Goal: Information Seeking & Learning: Learn about a topic

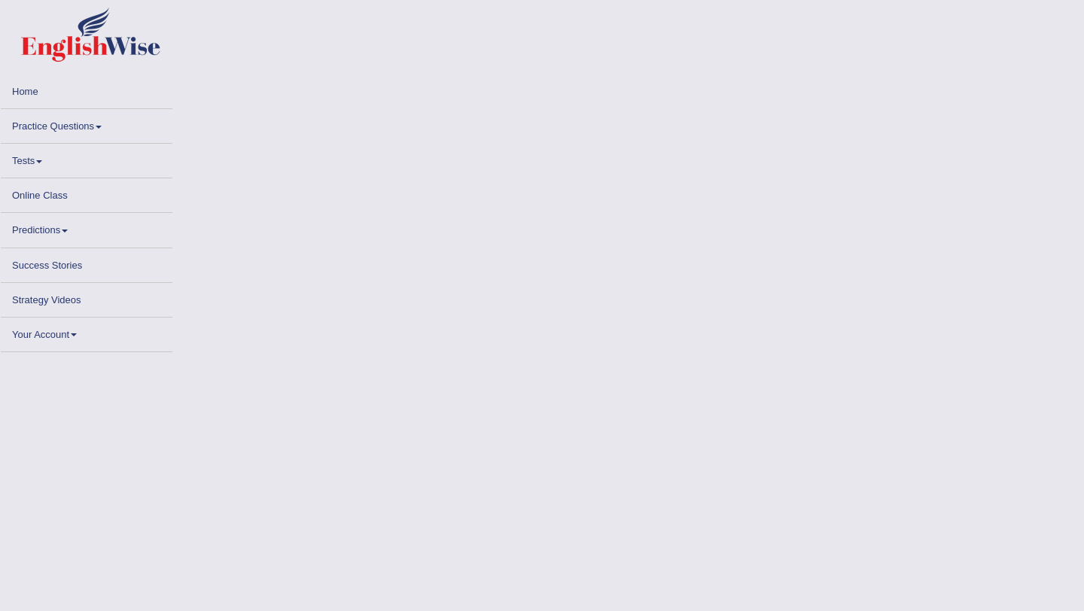
click at [32, 92] on link "Home" at bounding box center [87, 89] width 172 height 29
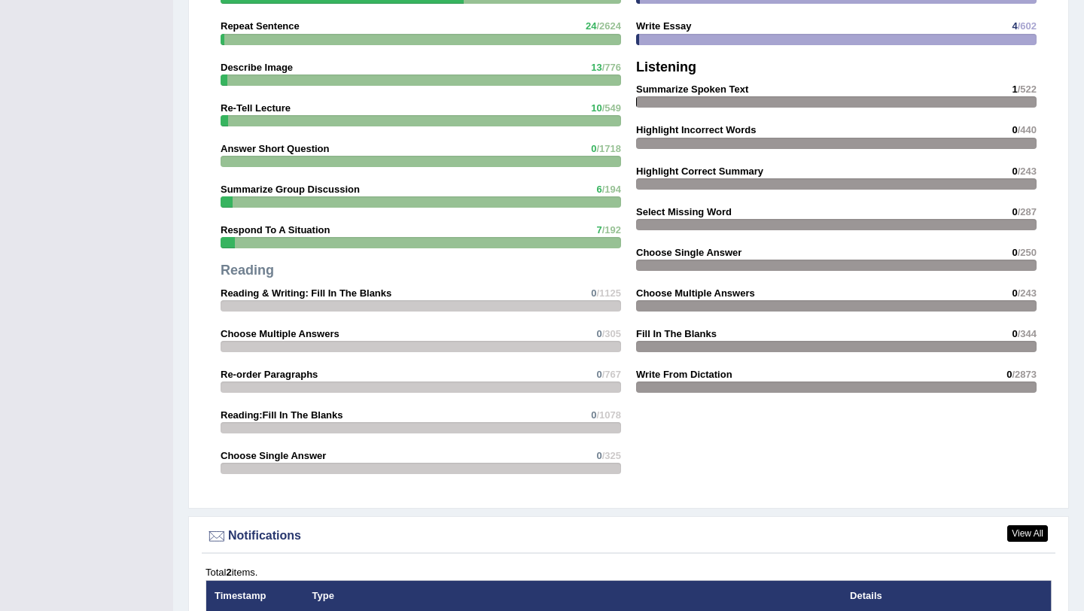
scroll to position [1734, 0]
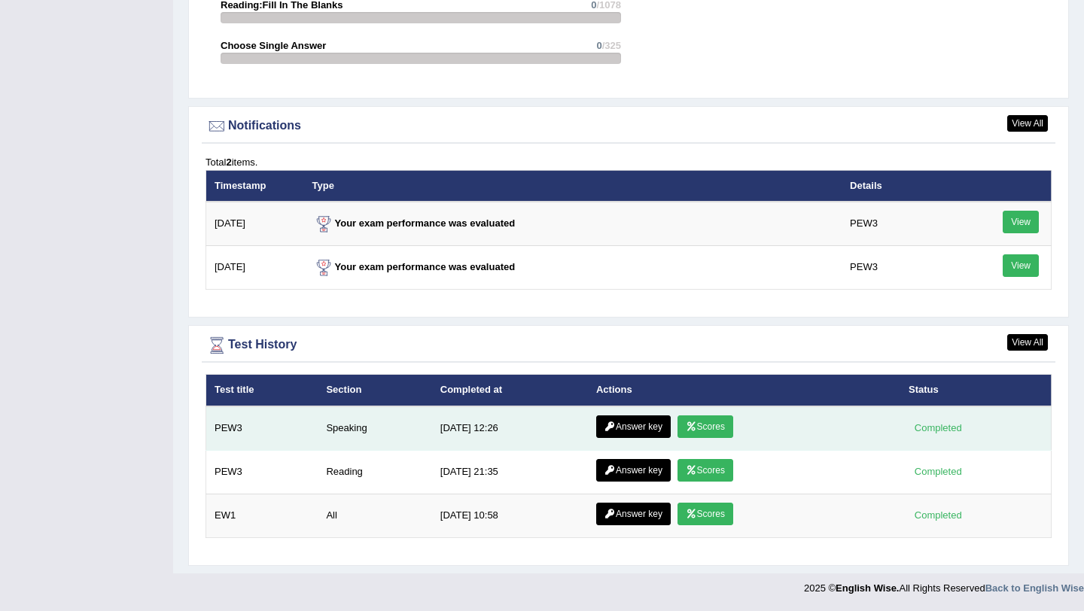
click at [702, 429] on link "Scores" at bounding box center [705, 426] width 56 height 23
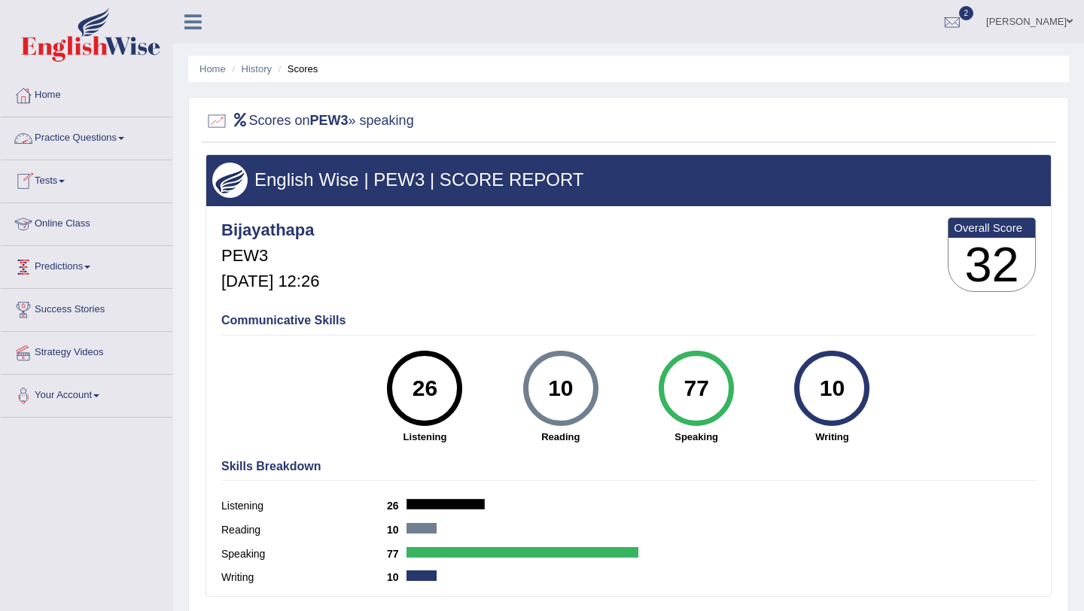
click at [127, 147] on link "Practice Questions" at bounding box center [87, 136] width 172 height 38
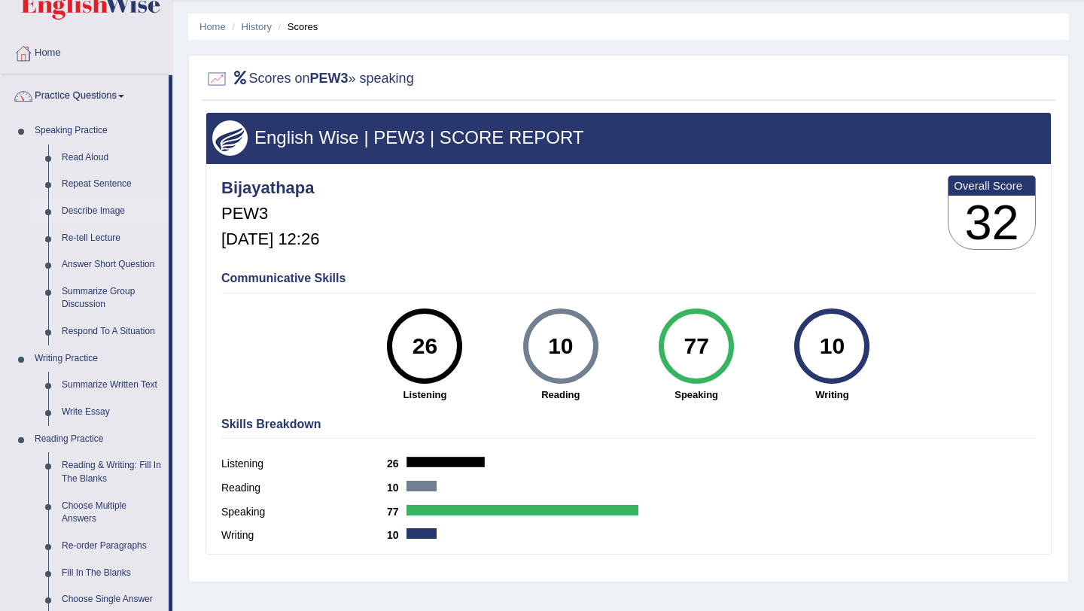
scroll to position [44, 0]
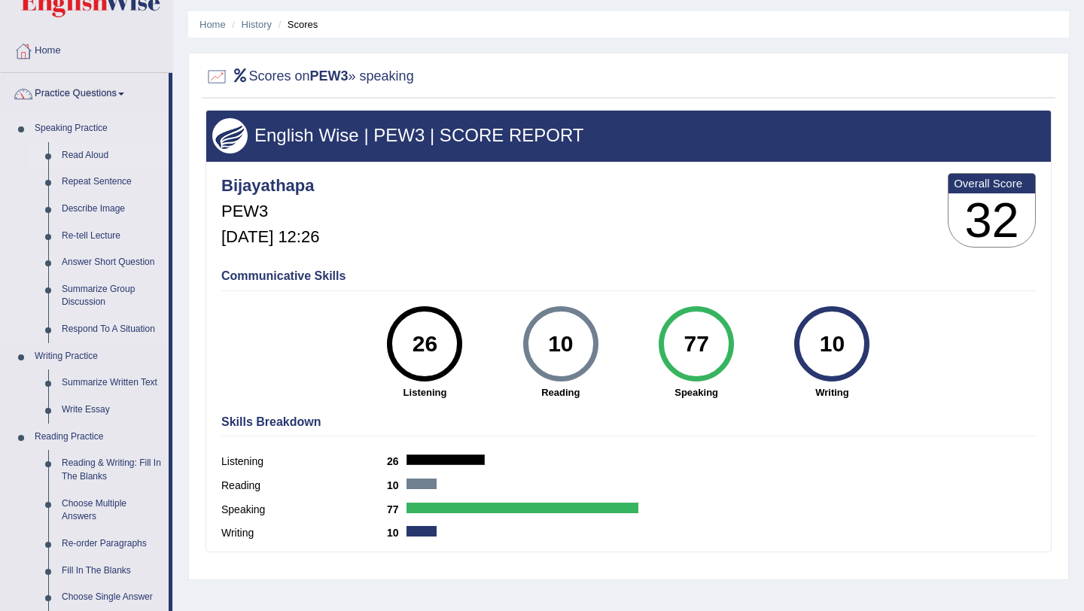
click at [101, 152] on link "Read Aloud" at bounding box center [112, 155] width 114 height 27
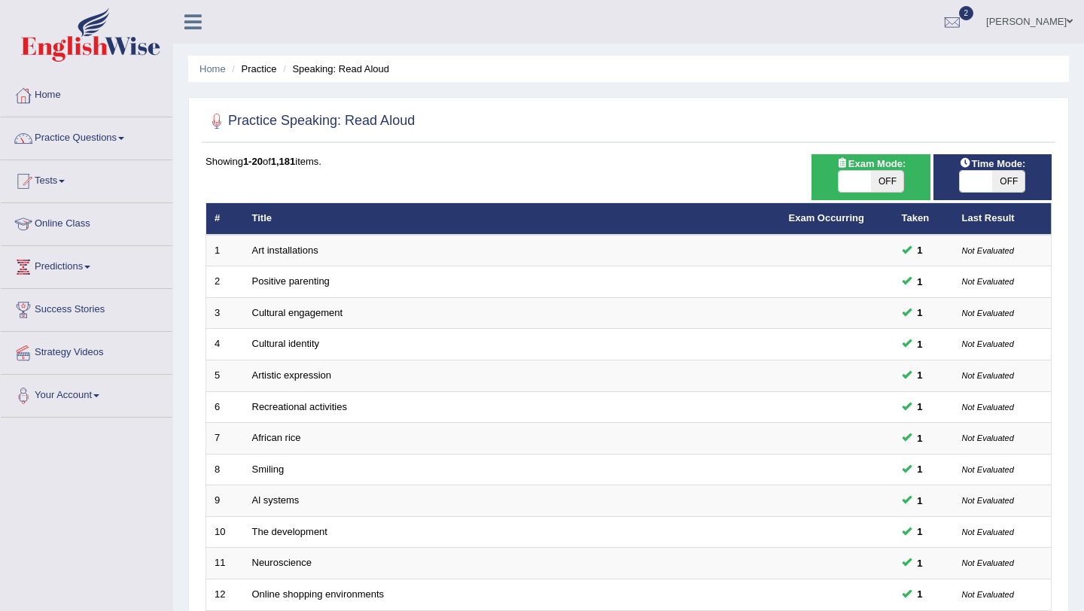
click at [856, 181] on span at bounding box center [854, 181] width 32 height 21
checkbox input "true"
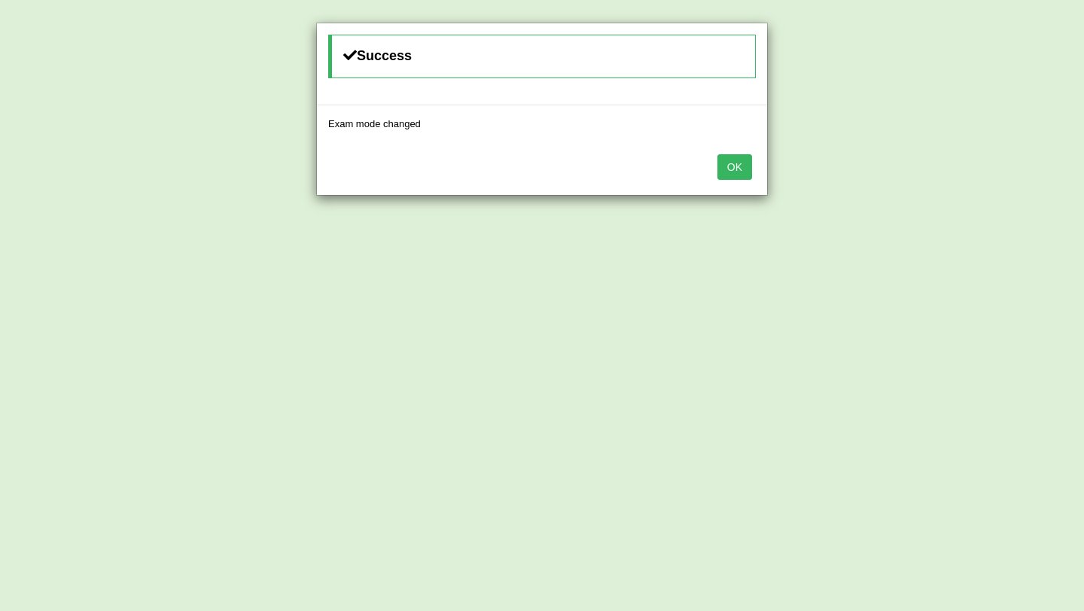
click at [744, 169] on button "OK" at bounding box center [734, 167] width 35 height 26
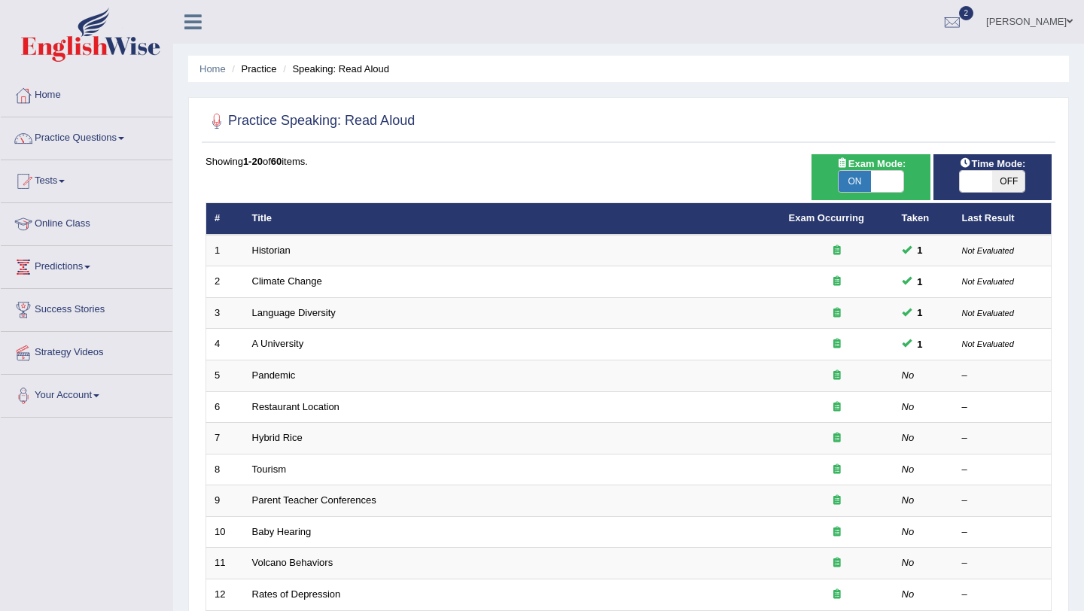
click at [976, 187] on span at bounding box center [976, 181] width 32 height 21
checkbox input "true"
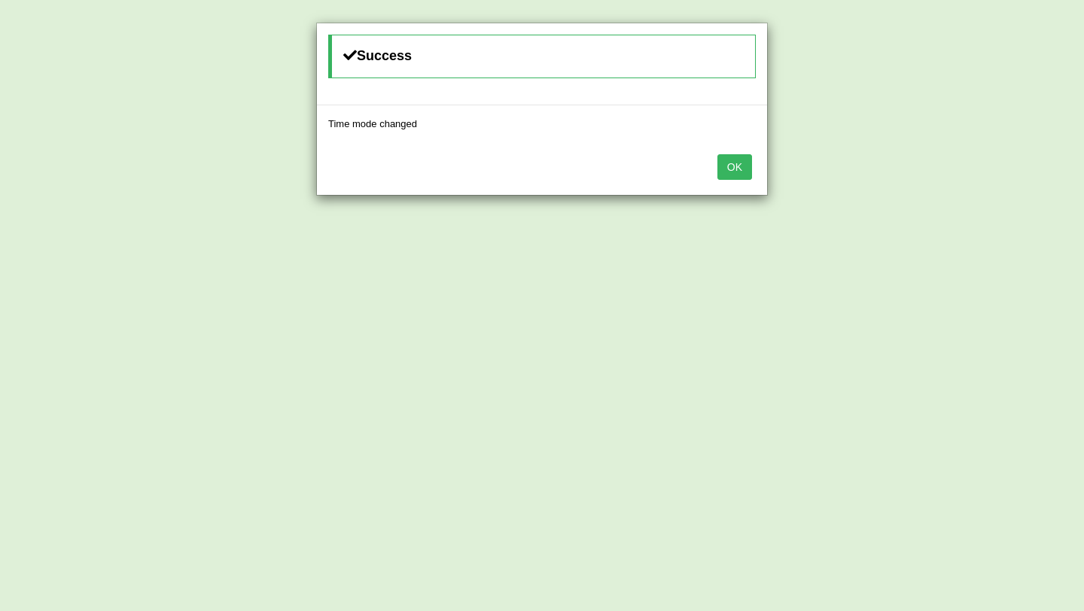
click at [747, 166] on button "OK" at bounding box center [734, 167] width 35 height 26
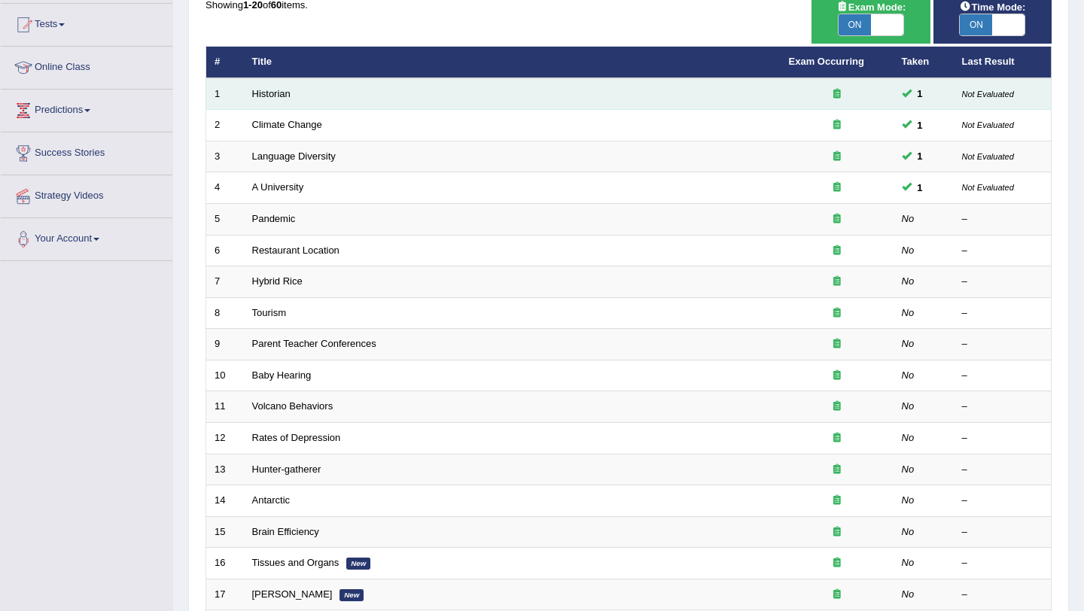
scroll to position [167, 0]
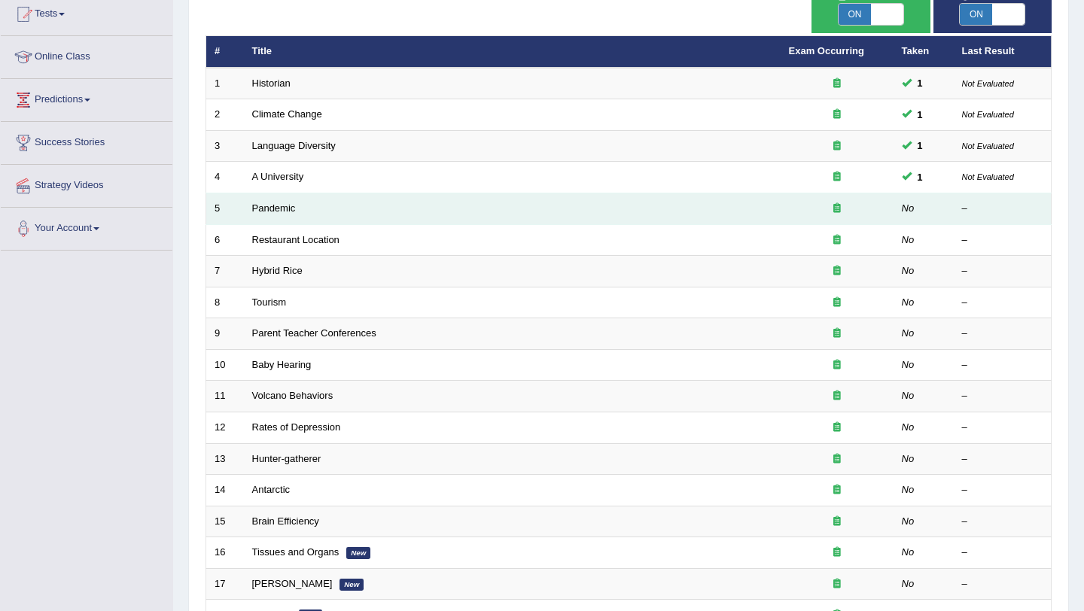
click at [695, 212] on td "Pandemic" at bounding box center [512, 209] width 537 height 32
click at [278, 210] on link "Pandemic" at bounding box center [274, 207] width 44 height 11
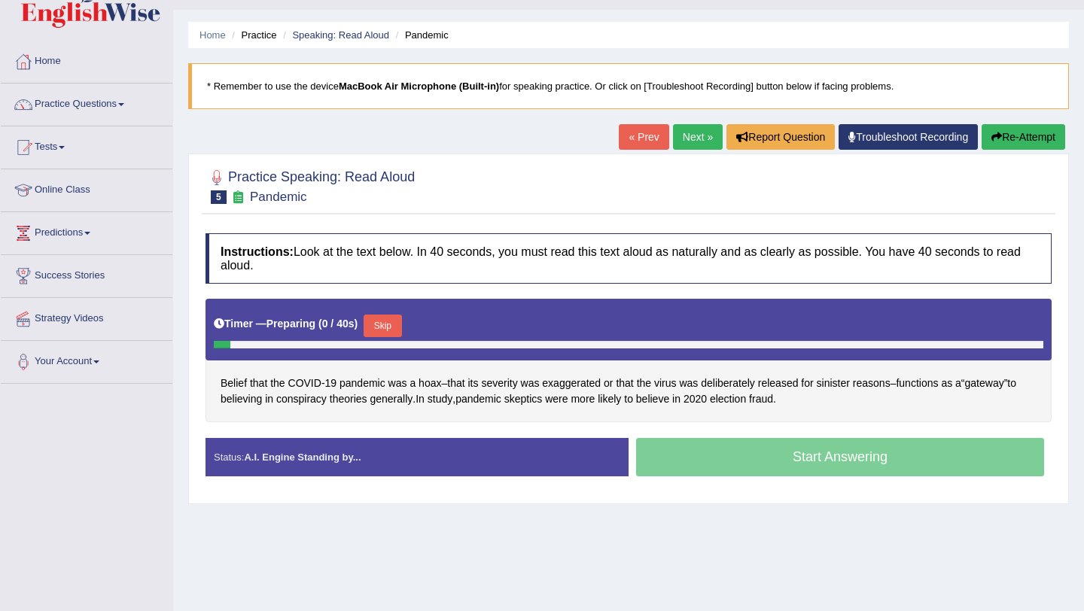
scroll to position [51, 0]
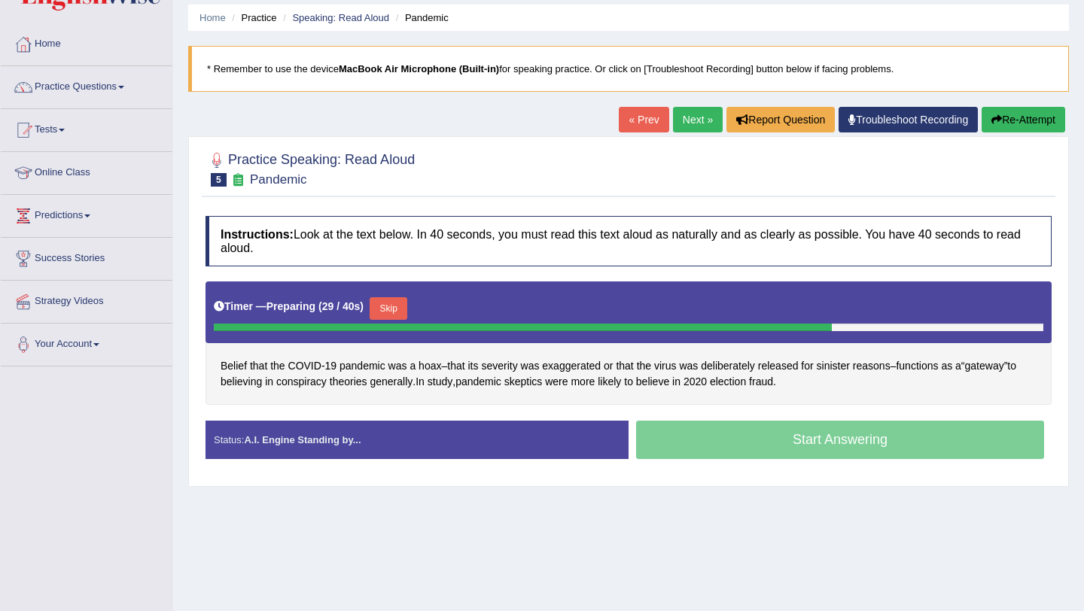
click at [390, 309] on button "Skip" at bounding box center [389, 308] width 38 height 23
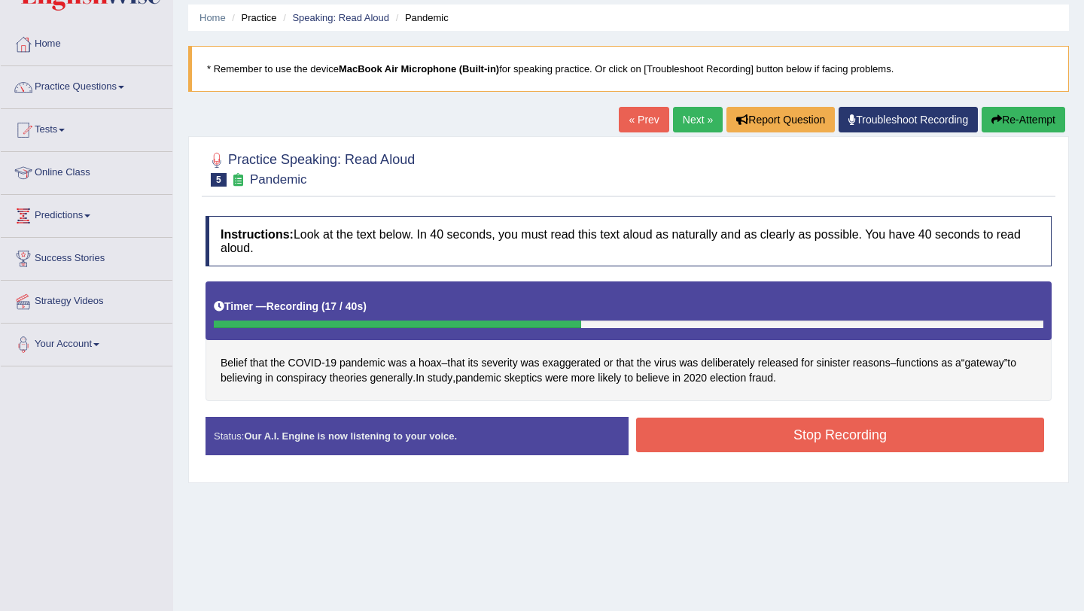
click at [711, 431] on button "Stop Recording" at bounding box center [840, 435] width 408 height 35
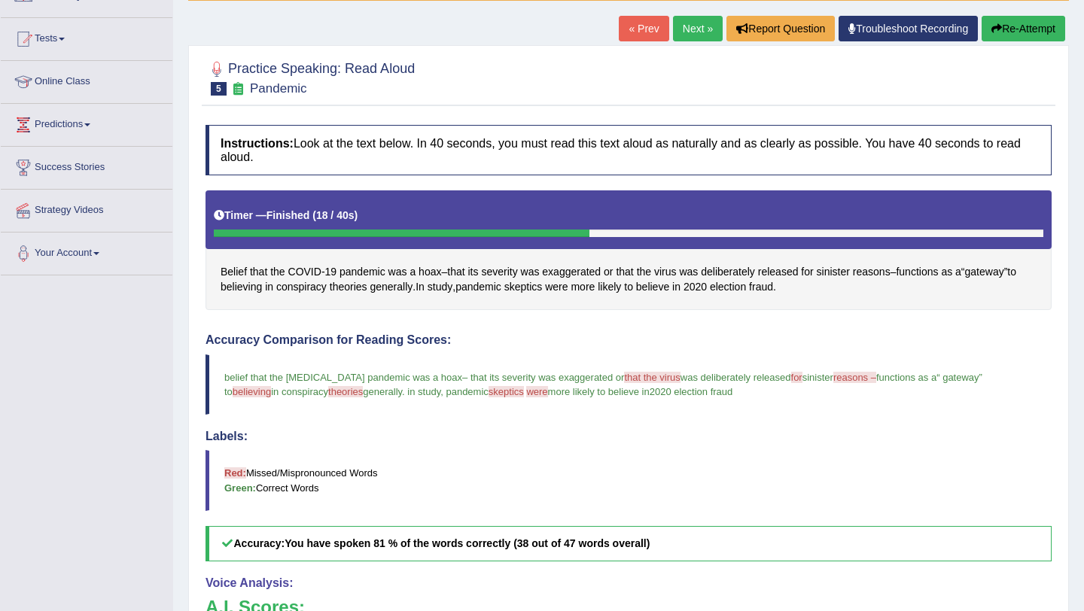
scroll to position [138, 0]
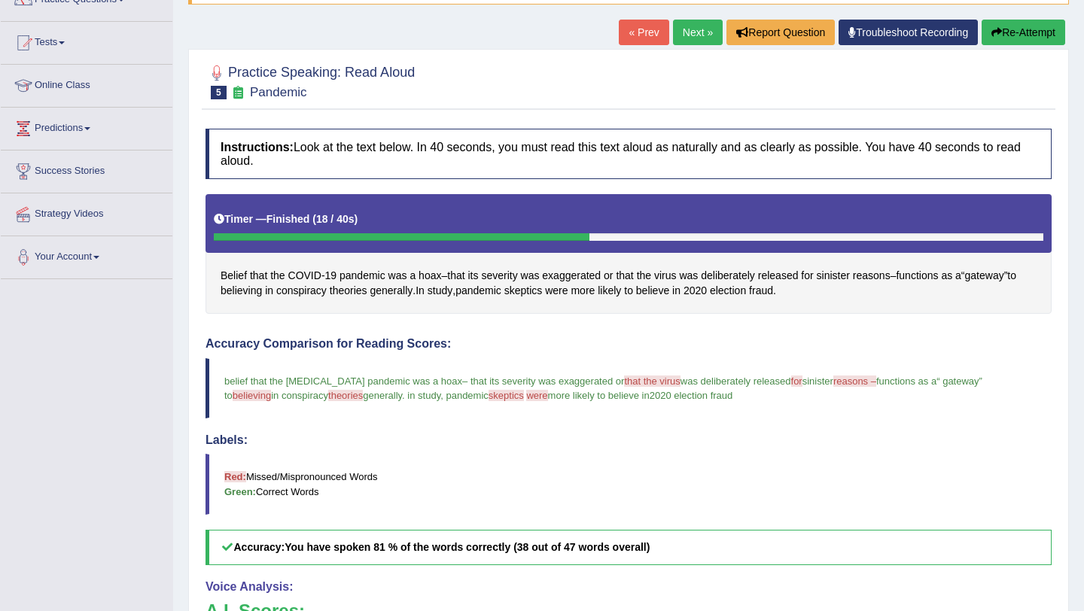
click at [694, 41] on link "Next »" at bounding box center [698, 33] width 50 height 26
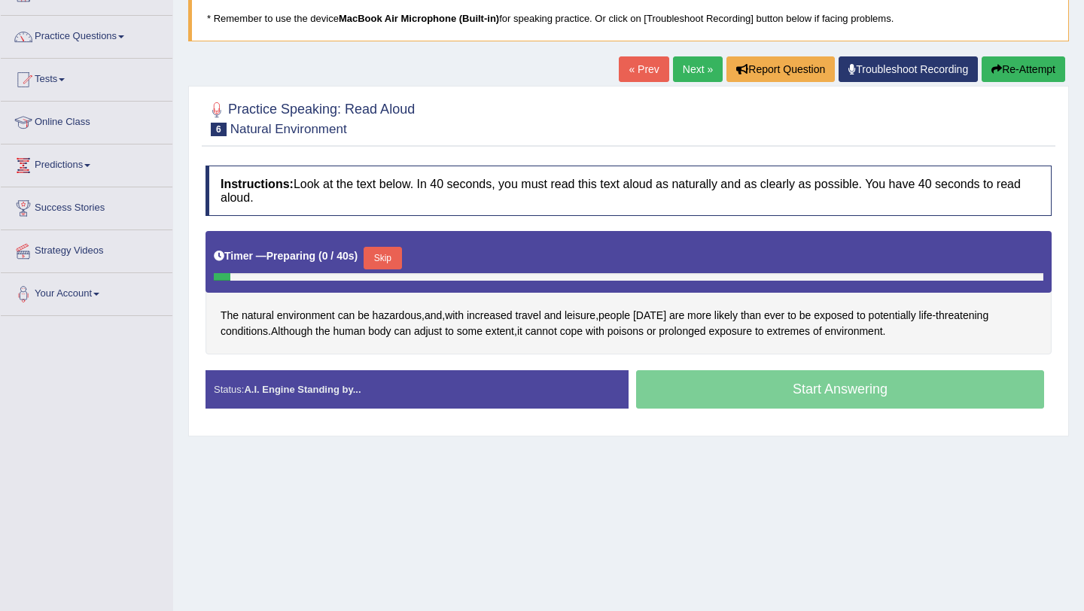
click at [701, 157] on div "Practice Speaking: Read Aloud 6 Natural Environment Instructions: Look at the t…" at bounding box center [628, 261] width 881 height 350
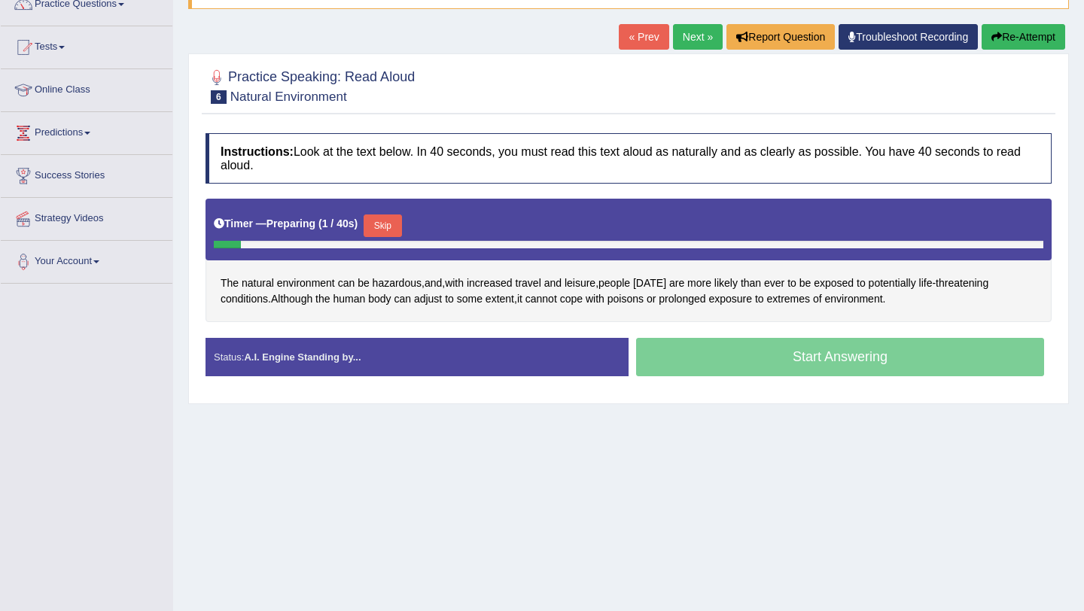
scroll to position [138, 0]
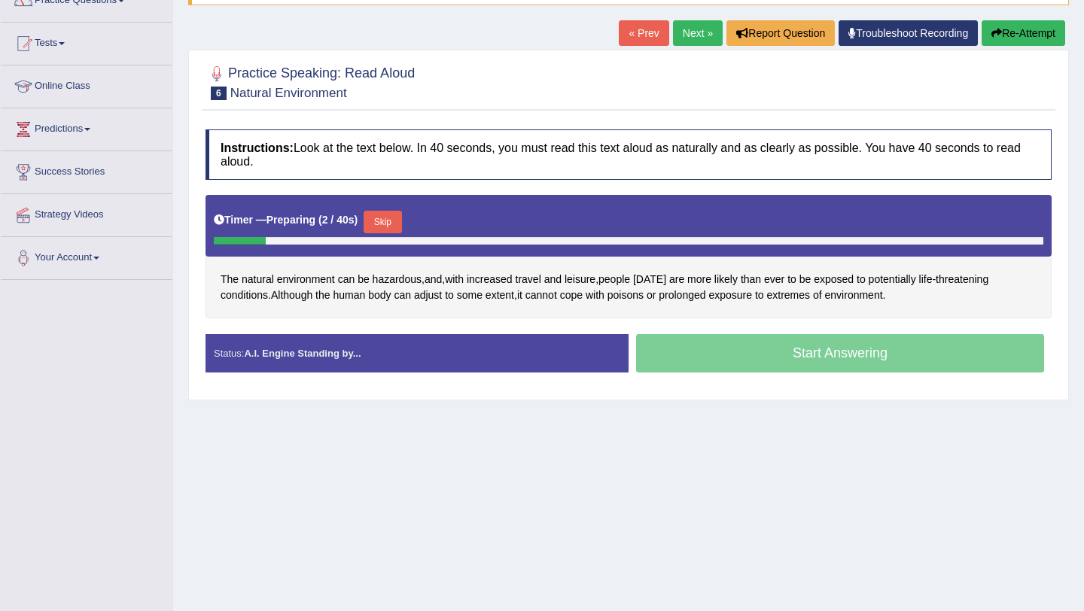
click at [401, 224] on button "Skip" at bounding box center [383, 222] width 38 height 23
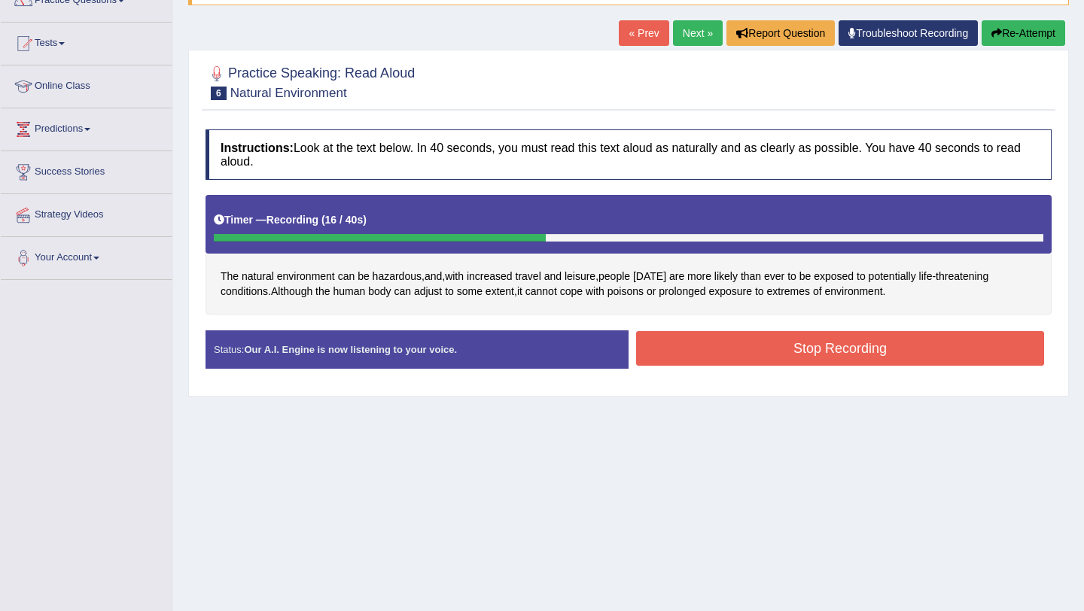
click at [690, 346] on button "Stop Recording" at bounding box center [840, 348] width 408 height 35
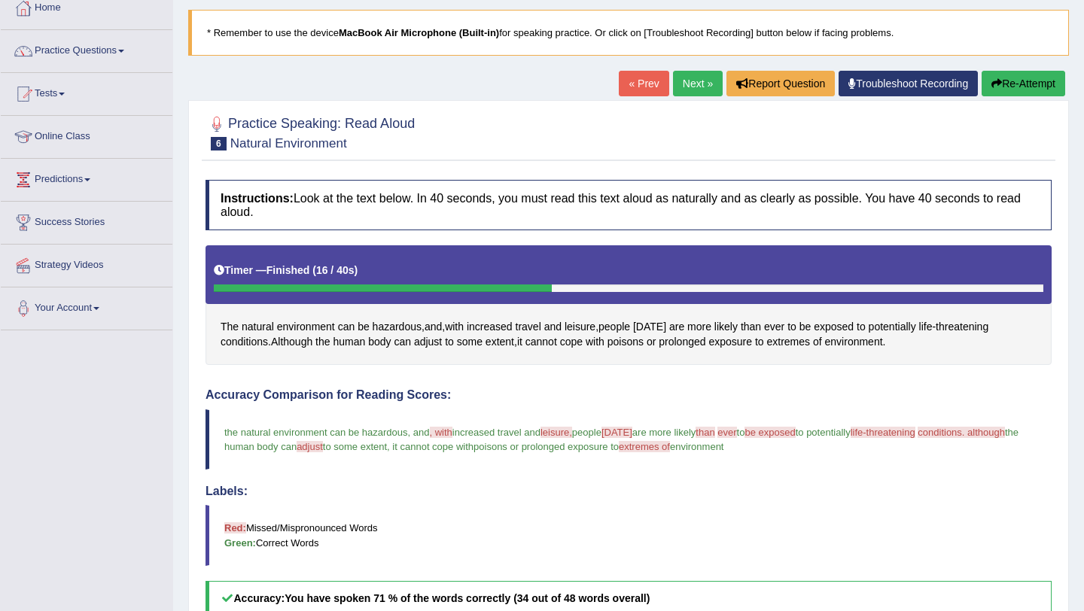
scroll to position [92, 0]
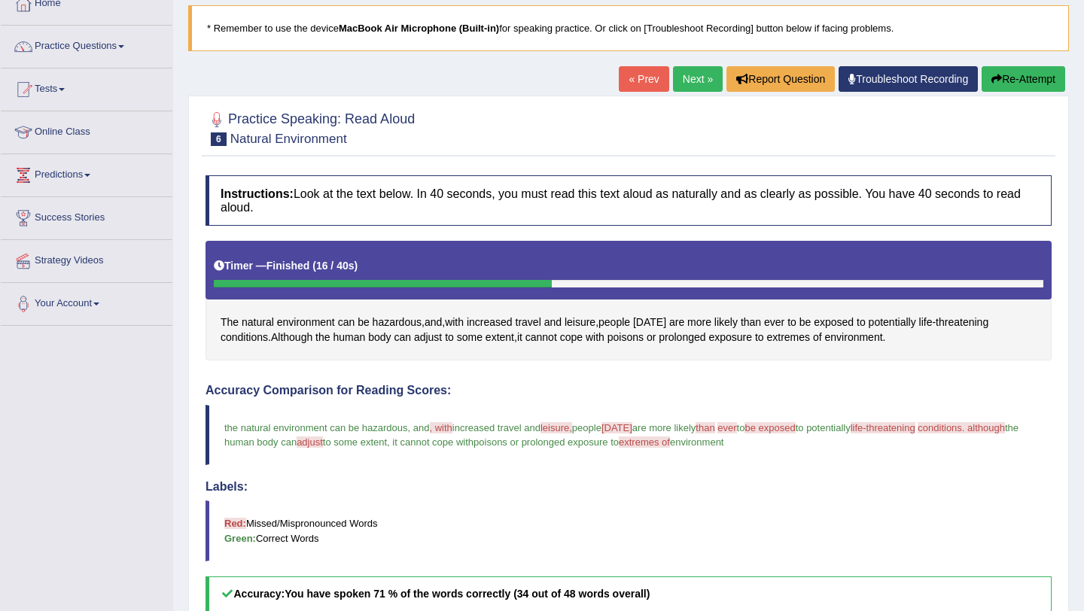
click at [681, 83] on link "Next »" at bounding box center [698, 79] width 50 height 26
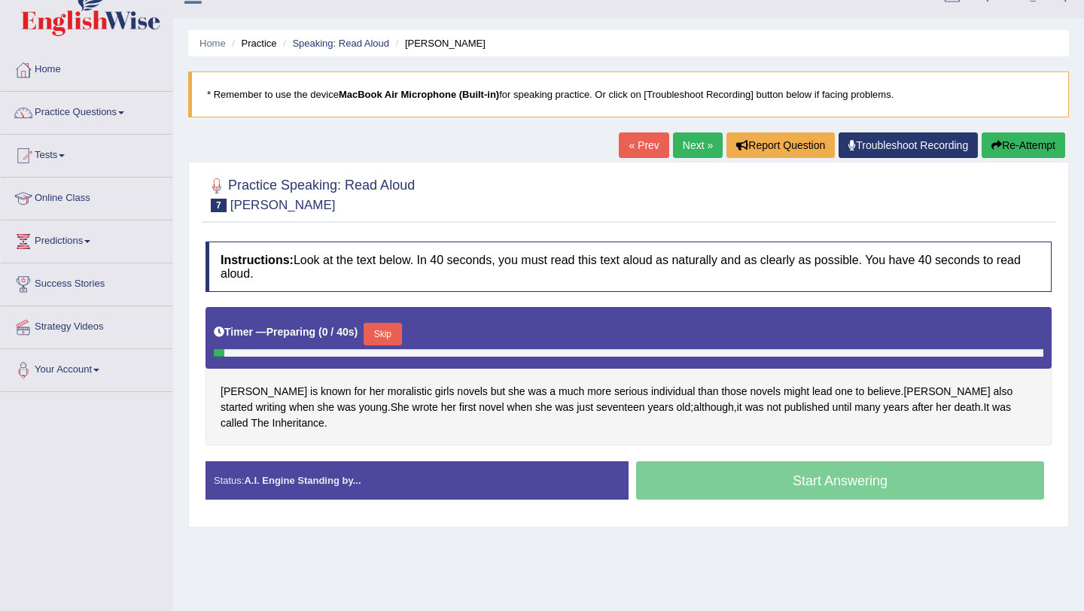
scroll to position [26, 0]
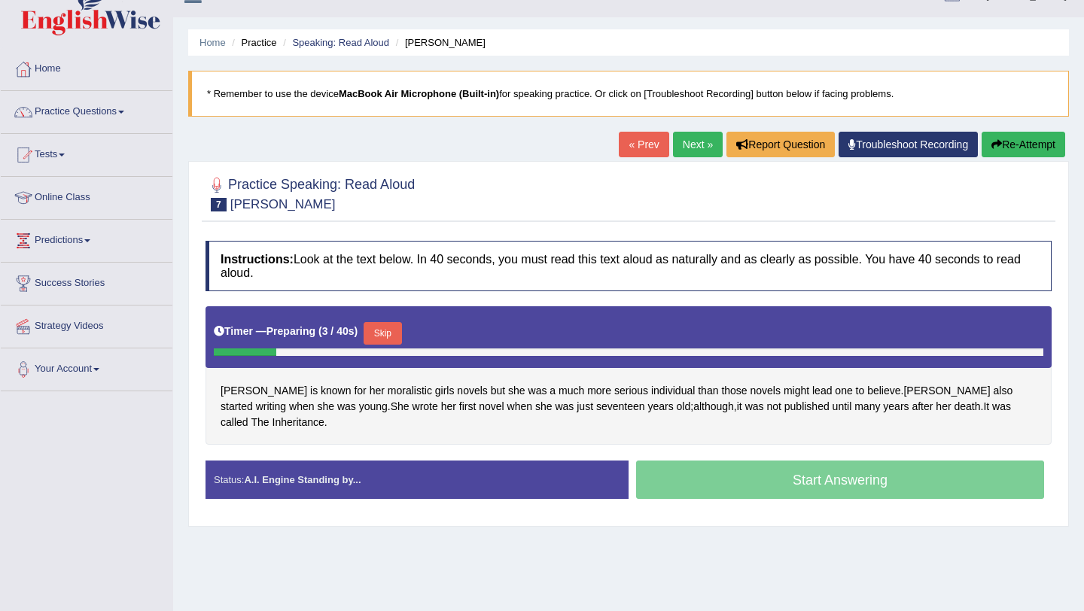
click at [377, 338] on button "Skip" at bounding box center [383, 333] width 38 height 23
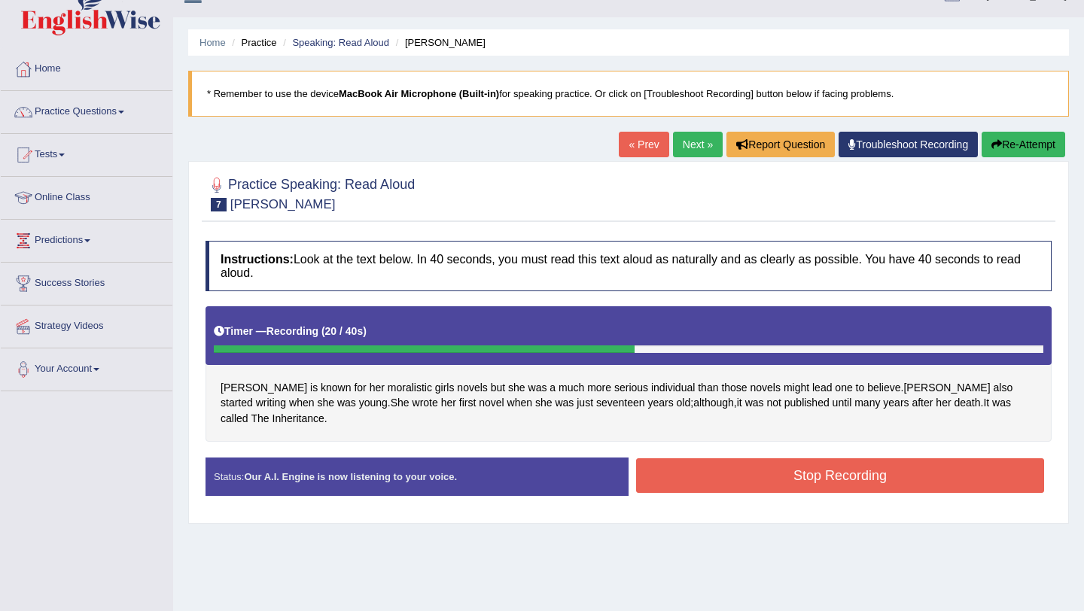
click at [740, 464] on button "Stop Recording" at bounding box center [840, 475] width 408 height 35
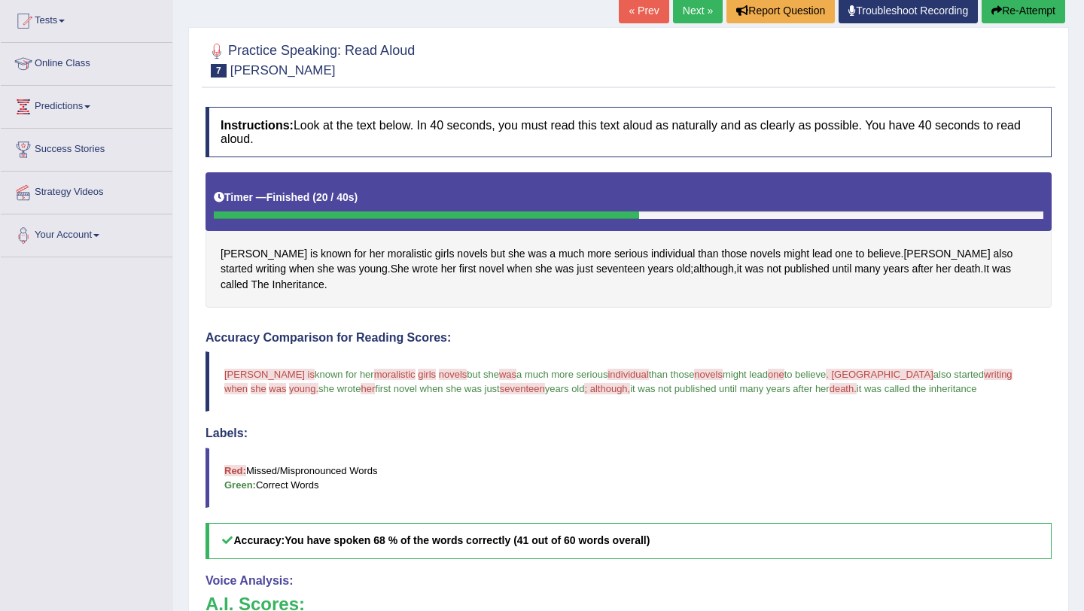
scroll to position [138, 0]
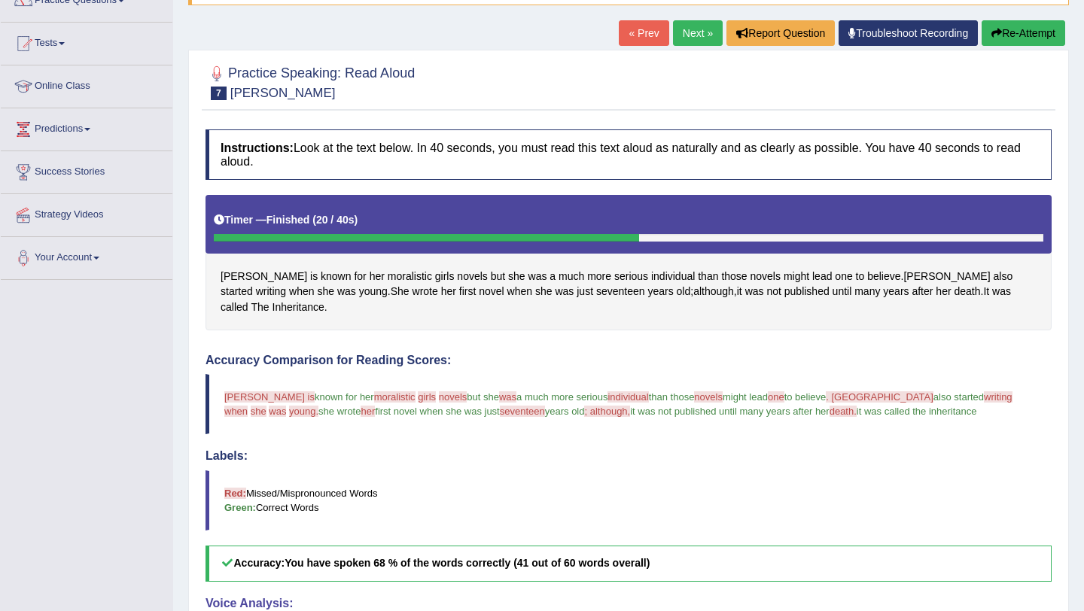
click at [698, 30] on link "Next »" at bounding box center [698, 33] width 50 height 26
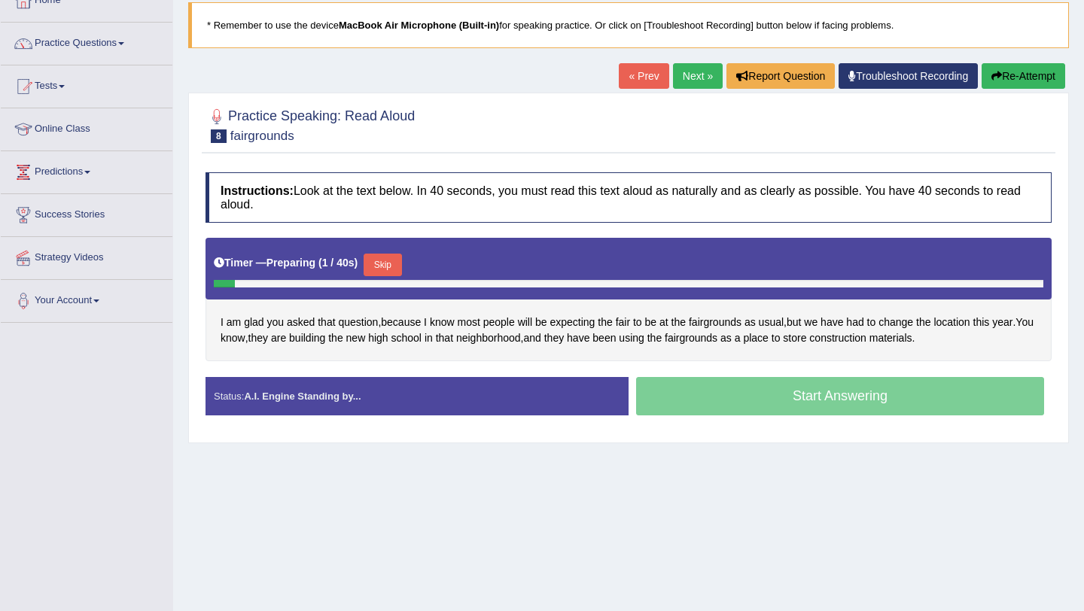
scroll to position [99, 0]
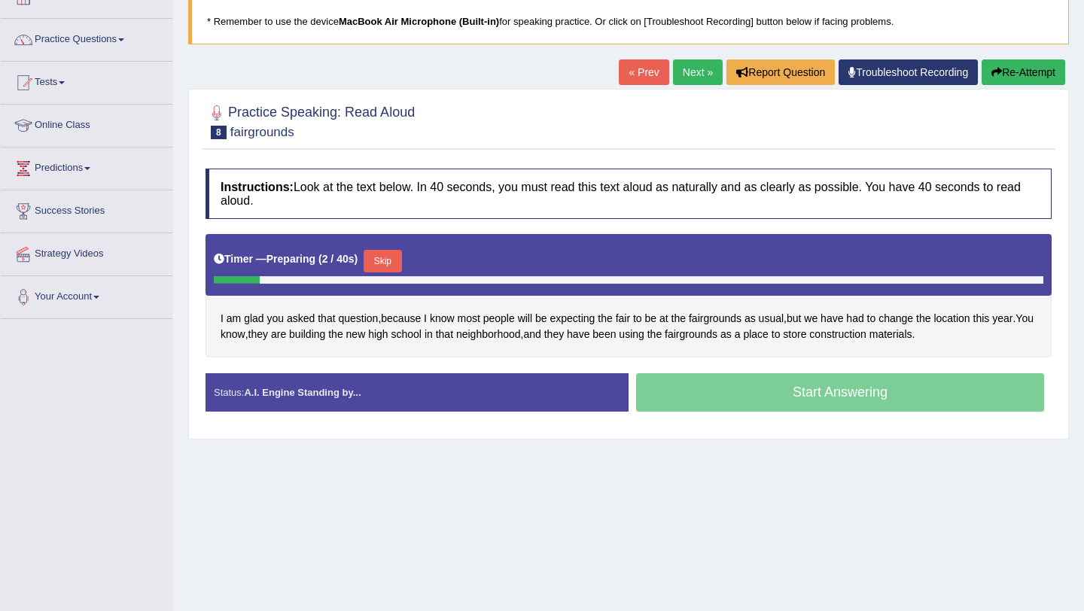
click at [396, 264] on button "Skip" at bounding box center [383, 261] width 38 height 23
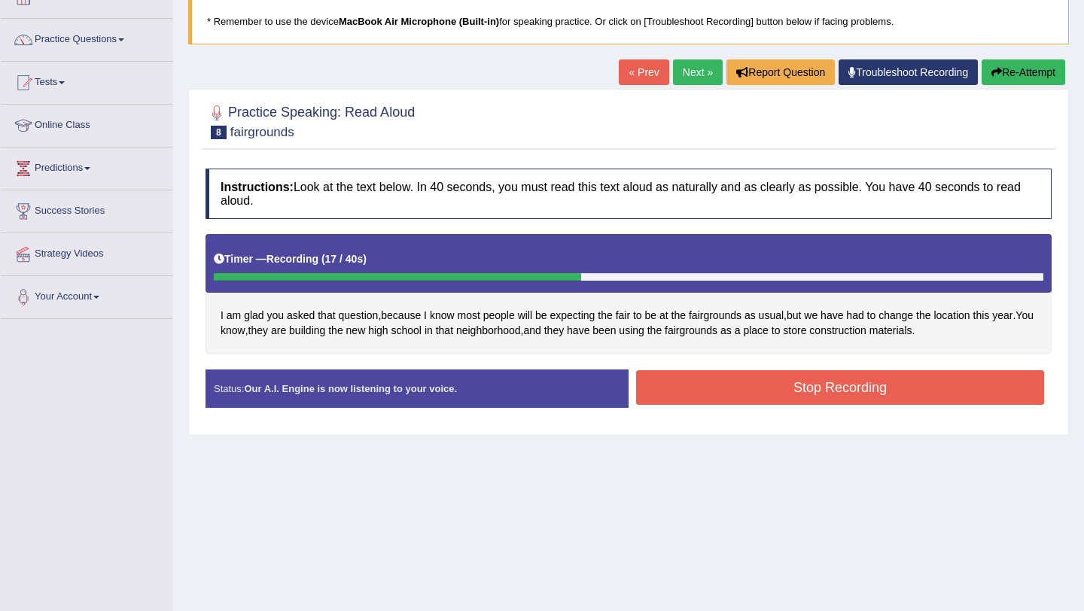
click at [756, 391] on button "Stop Recording" at bounding box center [840, 387] width 408 height 35
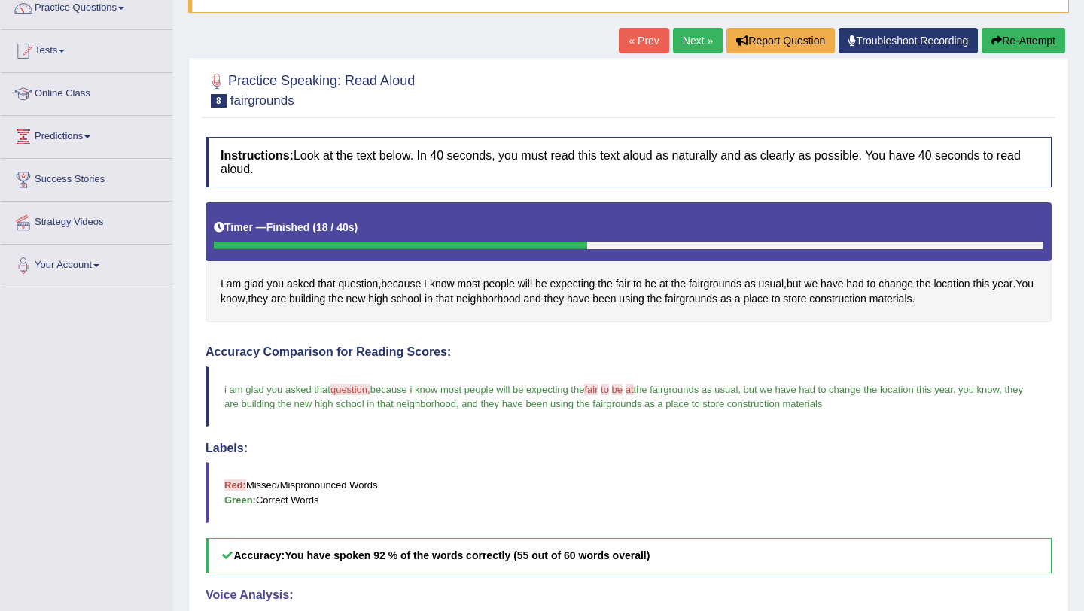
scroll to position [103, 0]
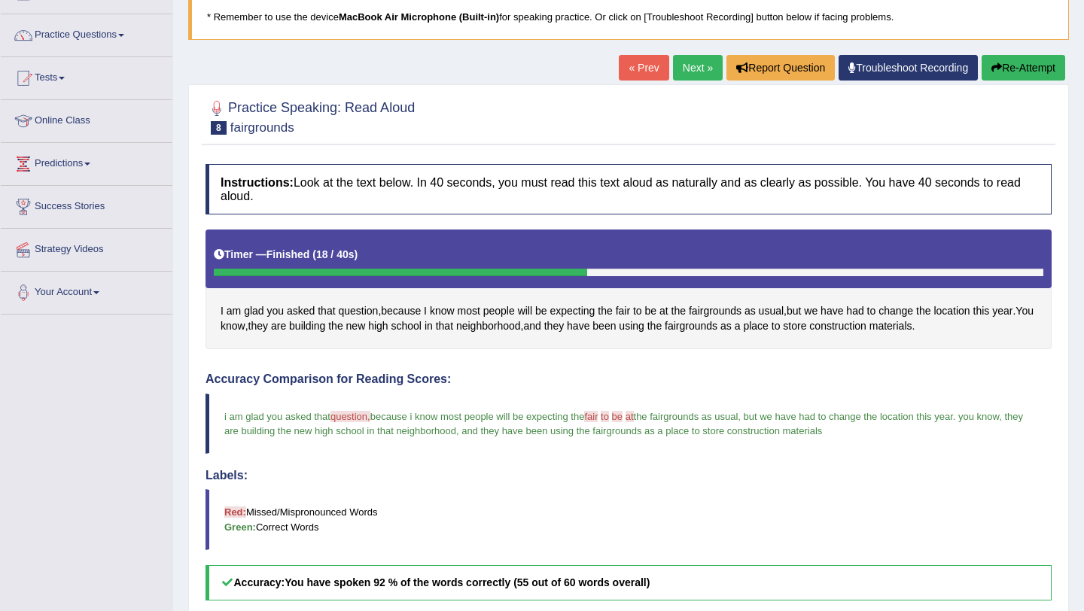
click at [692, 69] on link "Next »" at bounding box center [698, 68] width 50 height 26
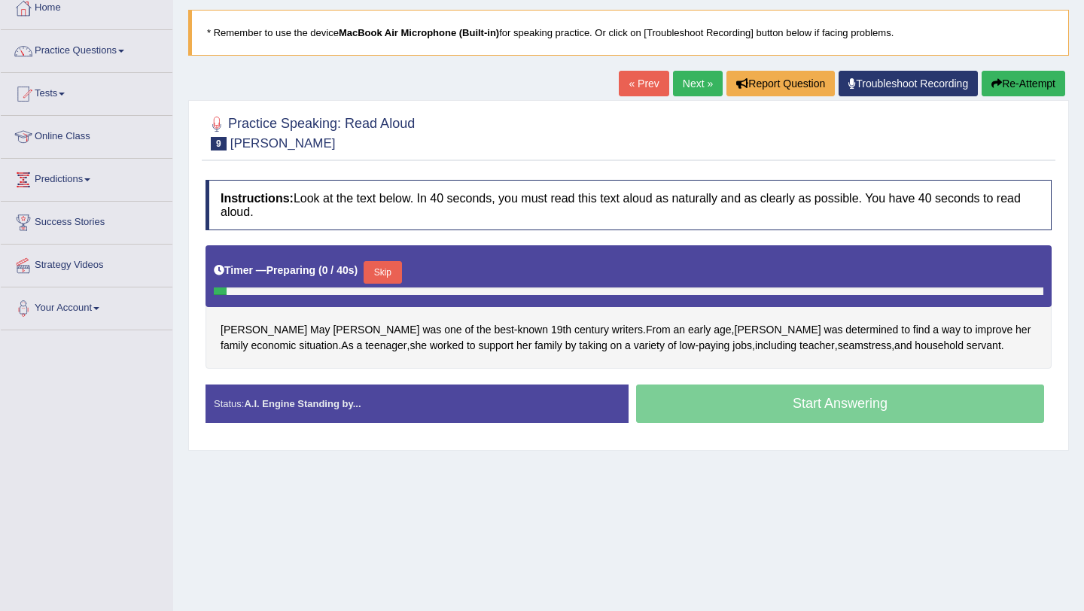
scroll to position [101, 0]
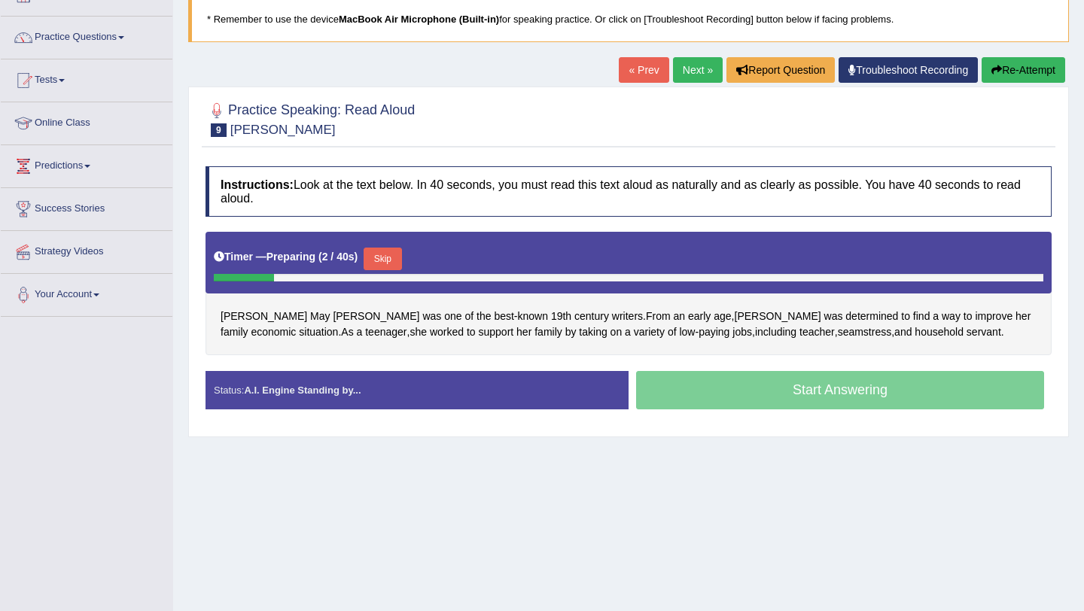
click at [394, 265] on button "Skip" at bounding box center [383, 259] width 38 height 23
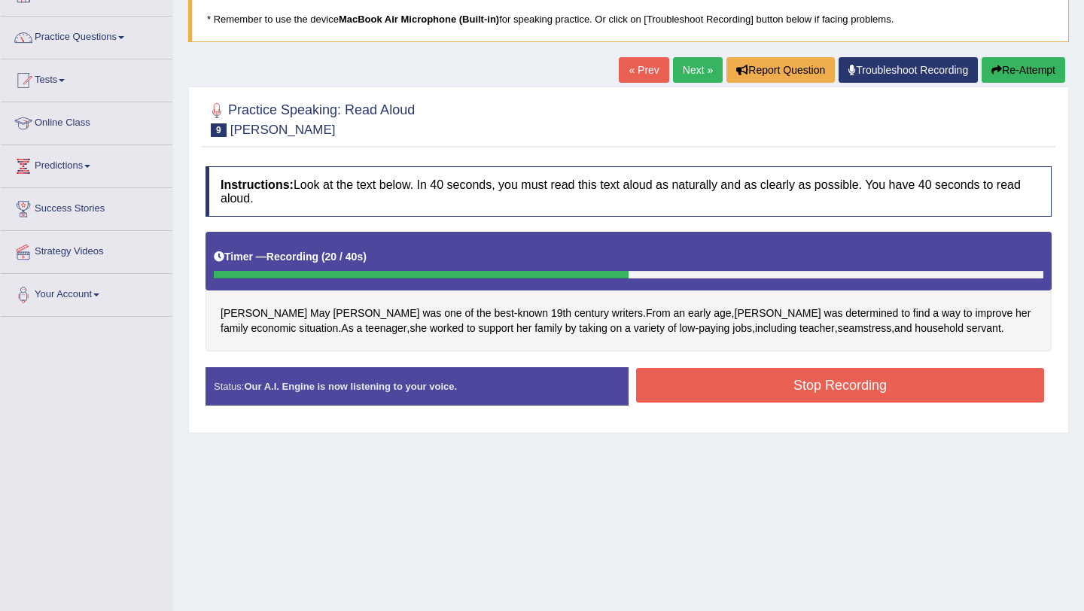
click at [735, 389] on button "Stop Recording" at bounding box center [840, 385] width 408 height 35
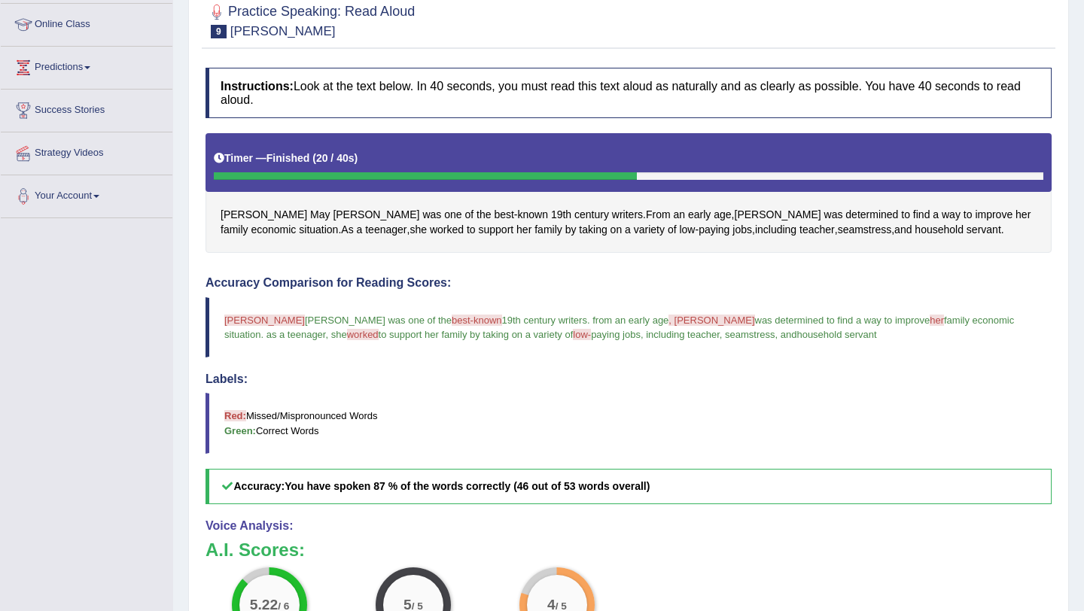
scroll to position [0, 0]
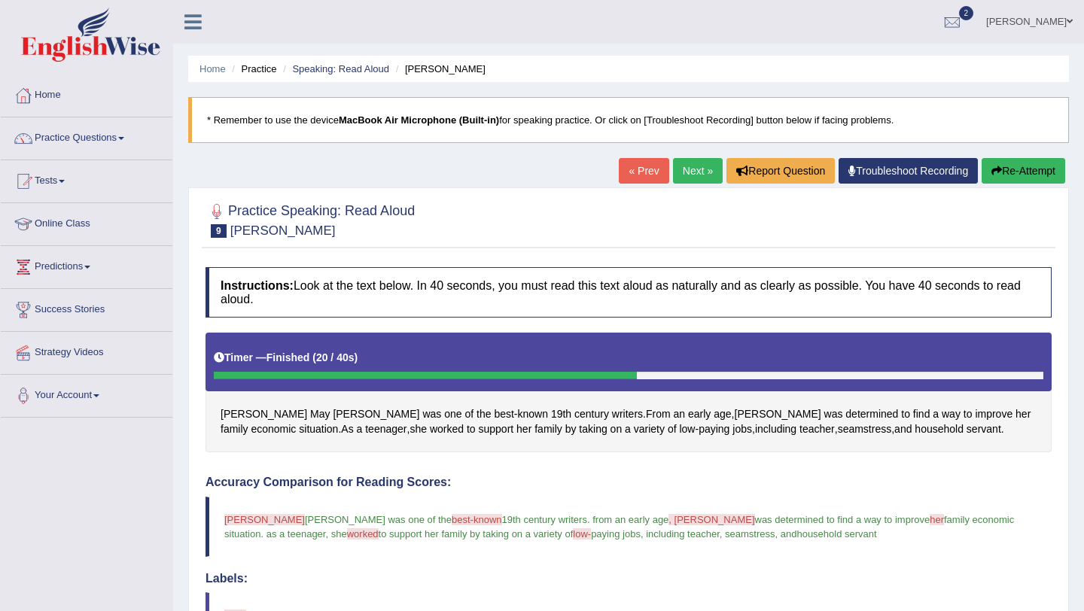
click at [695, 176] on link "Next »" at bounding box center [698, 171] width 50 height 26
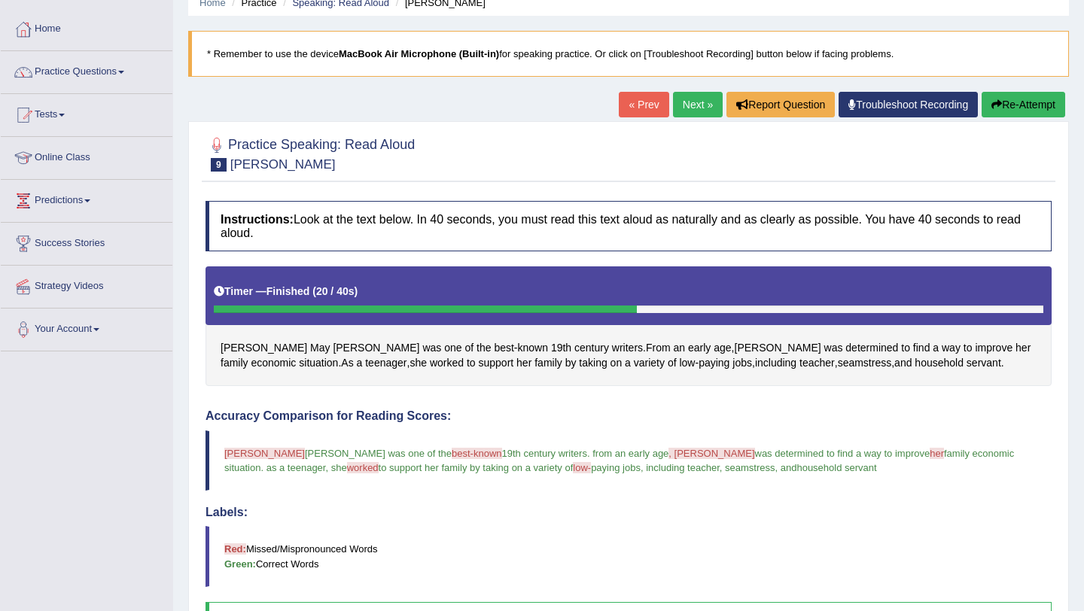
scroll to position [108, 0]
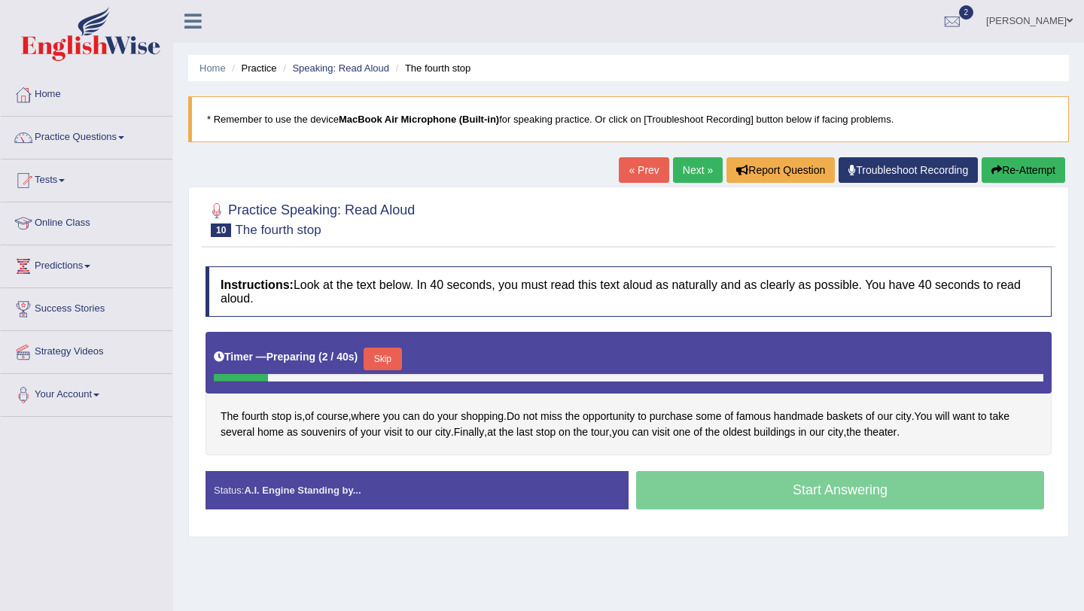
click at [396, 360] on button "Skip" at bounding box center [383, 359] width 38 height 23
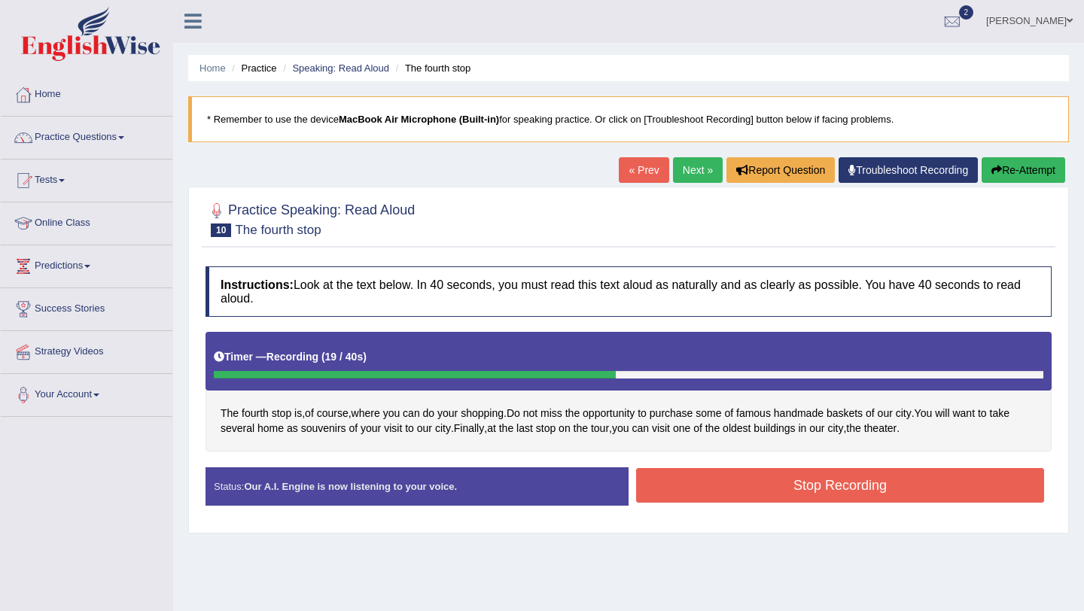
click at [743, 479] on button "Stop Recording" at bounding box center [840, 485] width 408 height 35
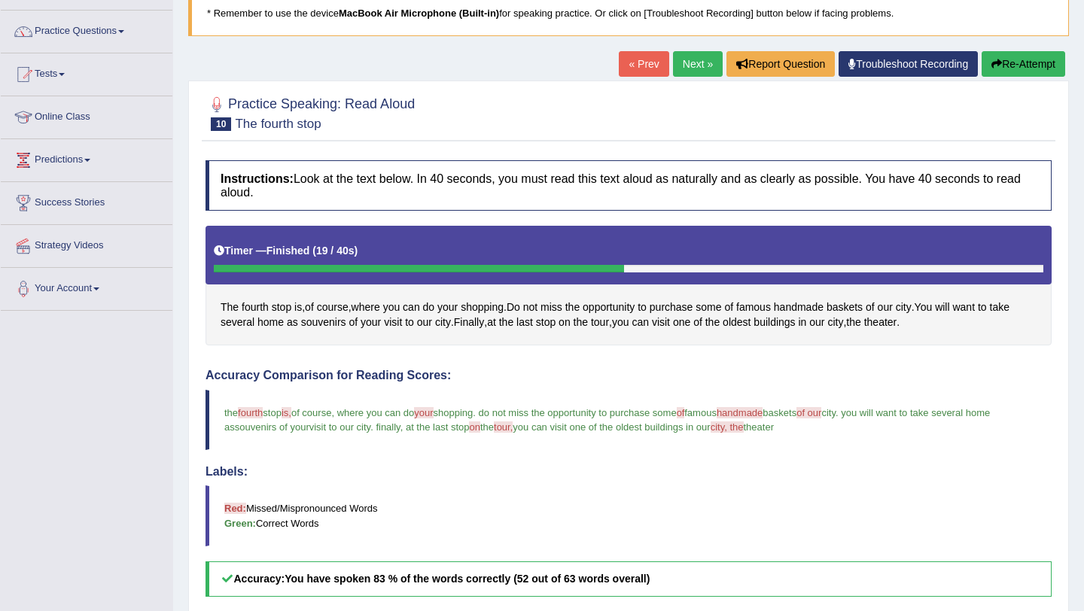
scroll to position [94, 0]
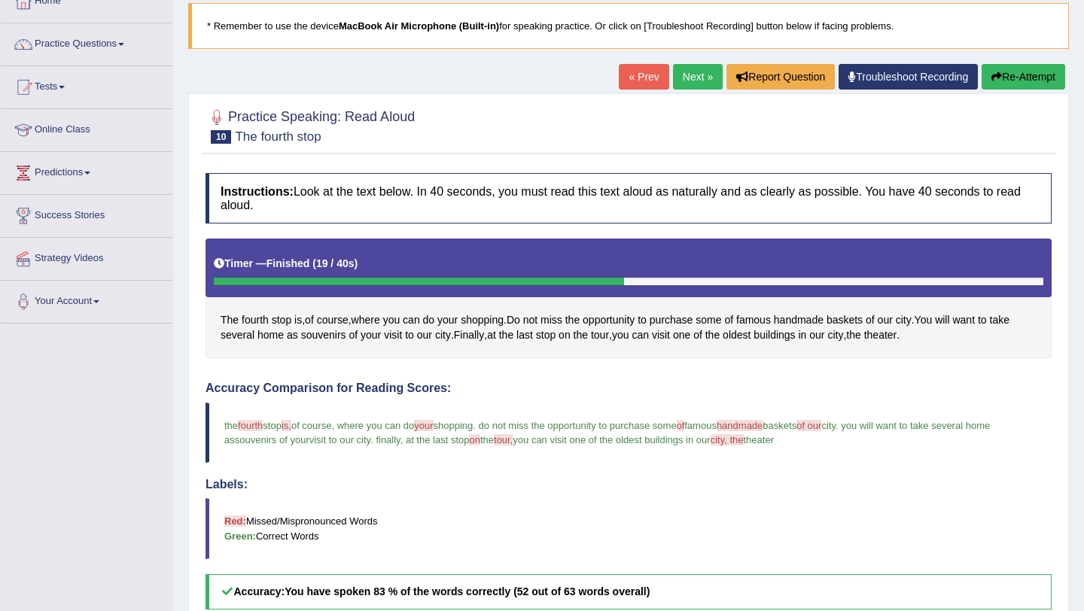
click at [681, 69] on link "Next »" at bounding box center [698, 77] width 50 height 26
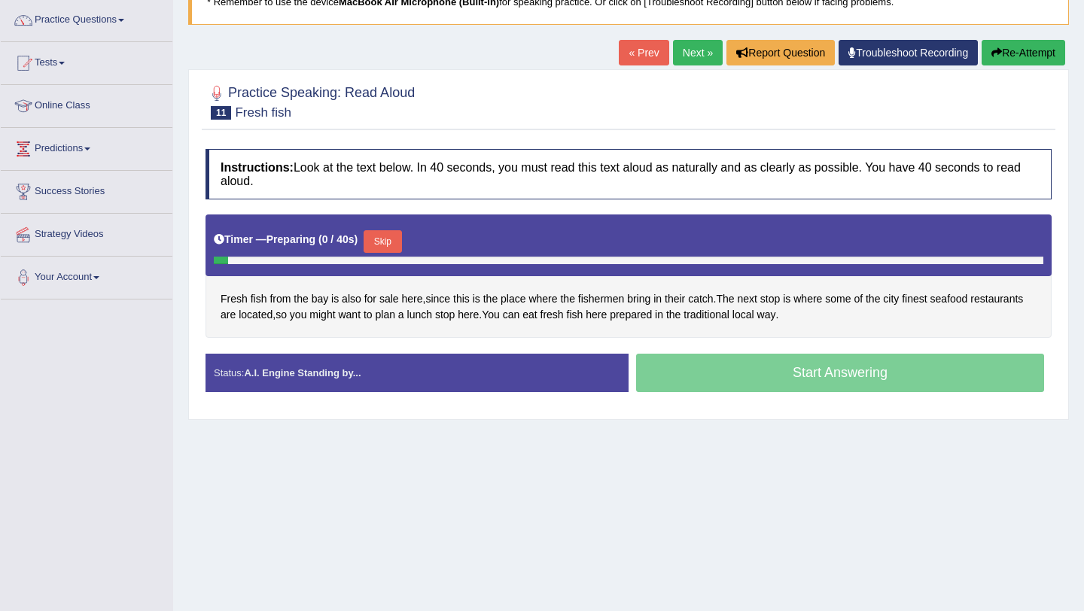
scroll to position [117, 0]
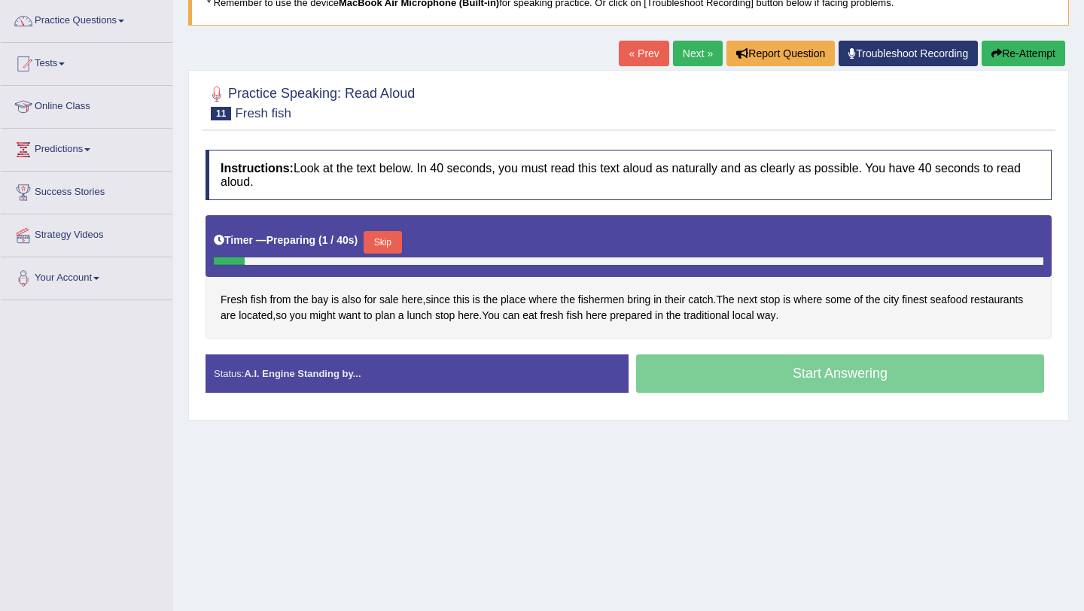
click at [391, 241] on button "Skip" at bounding box center [383, 242] width 38 height 23
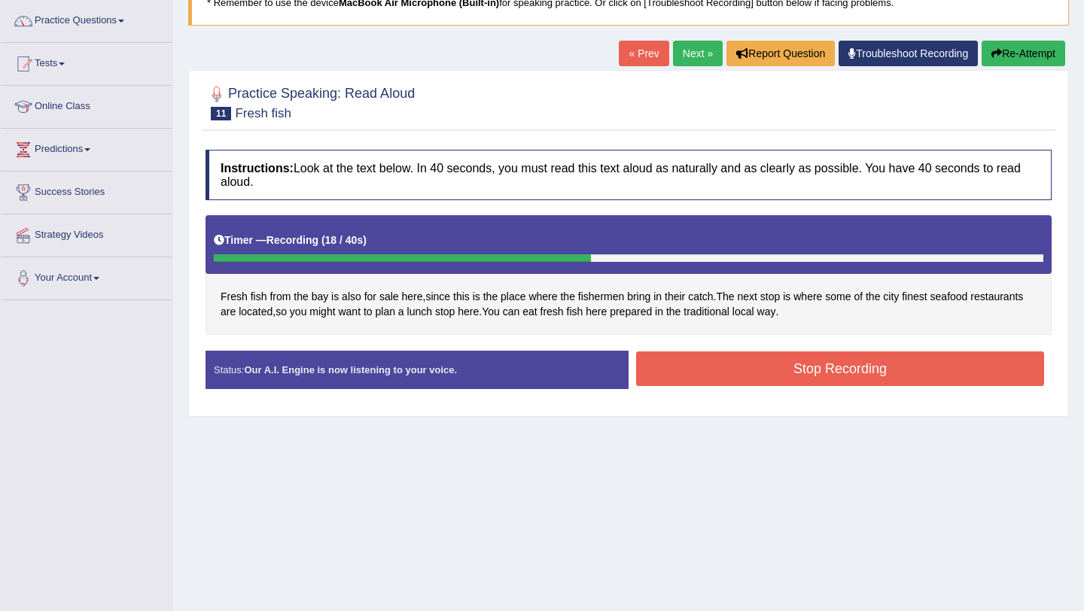
click at [647, 367] on button "Stop Recording" at bounding box center [840, 368] width 408 height 35
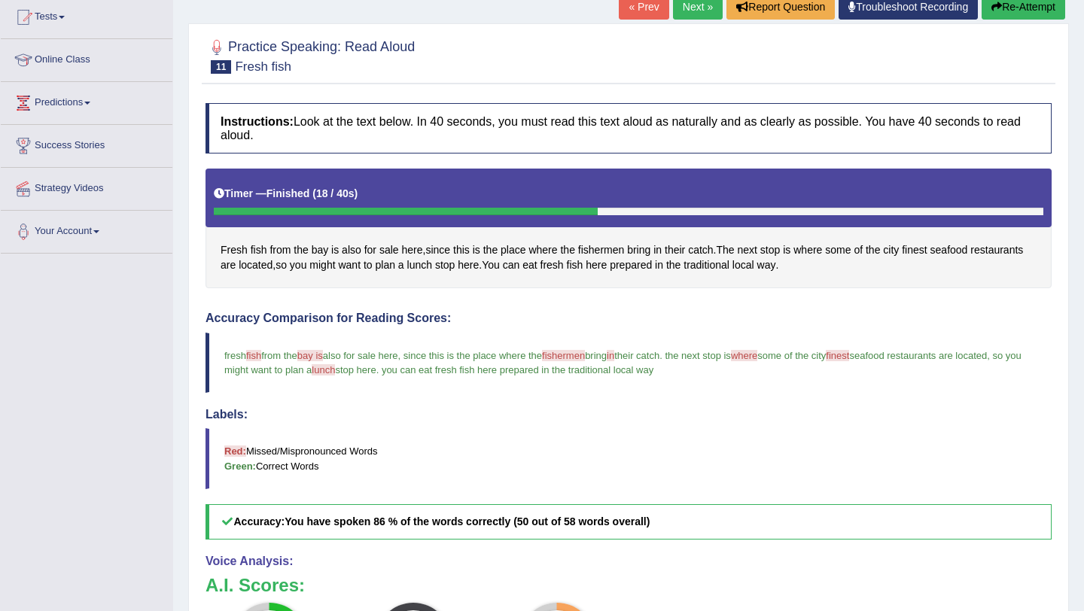
scroll to position [135, 0]
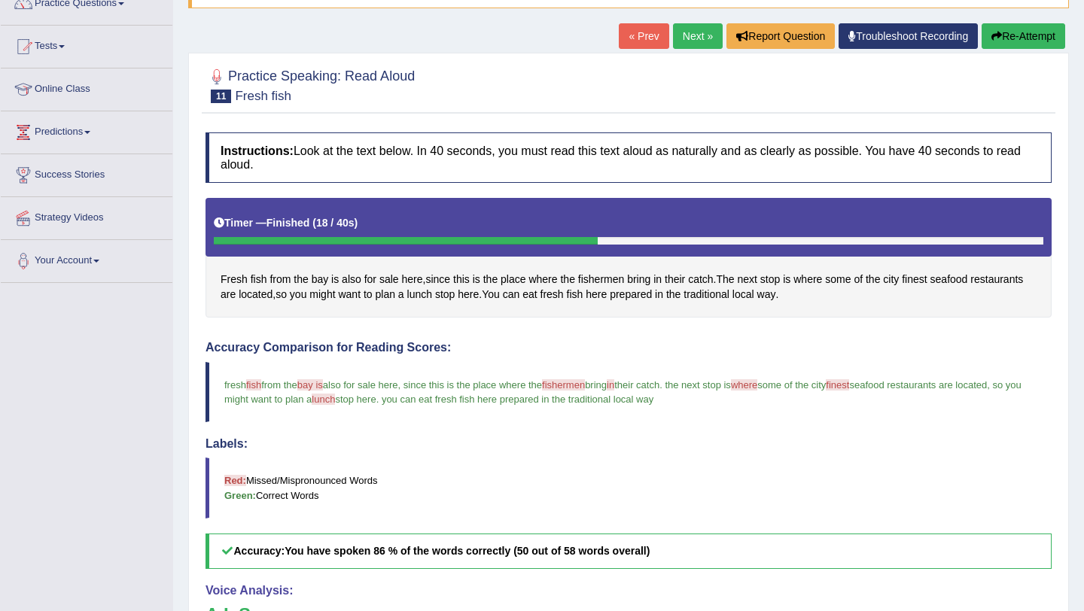
click at [693, 47] on link "Next »" at bounding box center [698, 36] width 50 height 26
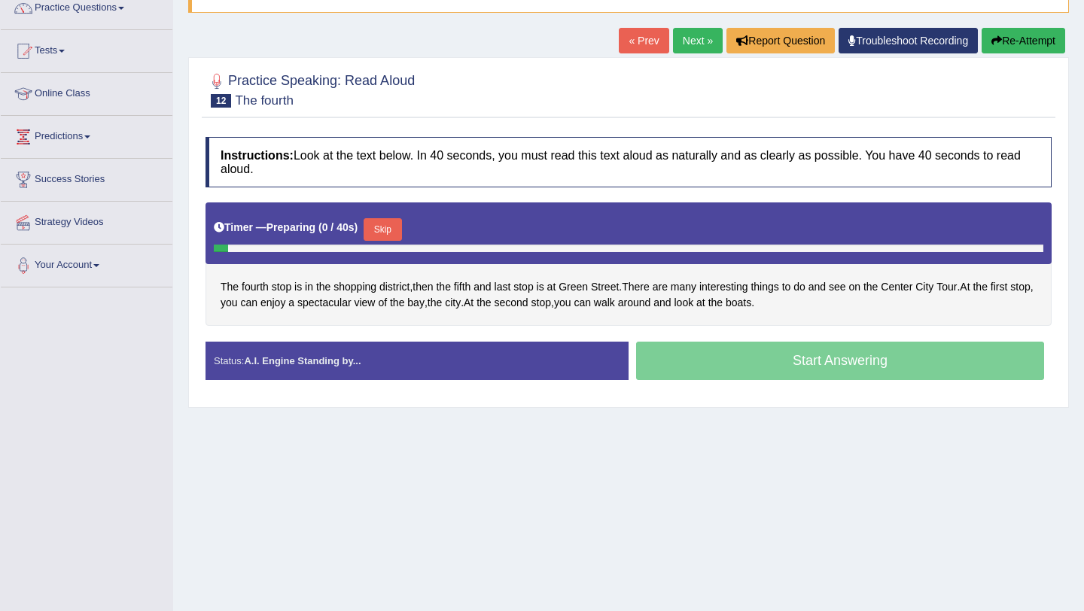
scroll to position [135, 0]
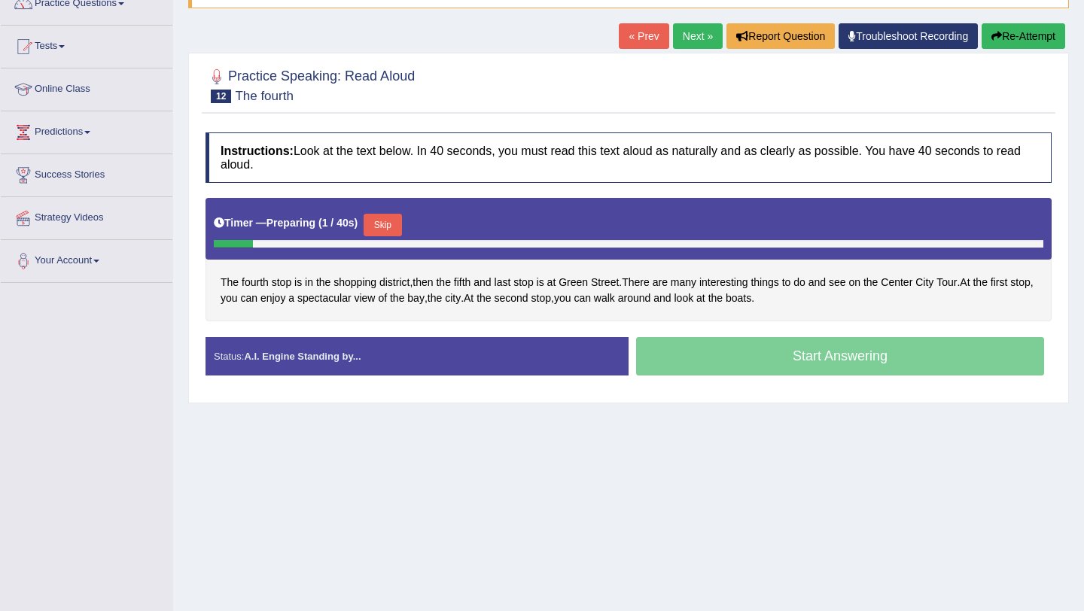
click at [401, 224] on button "Skip" at bounding box center [383, 225] width 38 height 23
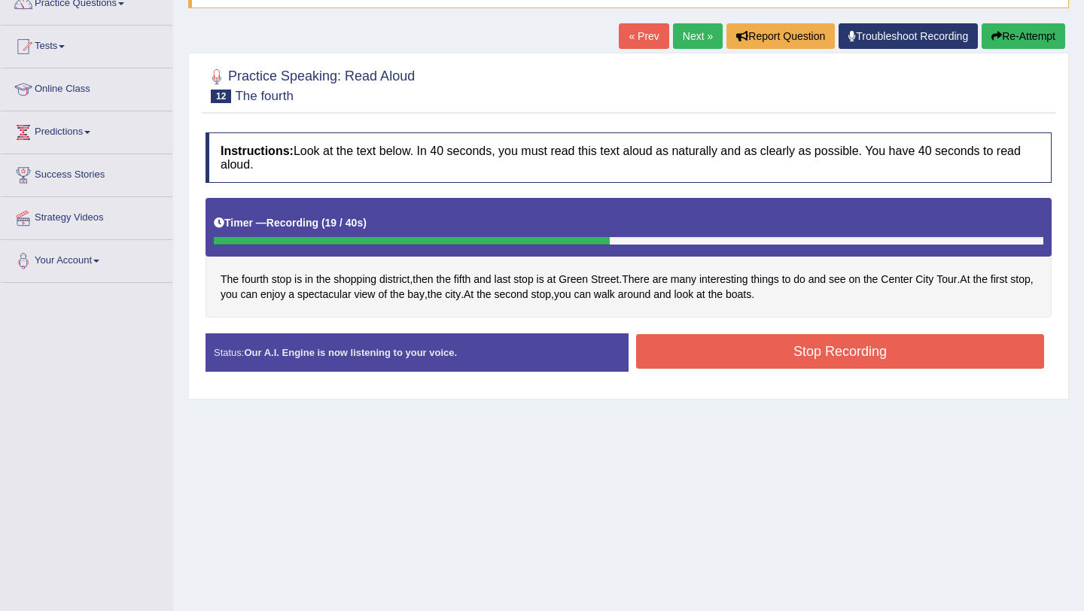
click at [725, 348] on button "Stop Recording" at bounding box center [840, 351] width 408 height 35
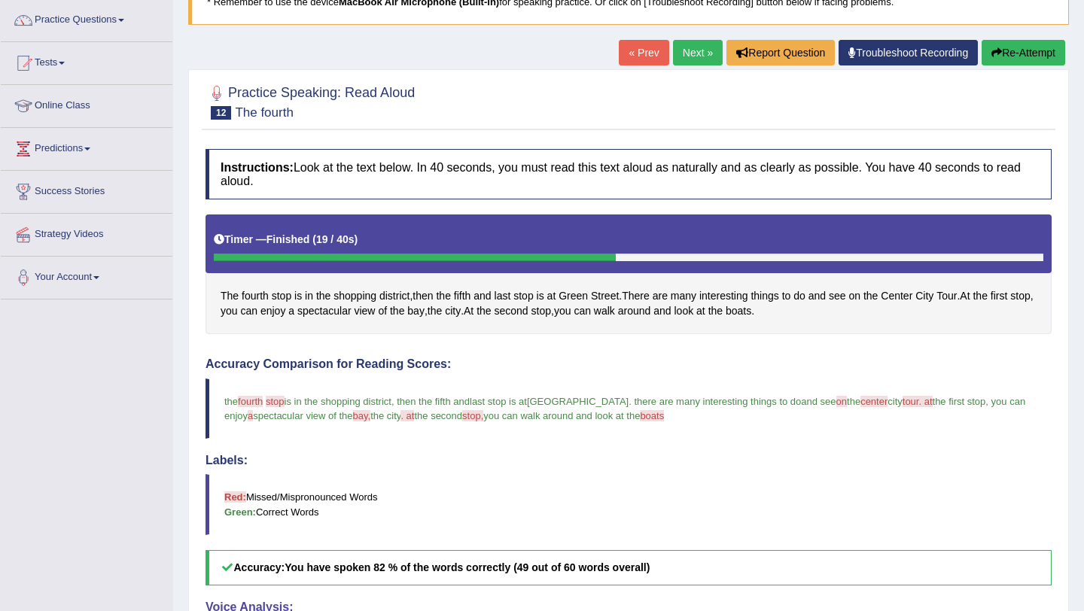
scroll to position [105, 0]
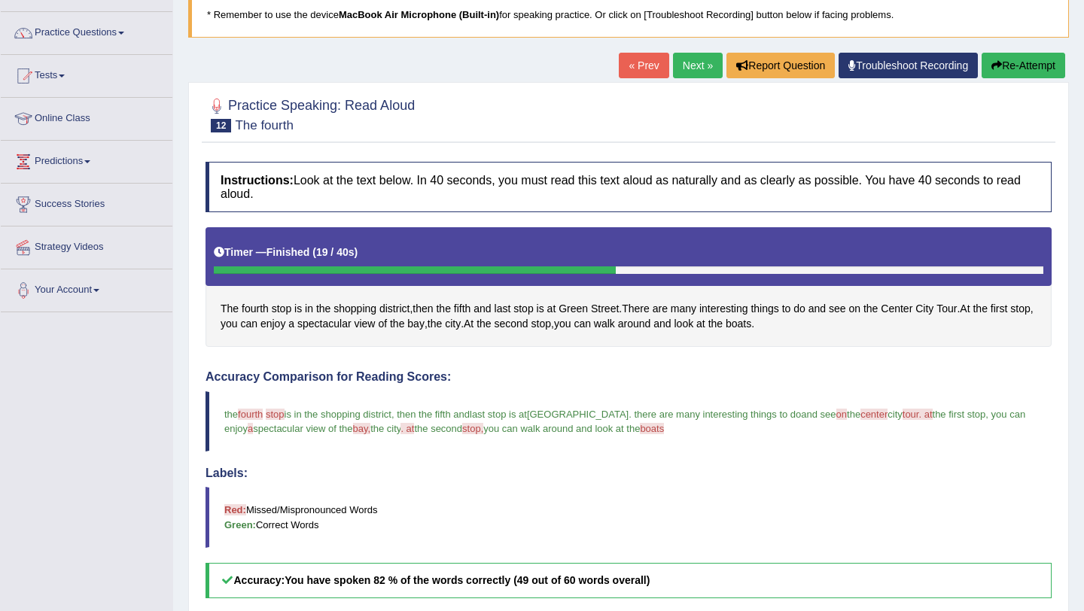
click at [684, 69] on link "Next »" at bounding box center [698, 66] width 50 height 26
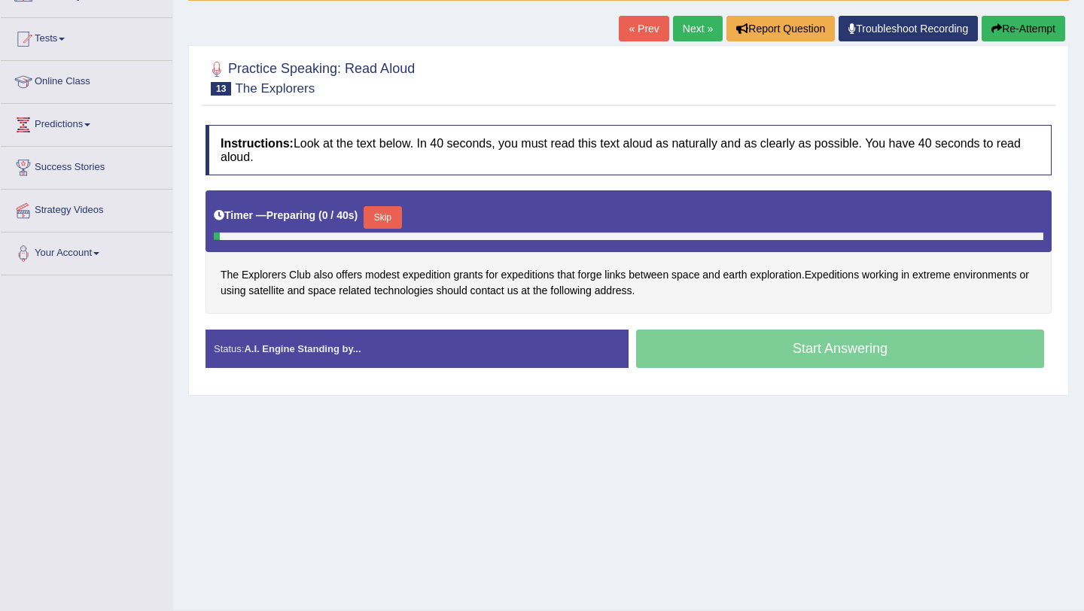
scroll to position [179, 0]
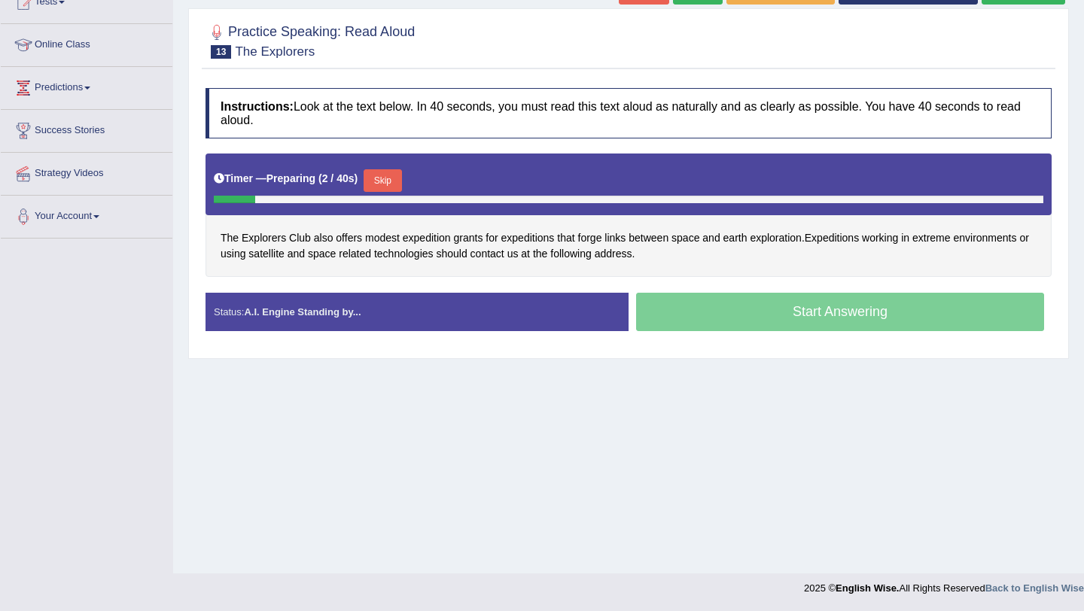
click at [394, 187] on button "Skip" at bounding box center [383, 180] width 38 height 23
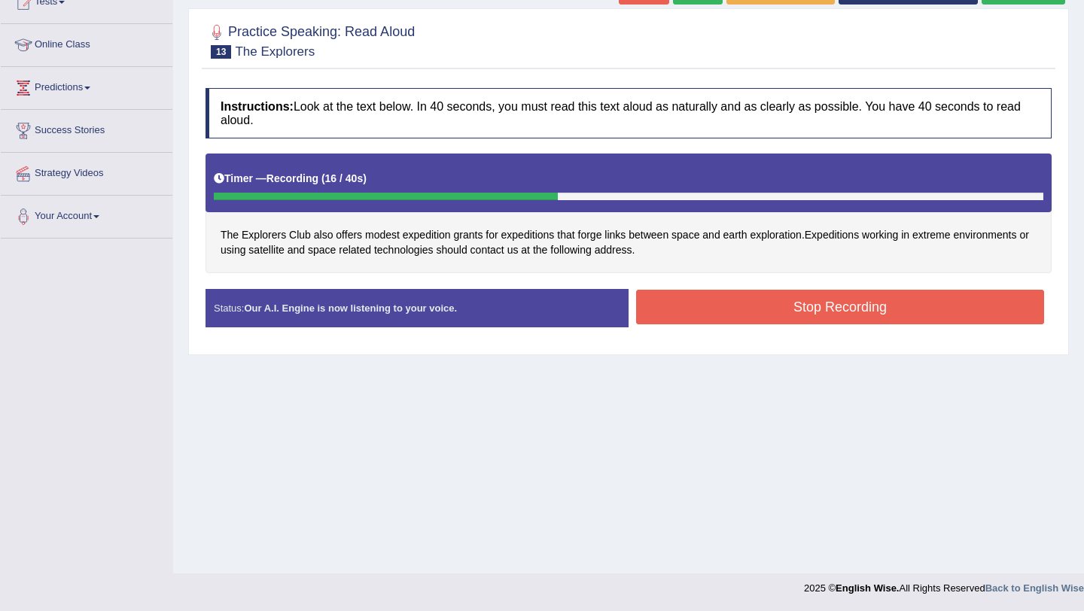
click at [768, 313] on button "Stop Recording" at bounding box center [840, 307] width 408 height 35
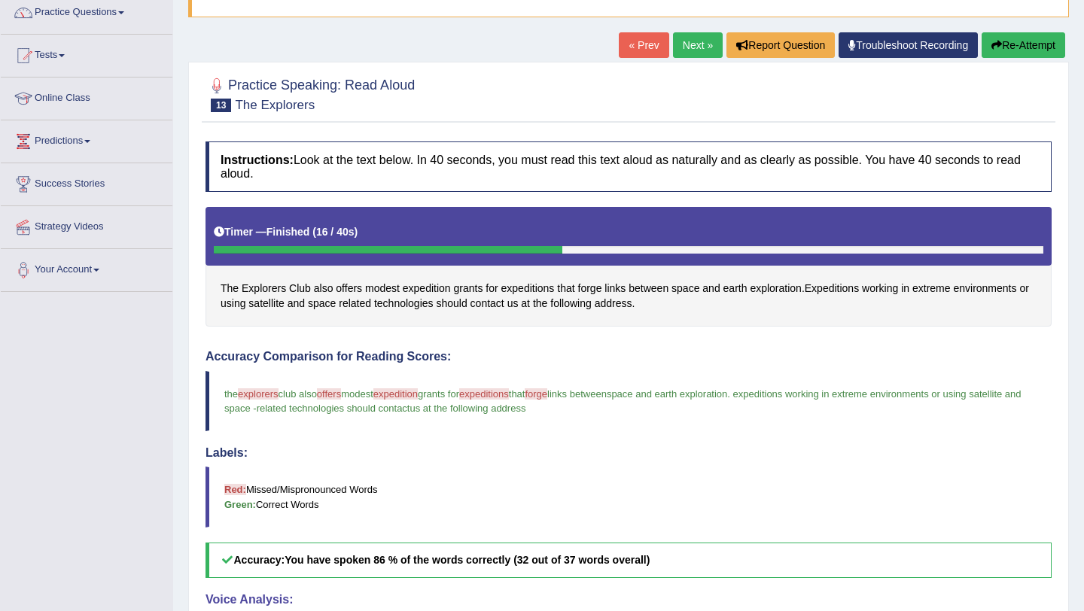
scroll to position [123, 0]
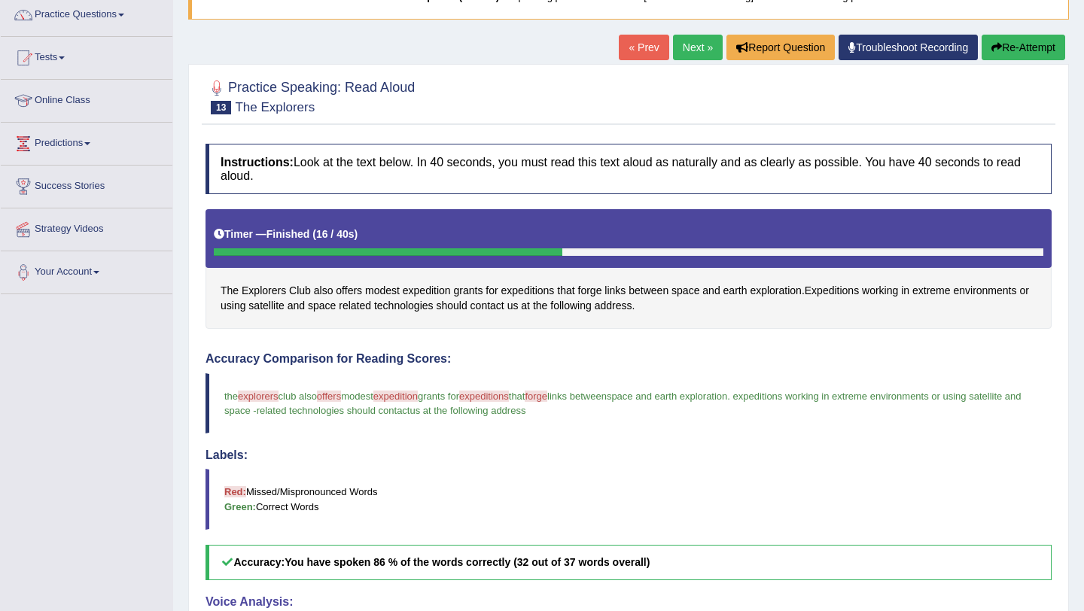
click at [706, 45] on link "Next »" at bounding box center [698, 48] width 50 height 26
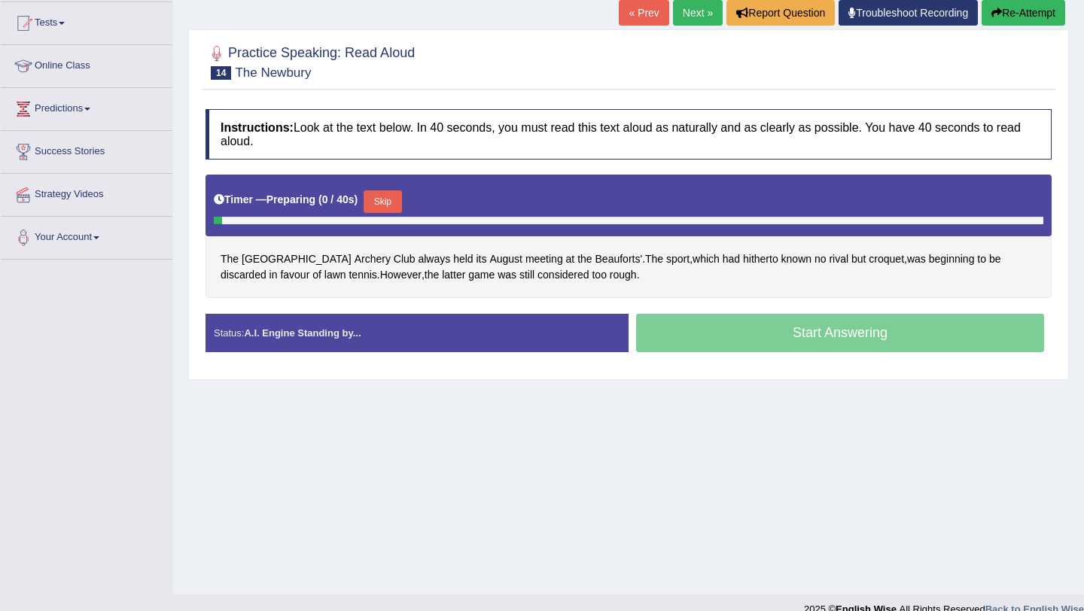
scroll to position [176, 0]
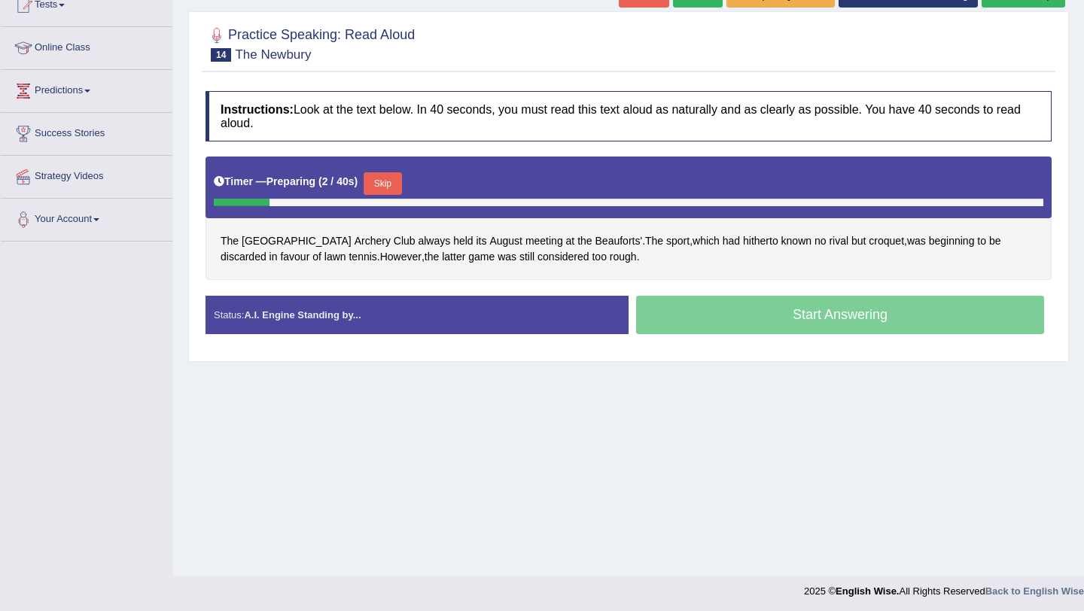
click at [397, 188] on button "Skip" at bounding box center [383, 183] width 38 height 23
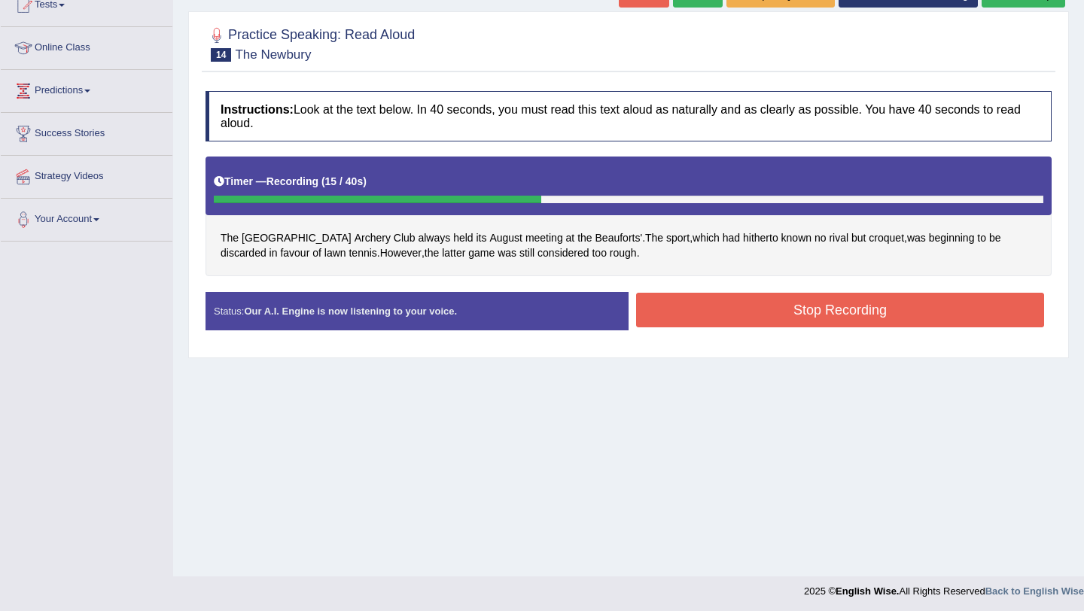
click at [719, 312] on button "Stop Recording" at bounding box center [840, 310] width 408 height 35
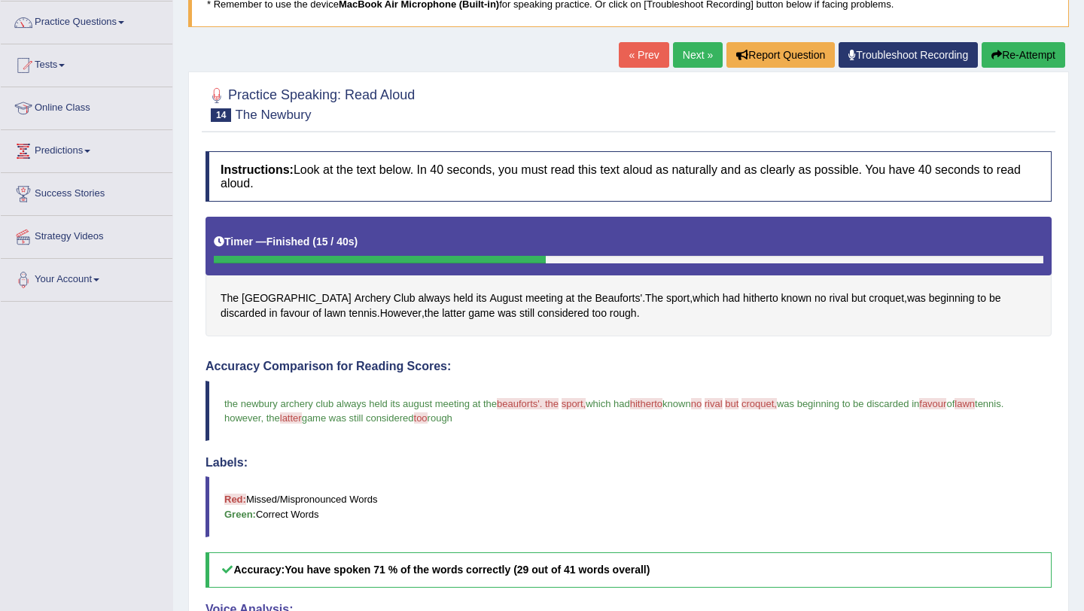
scroll to position [111, 0]
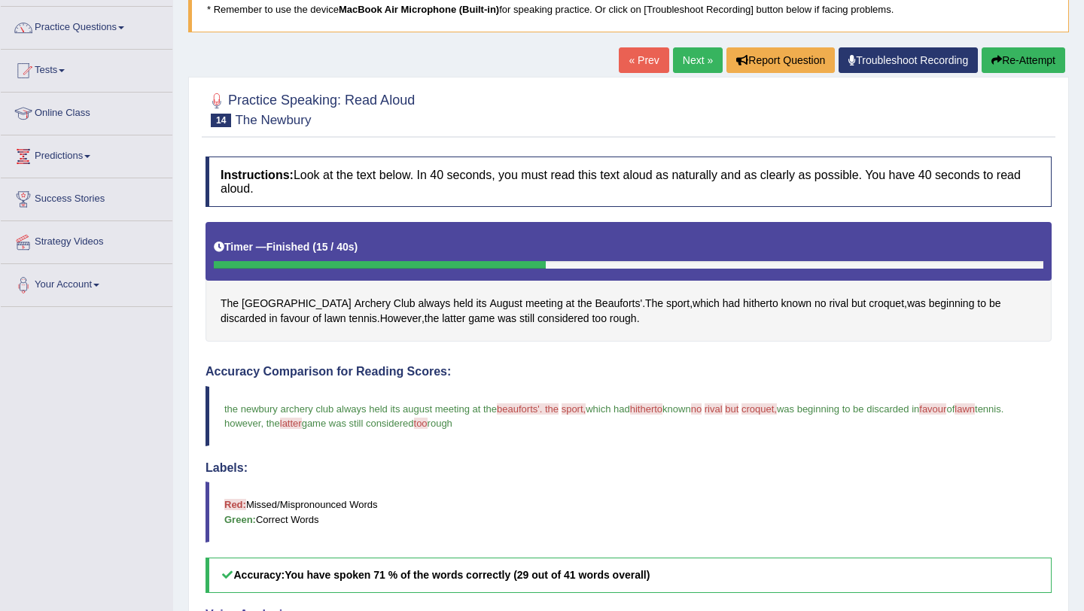
click at [692, 63] on link "Next »" at bounding box center [698, 60] width 50 height 26
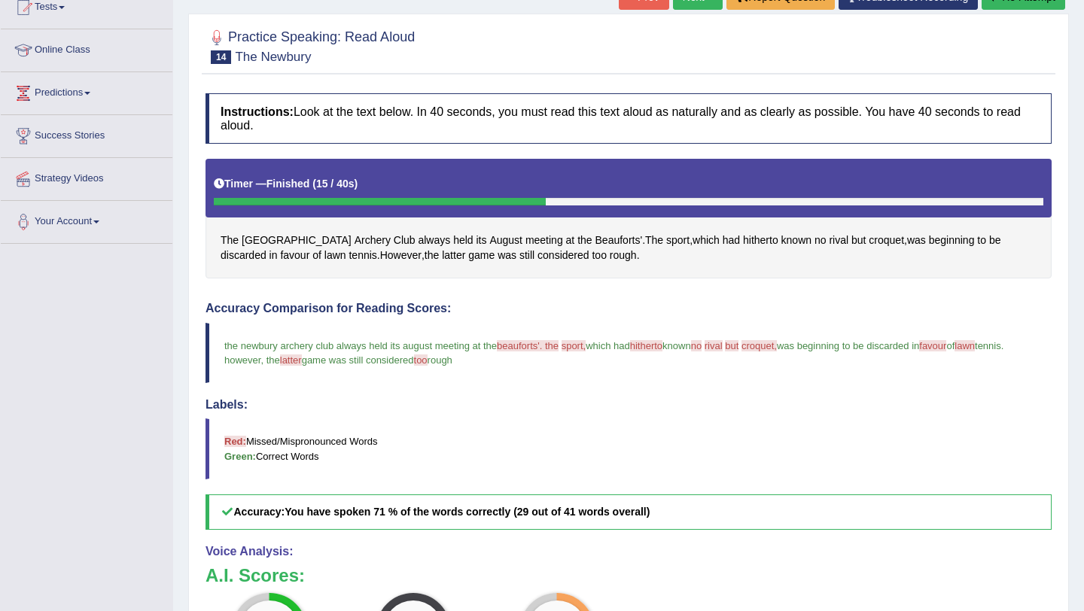
scroll to position [175, 0]
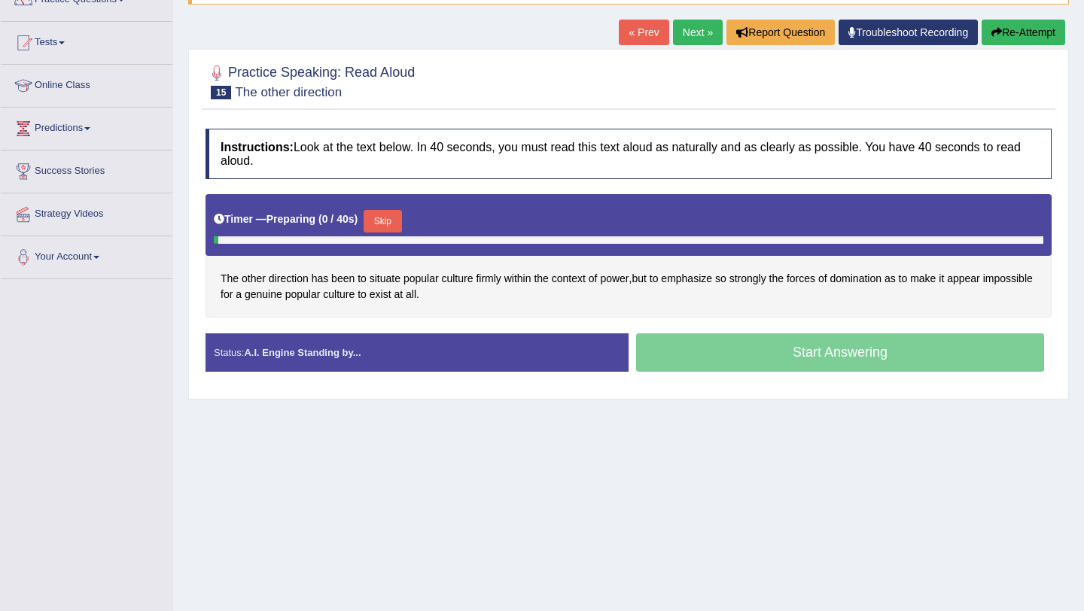
scroll to position [144, 0]
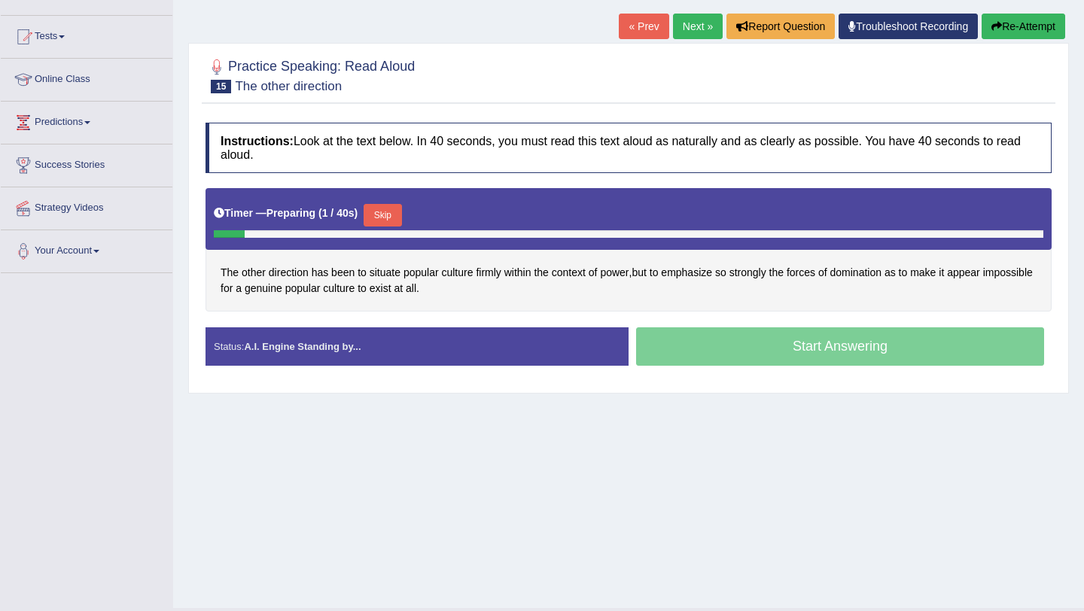
click at [398, 216] on button "Skip" at bounding box center [383, 215] width 38 height 23
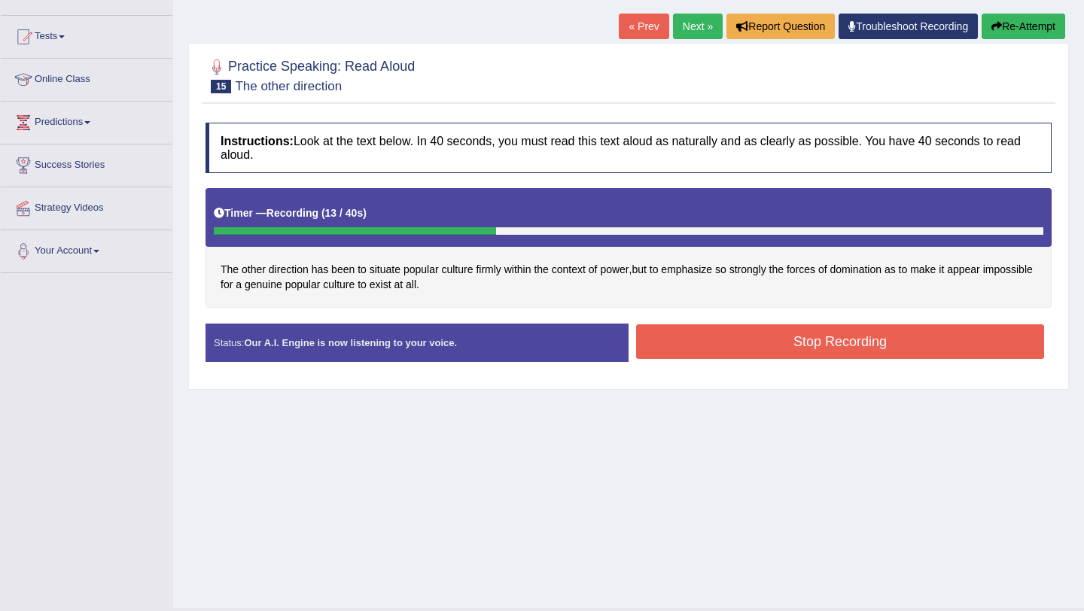
click at [701, 333] on button "Stop Recording" at bounding box center [840, 341] width 408 height 35
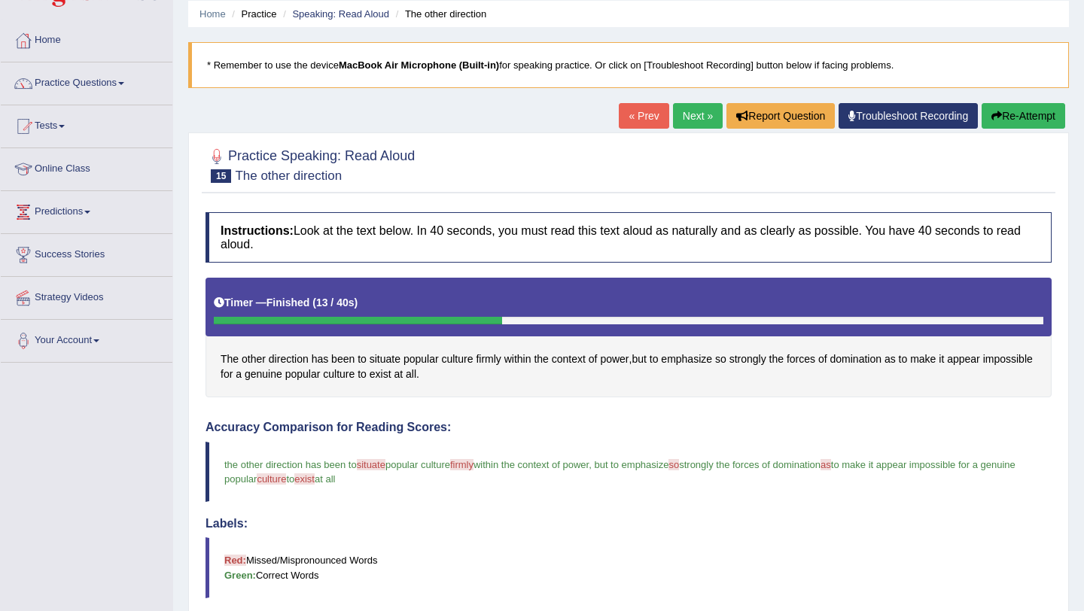
scroll to position [41, 0]
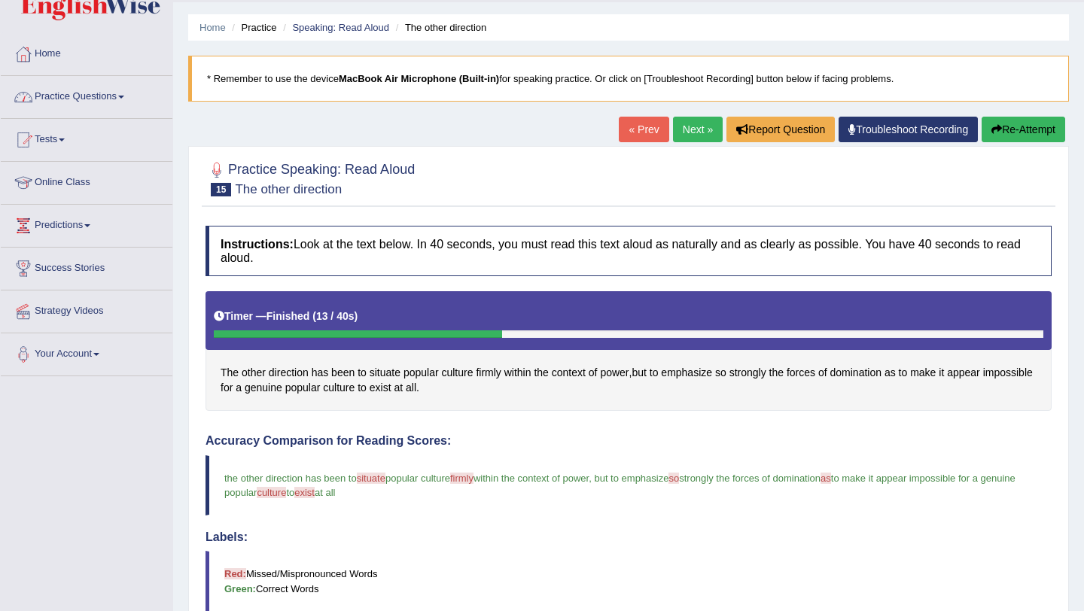
click at [112, 98] on link "Practice Questions" at bounding box center [87, 95] width 172 height 38
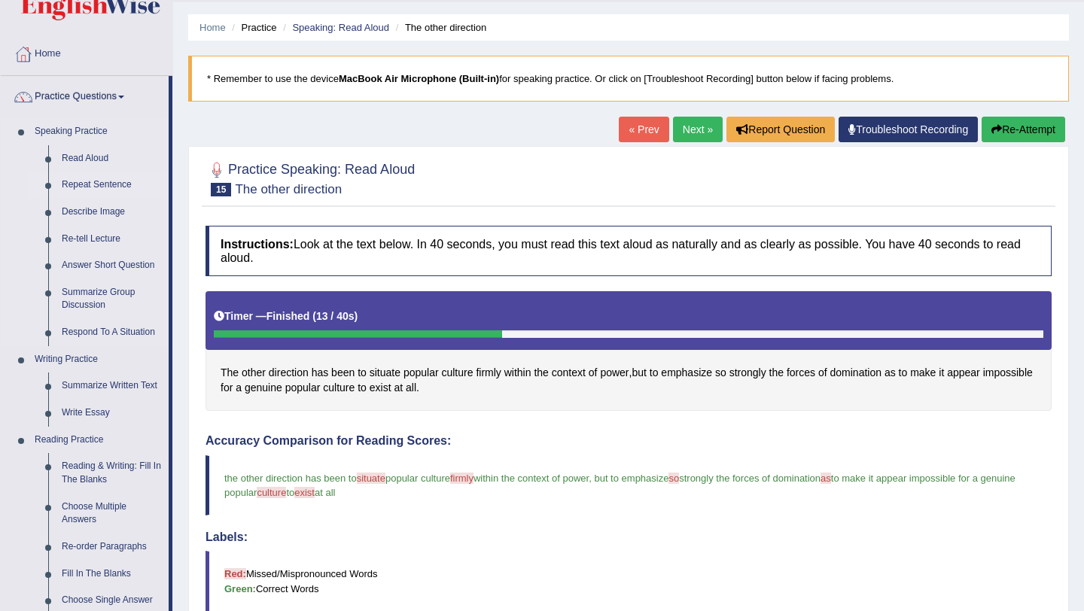
click at [113, 185] on link "Repeat Sentence" at bounding box center [112, 185] width 114 height 27
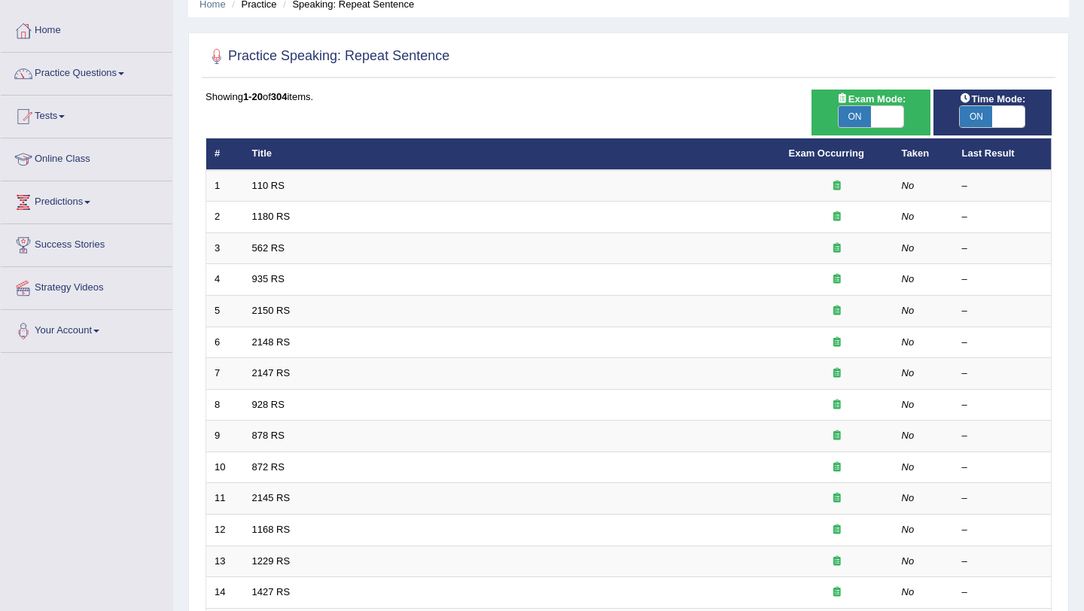
scroll to position [74, 0]
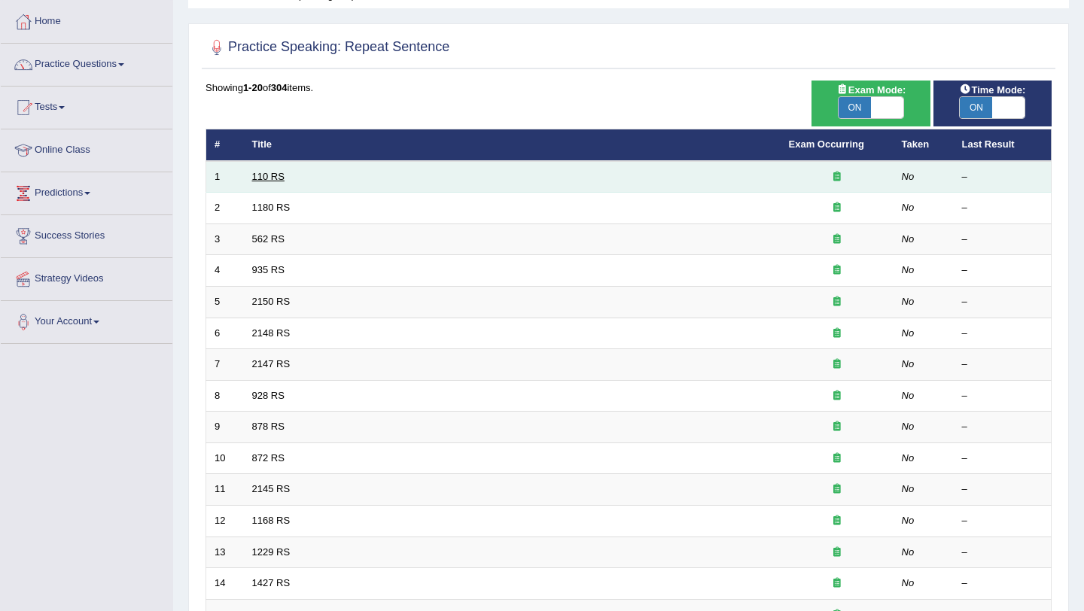
click at [278, 179] on link "110 RS" at bounding box center [268, 176] width 32 height 11
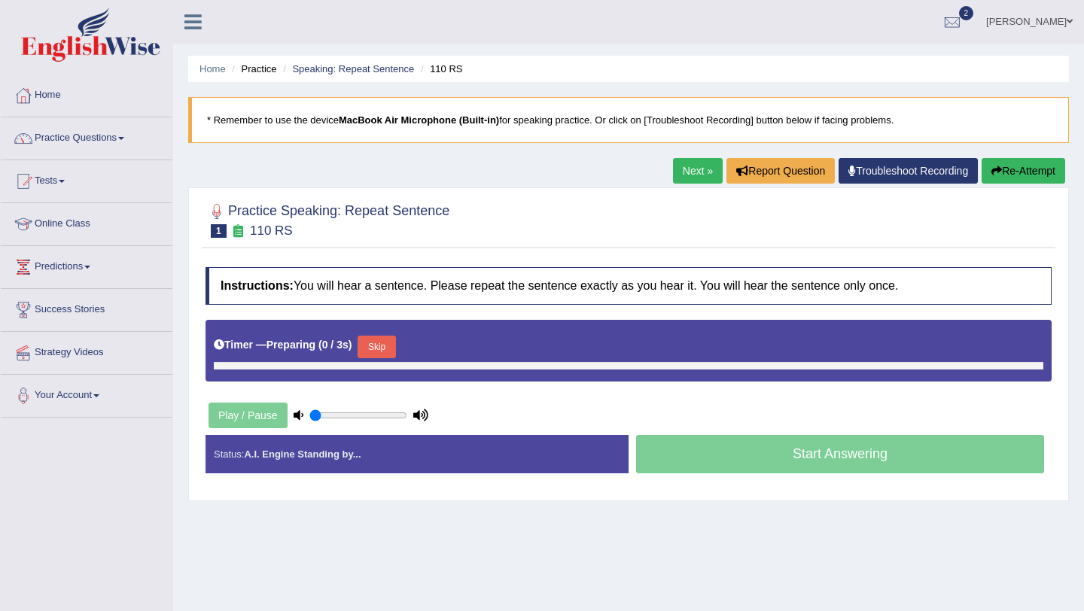
type input "1"
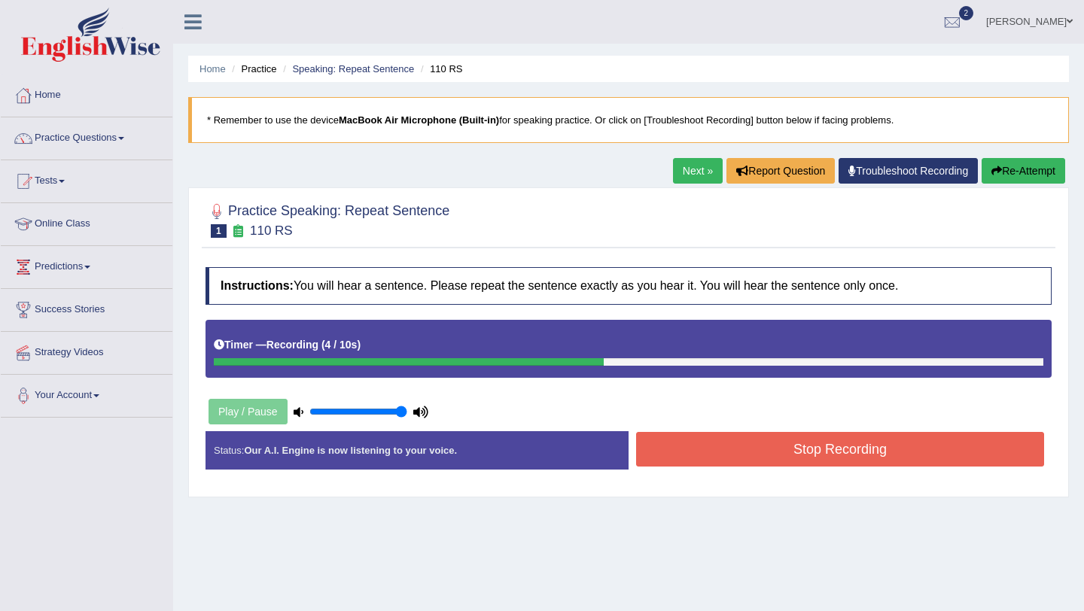
click at [674, 444] on button "Stop Recording" at bounding box center [840, 449] width 408 height 35
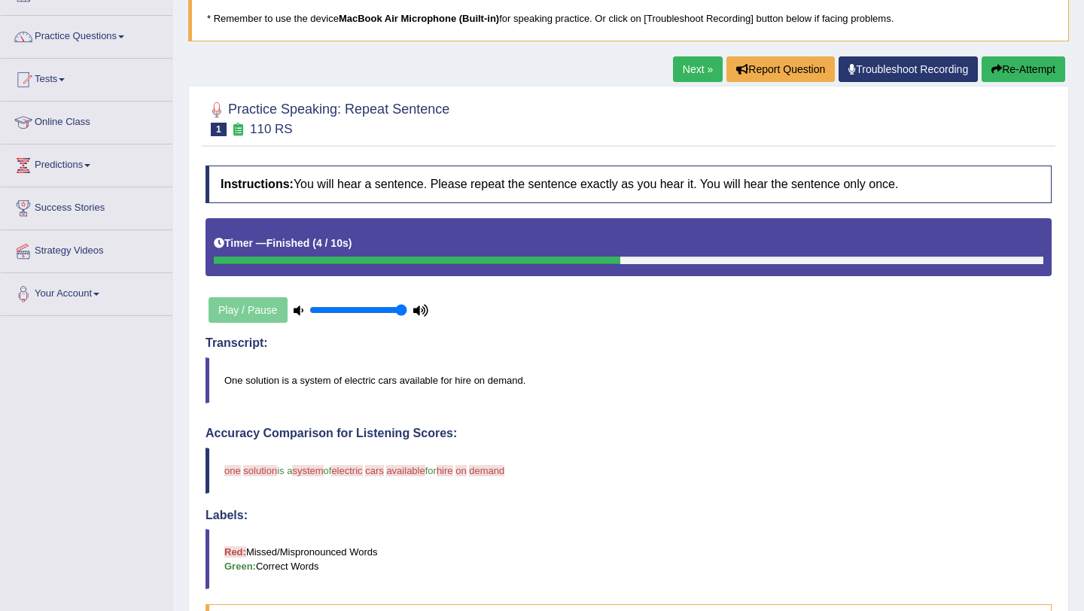
scroll to position [99, 0]
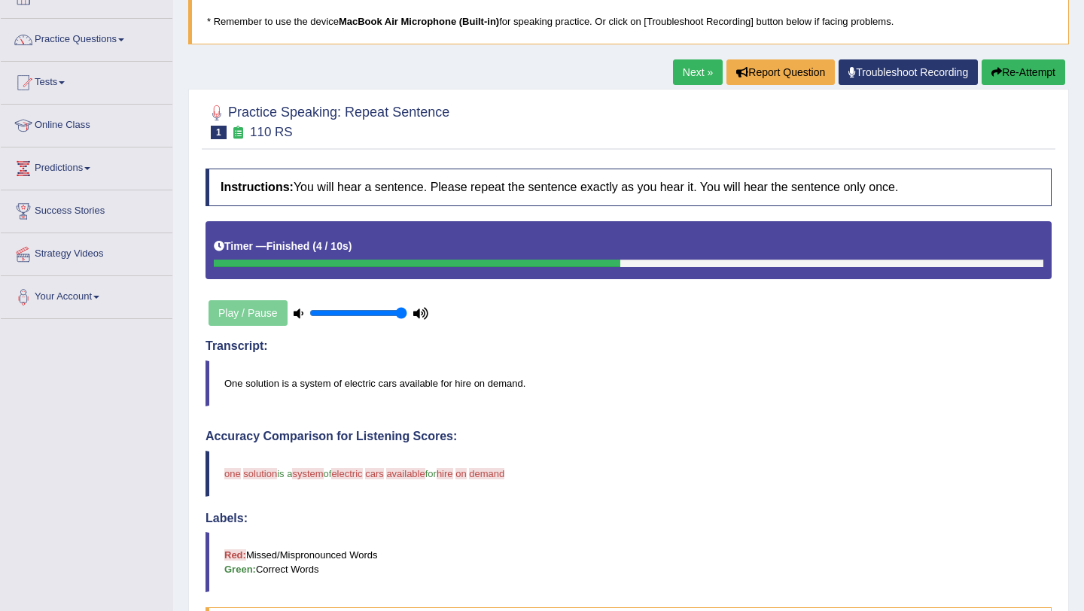
click at [686, 75] on link "Next »" at bounding box center [698, 72] width 50 height 26
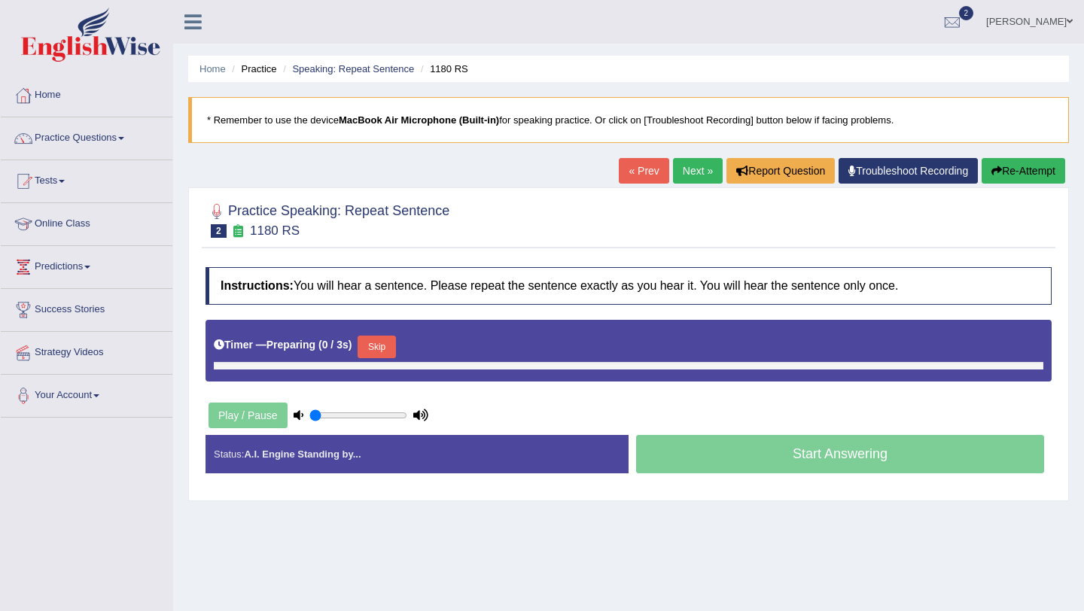
type input "1"
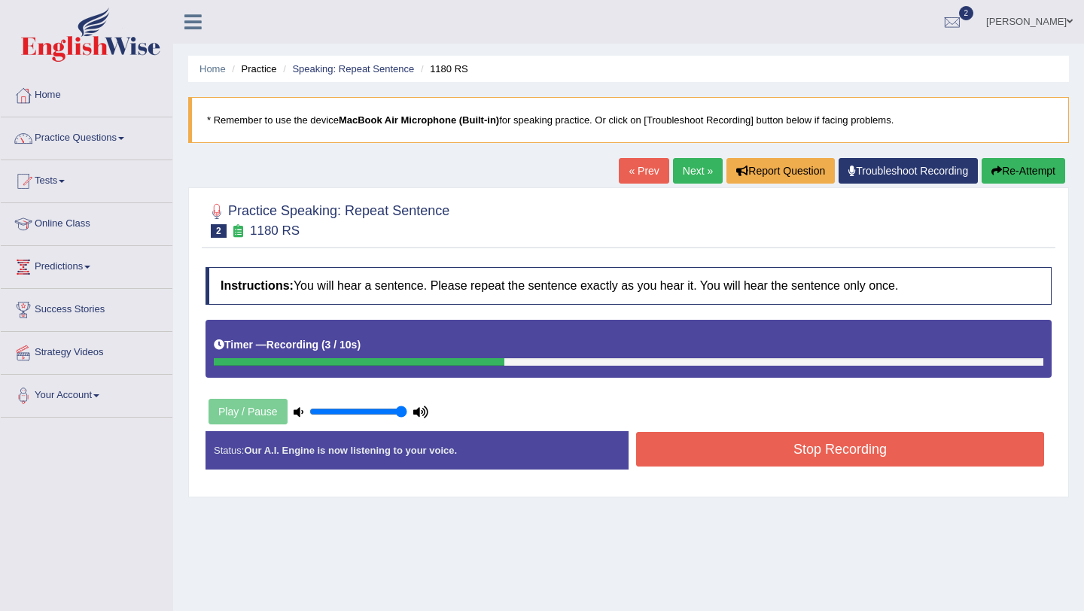
click at [702, 455] on button "Stop Recording" at bounding box center [840, 449] width 408 height 35
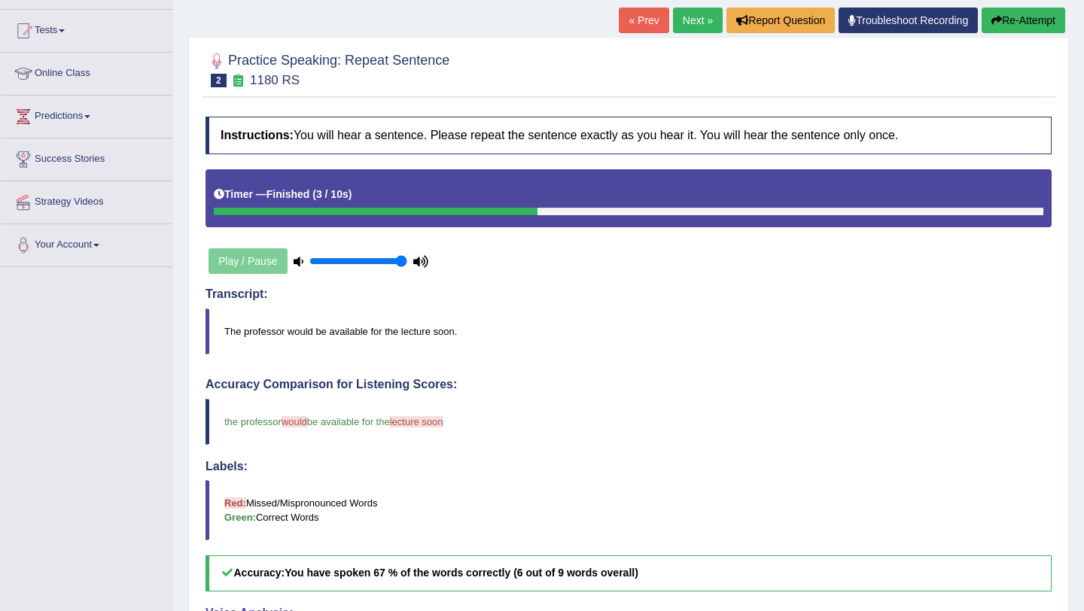
scroll to position [150, 0]
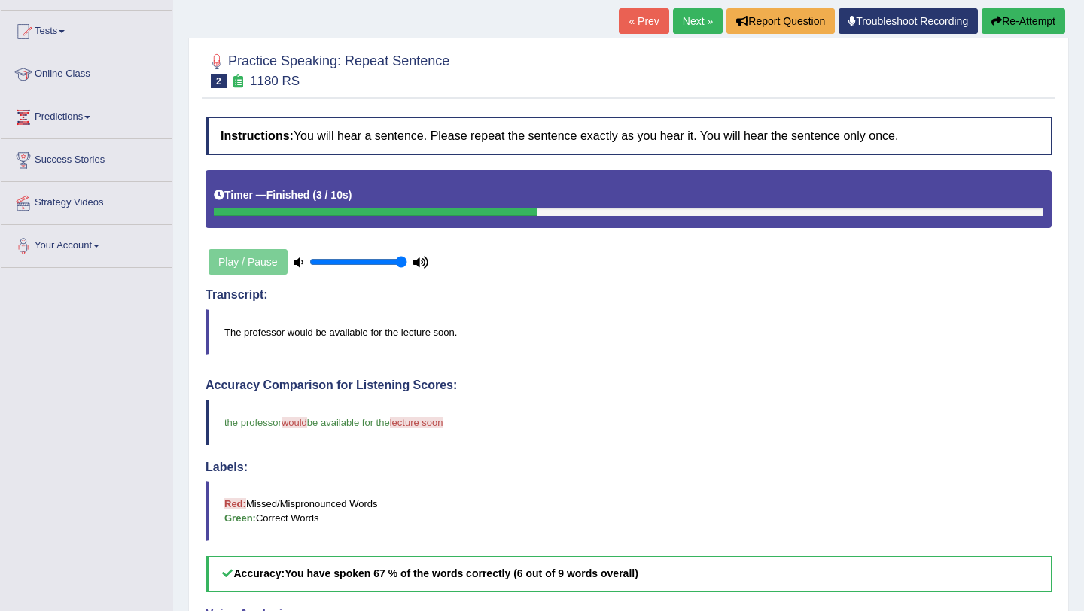
click at [695, 23] on link "Next »" at bounding box center [698, 21] width 50 height 26
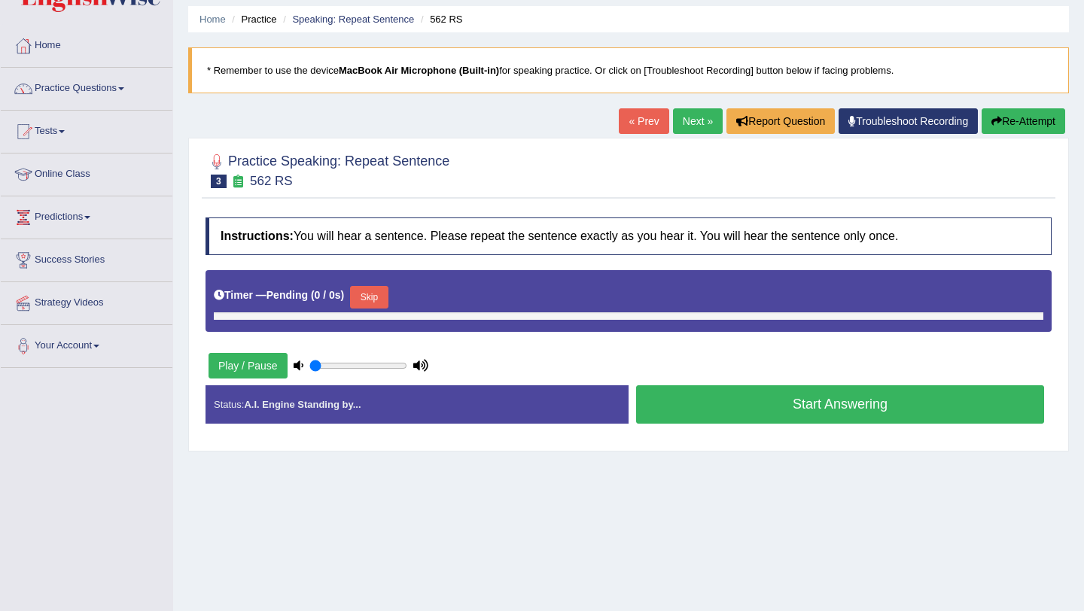
scroll to position [59, 0]
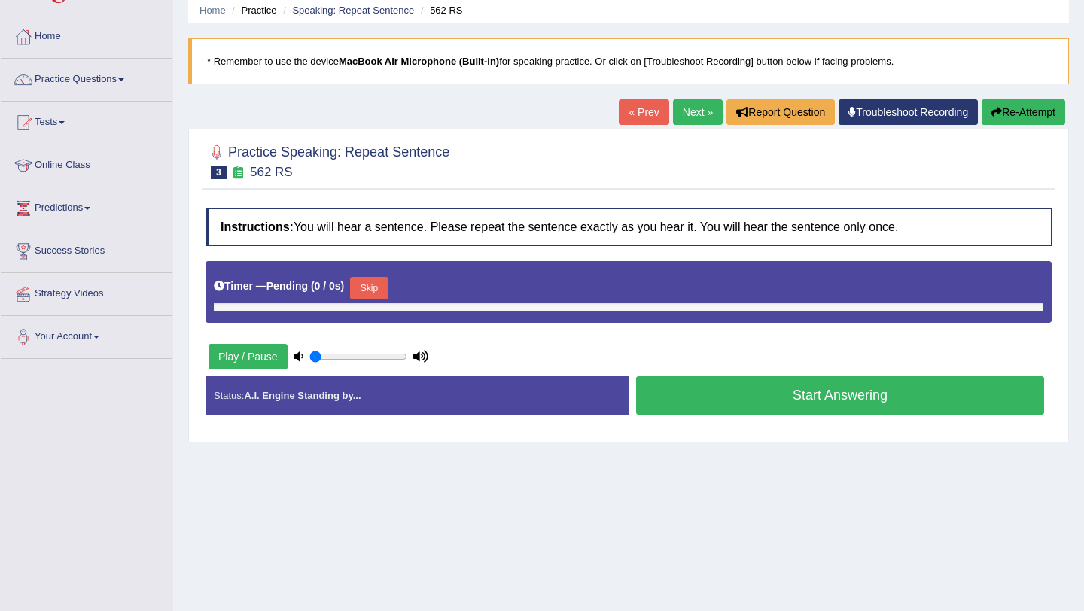
type input "1"
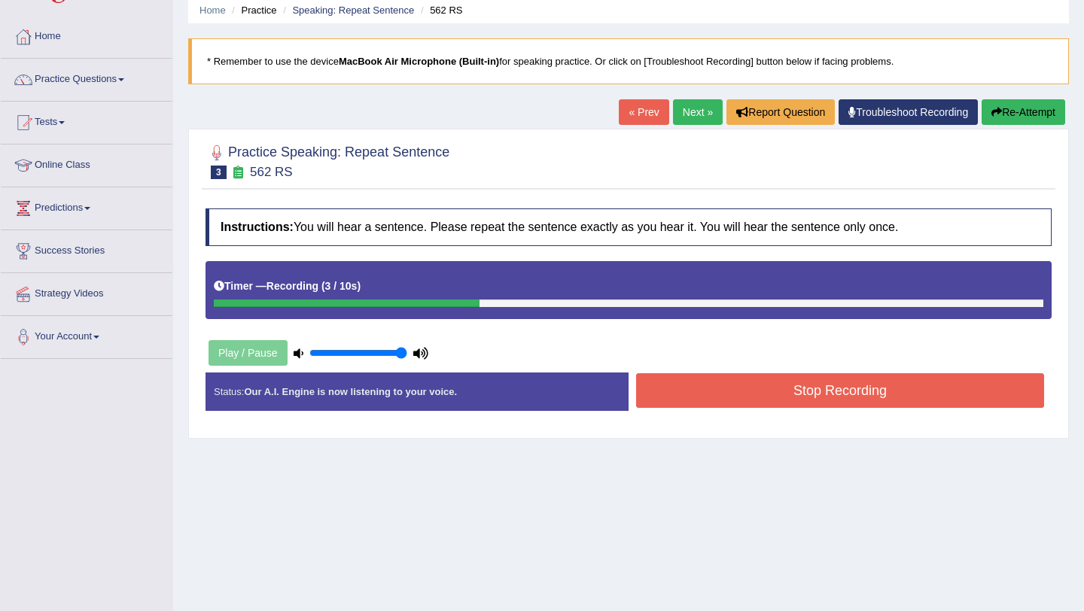
click at [683, 107] on link "Next »" at bounding box center [698, 112] width 50 height 26
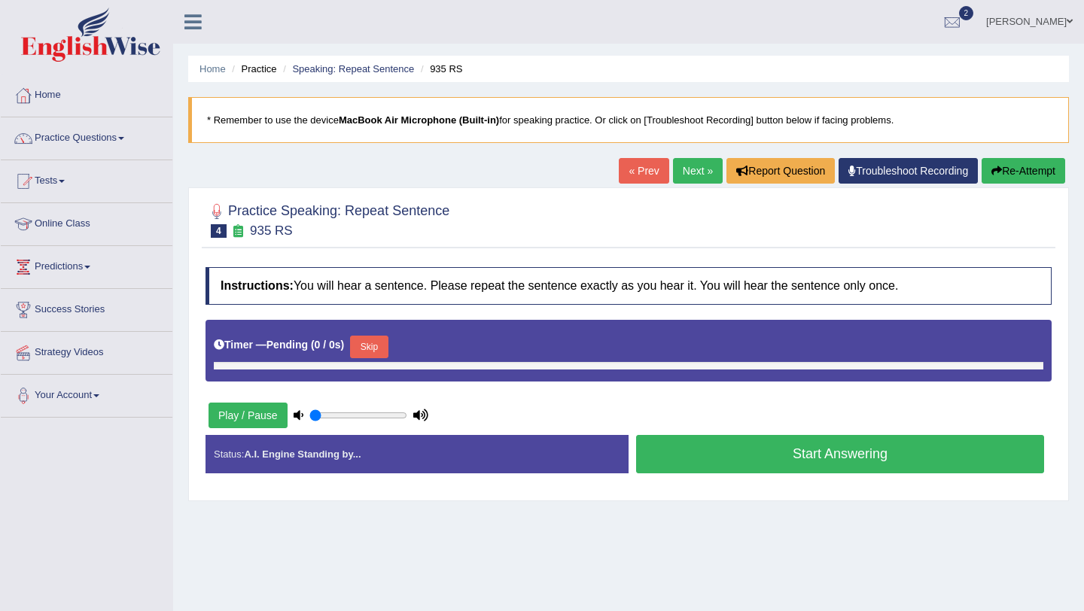
type input "1"
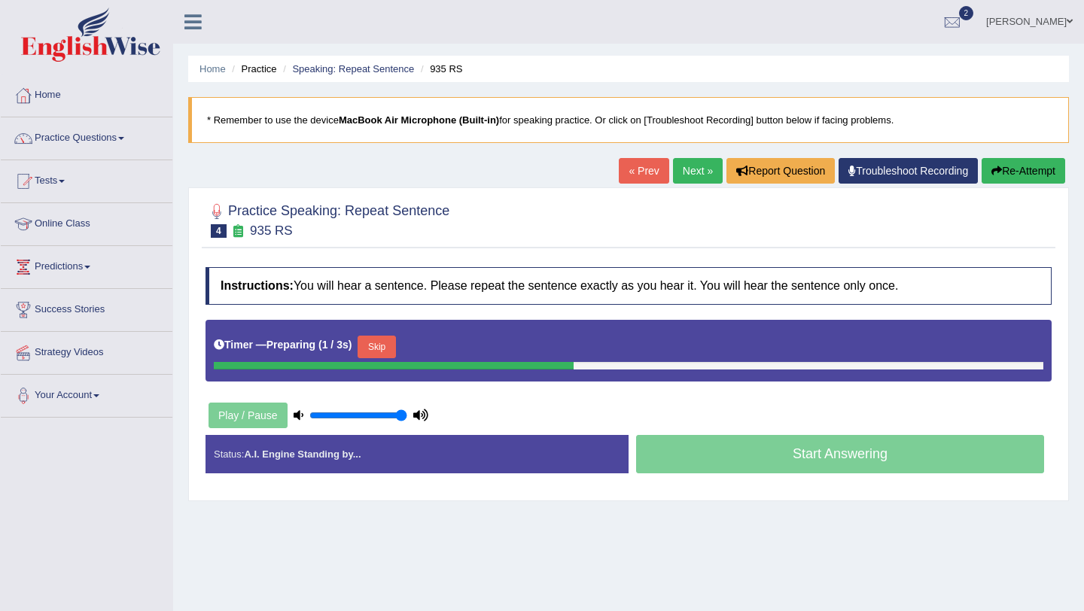
click at [644, 176] on link "« Prev" at bounding box center [644, 171] width 50 height 26
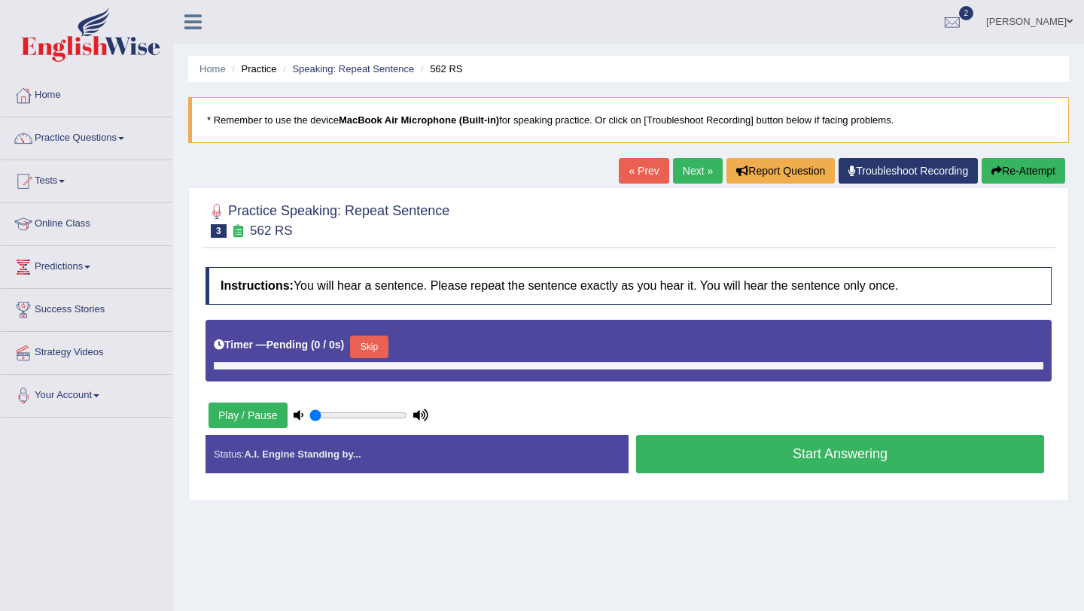
type input "1"
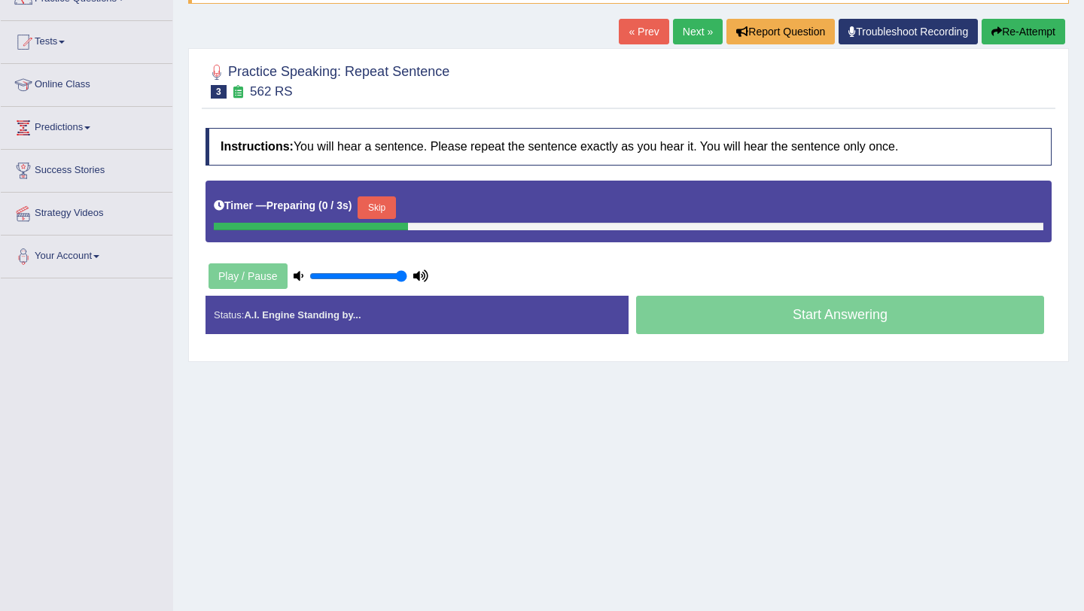
scroll to position [179, 0]
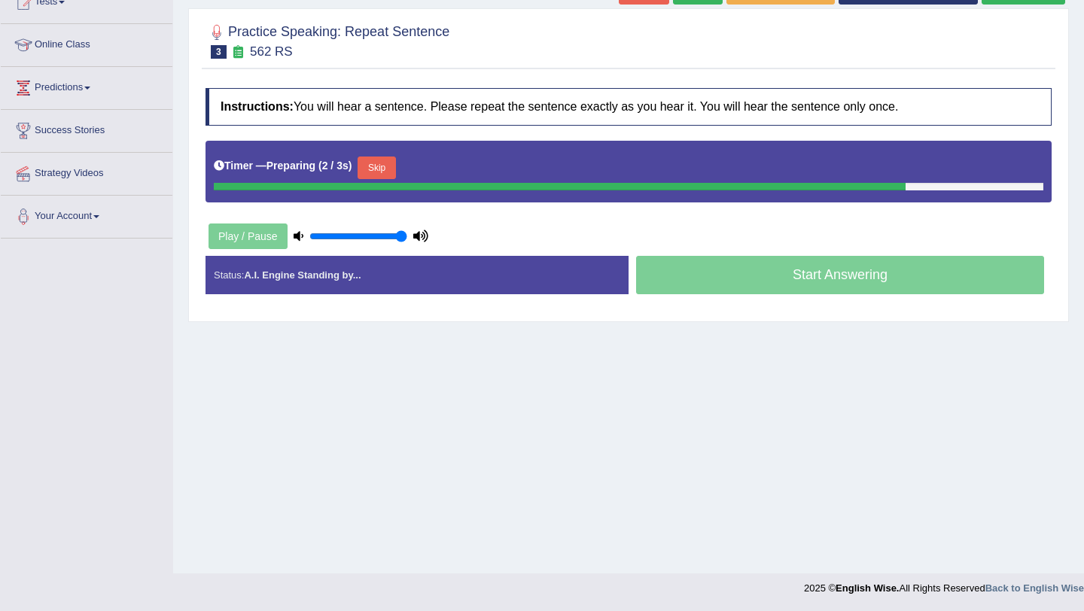
click at [391, 167] on button "Skip" at bounding box center [376, 168] width 38 height 23
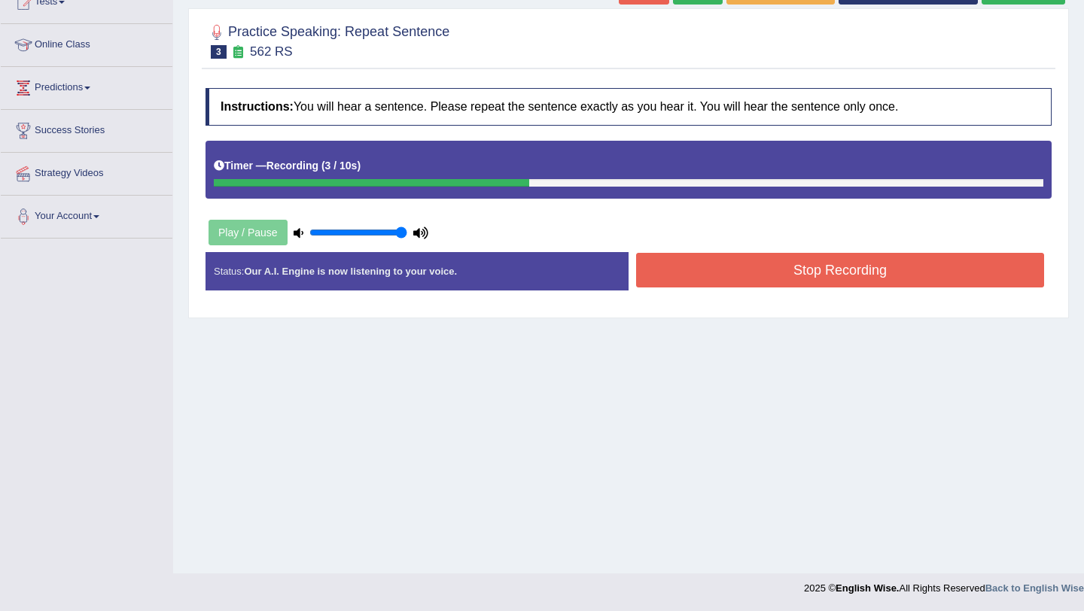
click at [681, 274] on button "Stop Recording" at bounding box center [840, 270] width 408 height 35
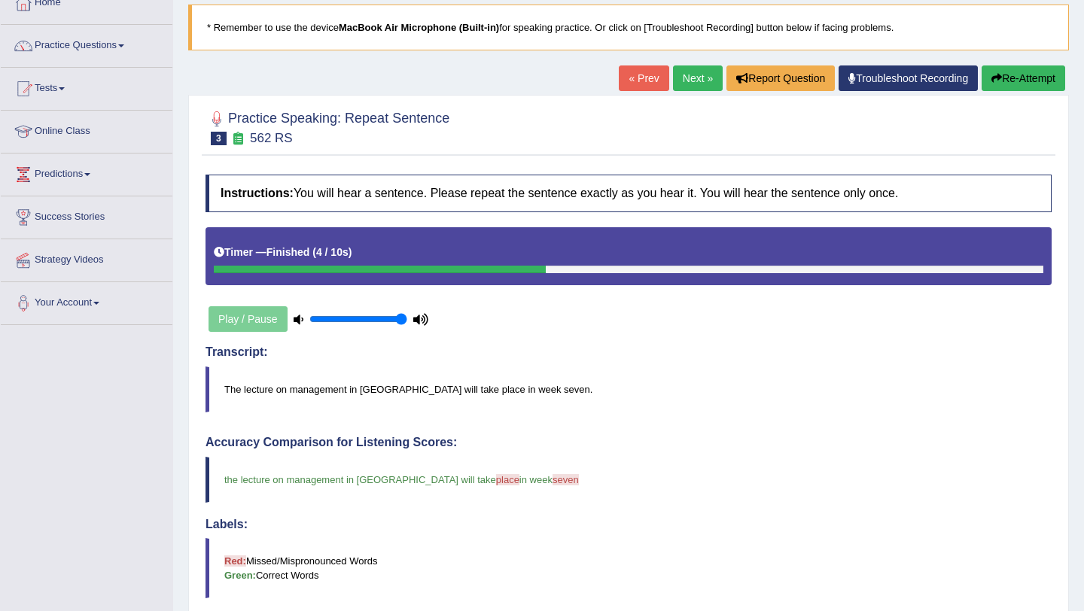
scroll to position [61, 0]
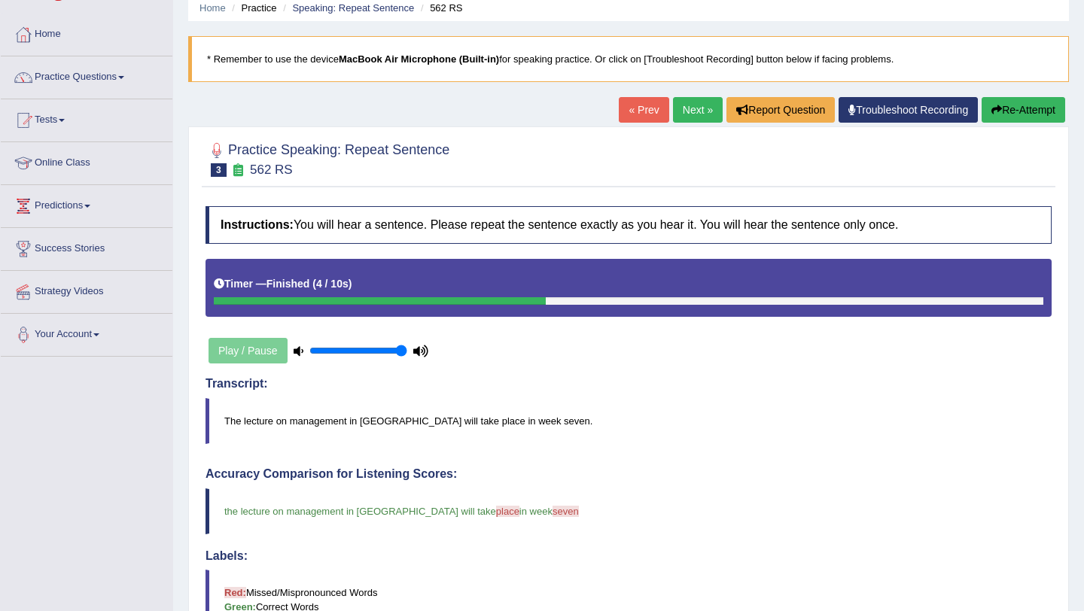
click at [680, 109] on link "Next »" at bounding box center [698, 110] width 50 height 26
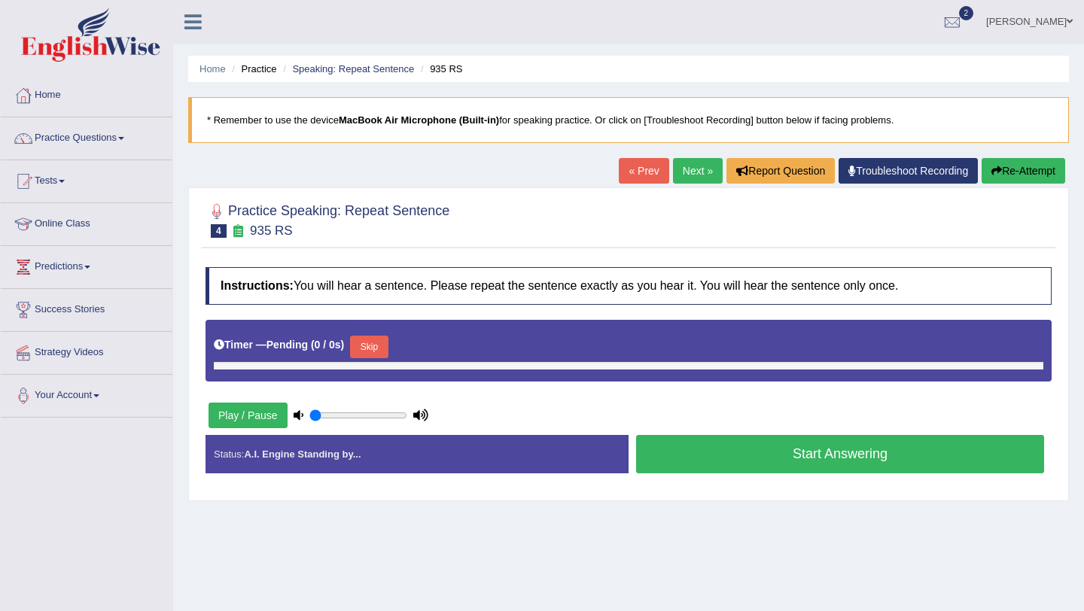
type input "1"
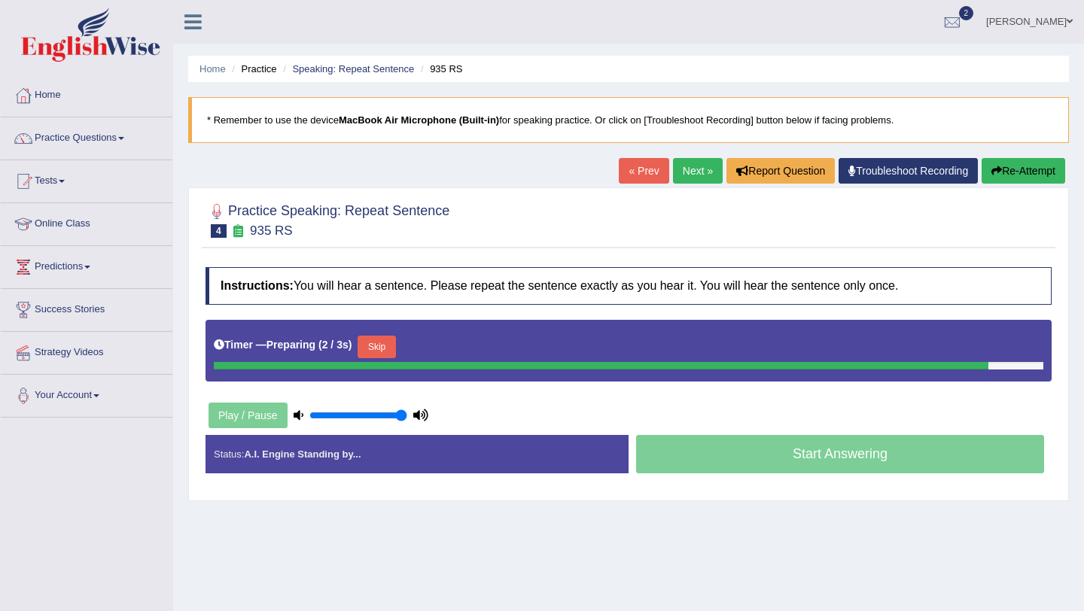
click at [735, 233] on div at bounding box center [628, 219] width 846 height 46
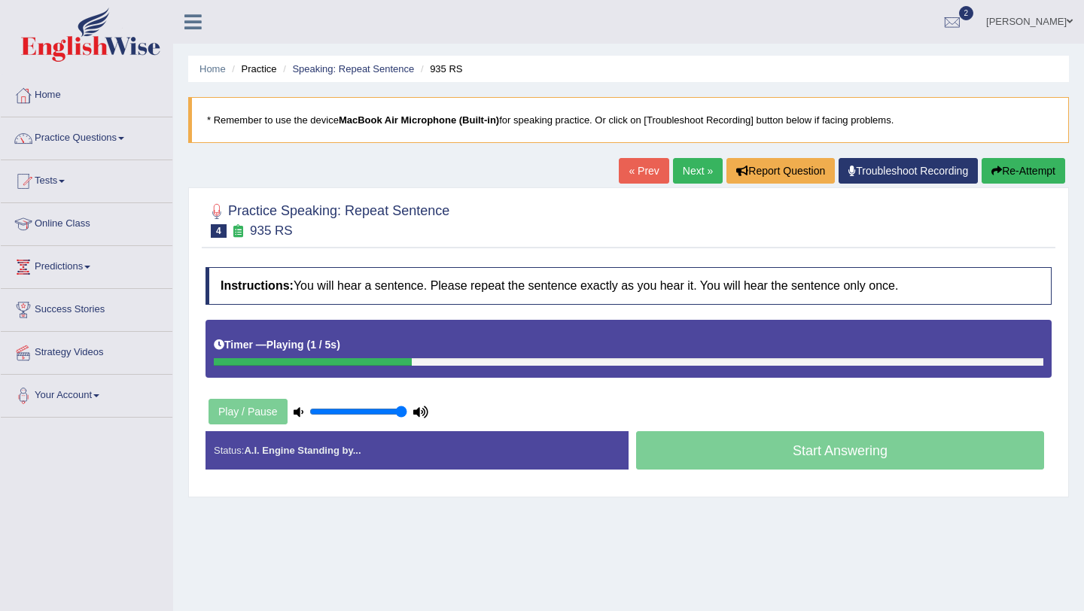
click at [735, 233] on div at bounding box center [628, 219] width 846 height 46
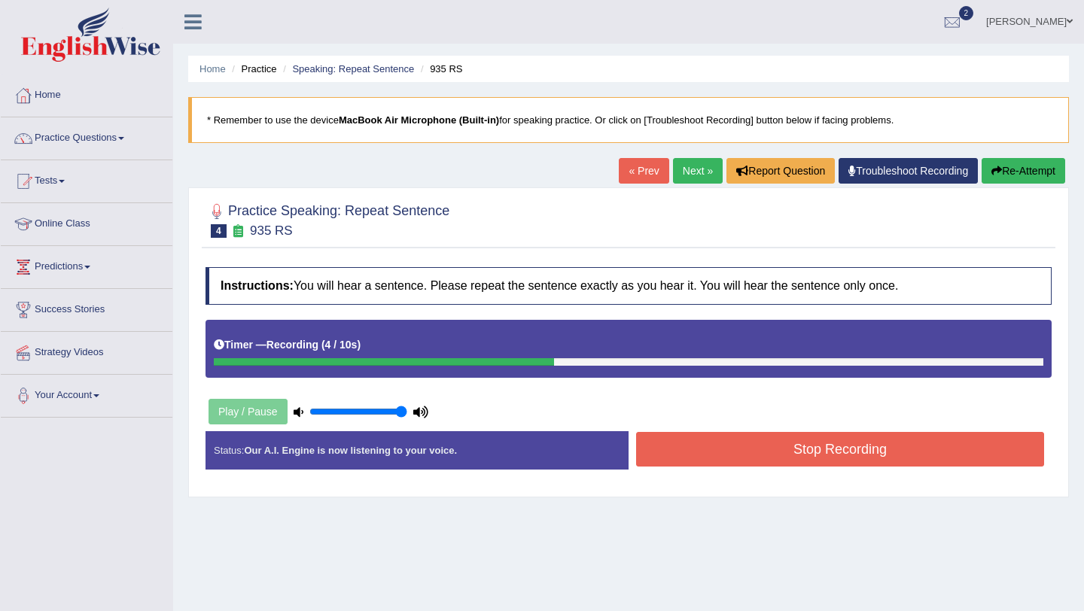
click at [786, 456] on button "Stop Recording" at bounding box center [840, 449] width 408 height 35
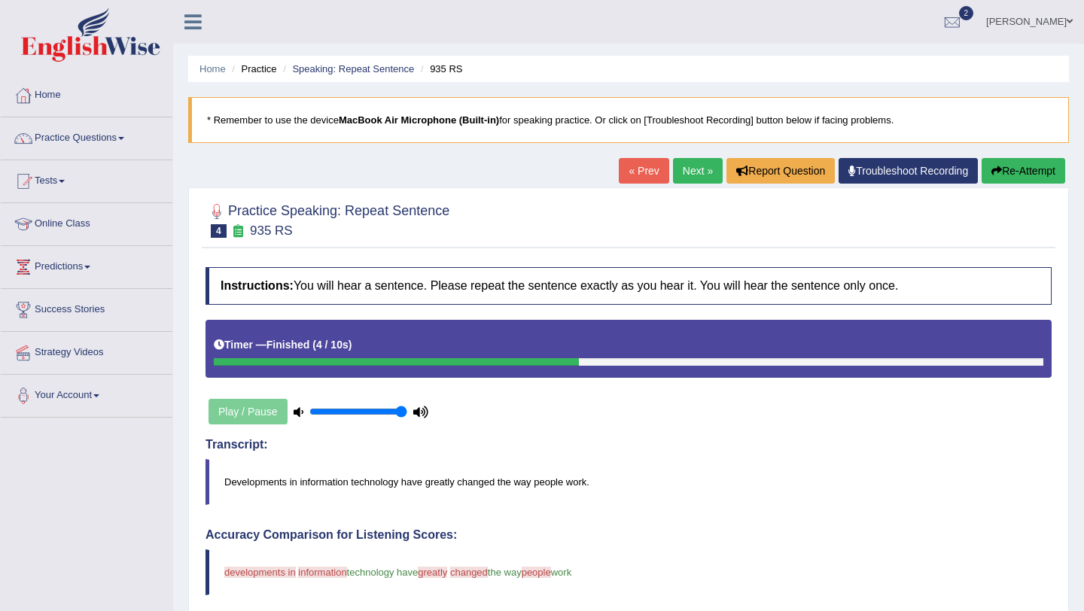
scroll to position [8, 0]
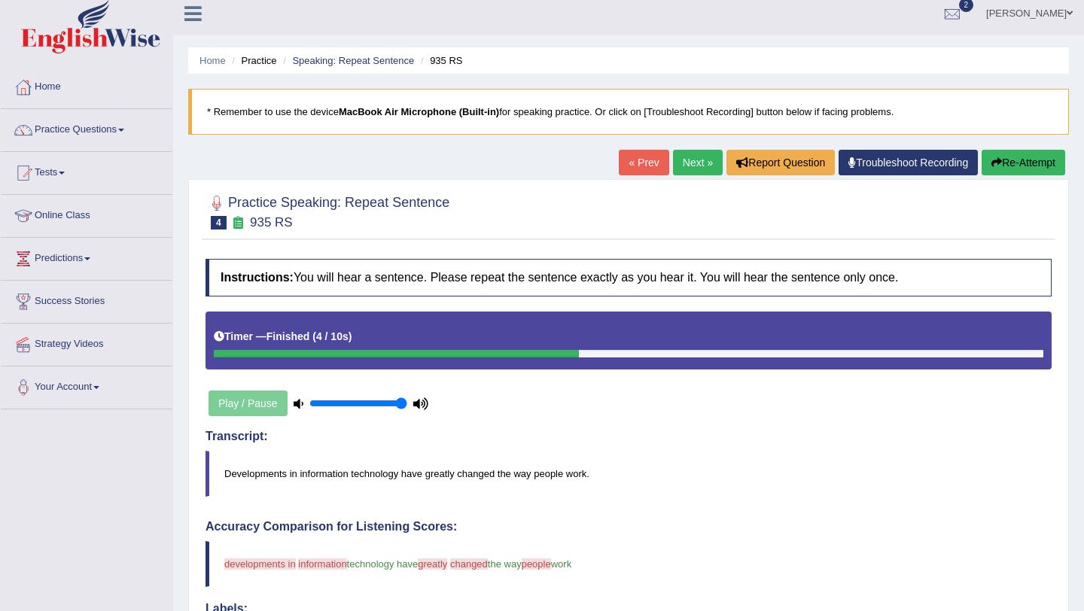
click at [693, 160] on link "Next »" at bounding box center [698, 163] width 50 height 26
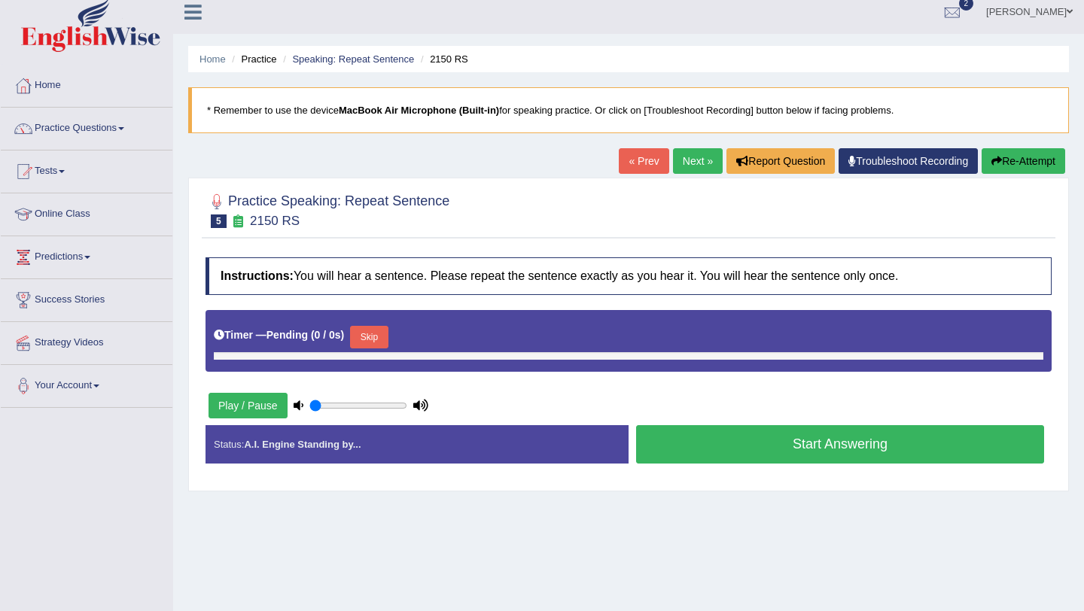
type input "1"
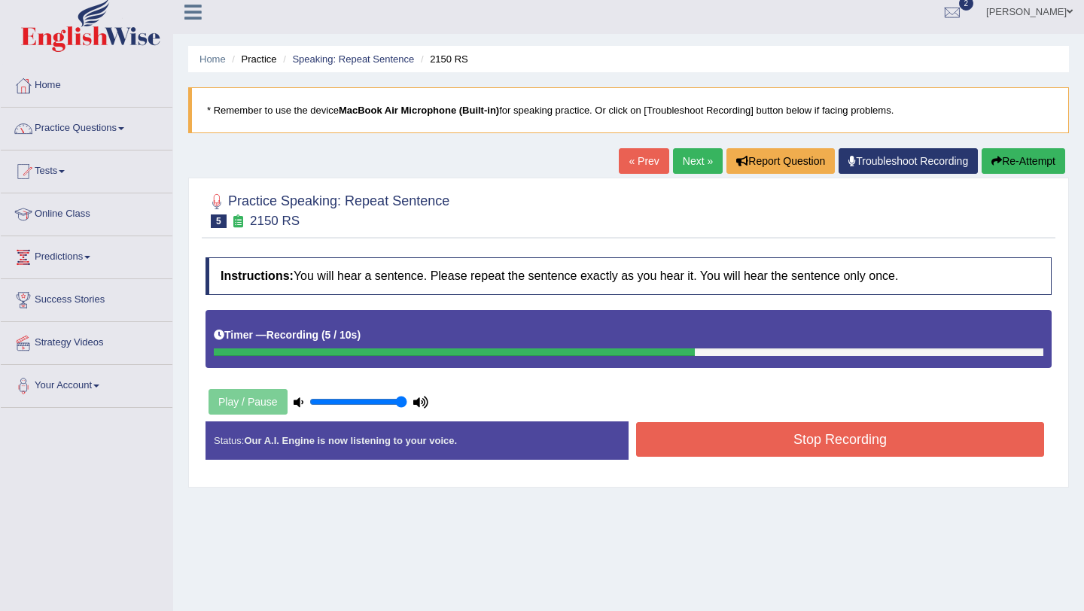
click at [767, 443] on button "Stop Recording" at bounding box center [840, 439] width 408 height 35
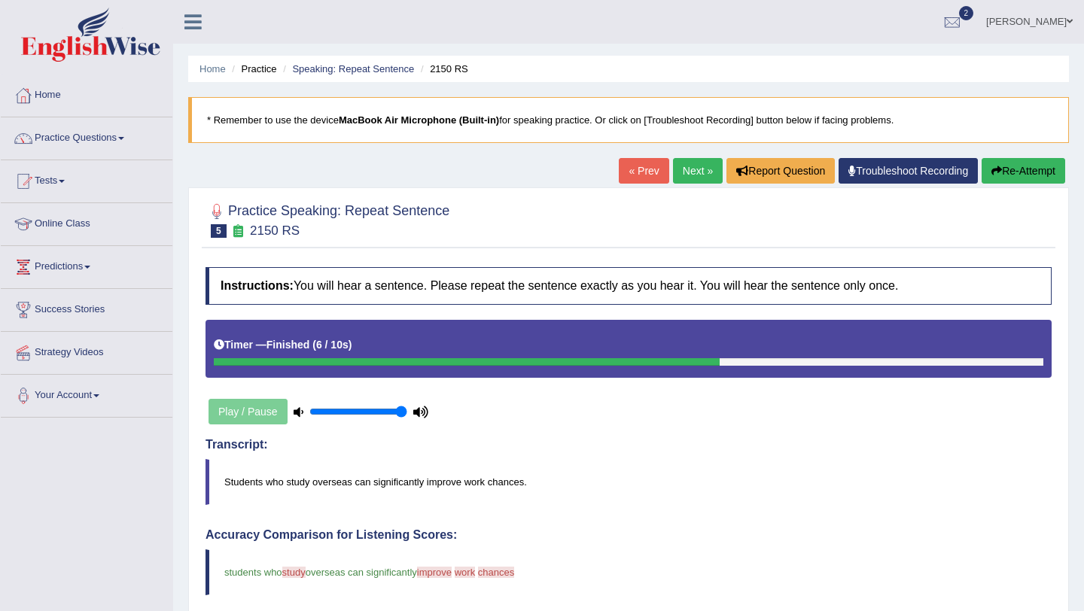
click at [689, 172] on link "Next »" at bounding box center [698, 171] width 50 height 26
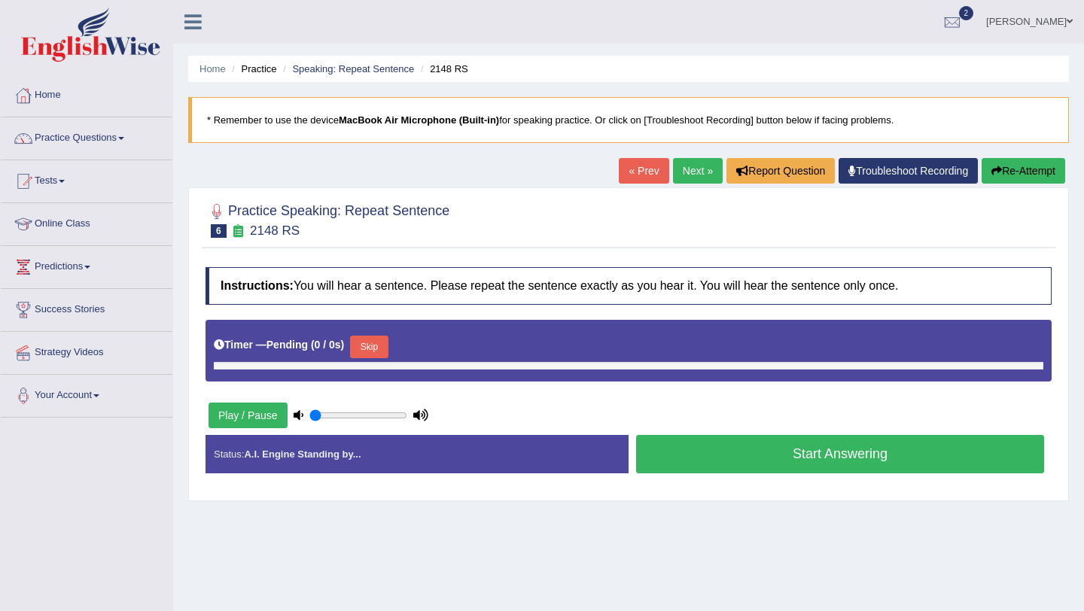
type input "1"
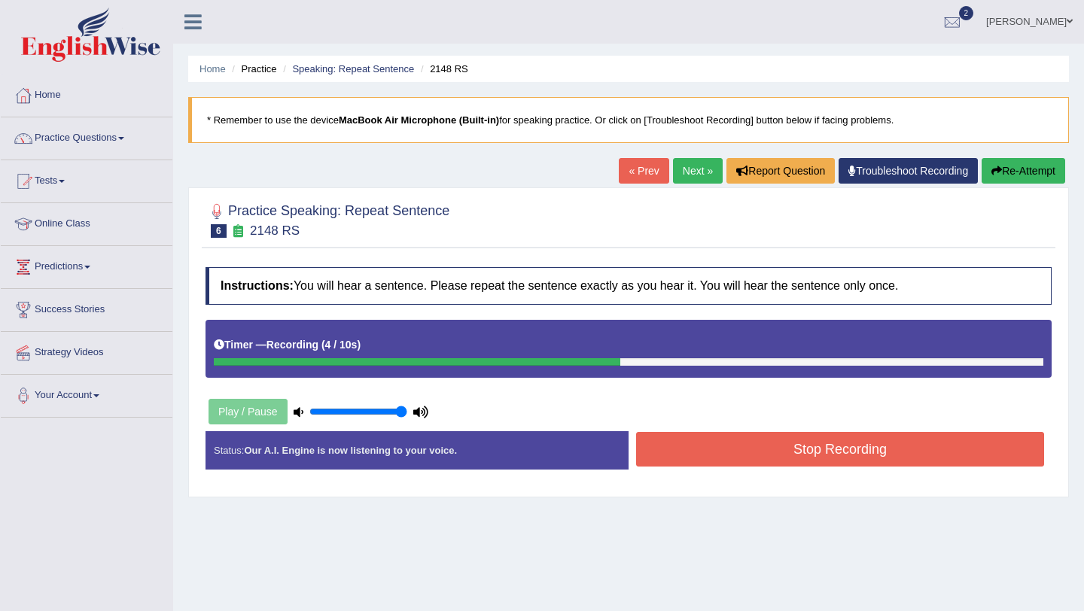
click at [796, 440] on button "Stop Recording" at bounding box center [840, 449] width 408 height 35
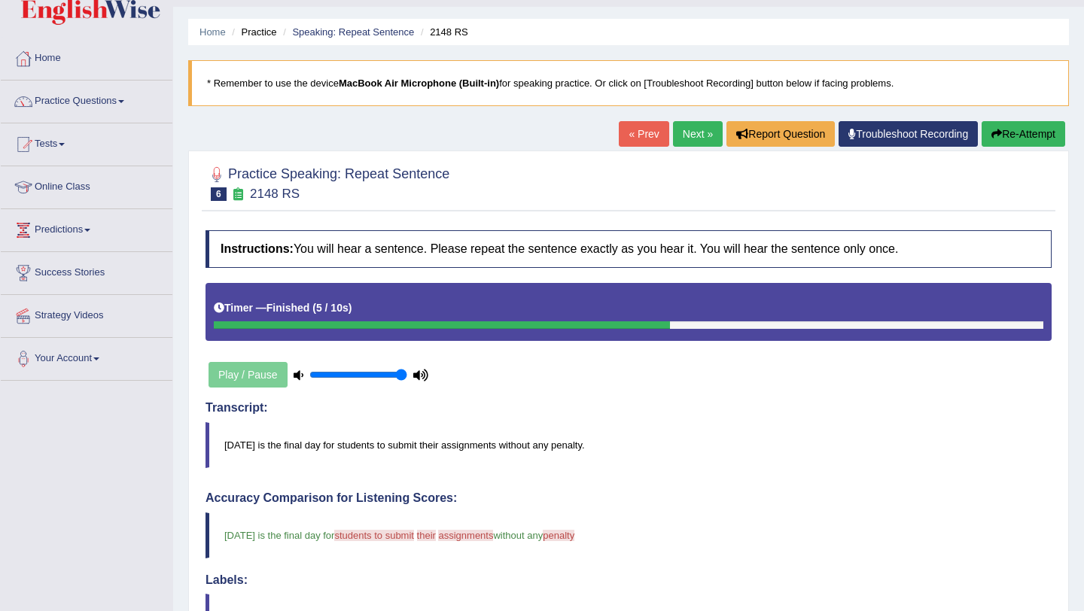
scroll to position [36, 0]
click at [698, 144] on link "Next »" at bounding box center [698, 135] width 50 height 26
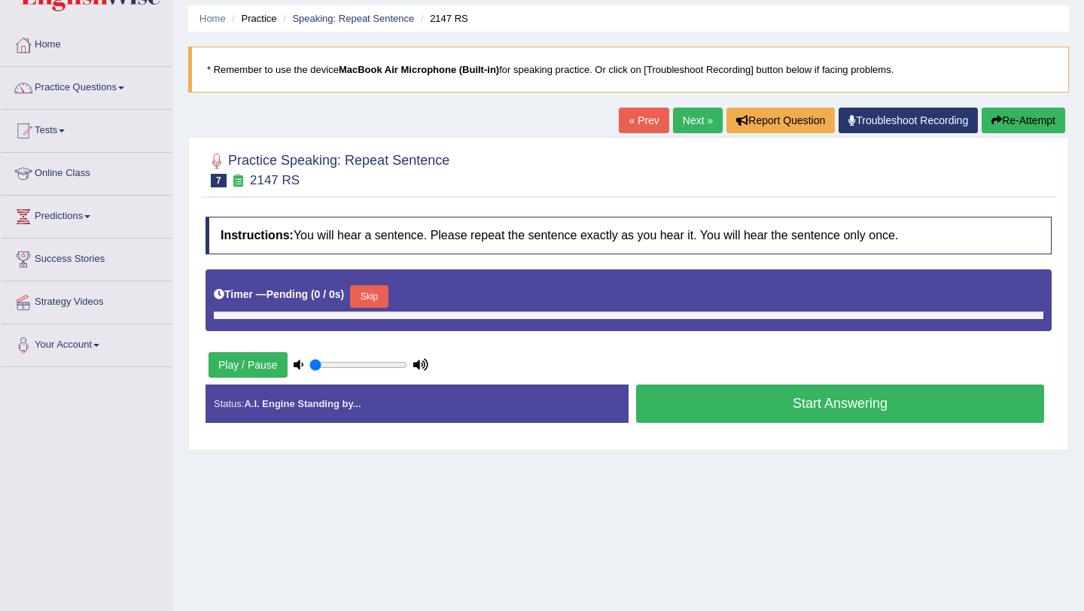
type input "1"
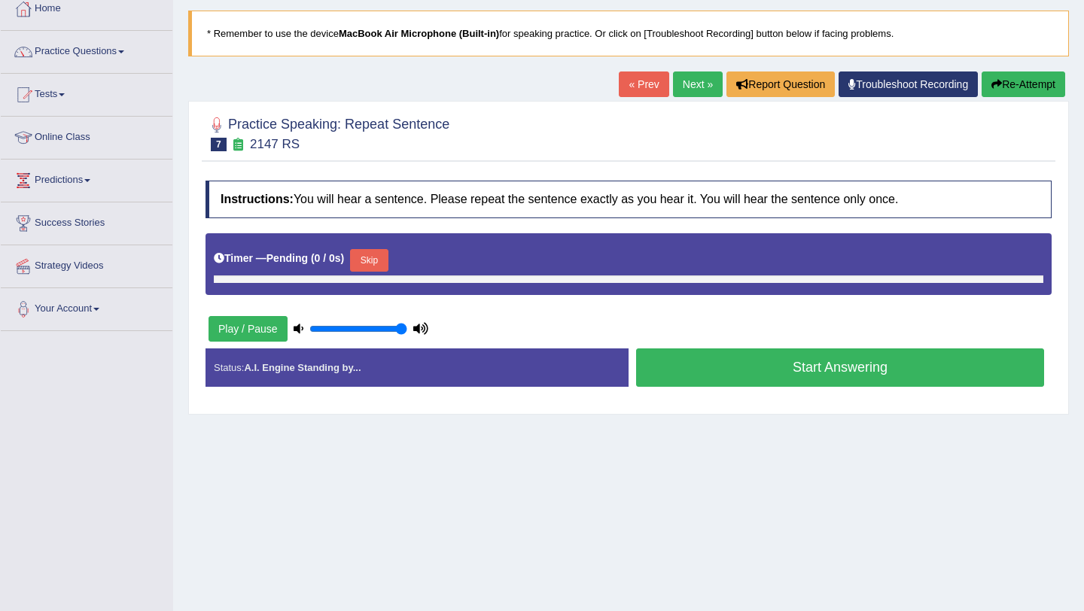
scroll to position [90, 0]
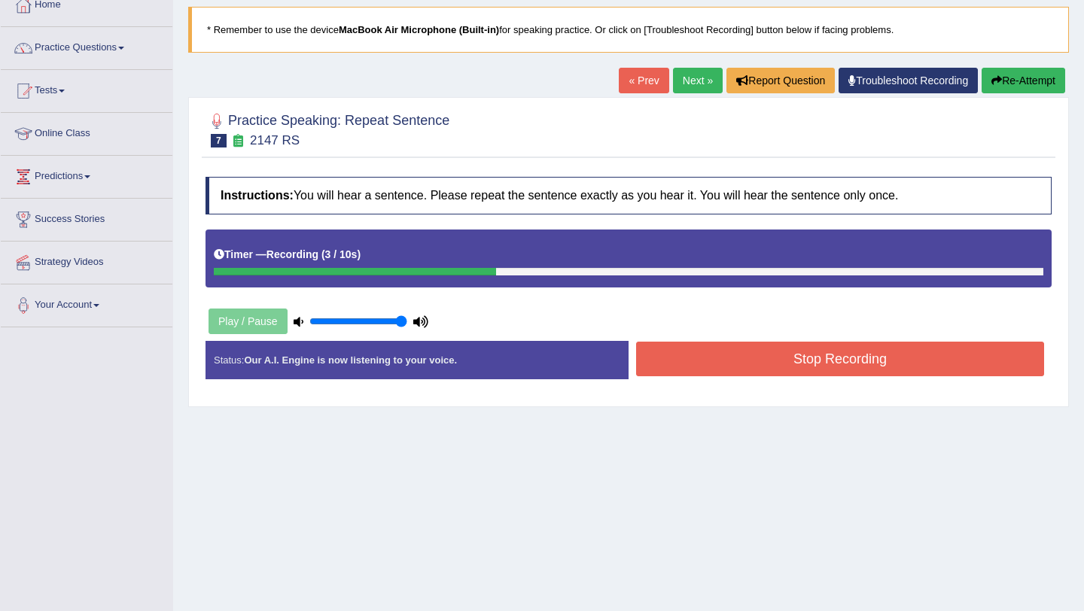
click at [737, 366] on button "Stop Recording" at bounding box center [840, 359] width 408 height 35
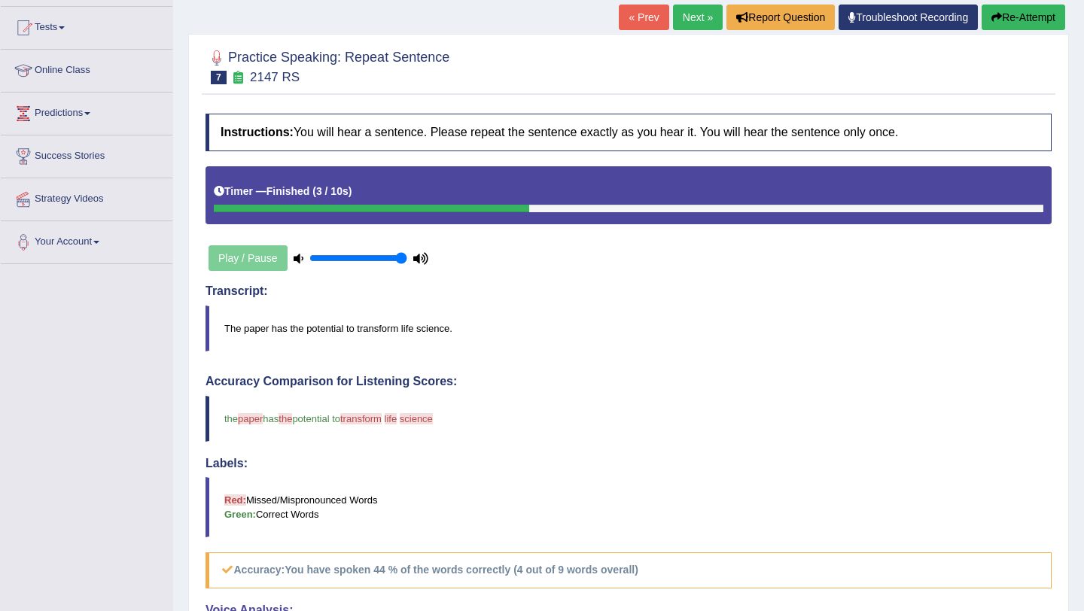
scroll to position [0, 0]
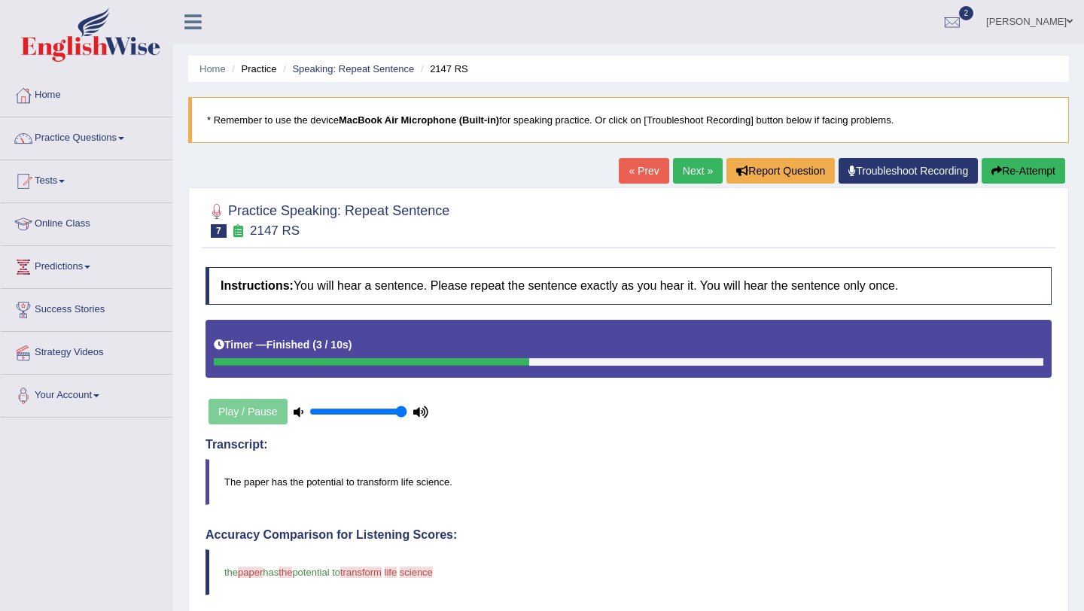
click at [683, 169] on link "Next »" at bounding box center [698, 171] width 50 height 26
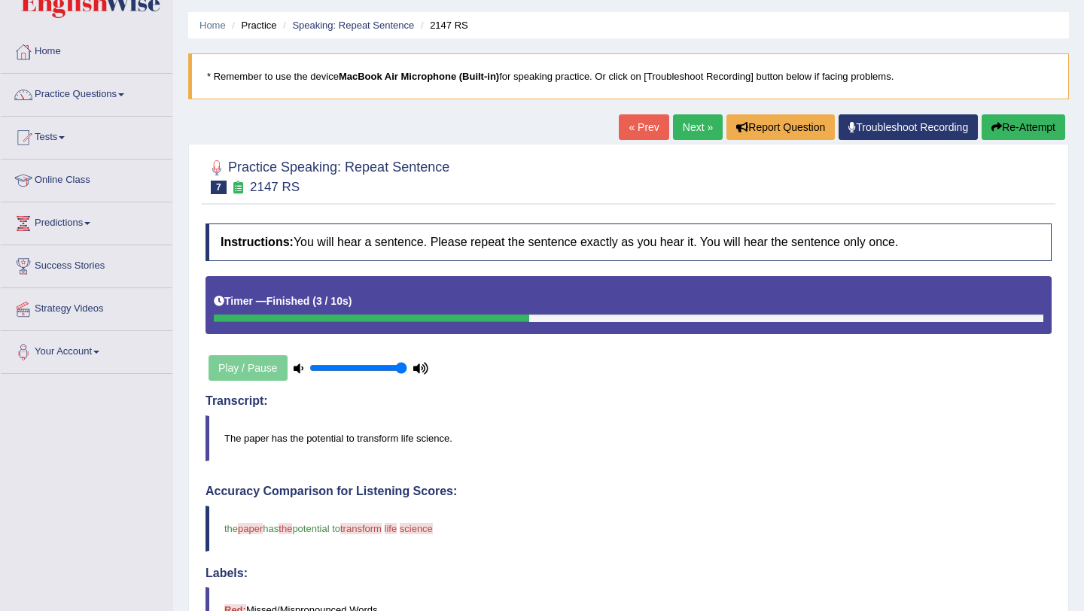
scroll to position [58, 0]
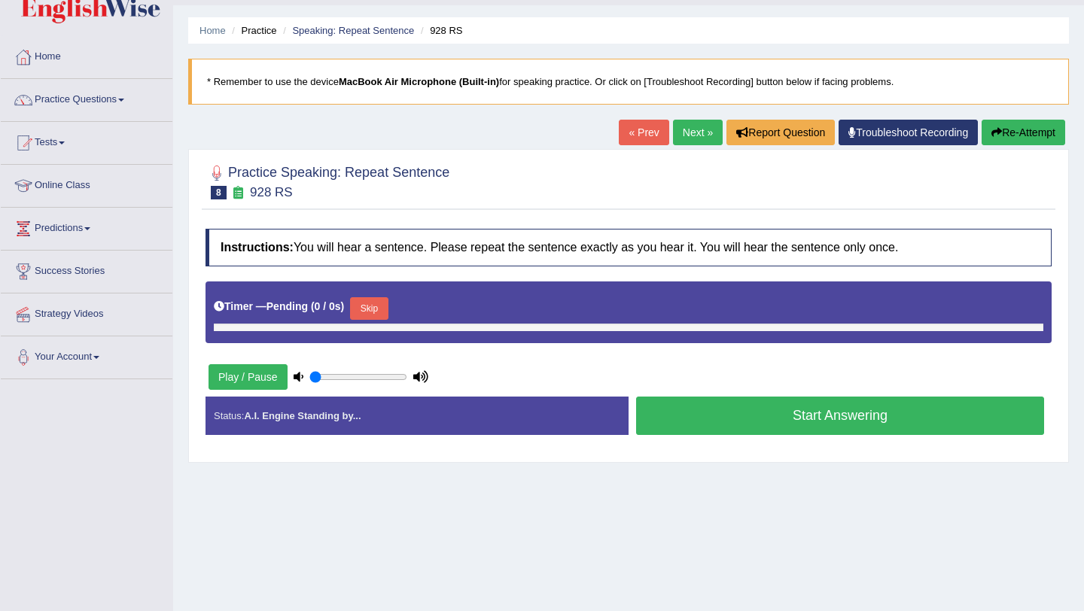
type input "1"
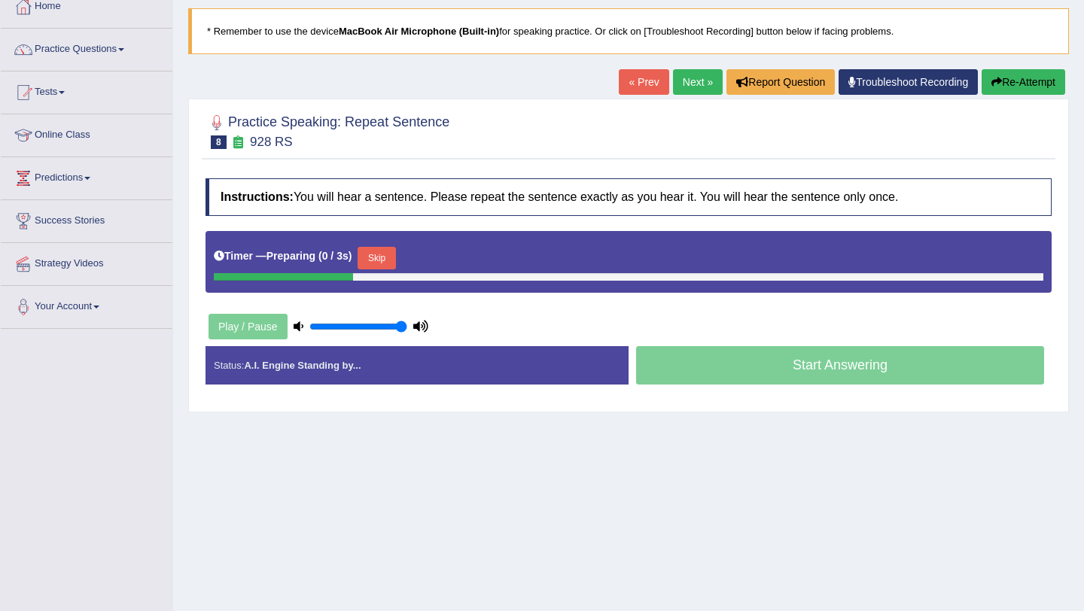
scroll to position [105, 0]
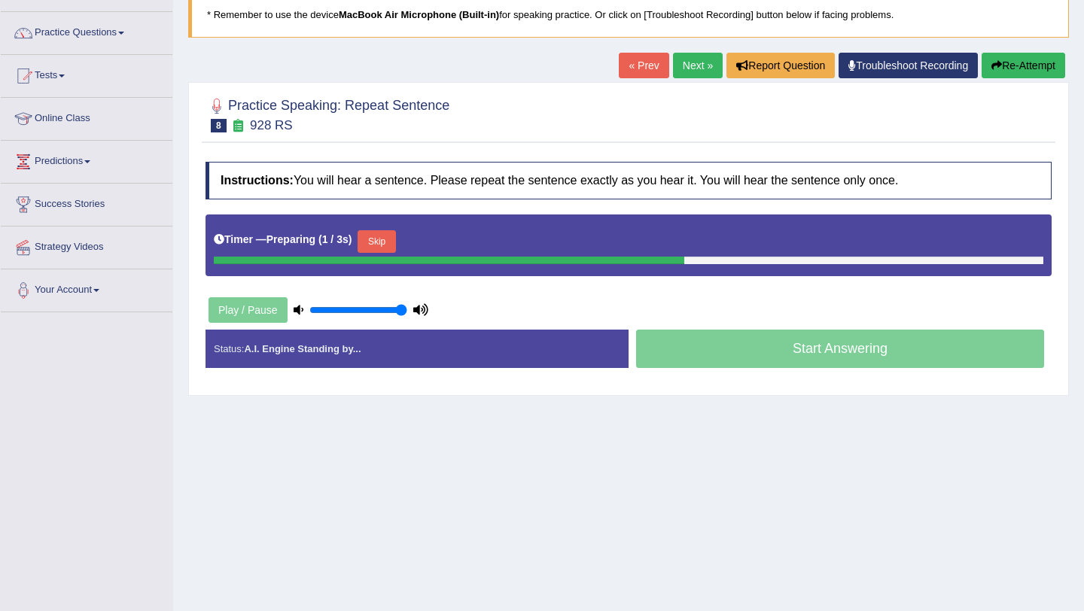
click at [390, 243] on button "Skip" at bounding box center [376, 241] width 38 height 23
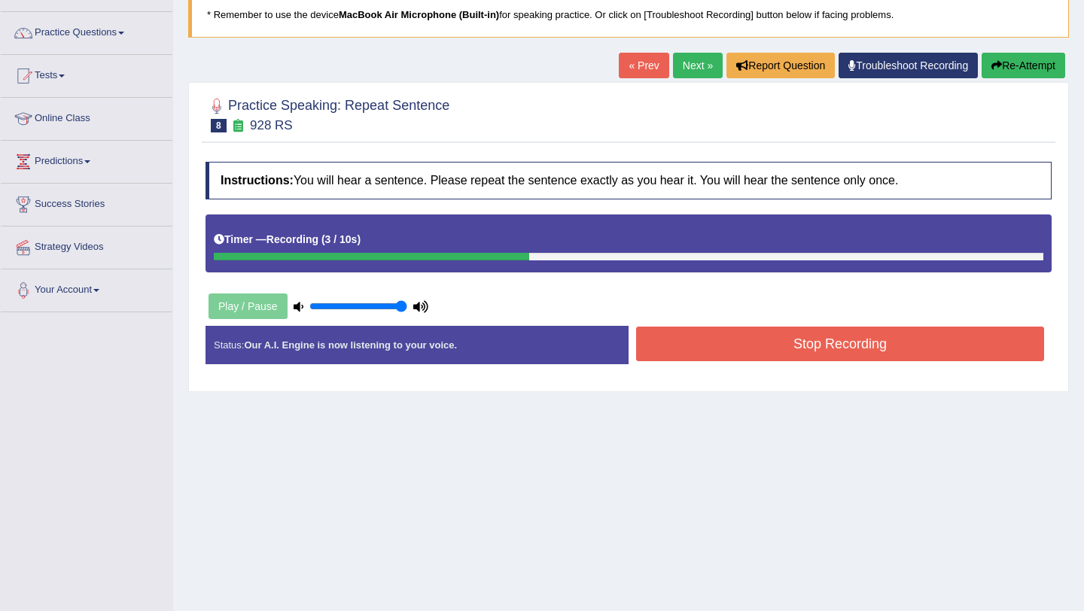
click at [683, 343] on button "Stop Recording" at bounding box center [840, 344] width 408 height 35
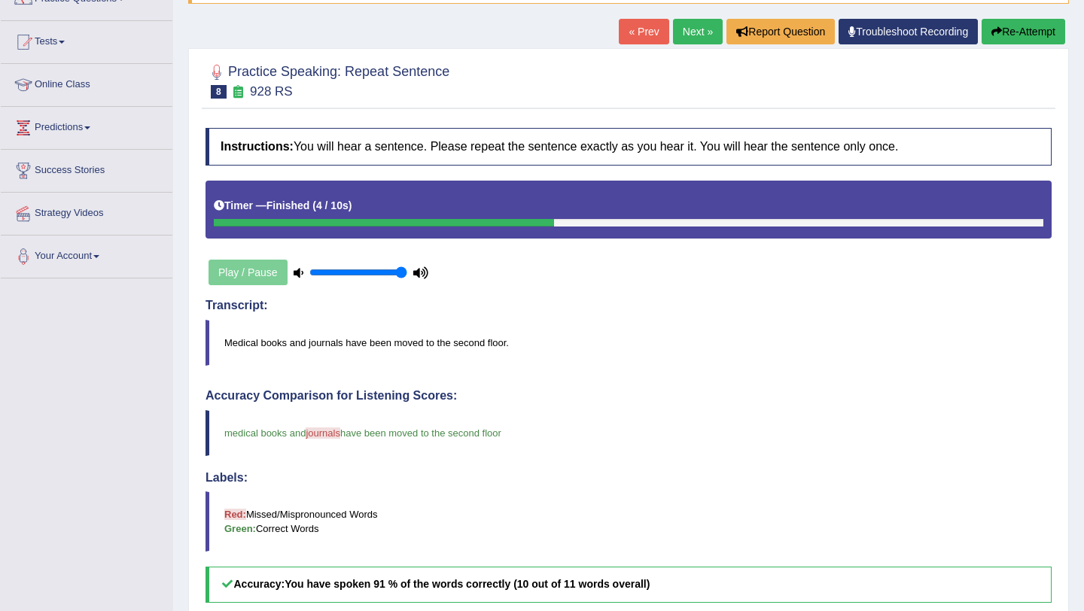
scroll to position [138, 0]
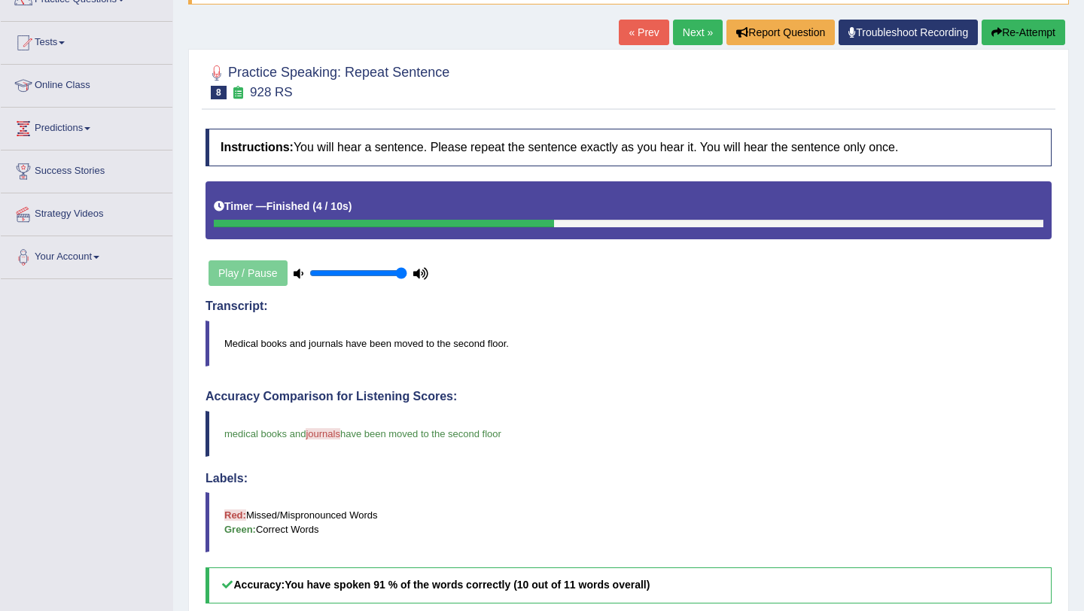
click at [692, 30] on link "Next »" at bounding box center [698, 33] width 50 height 26
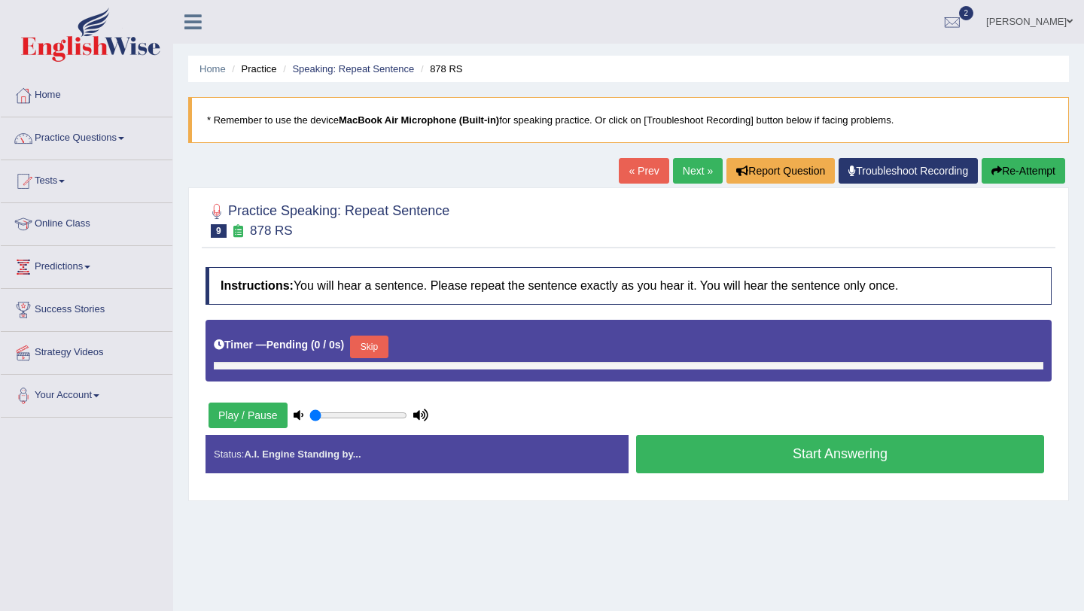
type input "1"
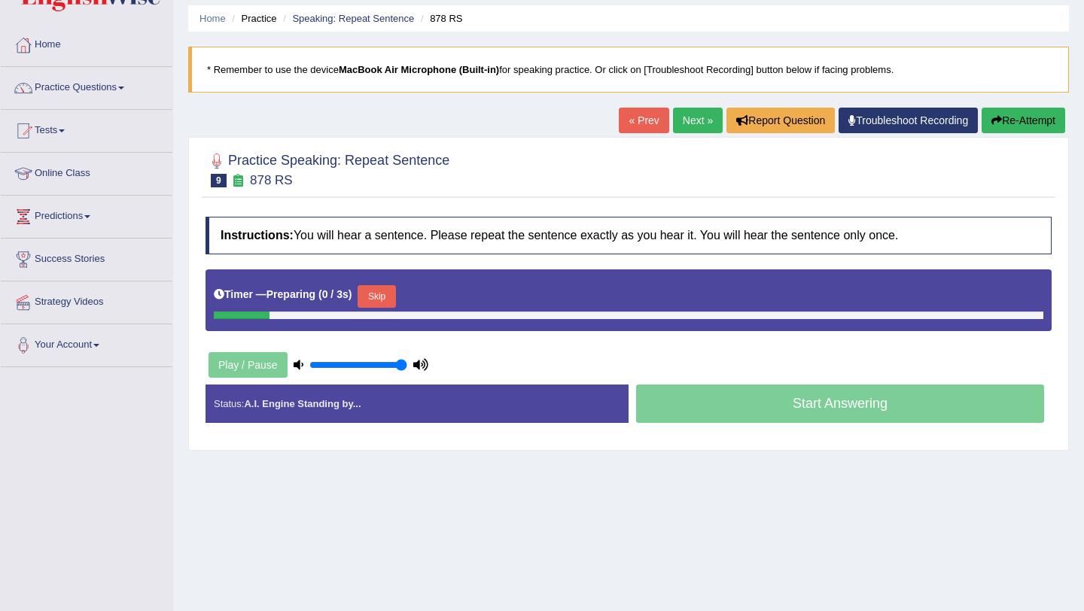
scroll to position [56, 0]
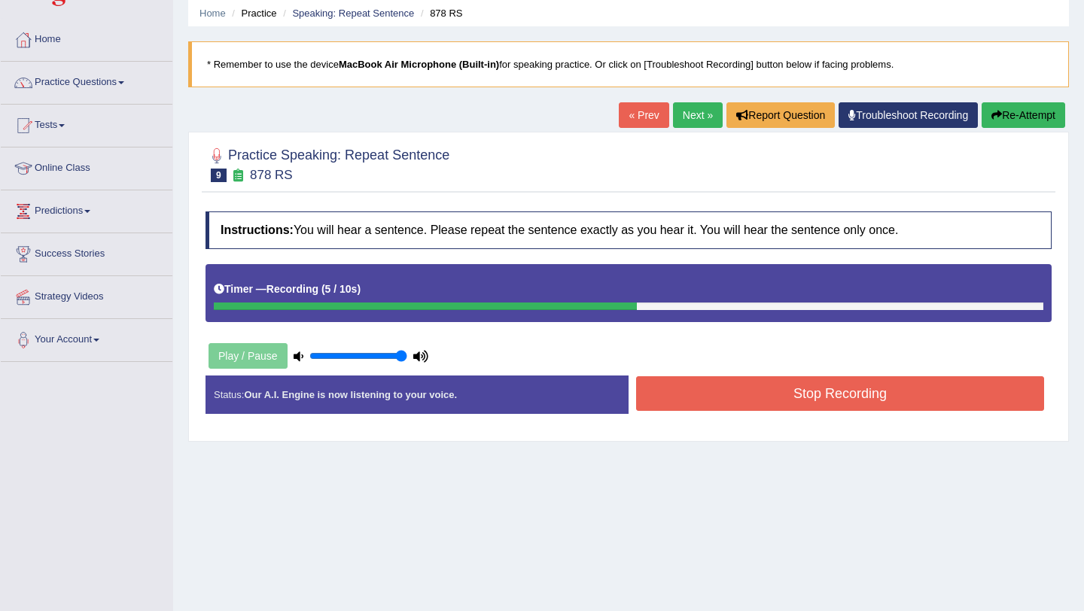
click at [716, 386] on button "Stop Recording" at bounding box center [840, 393] width 408 height 35
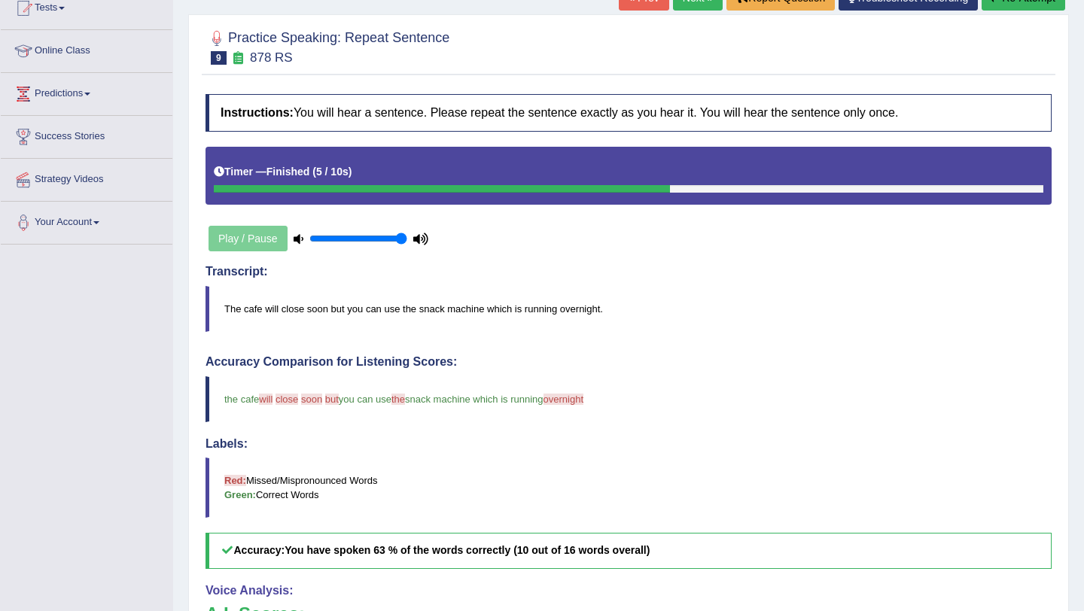
scroll to position [149, 0]
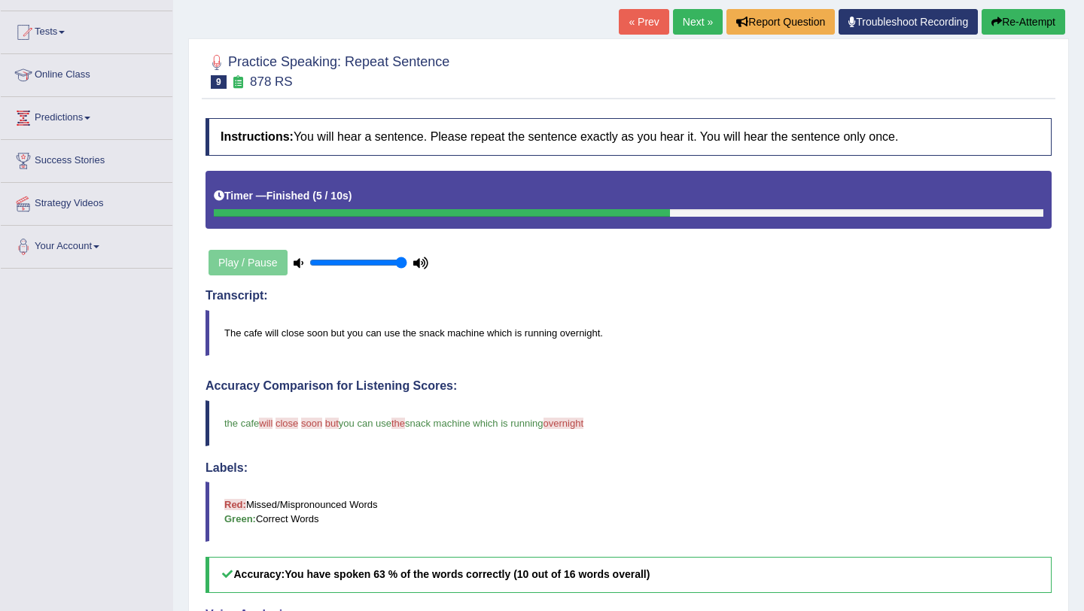
click at [685, 24] on link "Next »" at bounding box center [698, 22] width 50 height 26
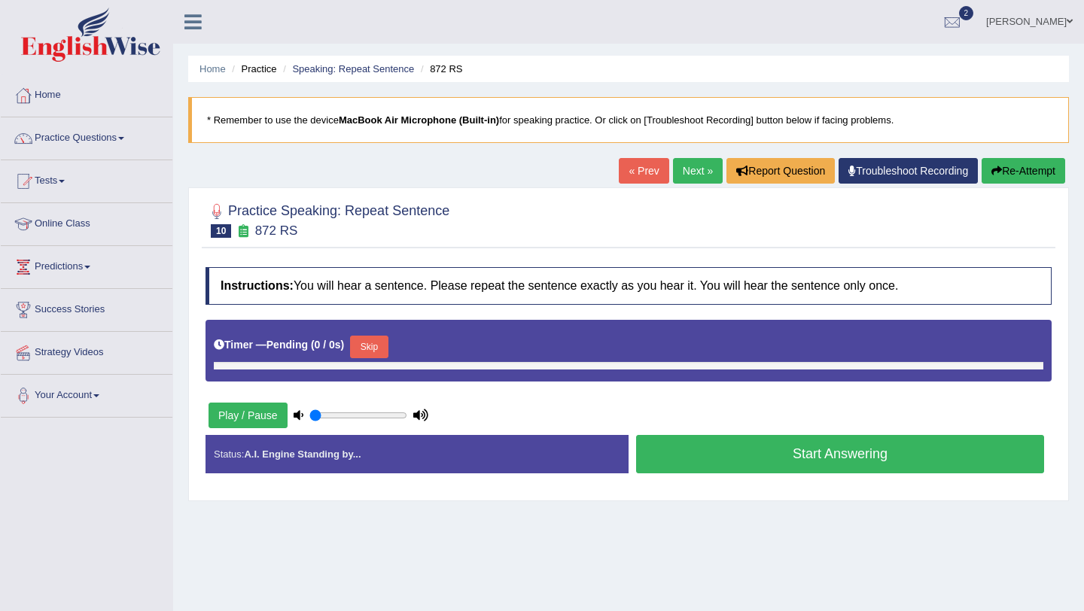
type input "1"
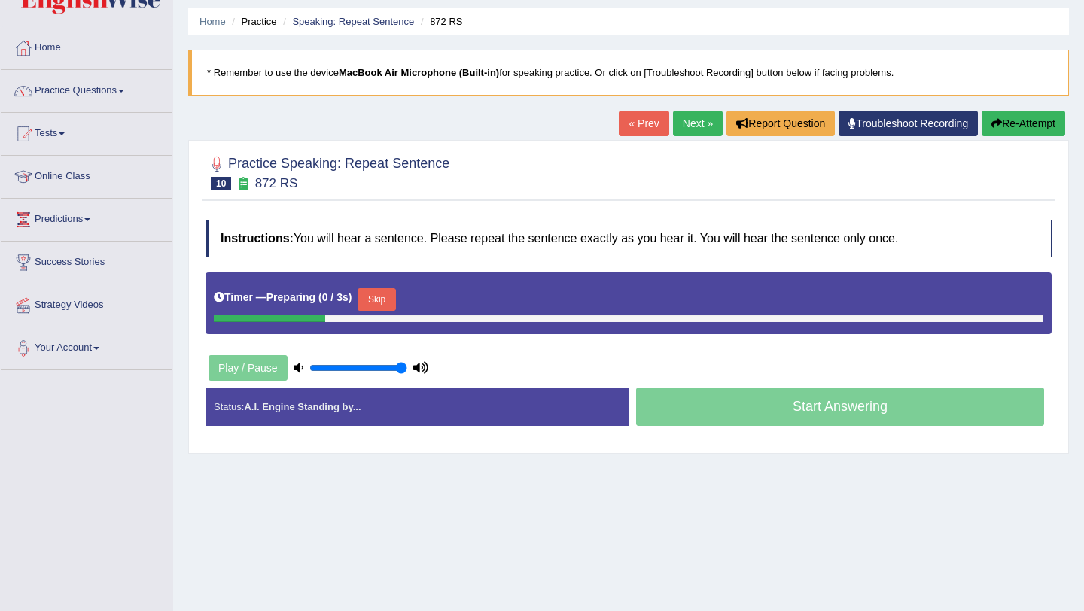
scroll to position [75, 0]
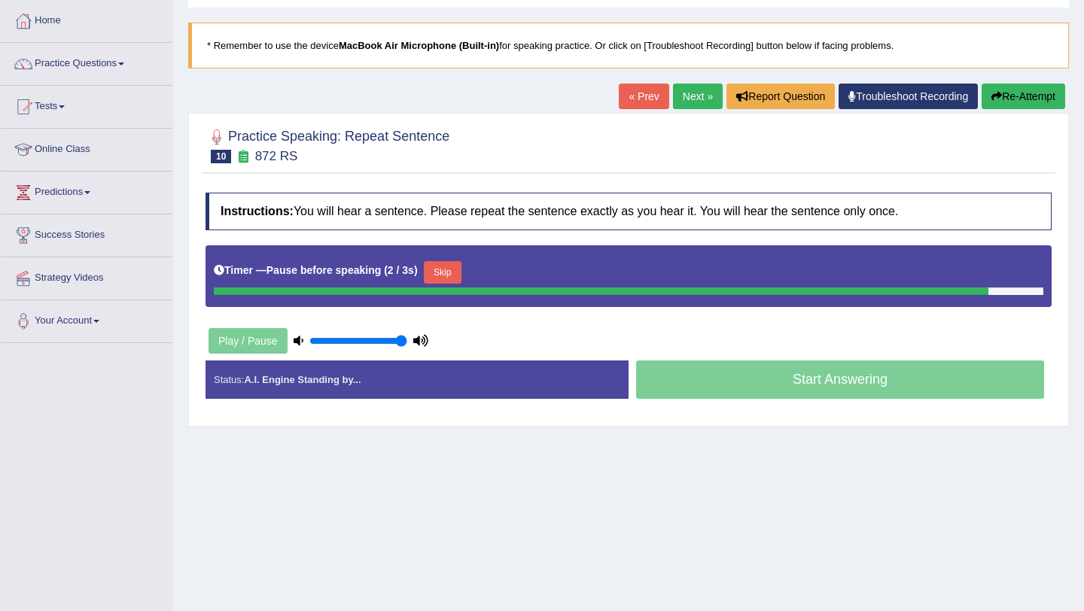
click at [455, 272] on button "Skip" at bounding box center [443, 272] width 38 height 23
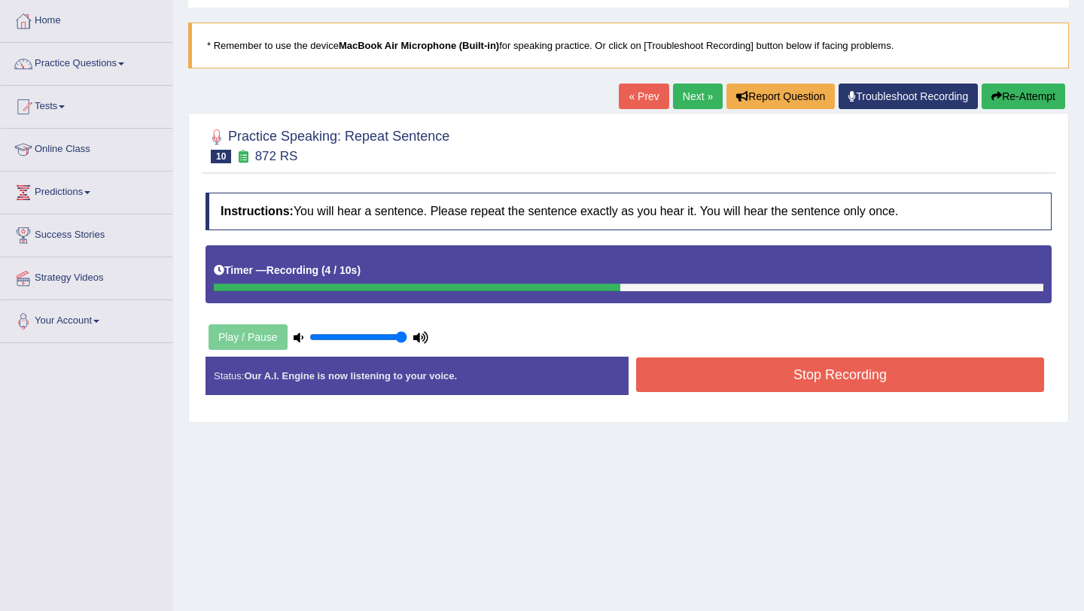
click at [748, 381] on button "Stop Recording" at bounding box center [840, 374] width 408 height 35
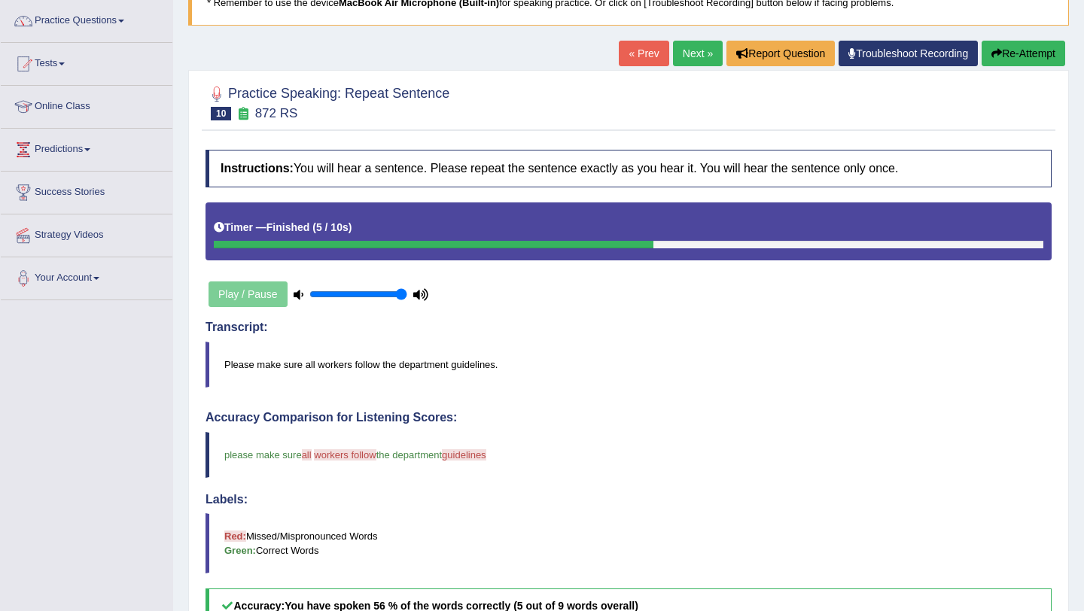
scroll to position [86, 0]
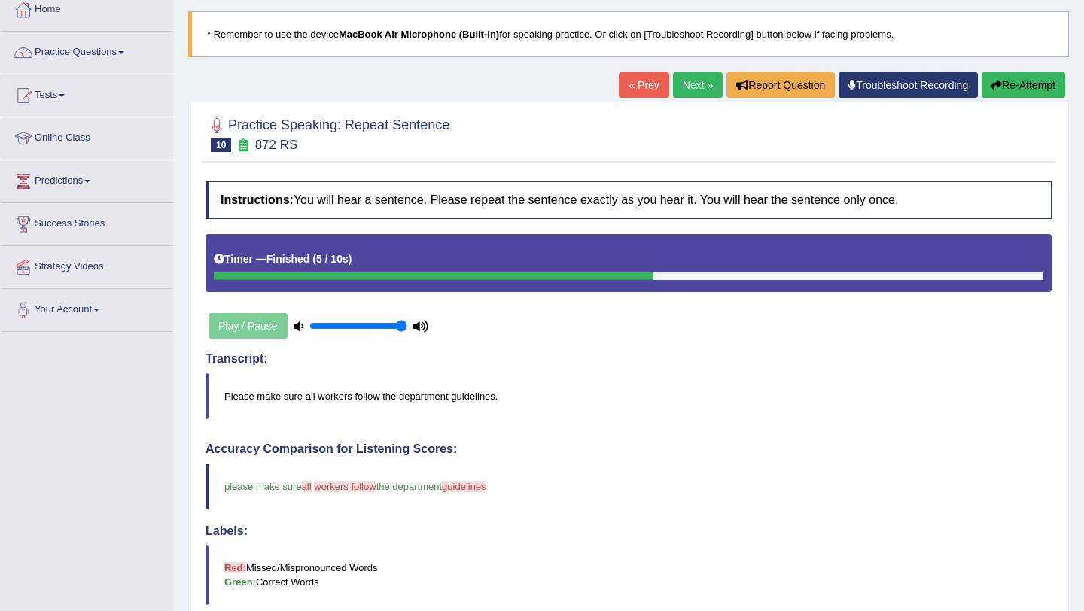
click at [690, 85] on link "Next »" at bounding box center [698, 85] width 50 height 26
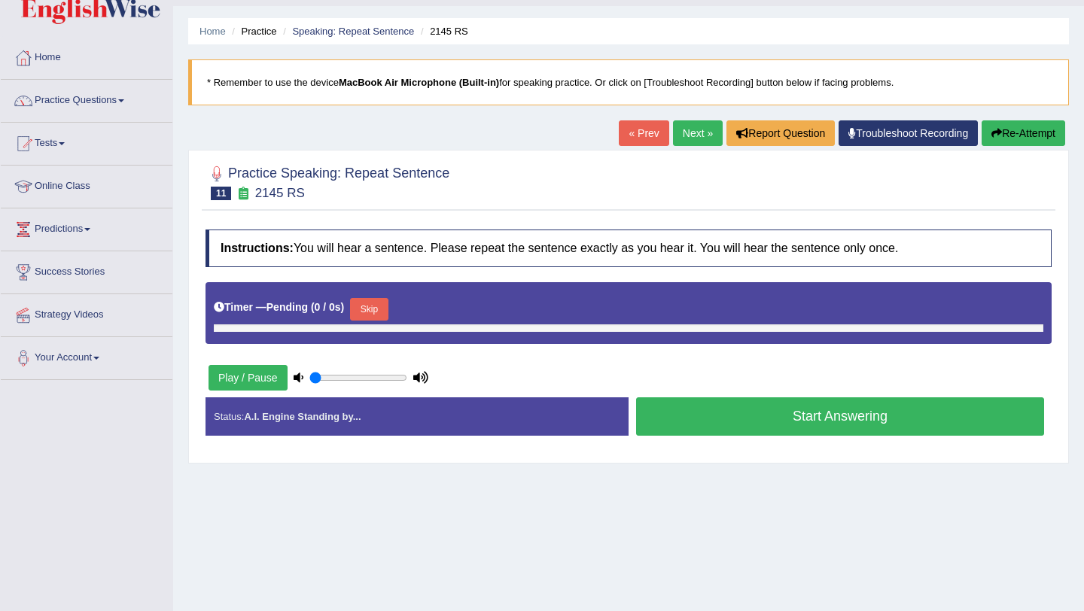
type input "1"
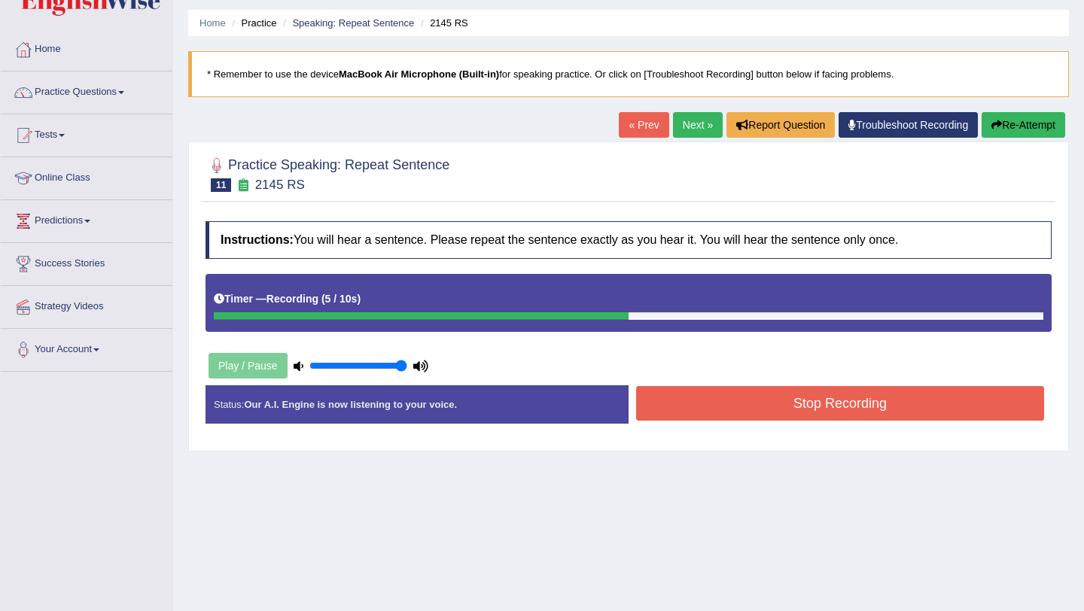
click at [676, 394] on button "Stop Recording" at bounding box center [840, 403] width 408 height 35
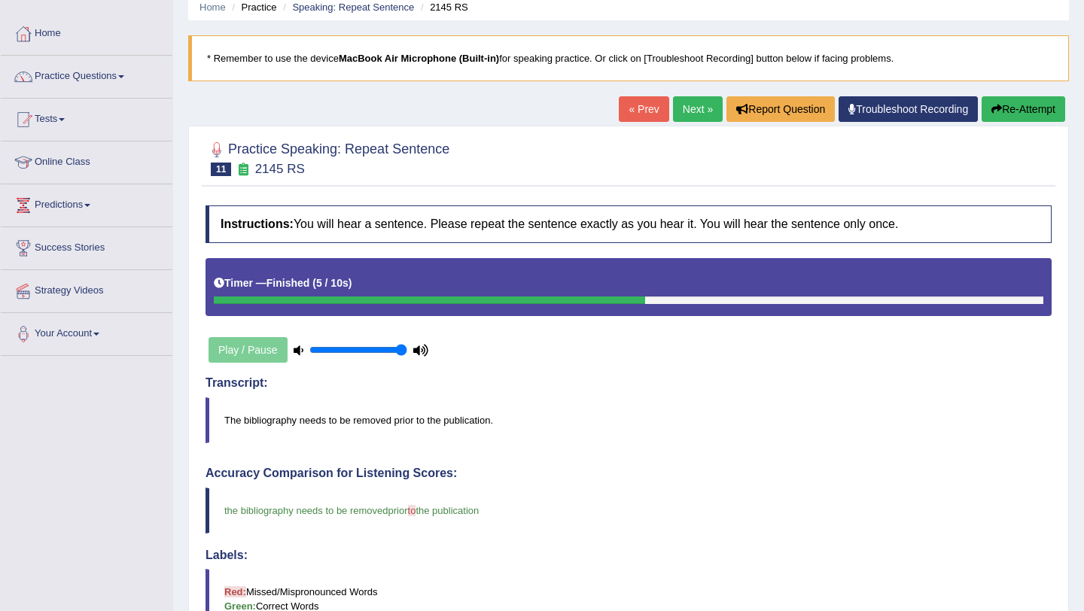
scroll to position [0, 0]
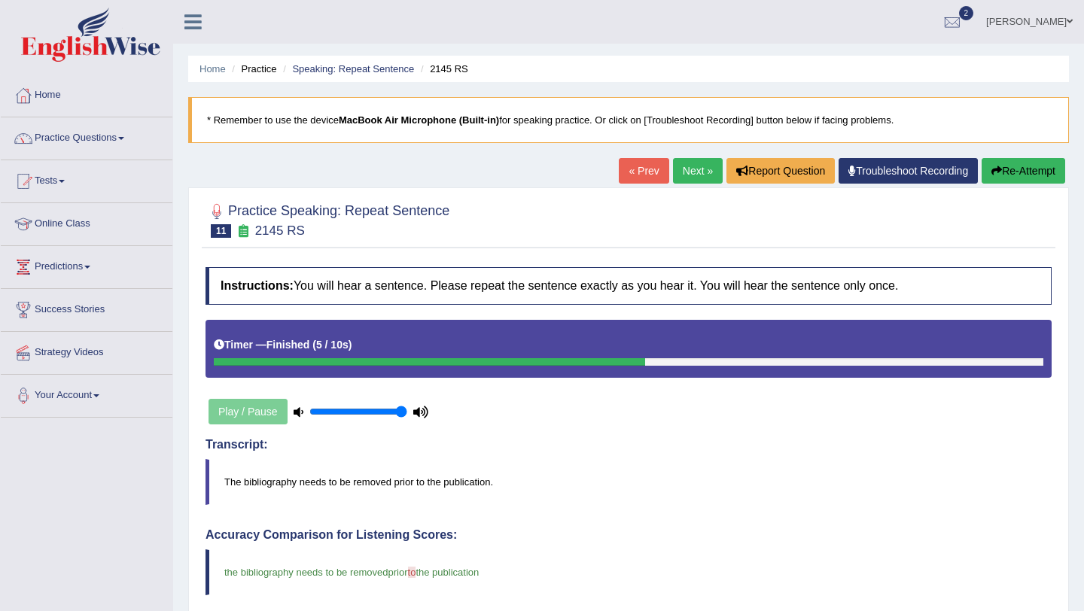
click at [678, 166] on link "Next »" at bounding box center [698, 171] width 50 height 26
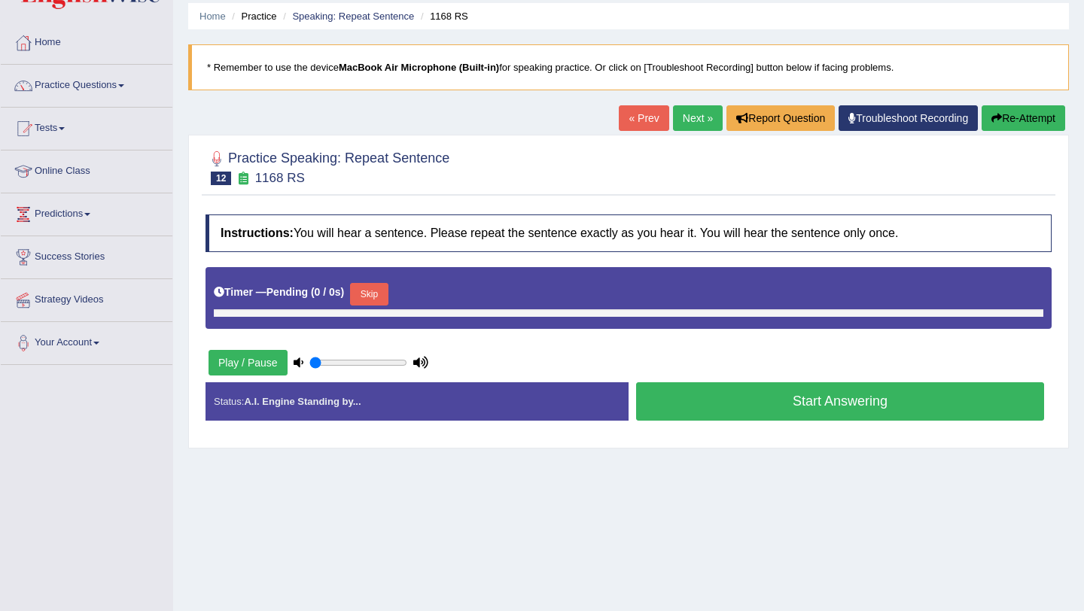
type input "1"
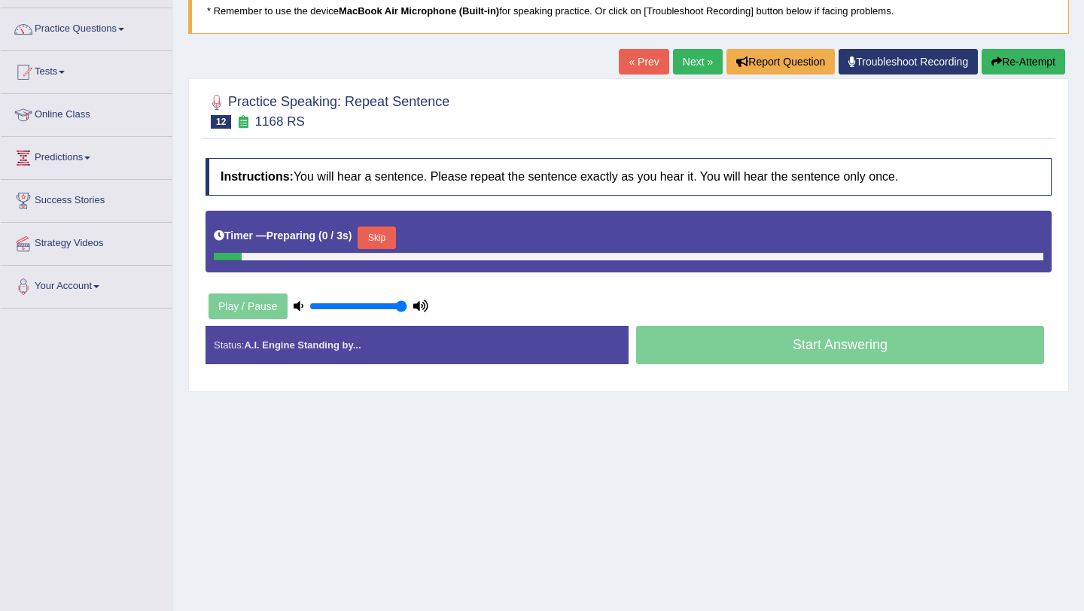
scroll to position [120, 0]
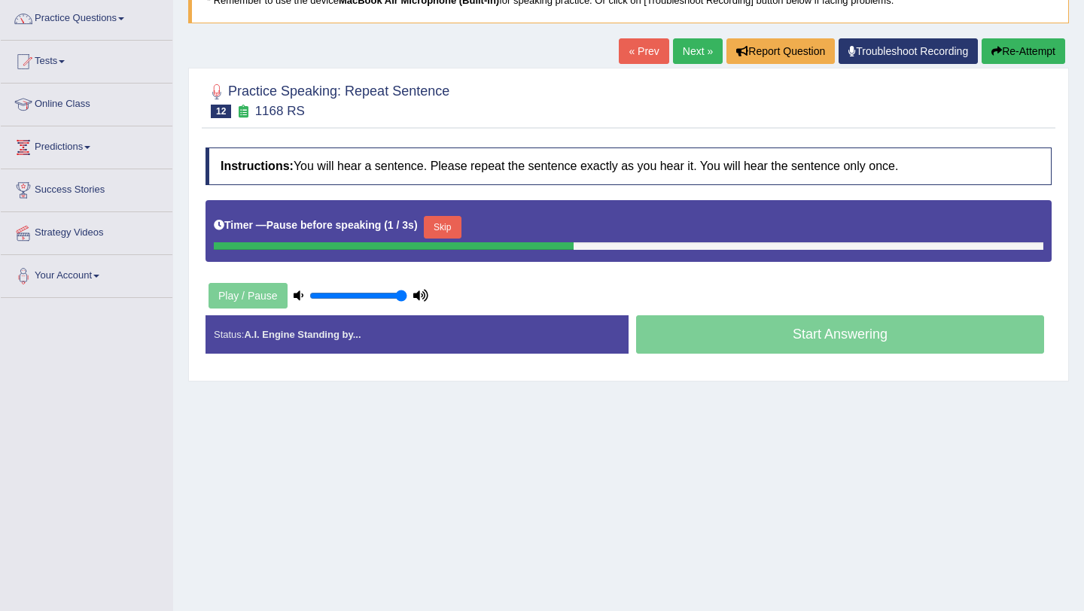
click at [447, 229] on button "Skip" at bounding box center [443, 227] width 38 height 23
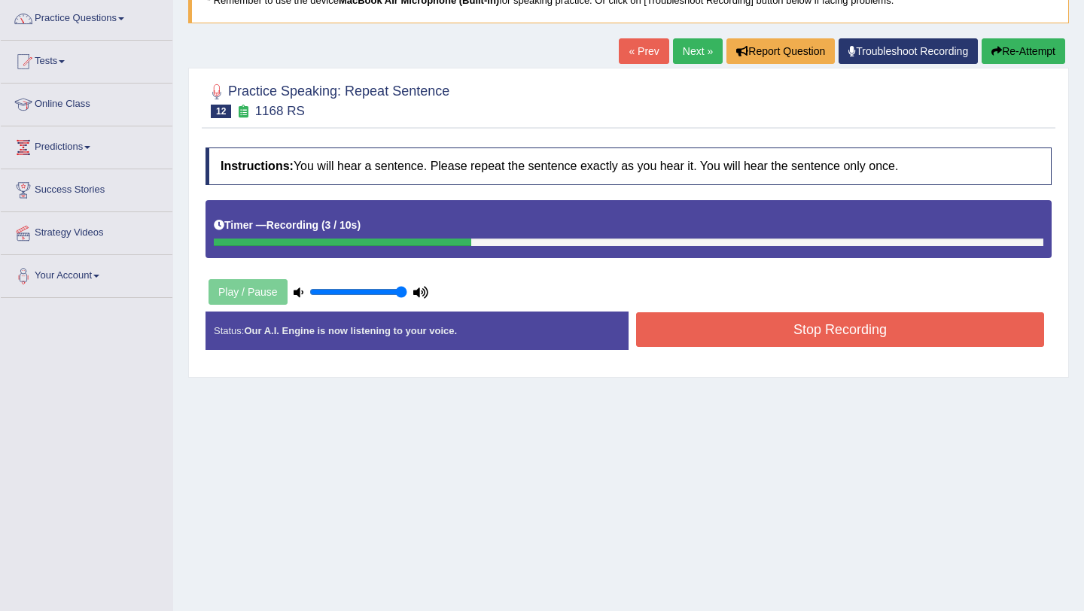
click at [702, 321] on button "Stop Recording" at bounding box center [840, 329] width 408 height 35
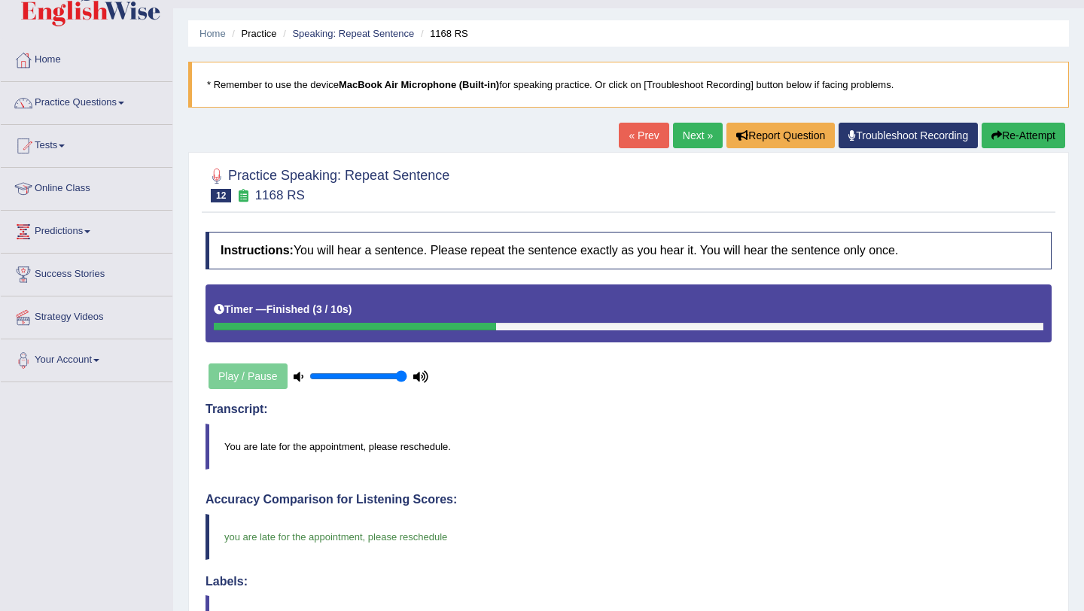
scroll to position [0, 0]
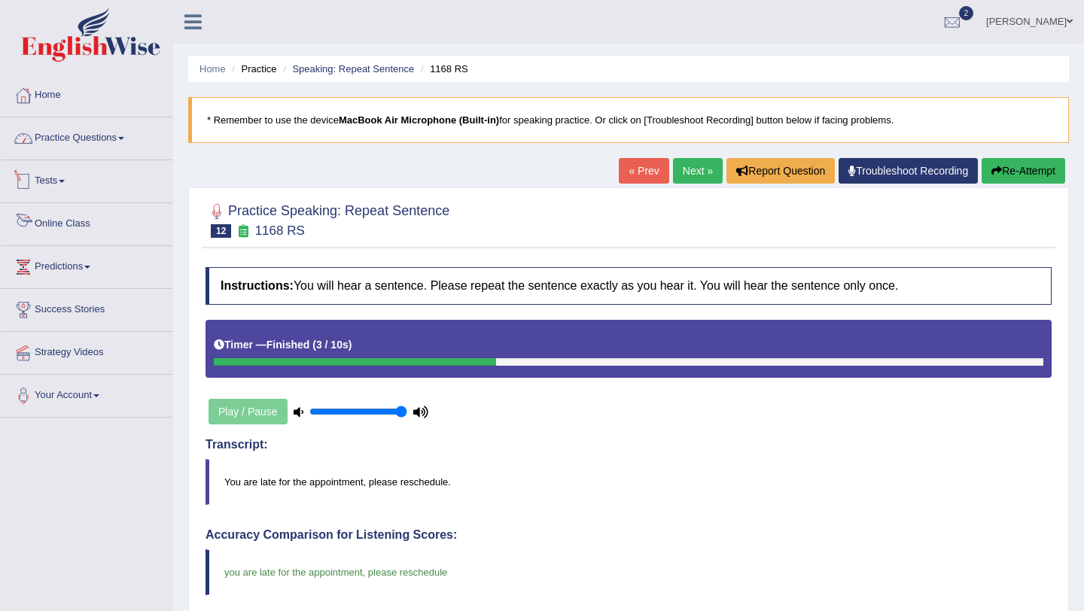
click at [104, 143] on link "Practice Questions" at bounding box center [87, 136] width 172 height 38
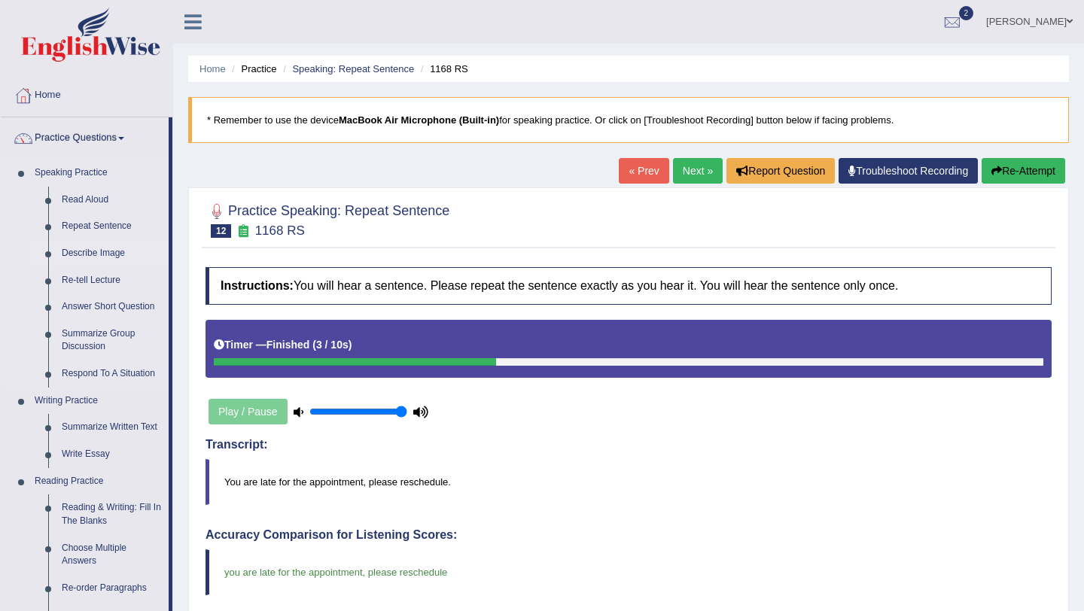
click at [99, 252] on link "Describe Image" at bounding box center [112, 253] width 114 height 27
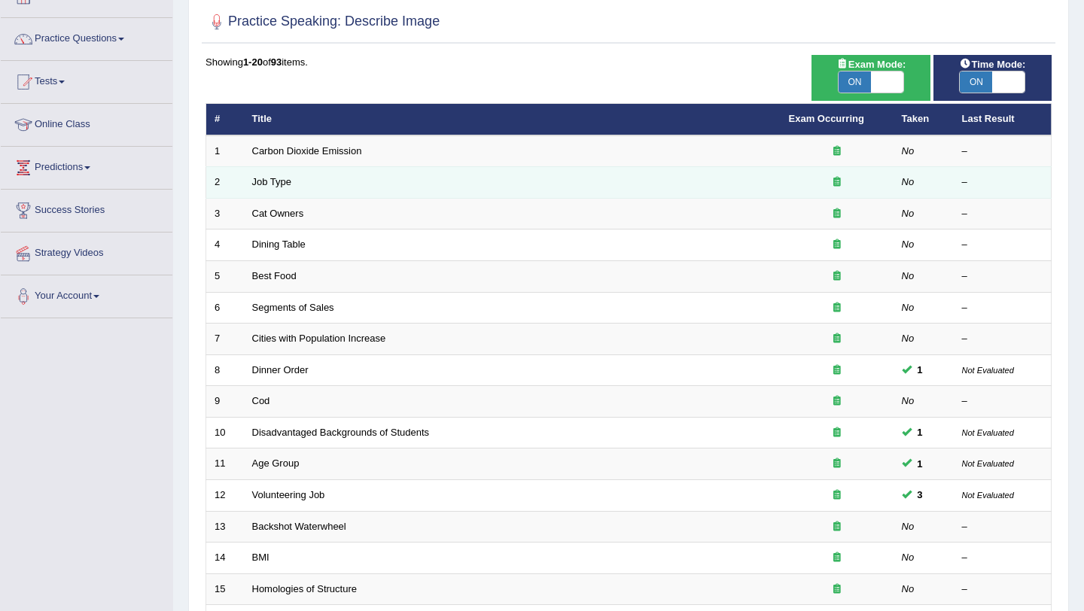
scroll to position [97, 0]
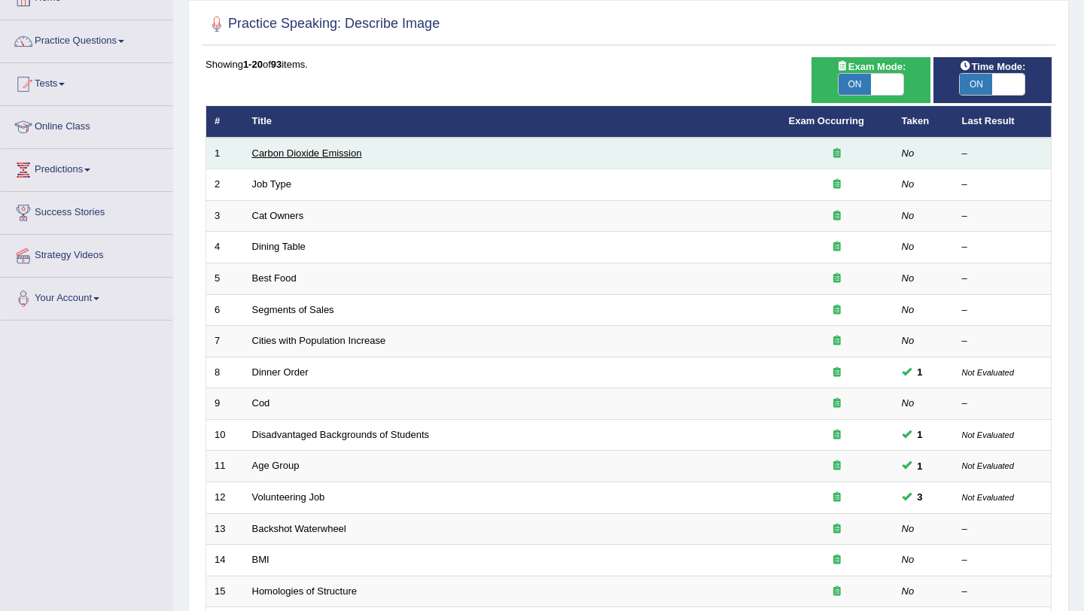
click at [318, 154] on link "Carbon Dioxide Emission" at bounding box center [307, 153] width 110 height 11
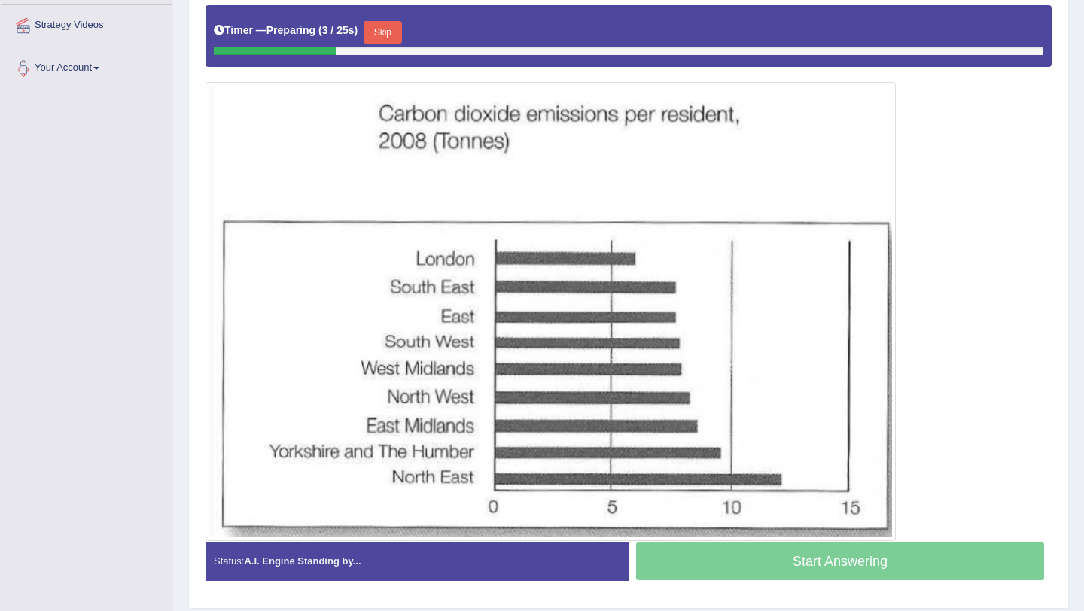
scroll to position [332, 0]
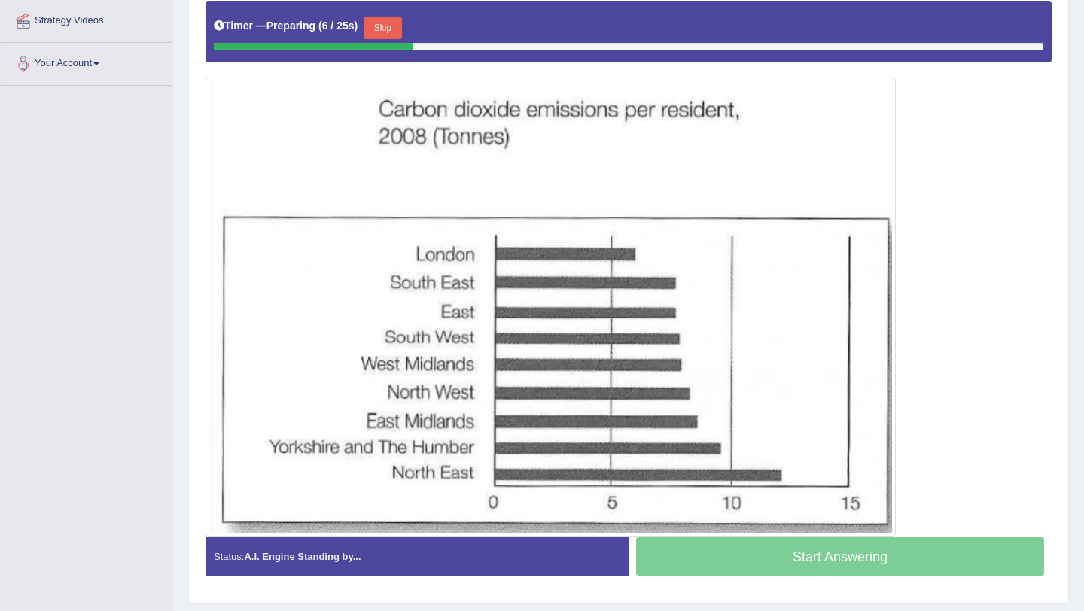
click at [396, 24] on button "Skip" at bounding box center [383, 28] width 38 height 23
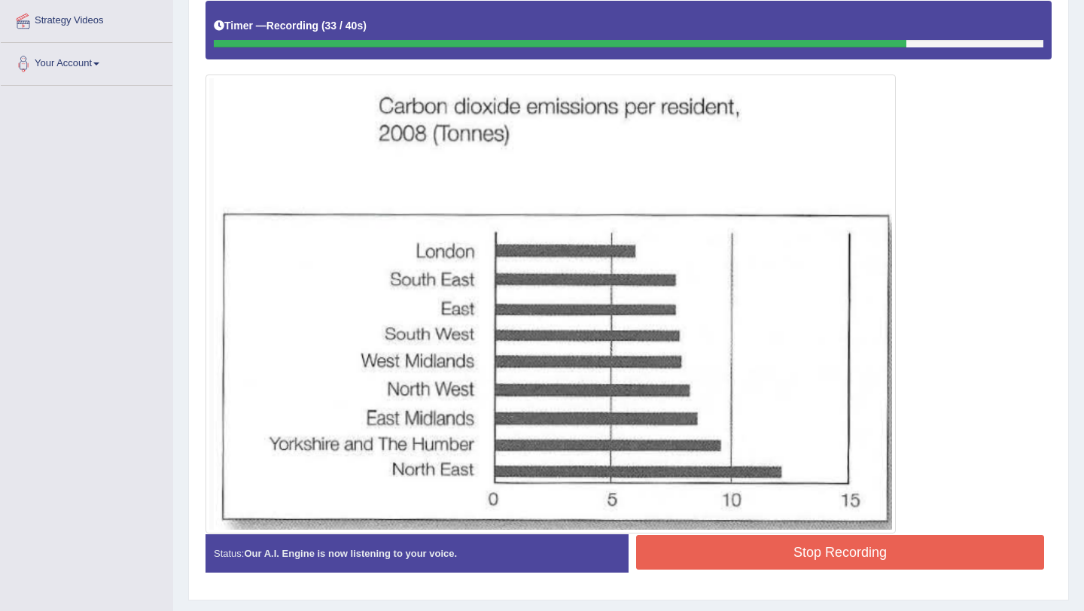
click at [694, 549] on button "Stop Recording" at bounding box center [840, 552] width 408 height 35
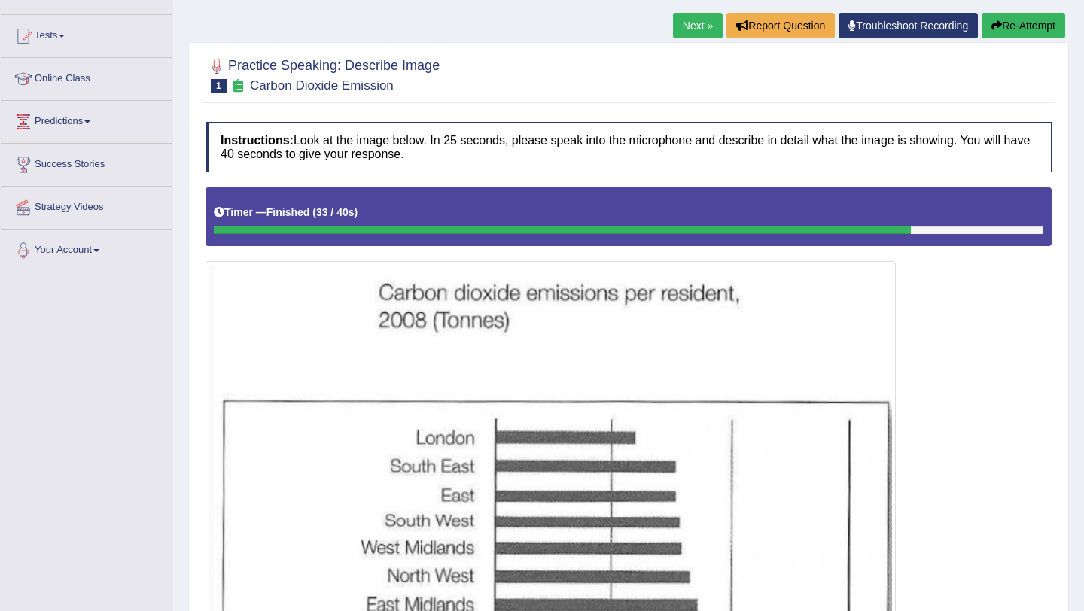
scroll to position [141, 0]
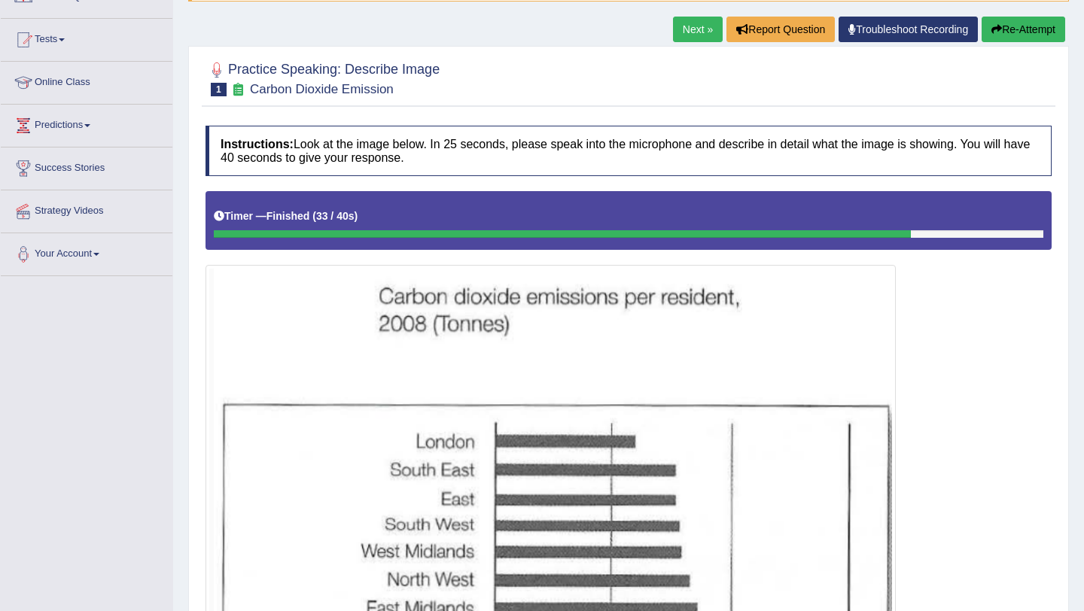
click at [683, 36] on link "Next »" at bounding box center [698, 30] width 50 height 26
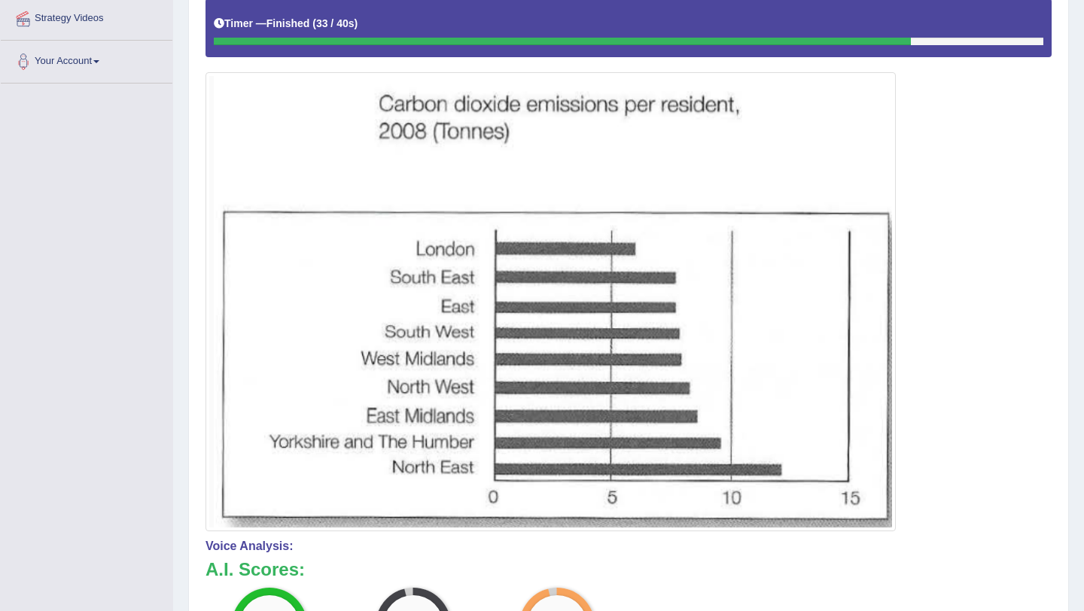
scroll to position [345, 0]
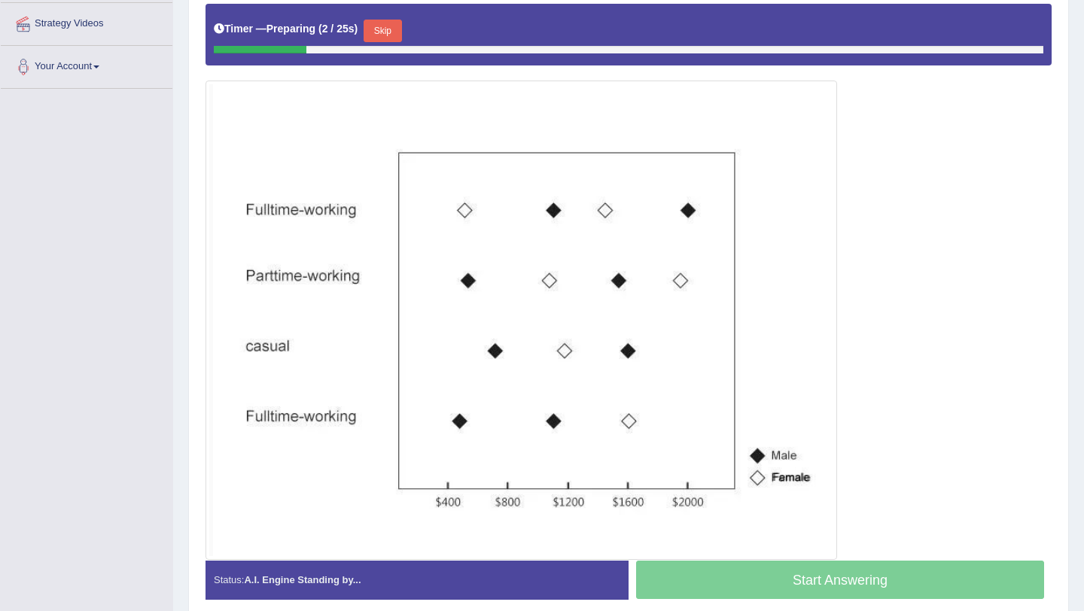
scroll to position [354, 0]
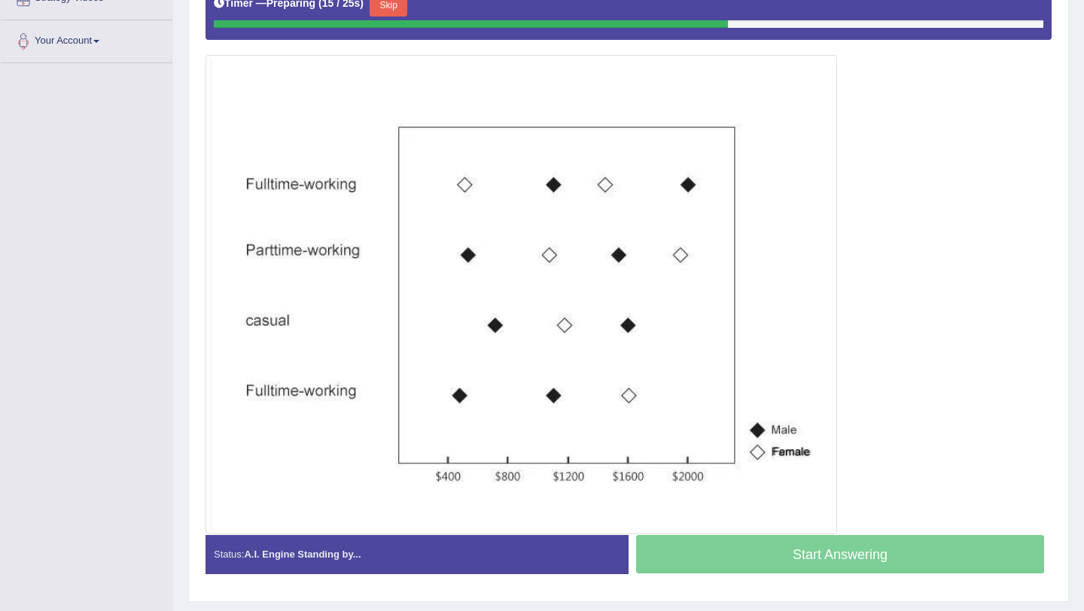
click at [392, 8] on button "Skip" at bounding box center [389, 5] width 38 height 23
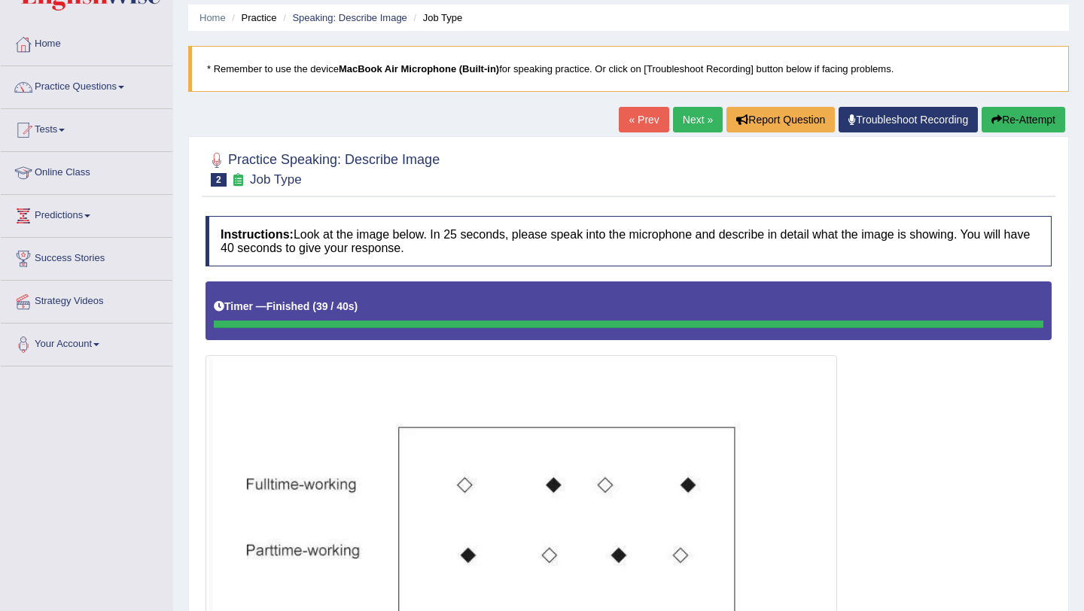
scroll to position [0, 0]
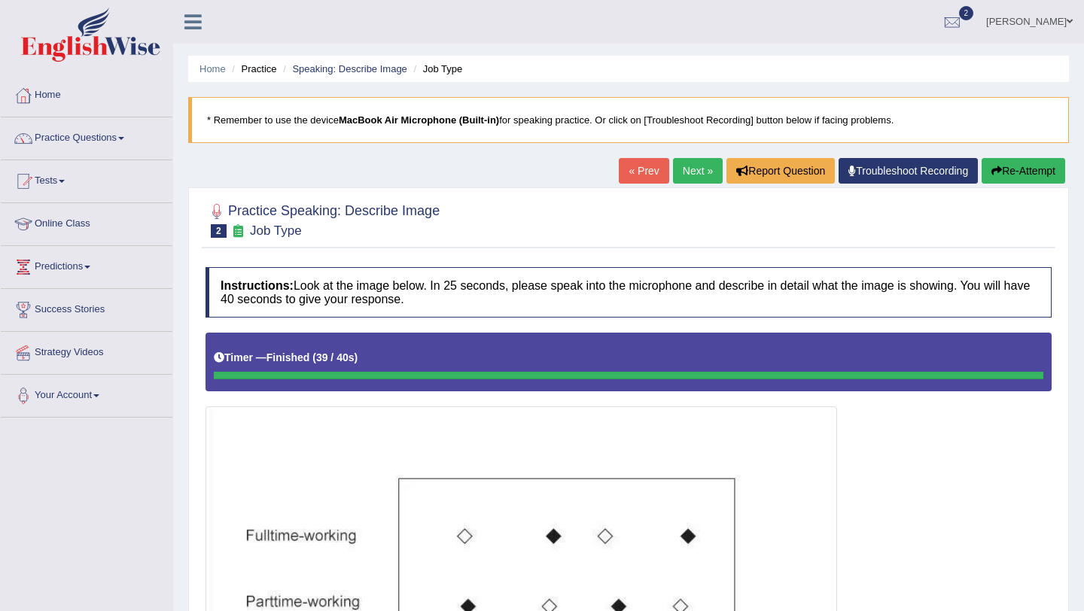
click at [696, 180] on link "Next »" at bounding box center [698, 171] width 50 height 26
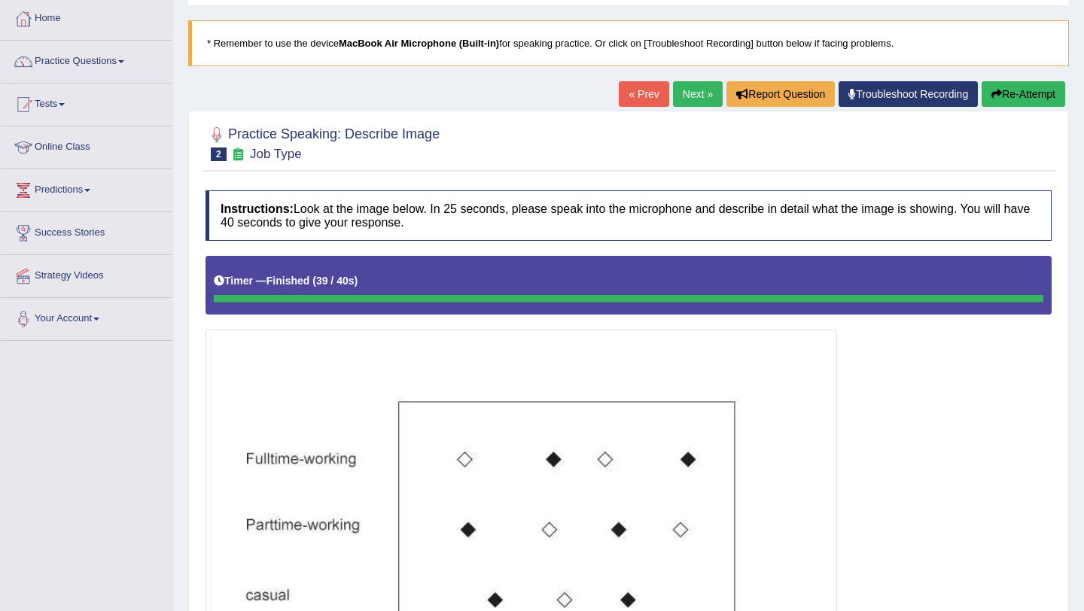
scroll to position [102, 0]
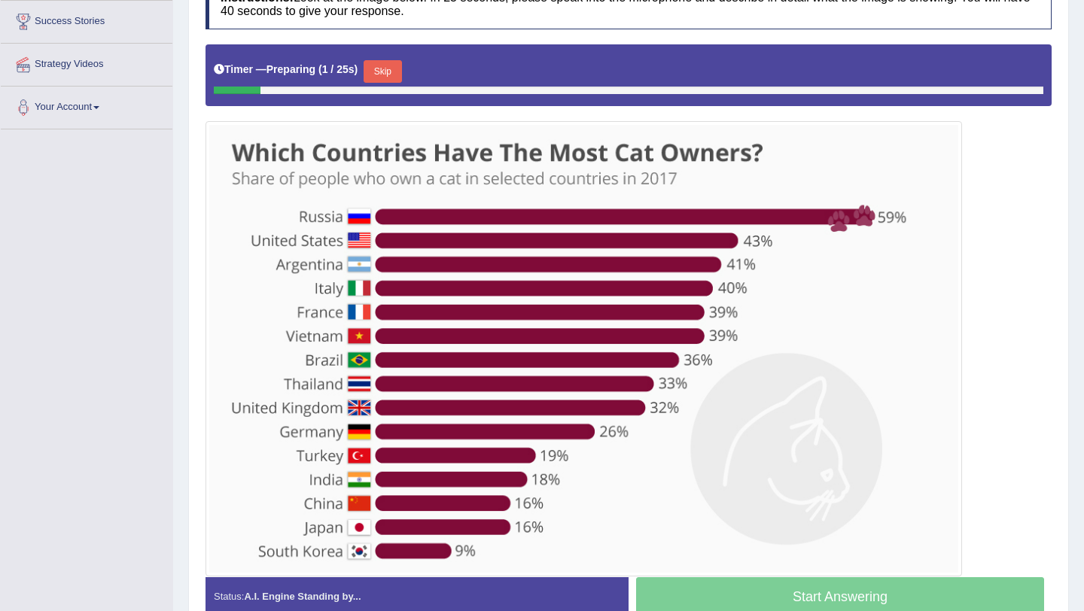
scroll to position [295, 0]
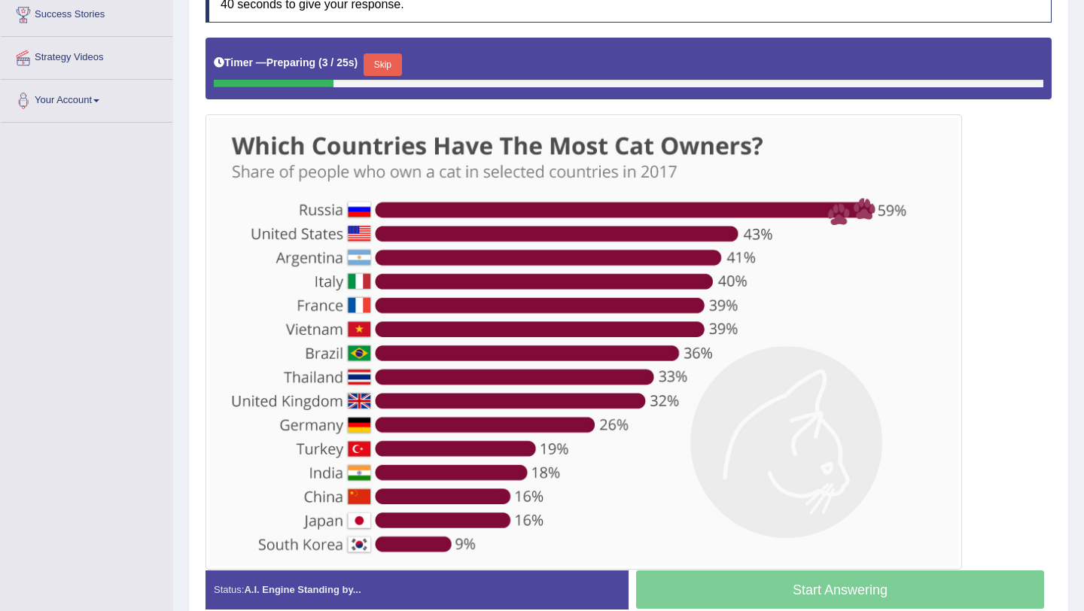
click at [401, 62] on button "Skip" at bounding box center [383, 64] width 38 height 23
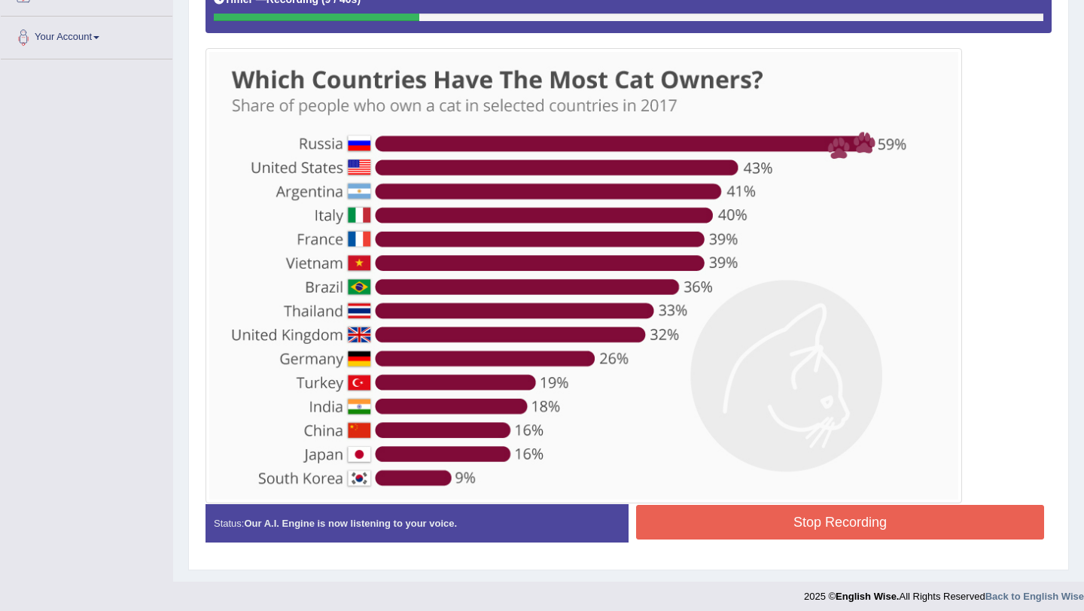
scroll to position [359, 0]
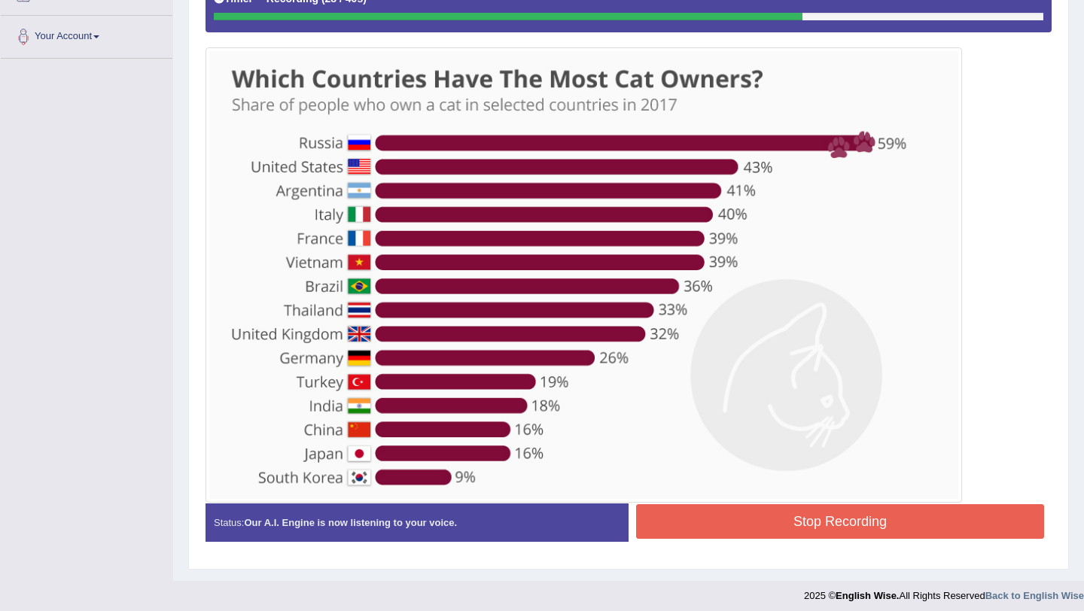
click at [795, 522] on button "Stop Recording" at bounding box center [840, 521] width 408 height 35
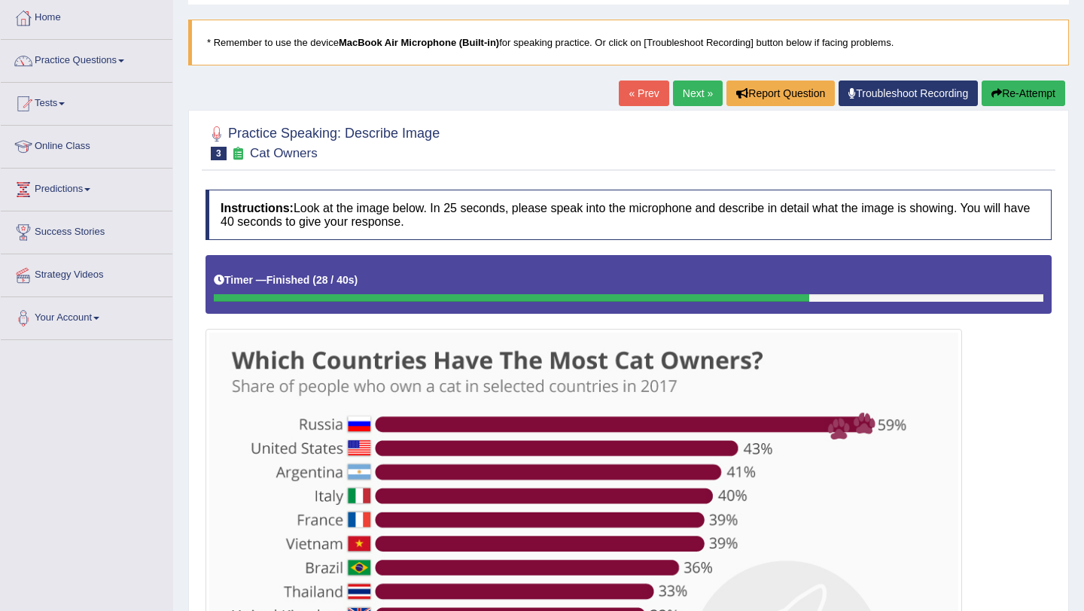
scroll to position [0, 0]
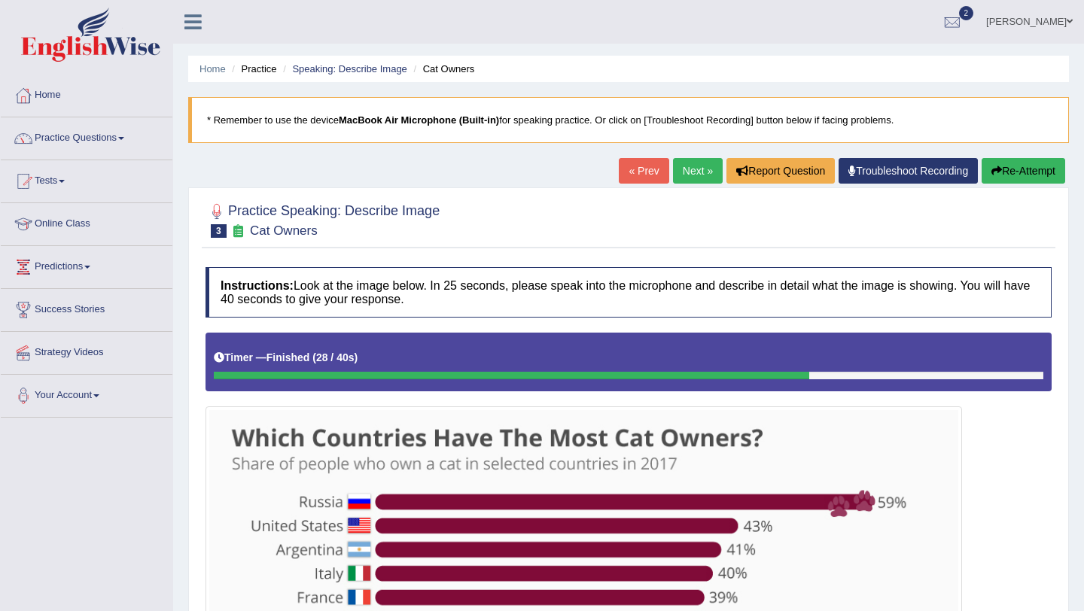
click at [689, 175] on link "Next »" at bounding box center [698, 171] width 50 height 26
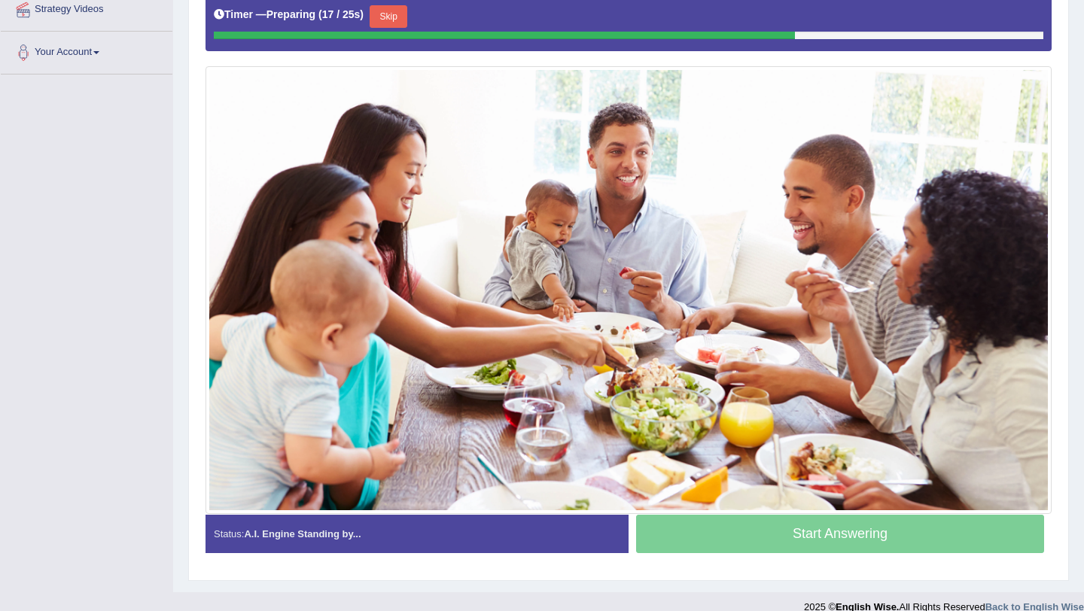
scroll to position [344, 0]
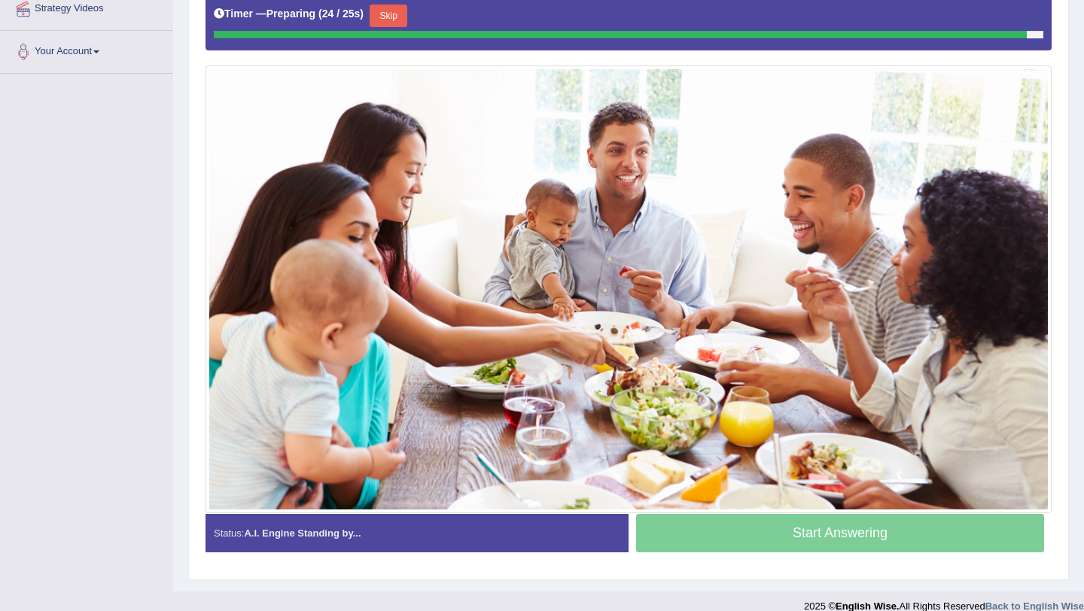
click at [398, 16] on button "Skip" at bounding box center [389, 16] width 38 height 23
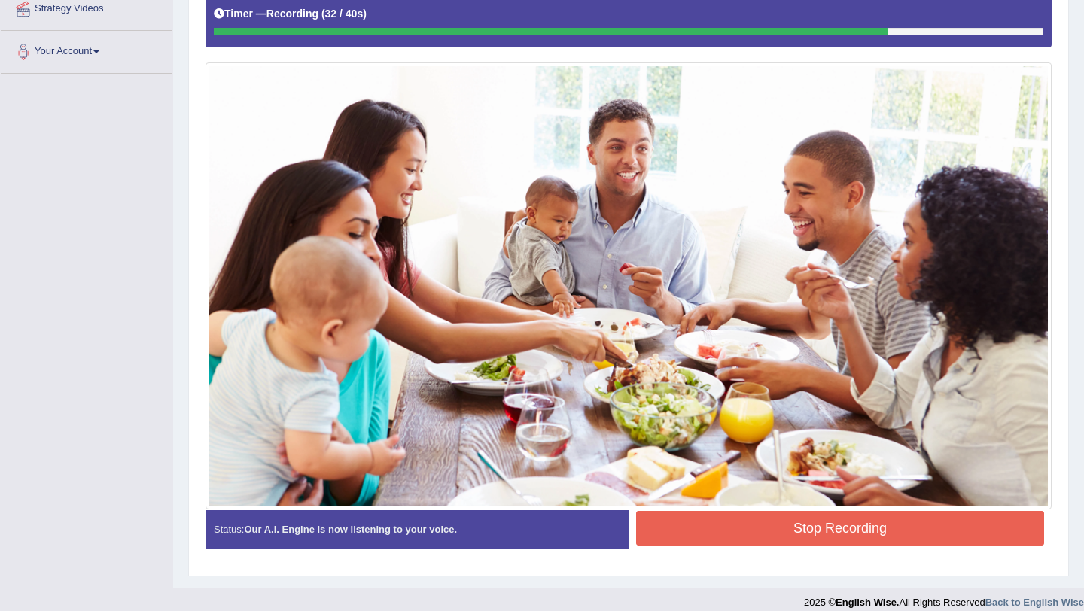
click at [789, 533] on button "Stop Recording" at bounding box center [840, 528] width 408 height 35
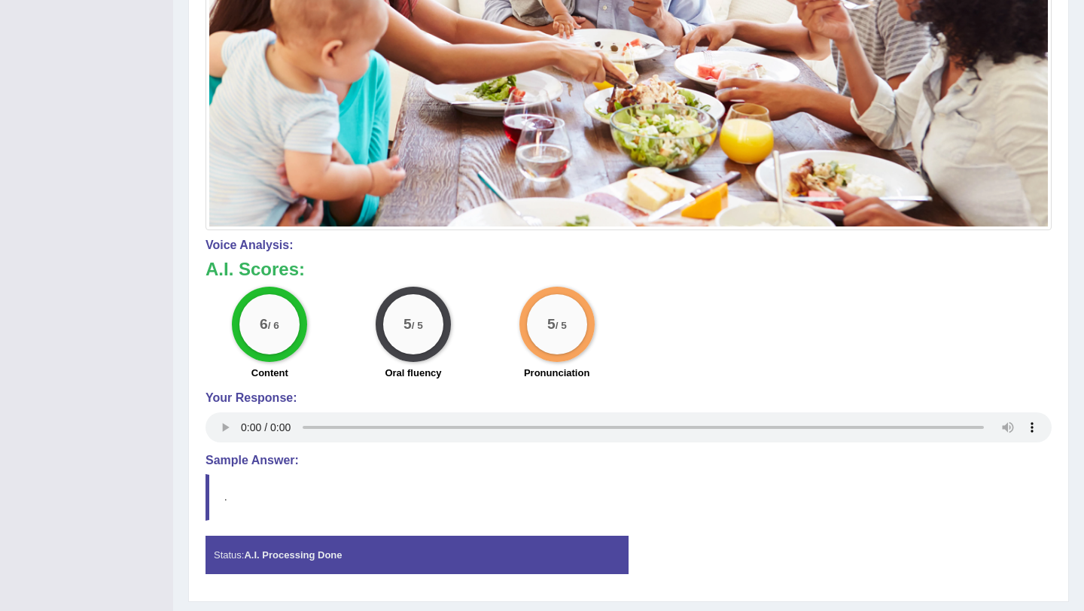
scroll to position [663, 0]
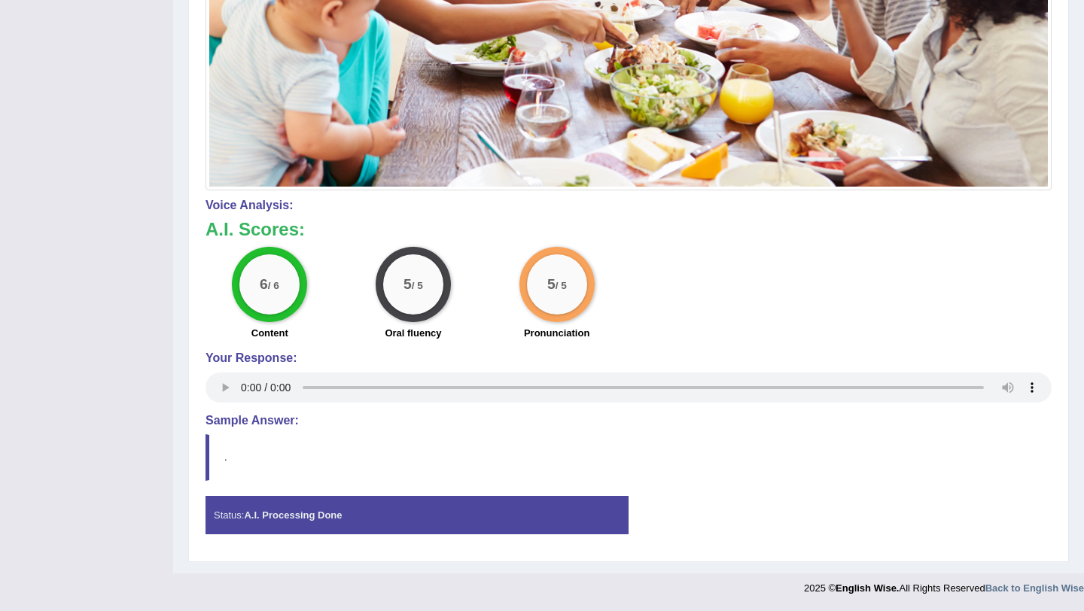
click at [292, 502] on div "Status: A.I. Processing Done" at bounding box center [416, 515] width 423 height 38
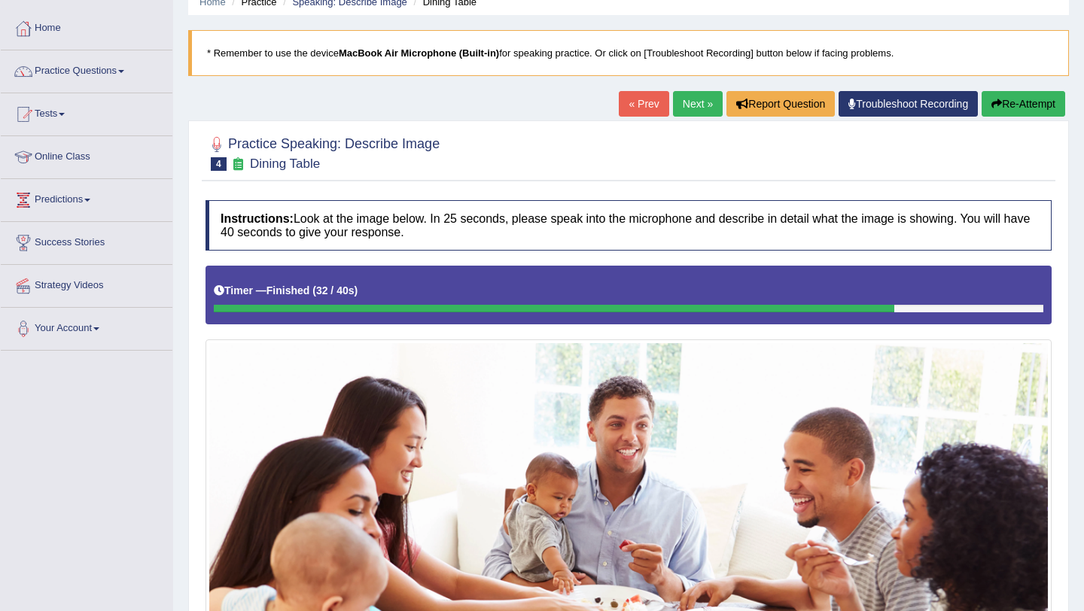
scroll to position [65, 0]
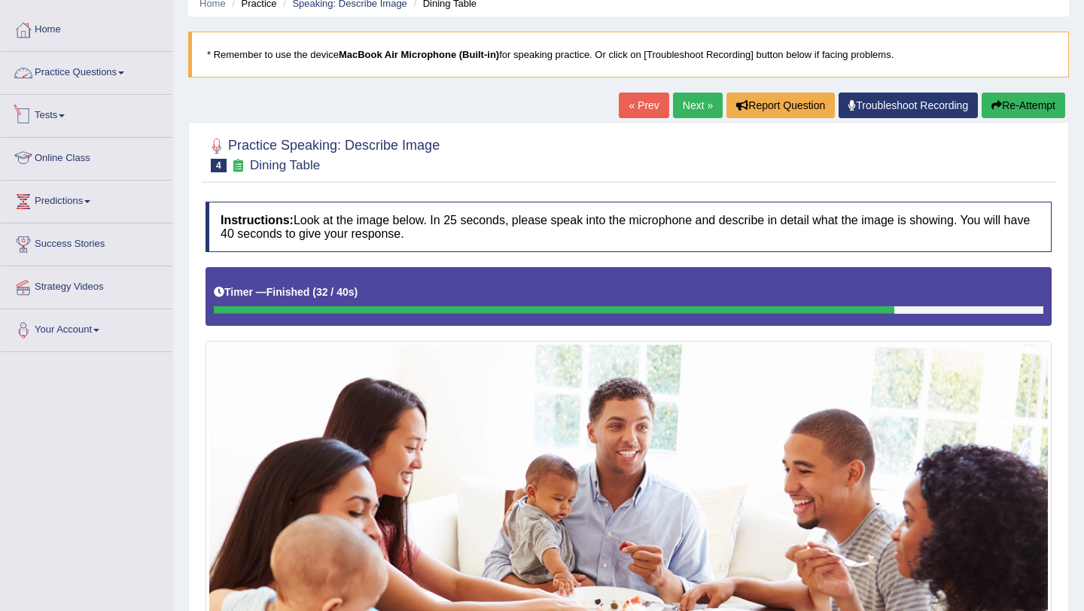
click at [133, 79] on link "Practice Questions" at bounding box center [87, 71] width 172 height 38
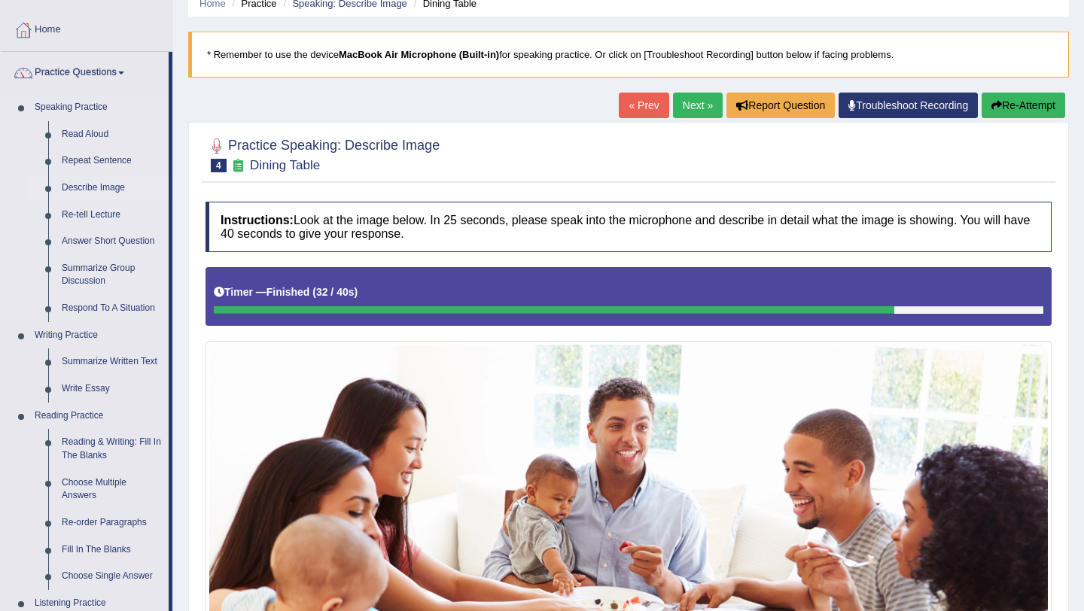
click at [111, 193] on link "Describe Image" at bounding box center [112, 188] width 114 height 27
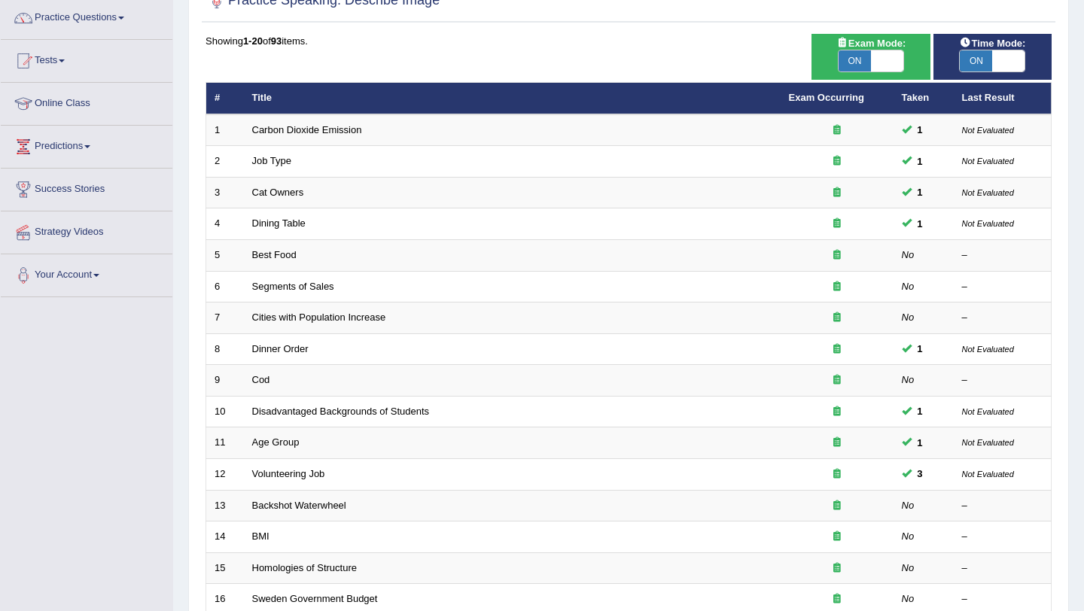
scroll to position [123, 0]
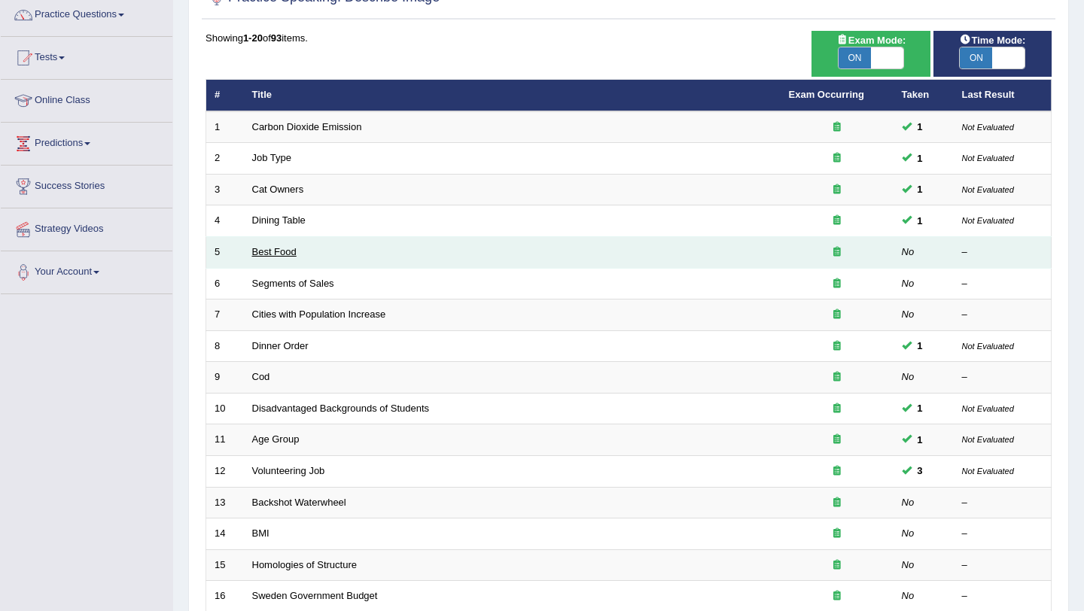
click at [284, 254] on link "Best Food" at bounding box center [274, 251] width 44 height 11
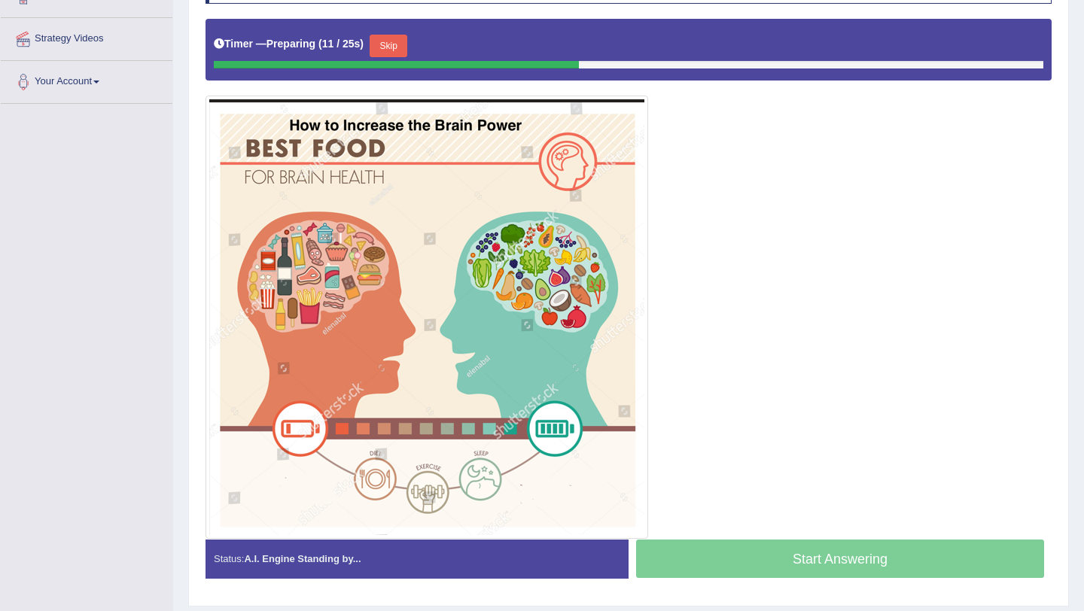
scroll to position [313, 0]
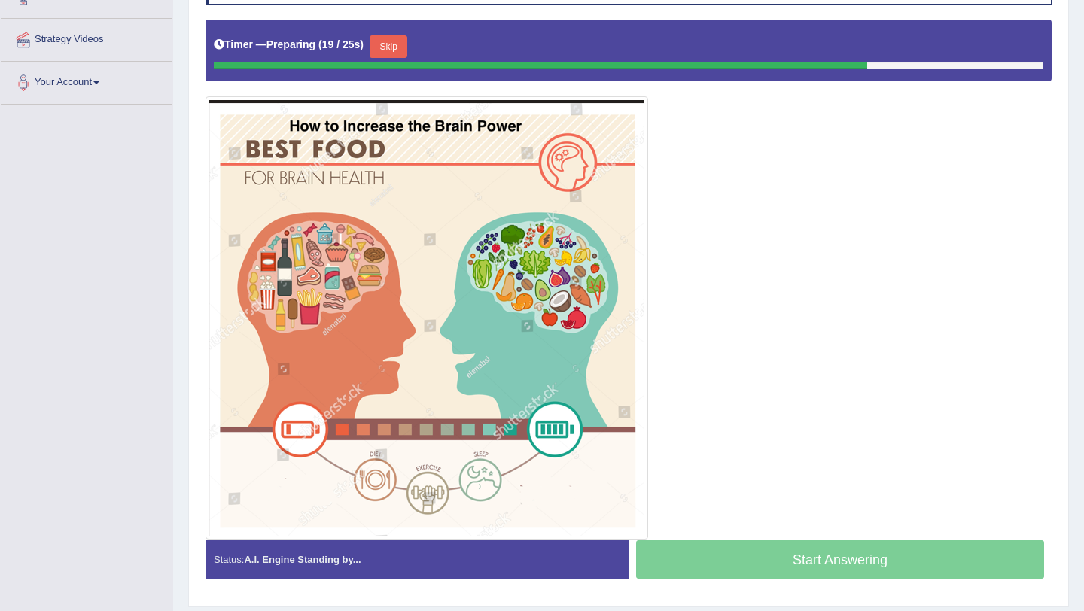
click at [403, 53] on button "Skip" at bounding box center [389, 46] width 38 height 23
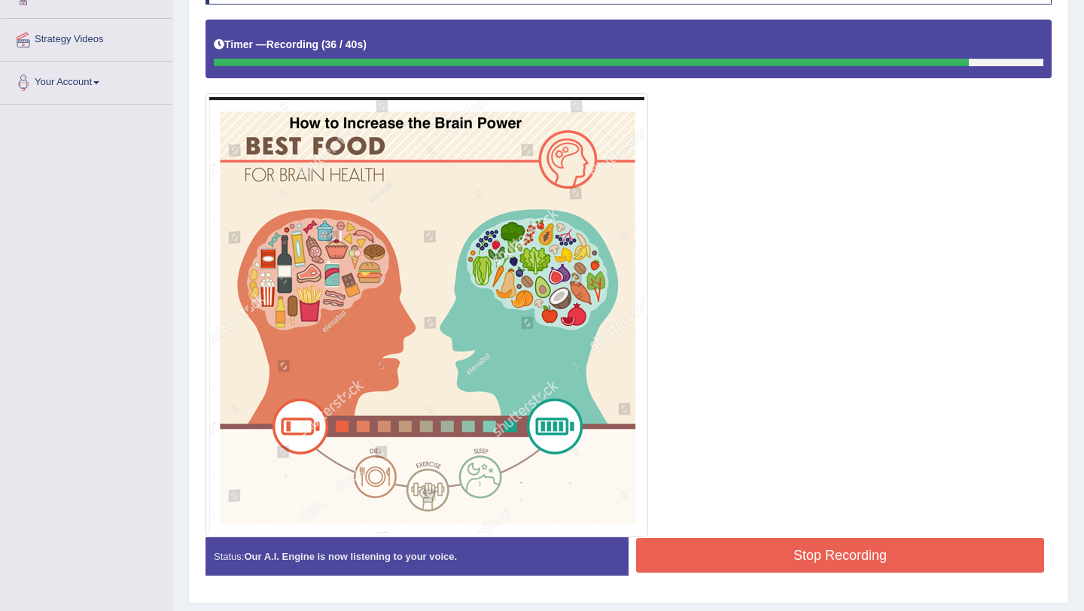
click at [783, 555] on button "Stop Recording" at bounding box center [840, 555] width 408 height 35
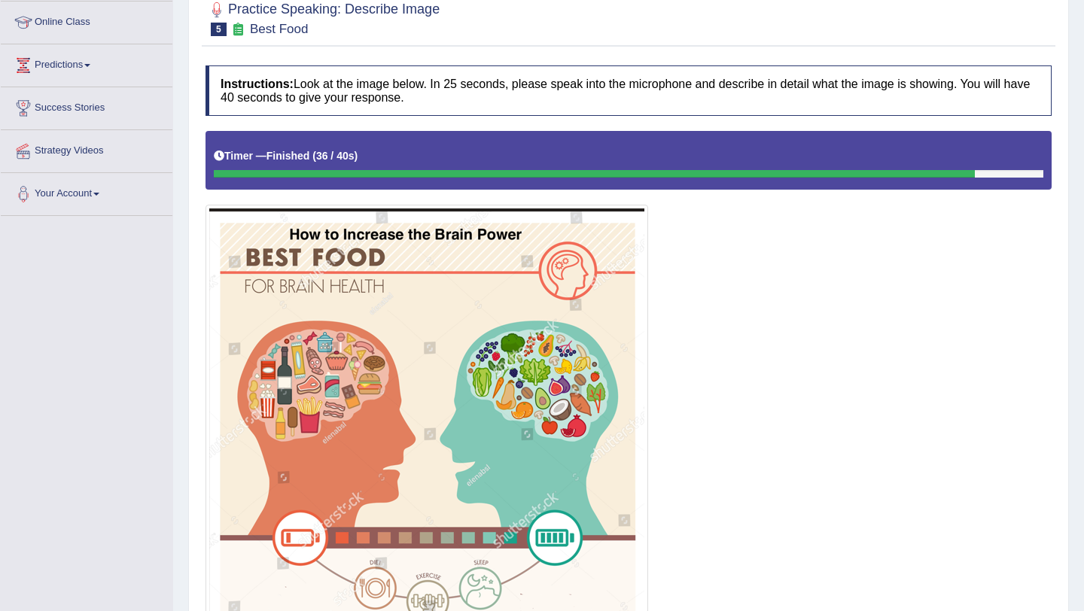
scroll to position [0, 0]
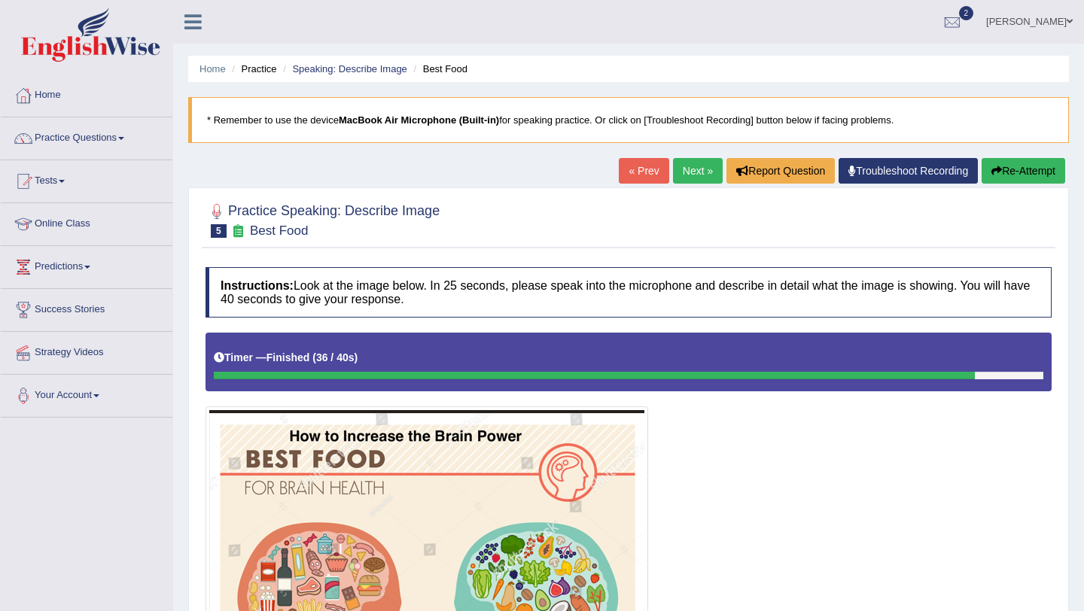
click at [688, 171] on link "Next »" at bounding box center [698, 171] width 50 height 26
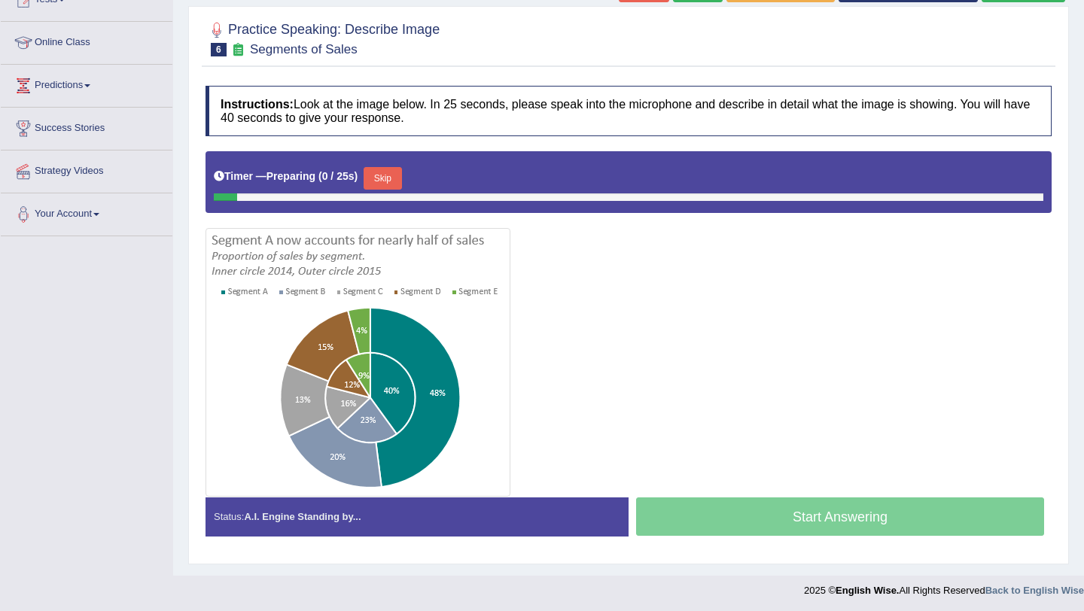
scroll to position [184, 0]
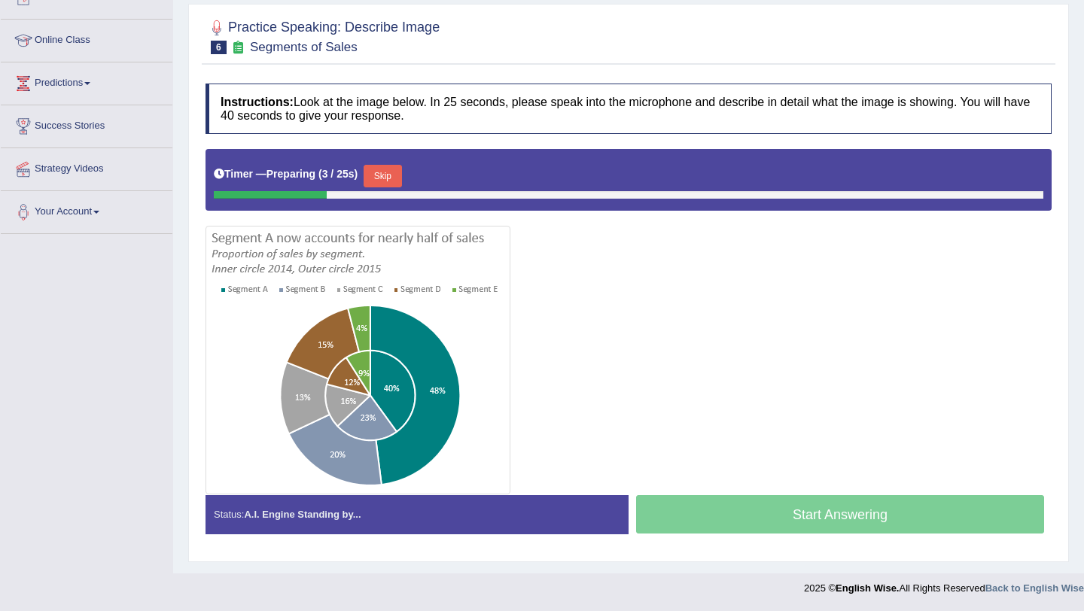
click at [391, 178] on button "Skip" at bounding box center [383, 176] width 38 height 23
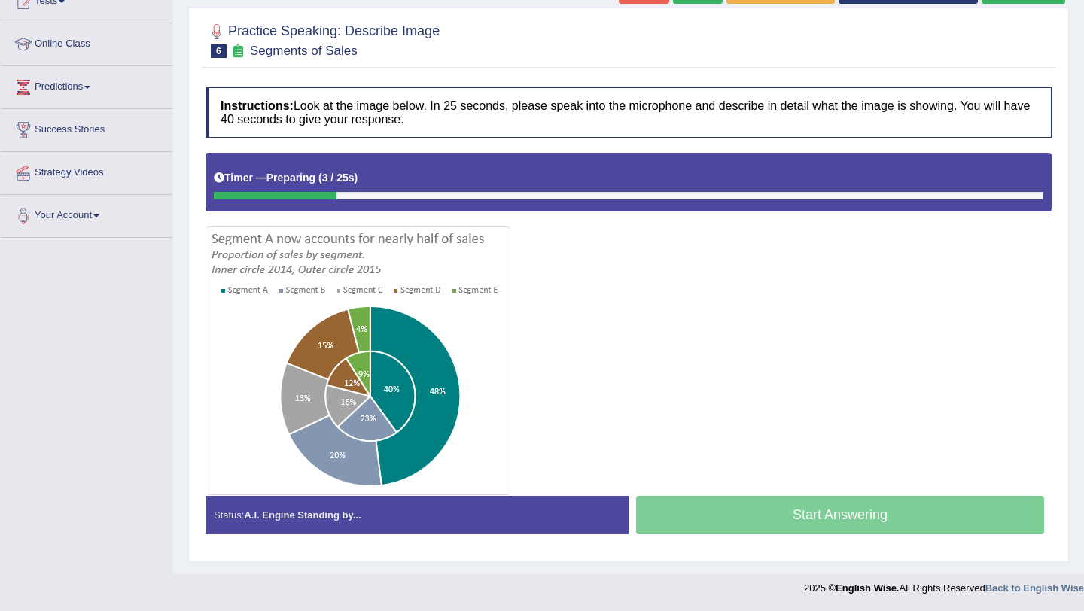
scroll to position [180, 0]
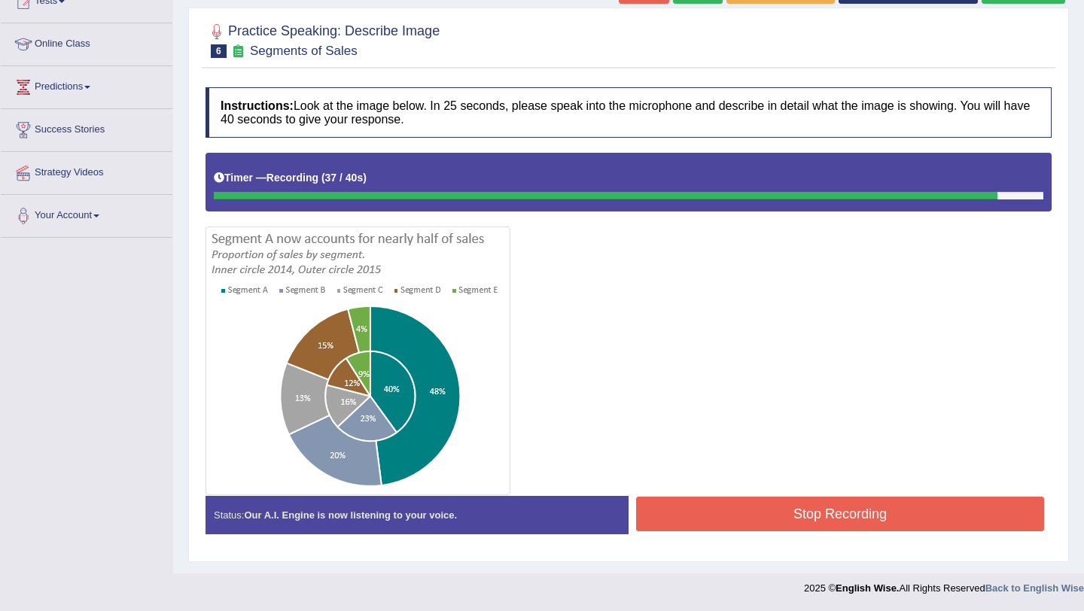
click at [731, 508] on button "Stop Recording" at bounding box center [840, 514] width 408 height 35
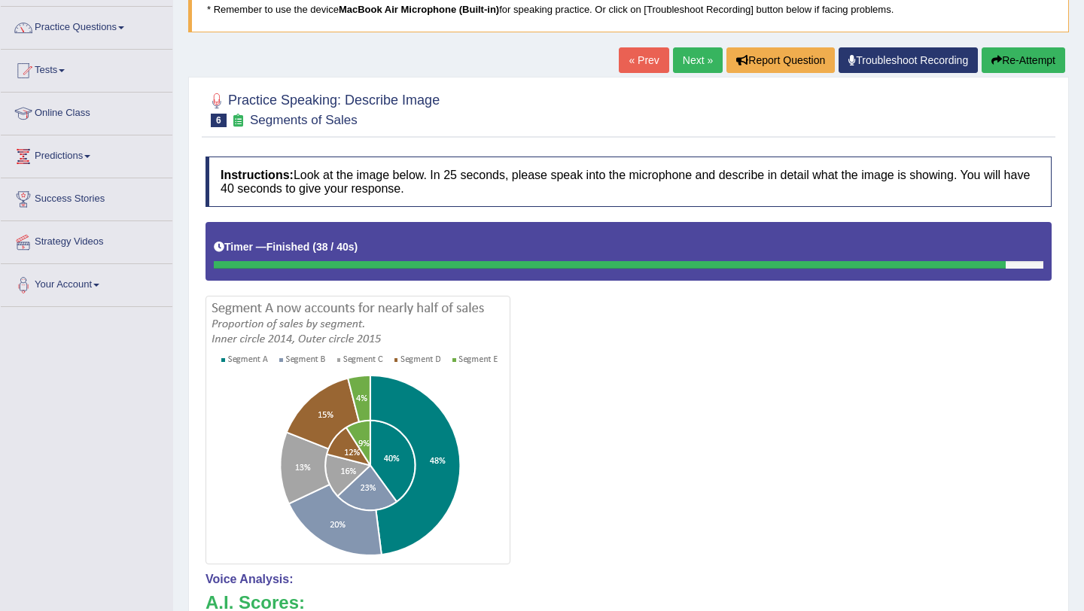
scroll to position [105, 0]
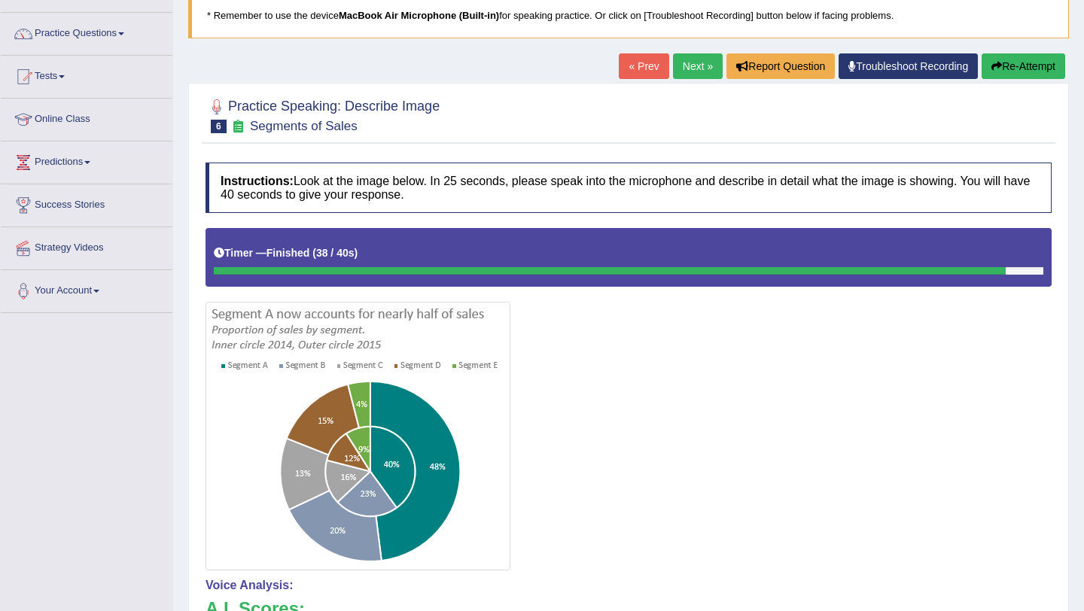
click at [685, 73] on link "Next »" at bounding box center [698, 66] width 50 height 26
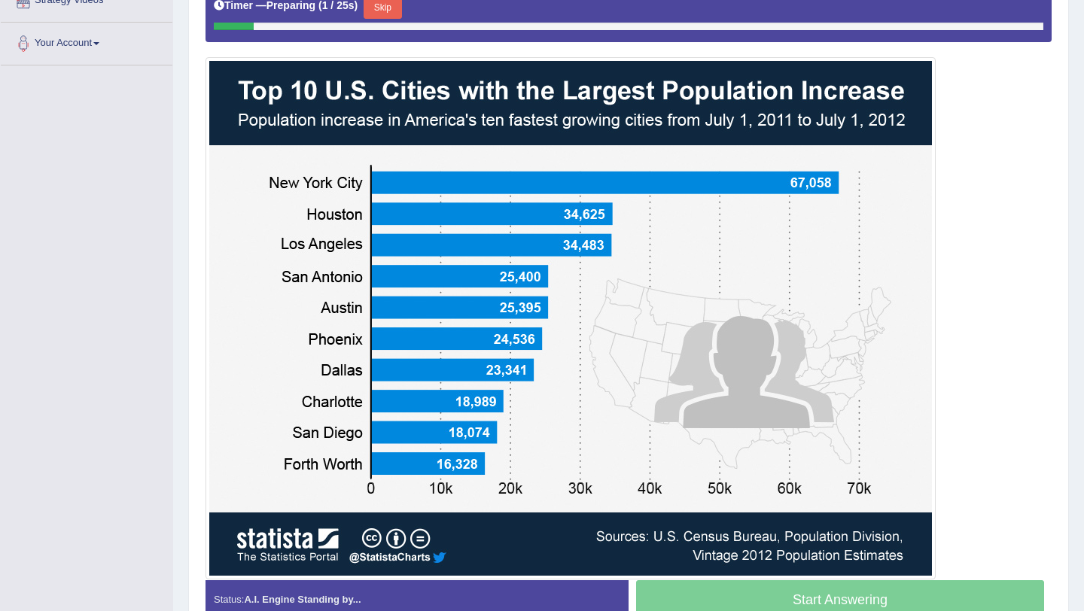
scroll to position [353, 0]
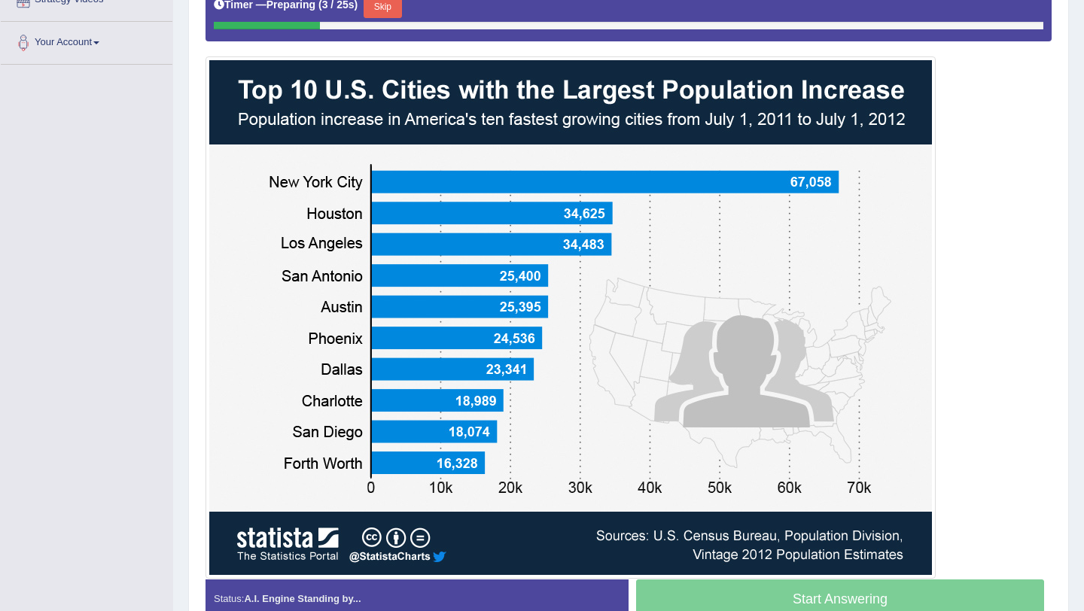
click at [400, 14] on button "Skip" at bounding box center [383, 6] width 38 height 23
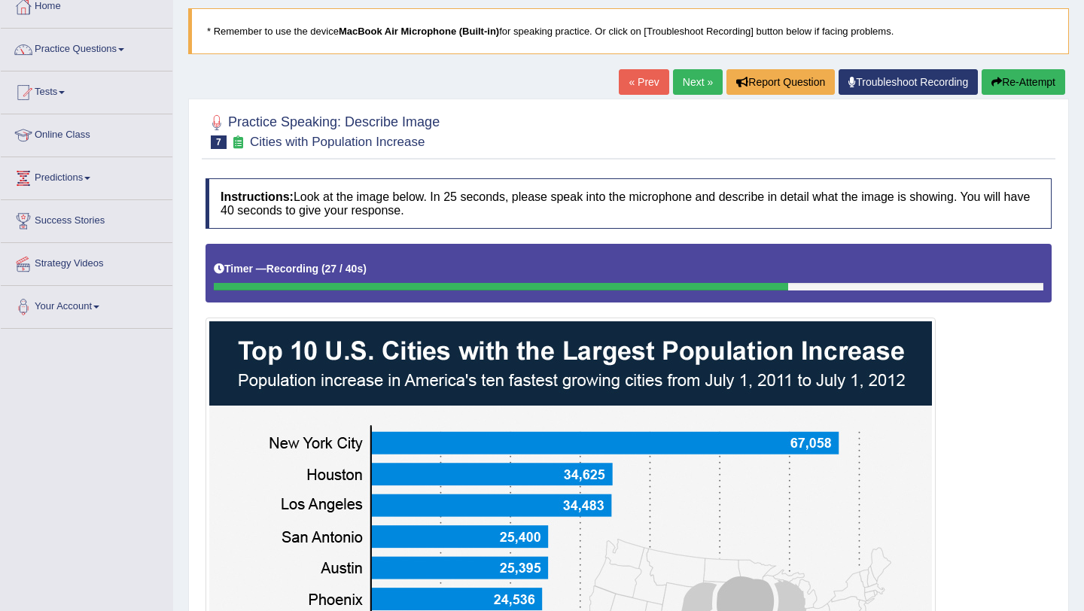
scroll to position [0, 0]
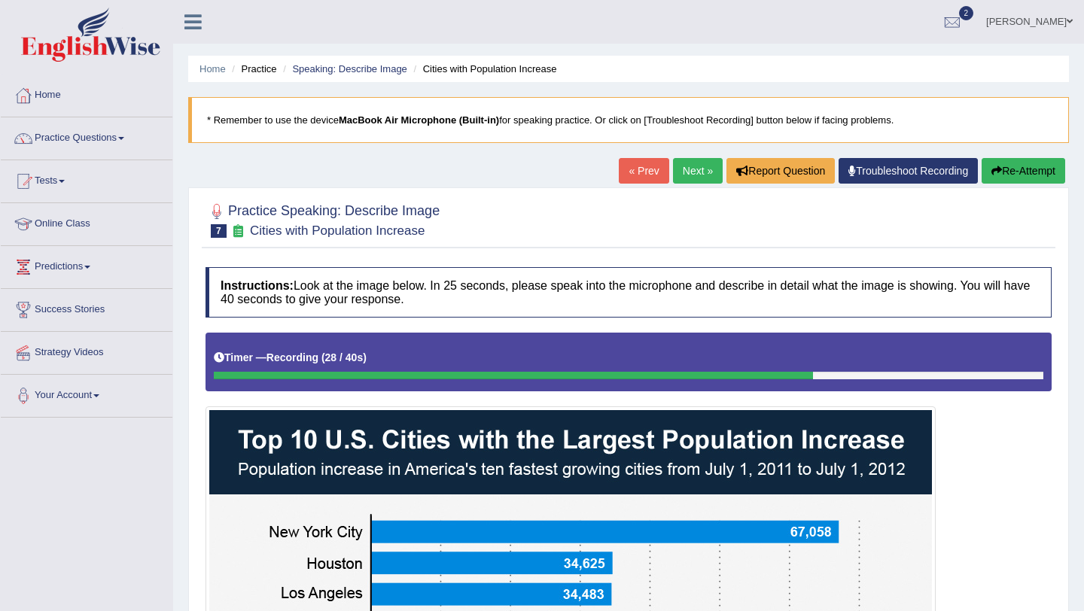
click at [1024, 174] on button "Re-Attempt" at bounding box center [1023, 171] width 84 height 26
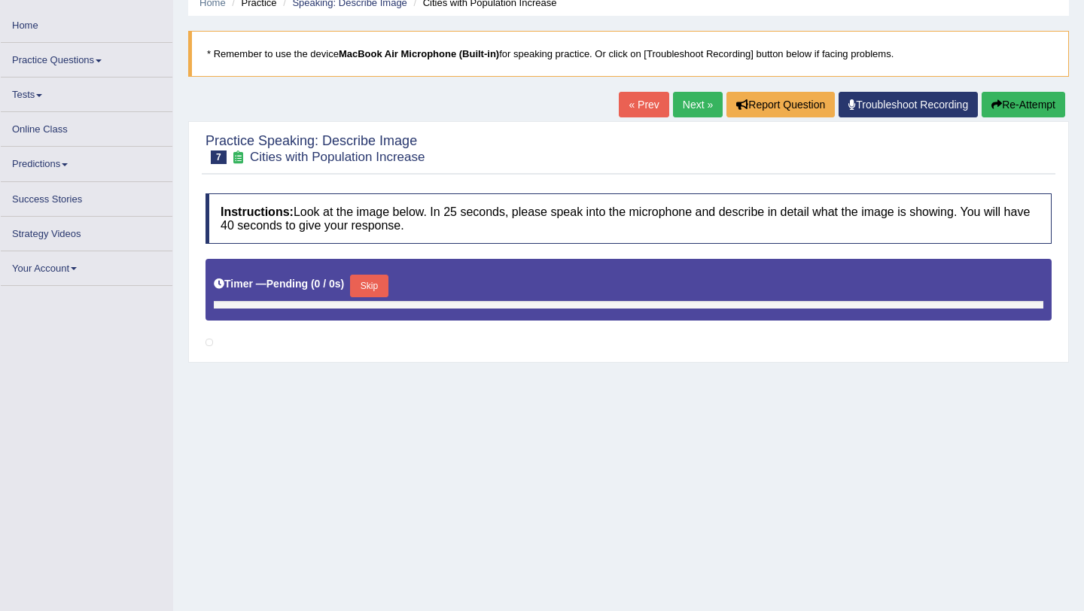
scroll to position [77, 0]
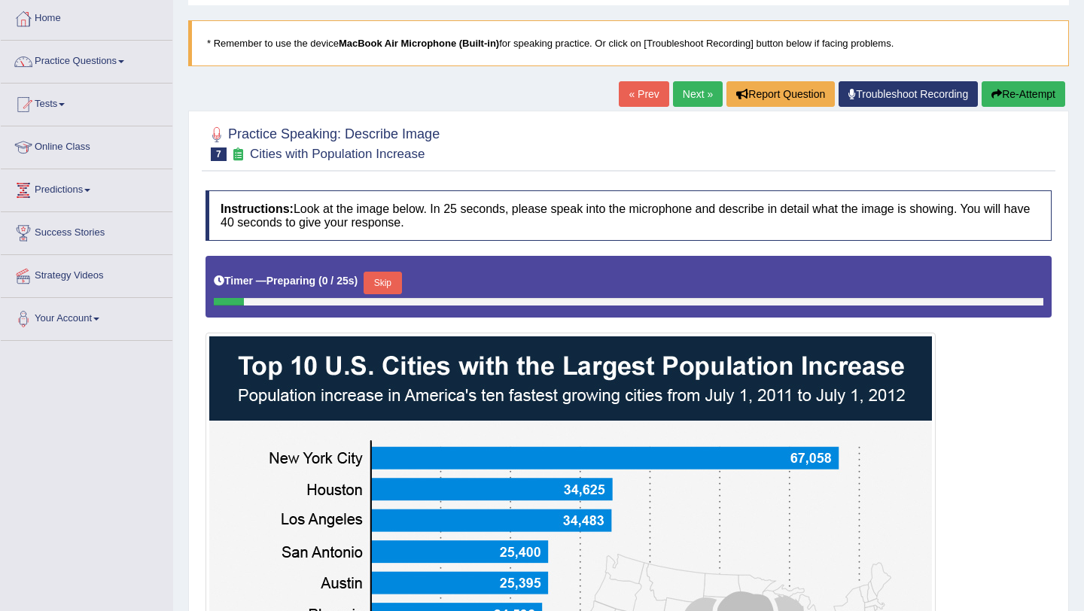
click at [382, 278] on button "Skip" at bounding box center [383, 283] width 38 height 23
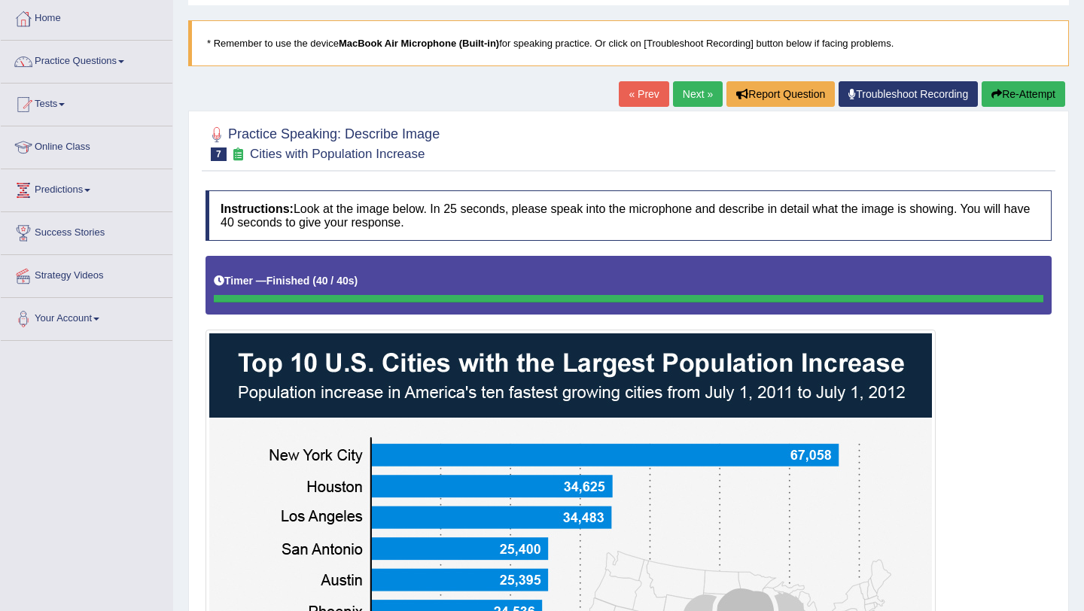
scroll to position [62, 0]
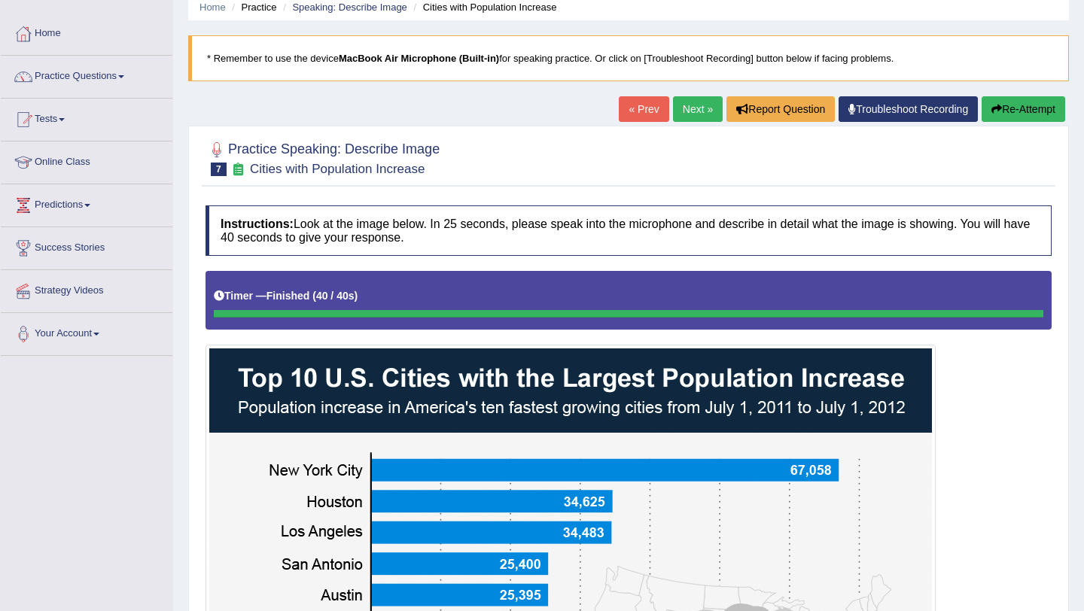
click at [686, 119] on link "Next »" at bounding box center [698, 109] width 50 height 26
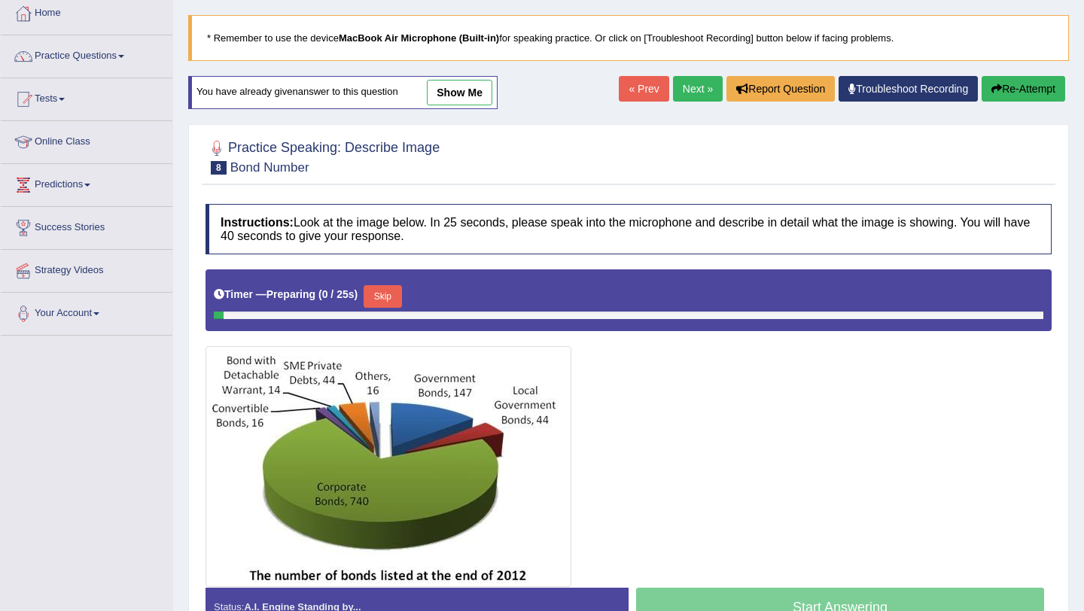
scroll to position [135, 0]
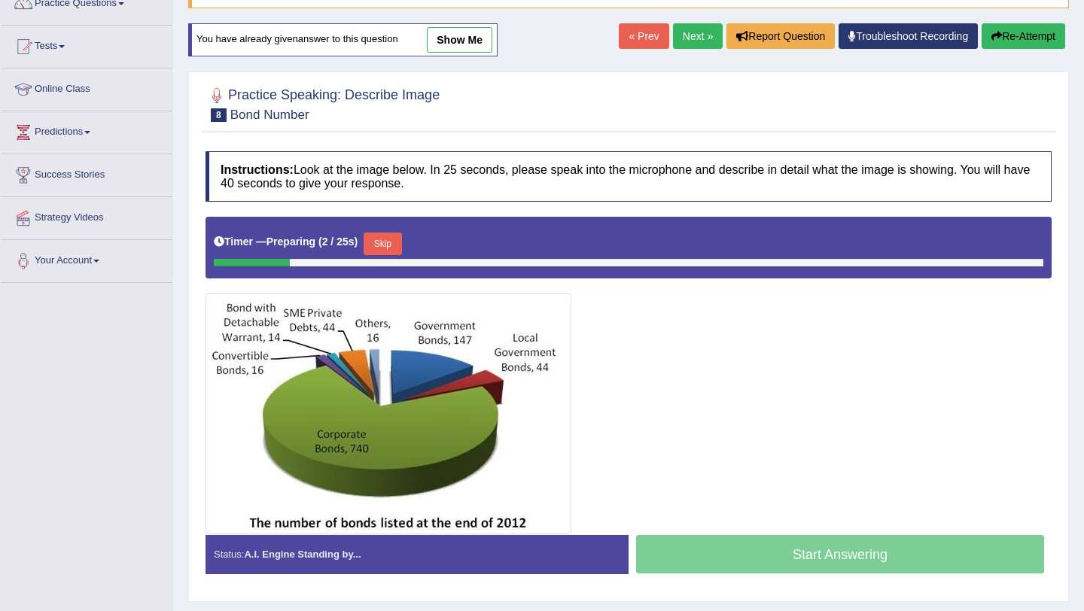
click at [704, 38] on link "Next »" at bounding box center [698, 36] width 50 height 26
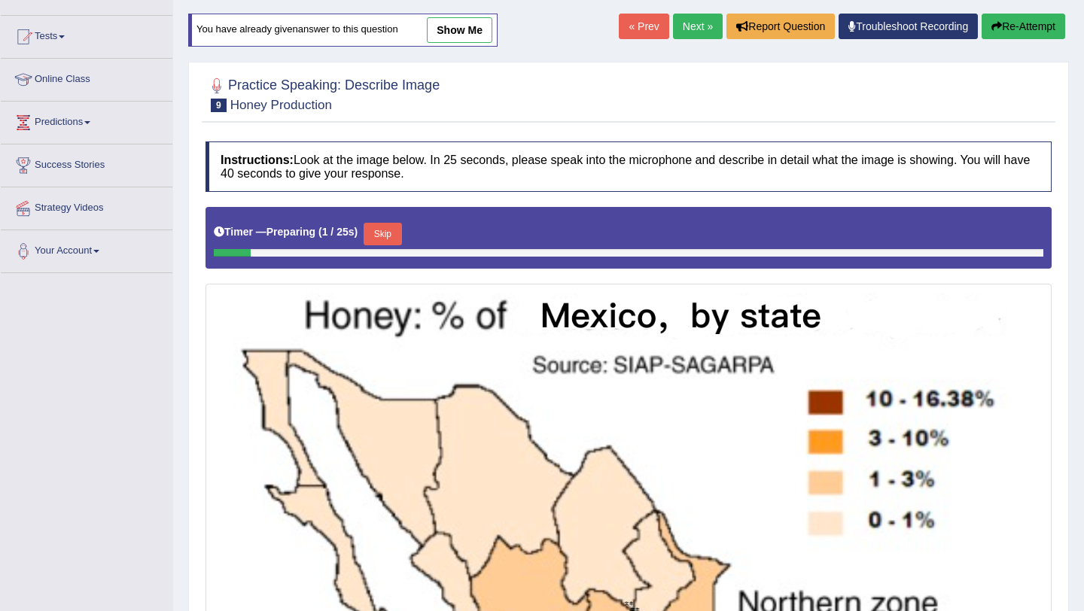
scroll to position [145, 0]
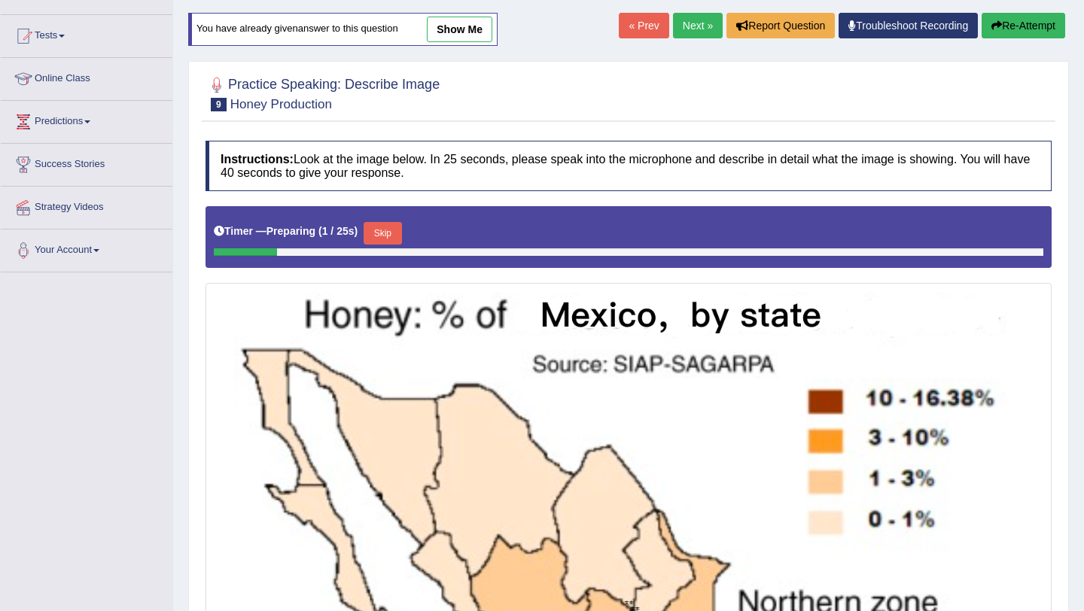
click at [686, 18] on link "Next »" at bounding box center [698, 26] width 50 height 26
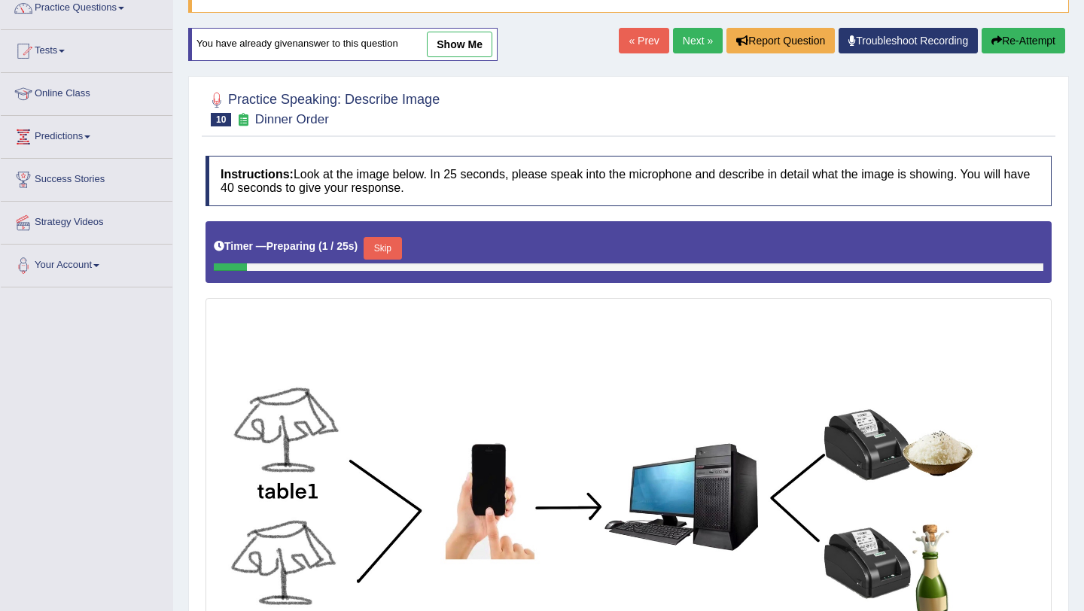
scroll to position [129, 0]
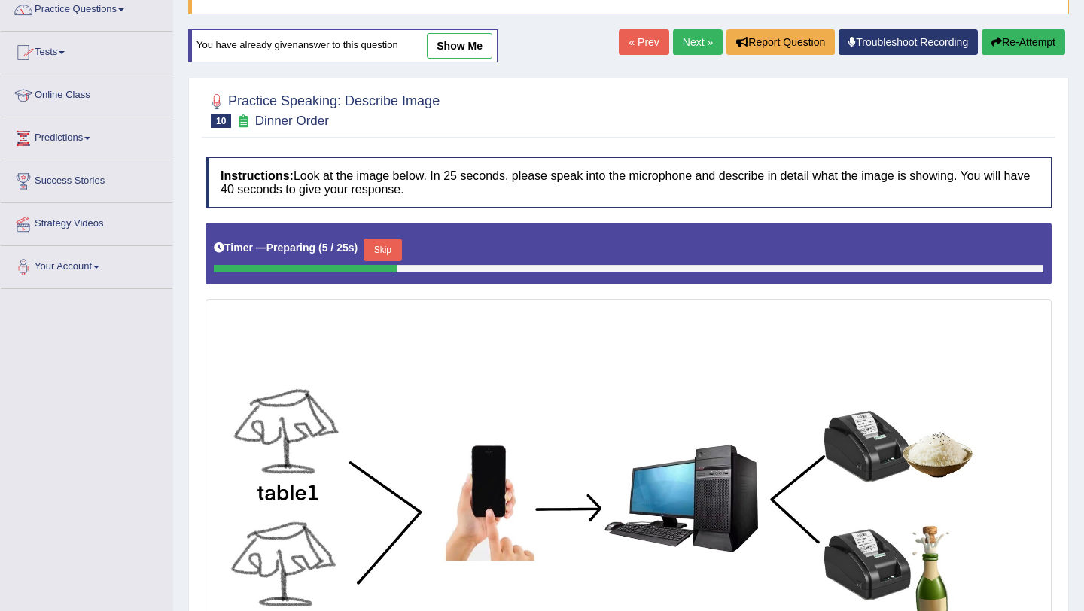
click at [698, 41] on link "Next »" at bounding box center [698, 42] width 50 height 26
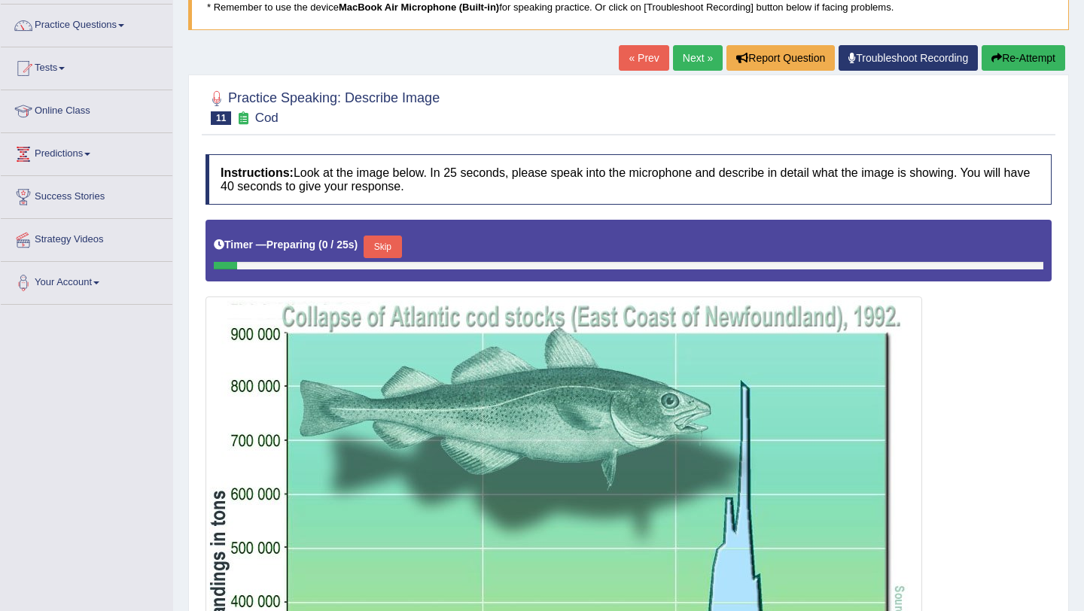
scroll to position [116, 0]
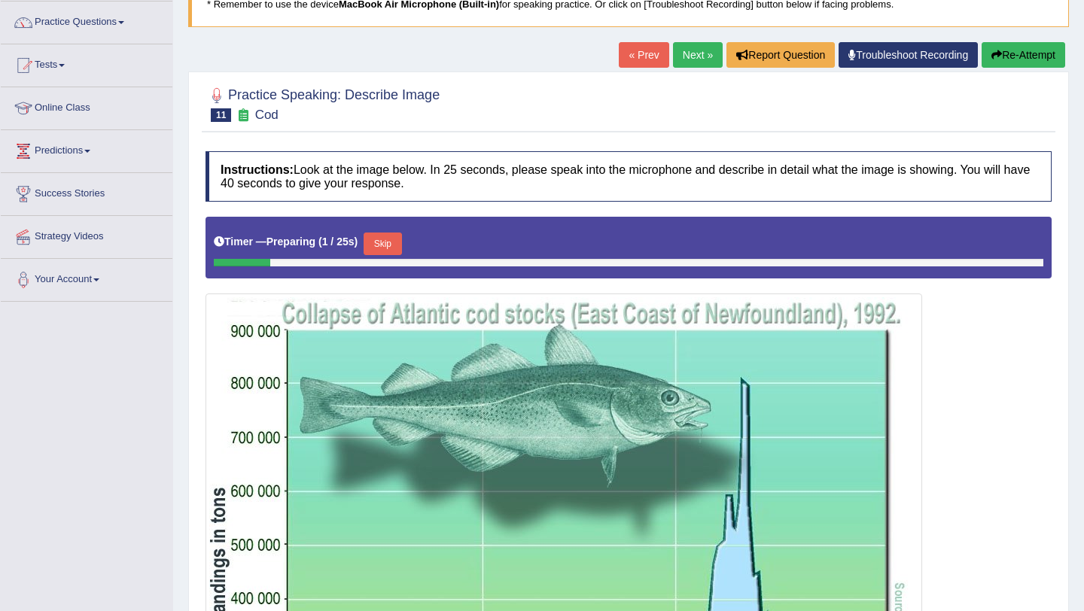
click at [691, 53] on link "Next »" at bounding box center [698, 55] width 50 height 26
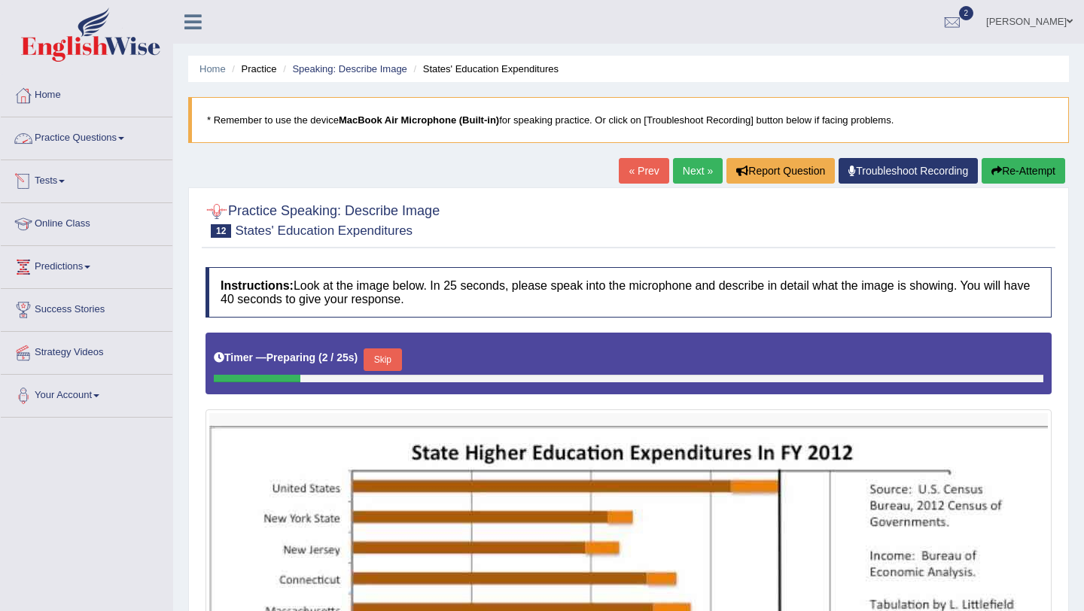
click at [113, 146] on link "Practice Questions" at bounding box center [87, 136] width 172 height 38
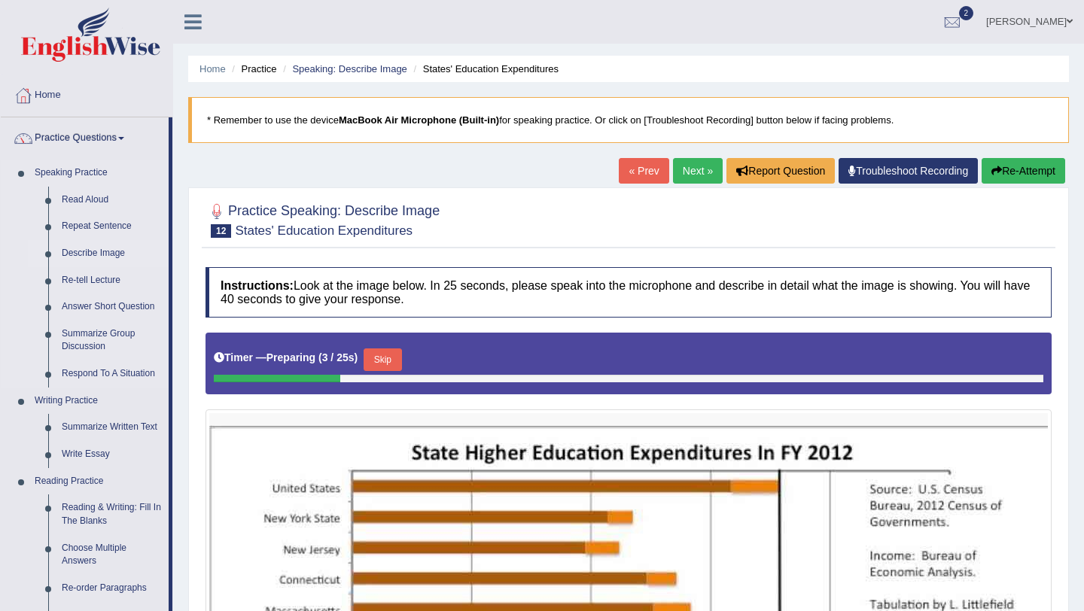
click at [114, 254] on link "Describe Image" at bounding box center [112, 253] width 114 height 27
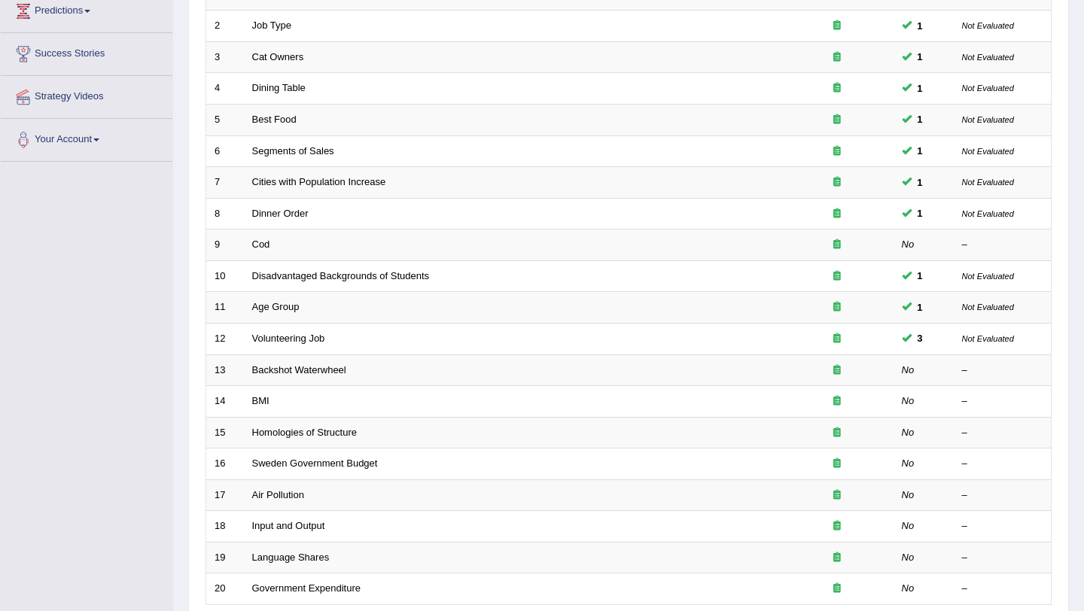
scroll to position [385, 0]
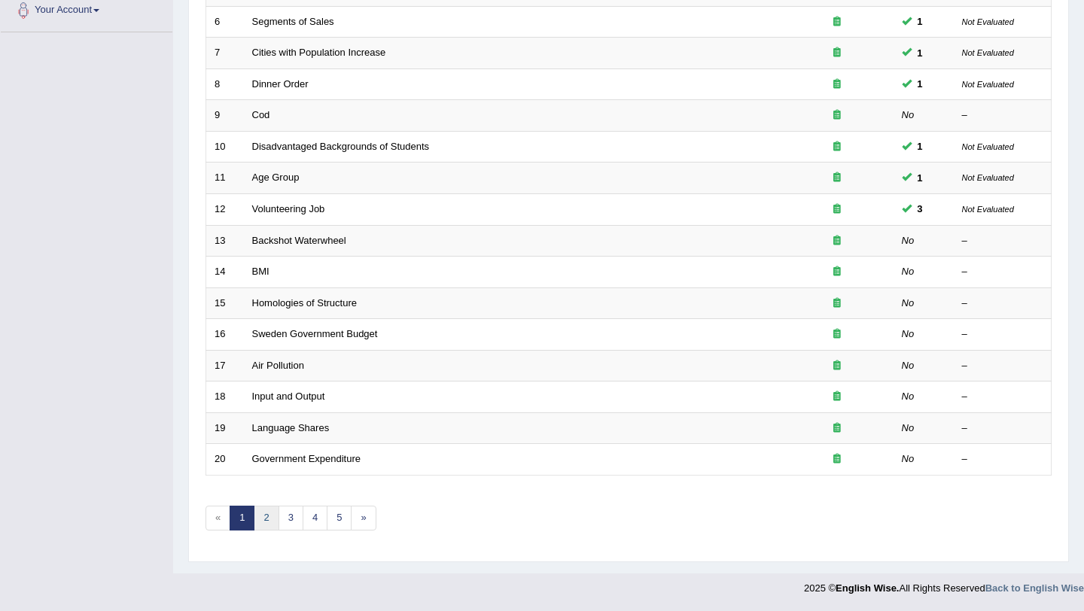
click at [272, 519] on link "2" at bounding box center [266, 518] width 25 height 25
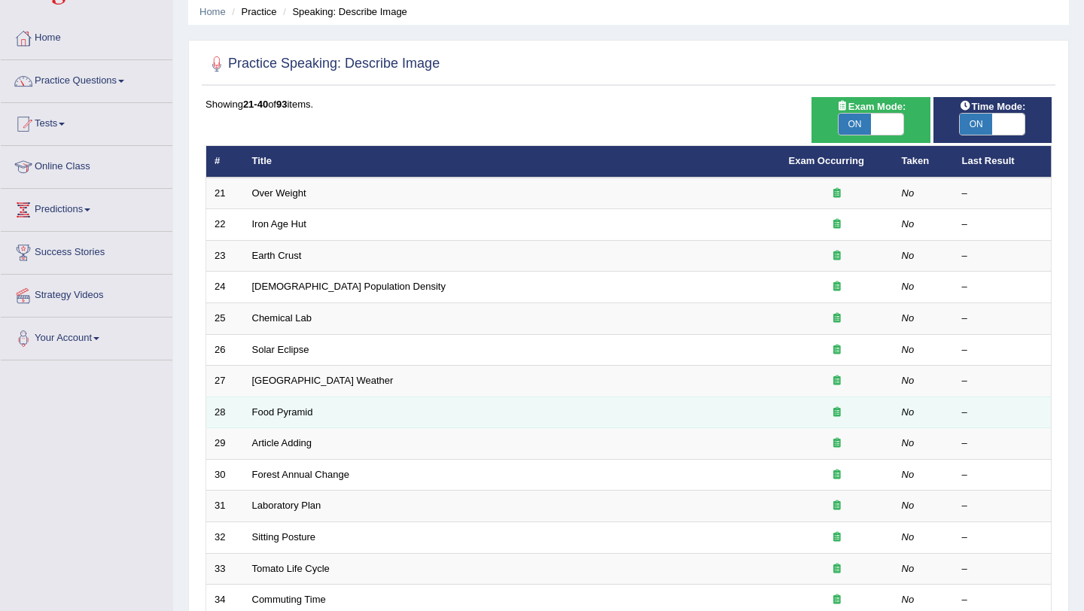
scroll to position [72, 0]
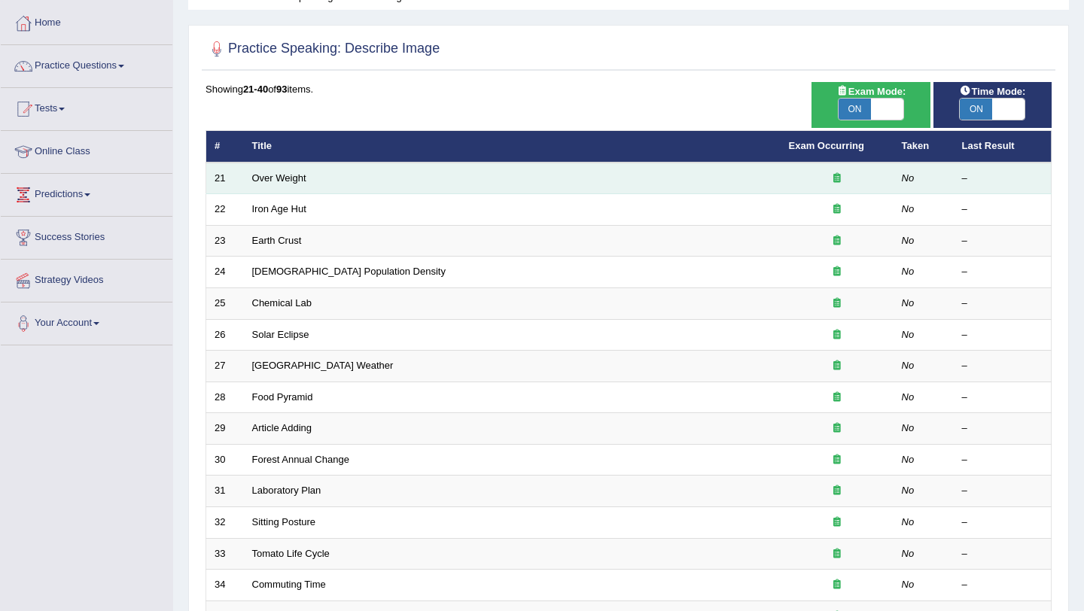
click at [305, 184] on td "Over Weight" at bounding box center [512, 179] width 537 height 32
click at [296, 180] on link "Over Weight" at bounding box center [279, 177] width 54 height 11
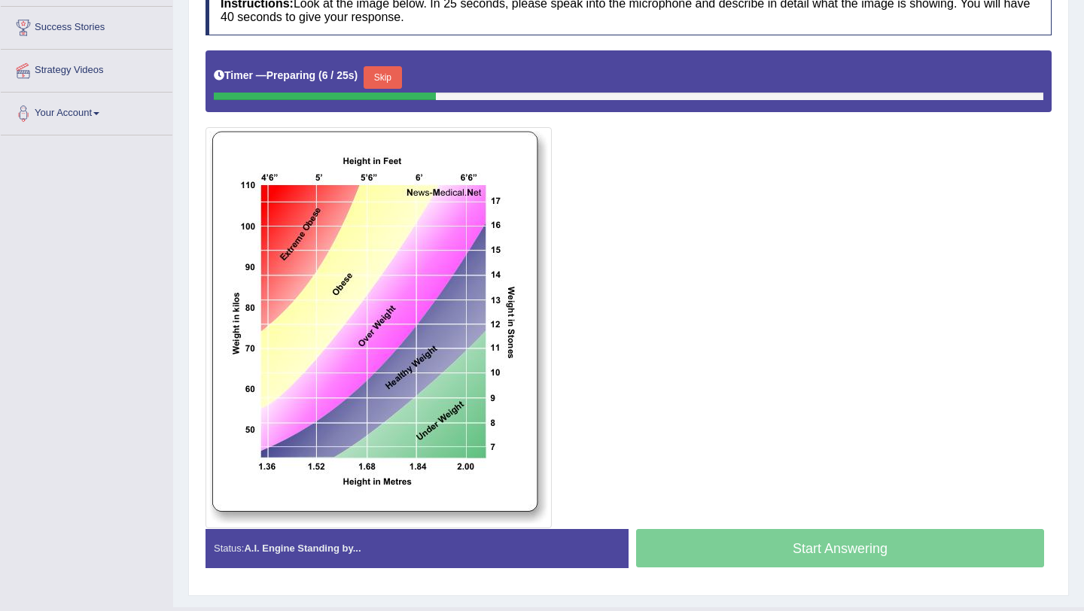
scroll to position [284, 0]
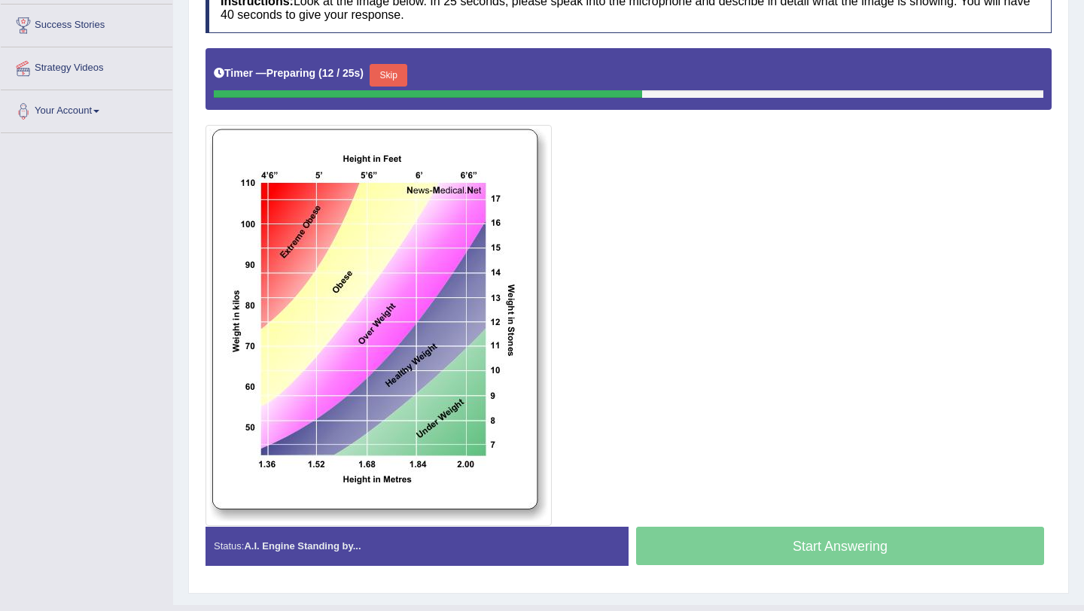
click at [389, 75] on button "Skip" at bounding box center [389, 75] width 38 height 23
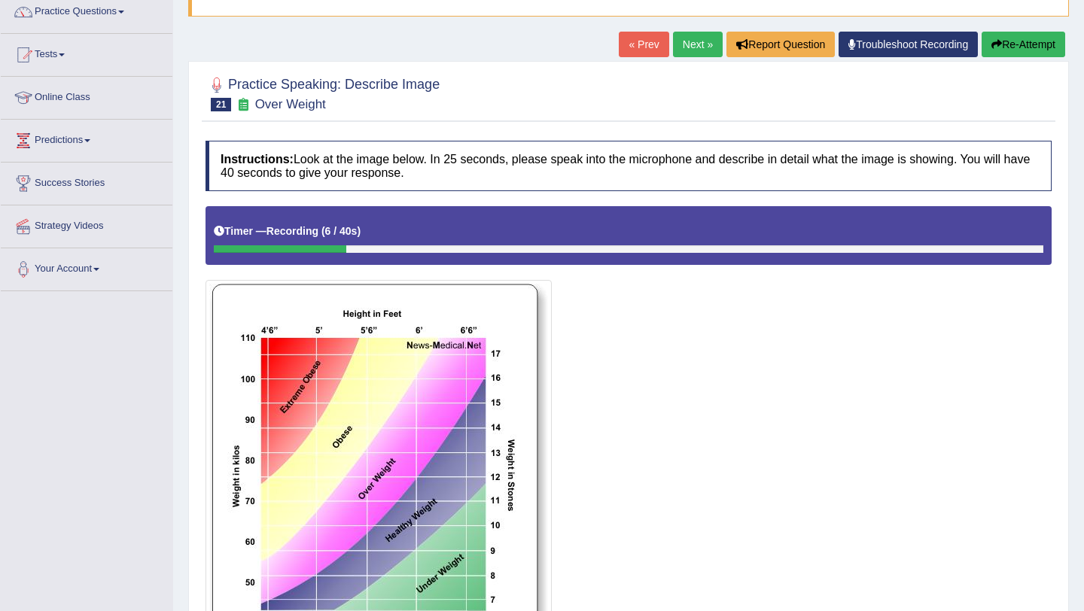
scroll to position [120, 0]
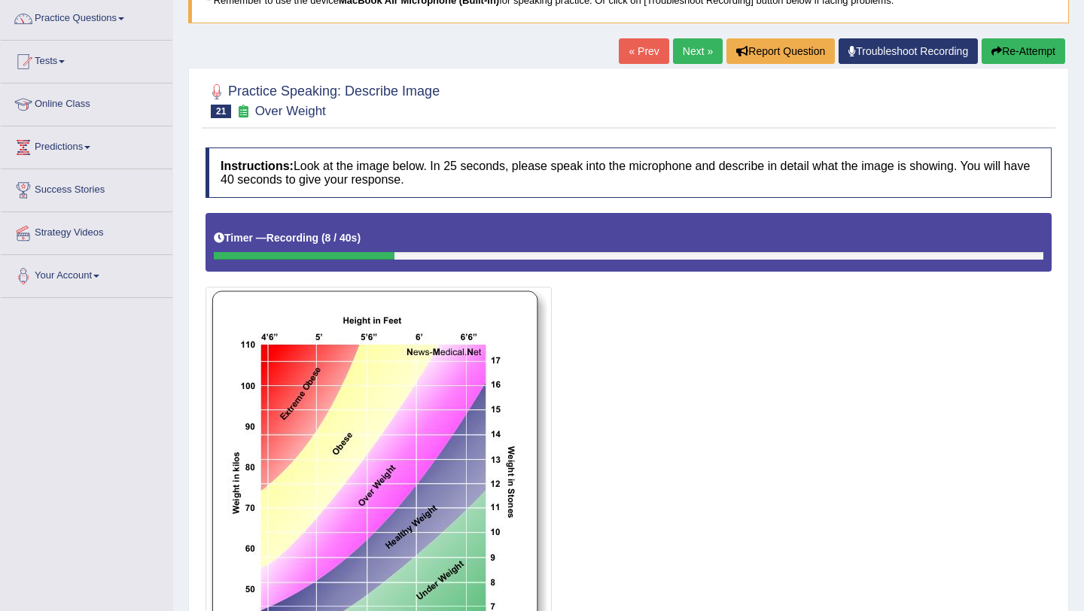
click at [1011, 47] on button "Re-Attempt" at bounding box center [1023, 51] width 84 height 26
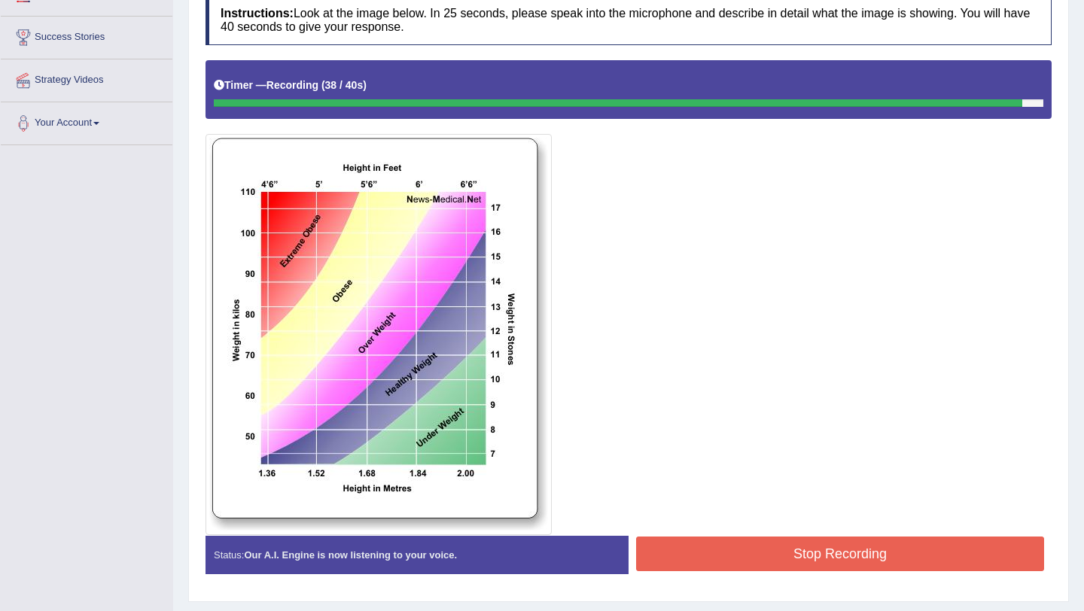
scroll to position [311, 0]
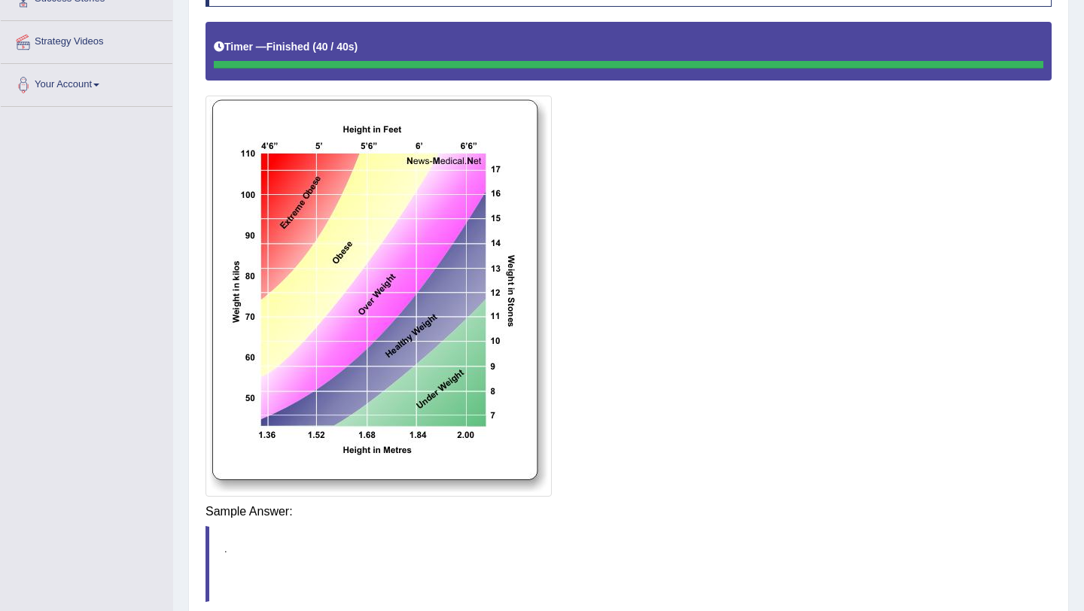
click at [838, 502] on div "Instructions: Look at the image below. In 25 seconds, please speak into the mic…" at bounding box center [628, 312] width 853 height 726
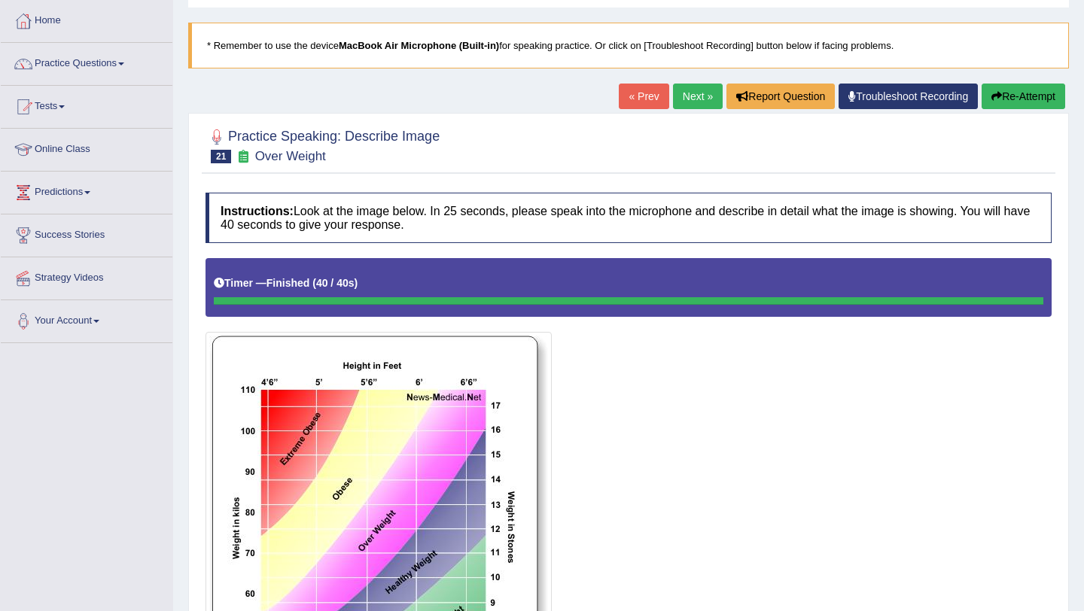
scroll to position [62, 0]
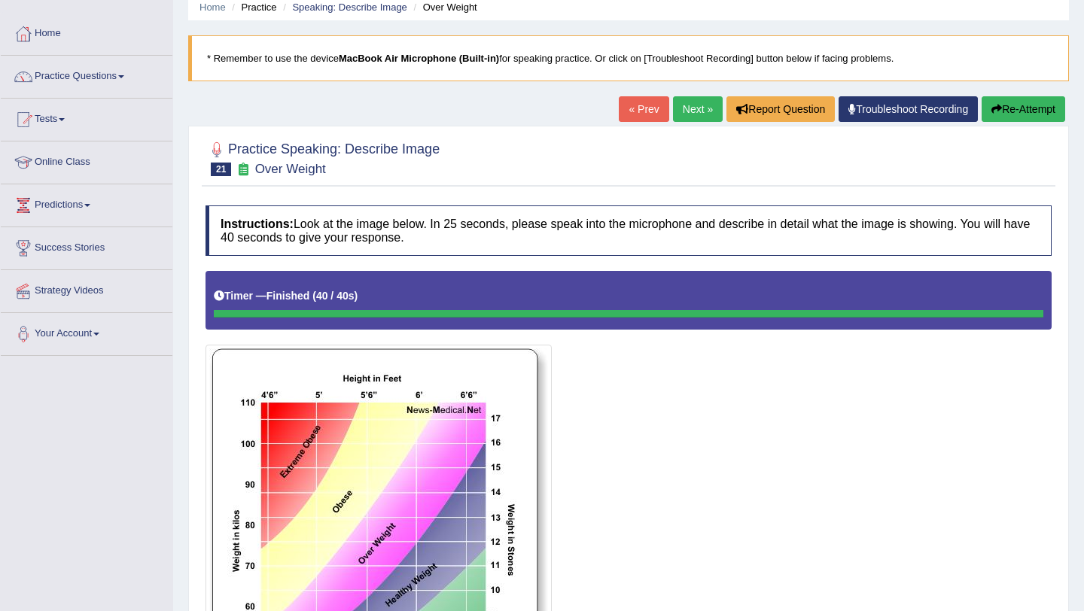
click at [695, 109] on link "Next »" at bounding box center [698, 109] width 50 height 26
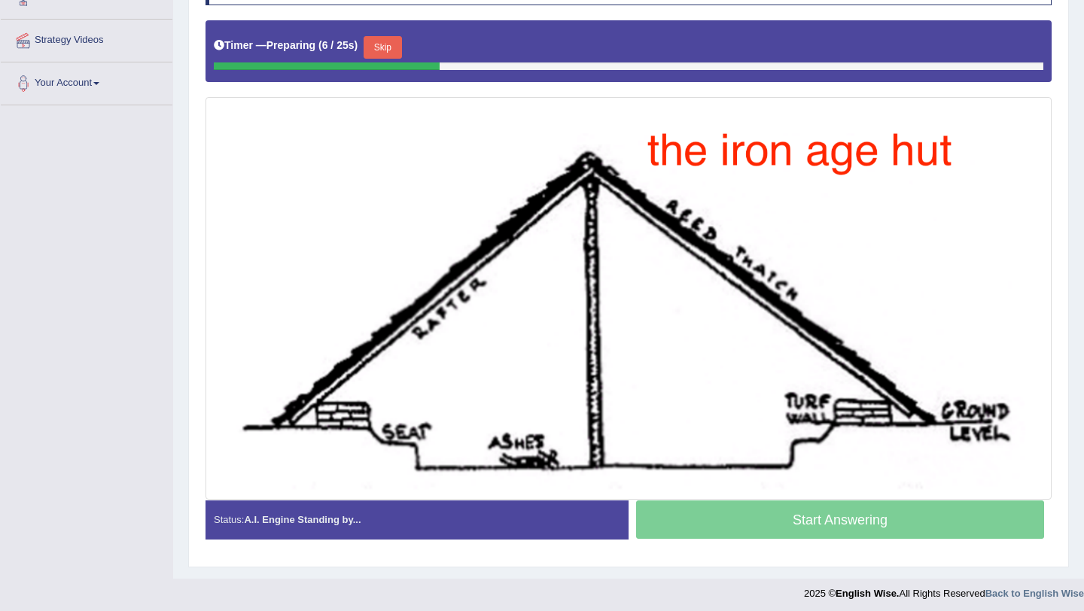
scroll to position [314, 0]
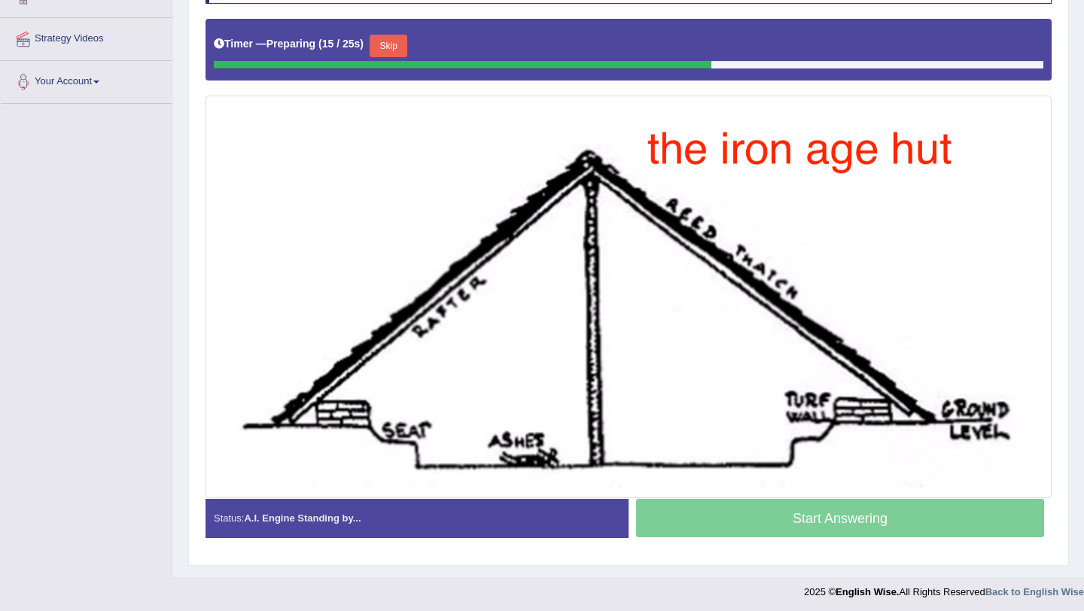
click at [397, 50] on button "Skip" at bounding box center [389, 46] width 38 height 23
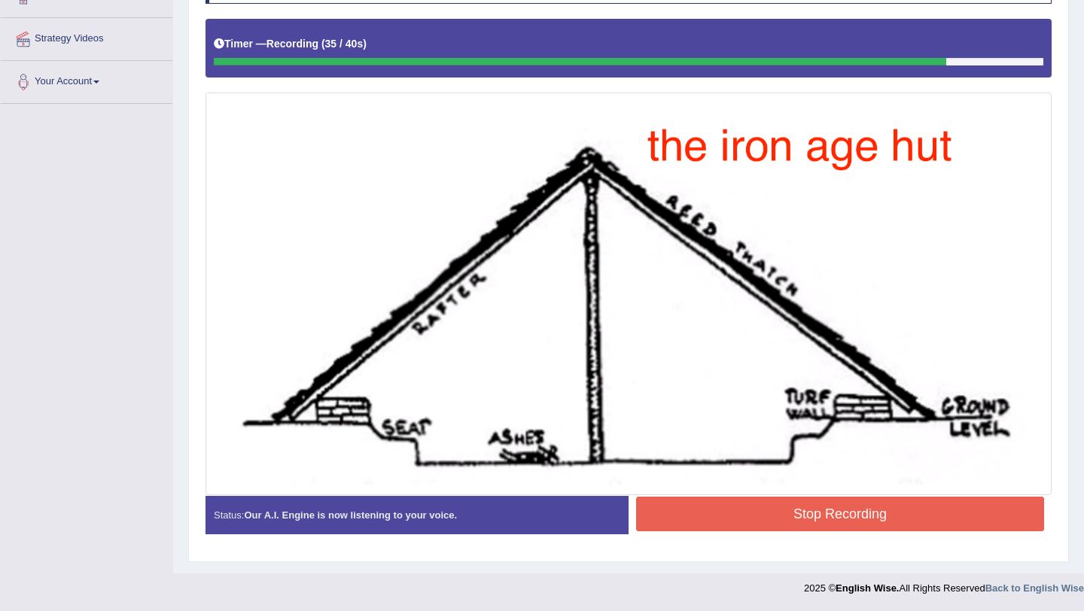
click at [716, 510] on button "Stop Recording" at bounding box center [840, 514] width 408 height 35
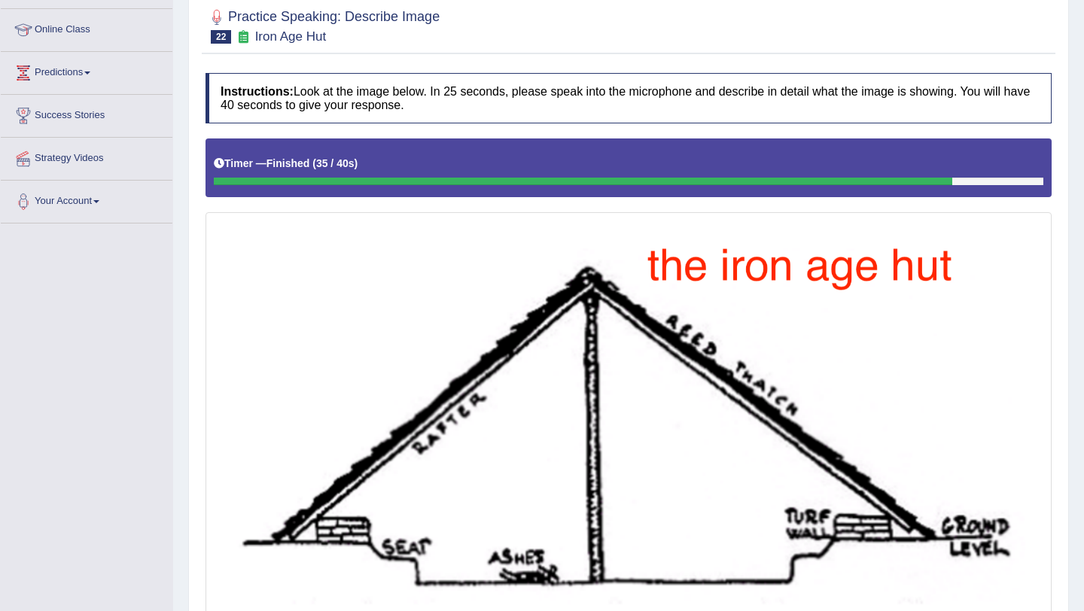
scroll to position [0, 0]
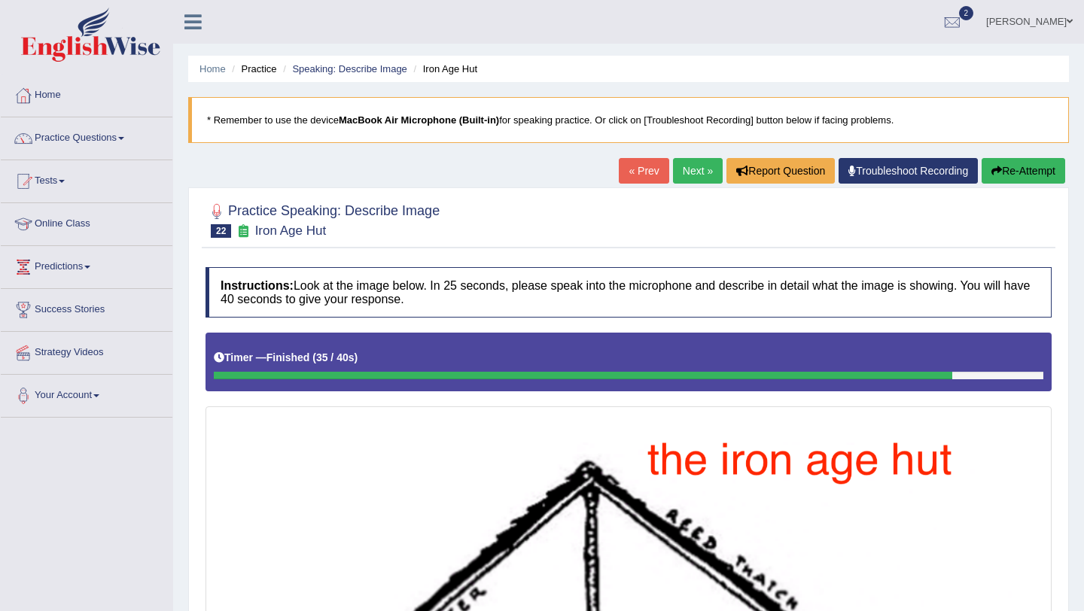
click at [696, 172] on link "Next »" at bounding box center [698, 171] width 50 height 26
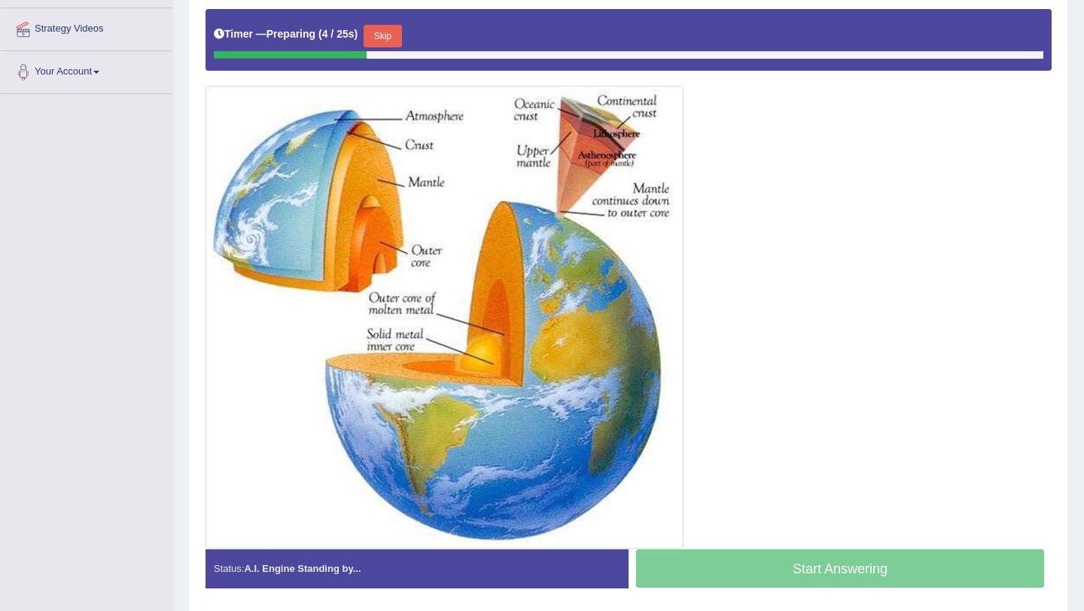
scroll to position [323, 0]
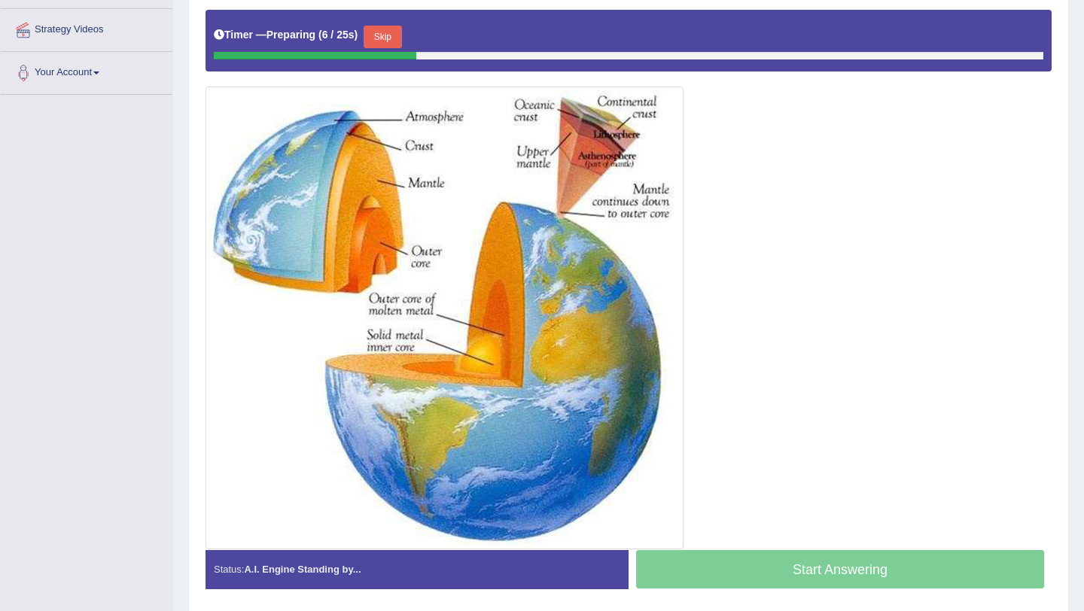
click at [391, 38] on button "Skip" at bounding box center [383, 37] width 38 height 23
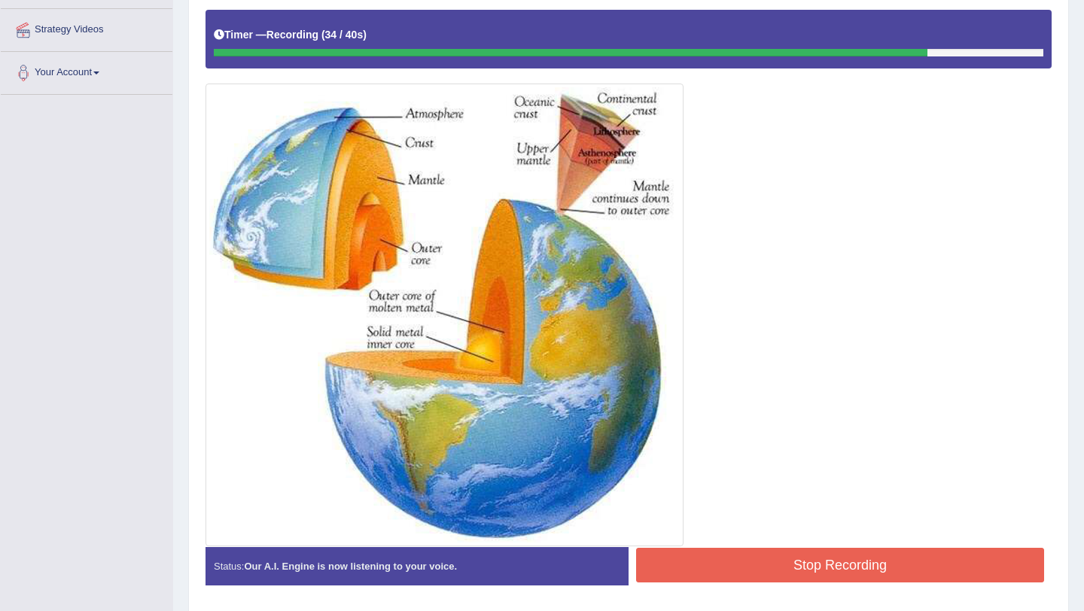
click at [722, 566] on button "Stop Recording" at bounding box center [840, 565] width 408 height 35
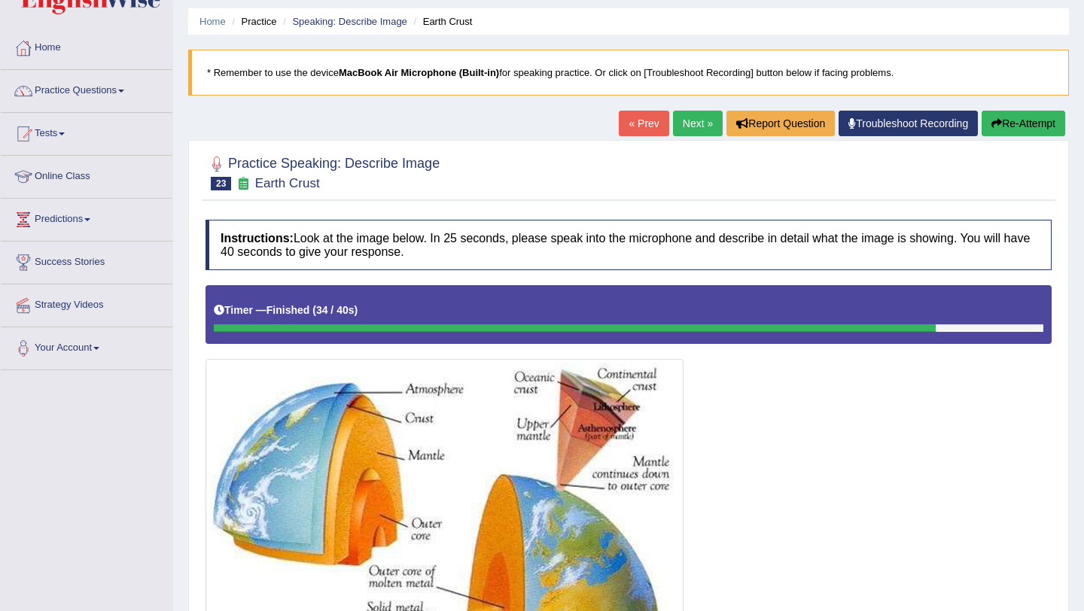
scroll to position [0, 0]
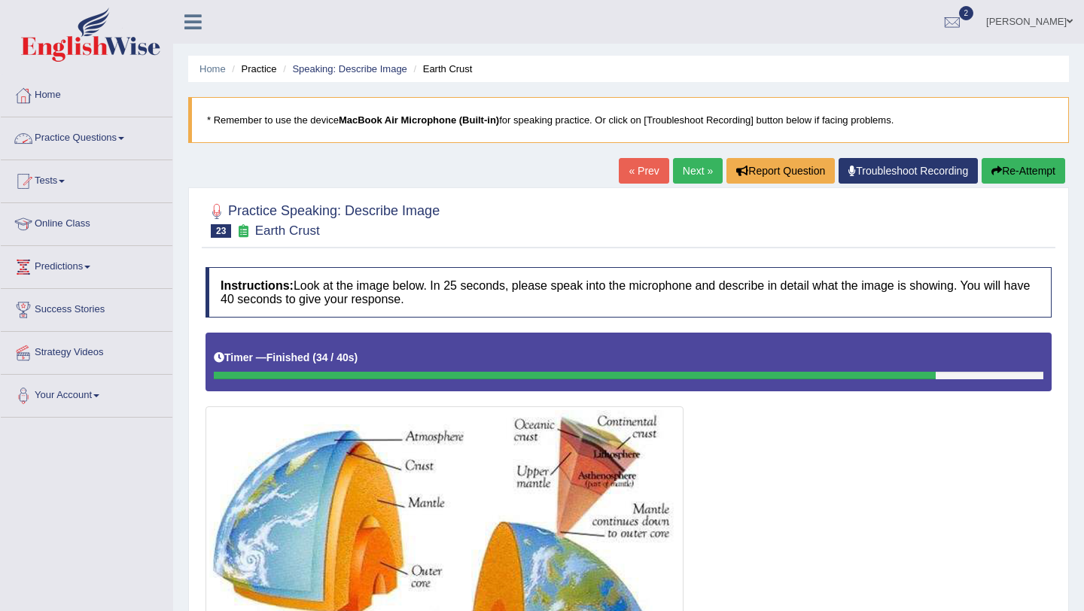
click at [117, 135] on link "Practice Questions" at bounding box center [87, 136] width 172 height 38
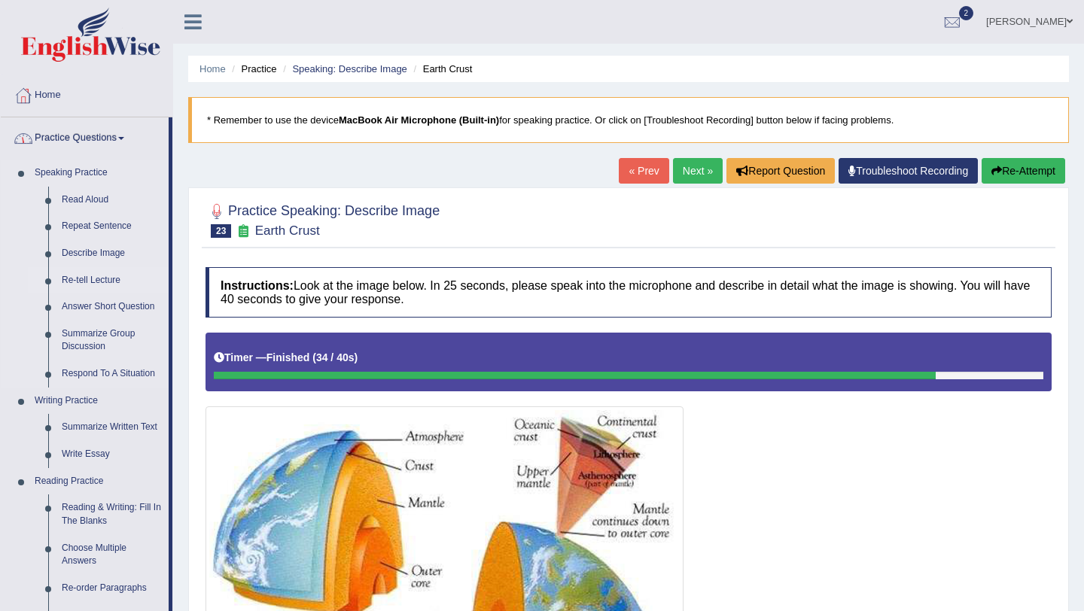
scroll to position [42, 0]
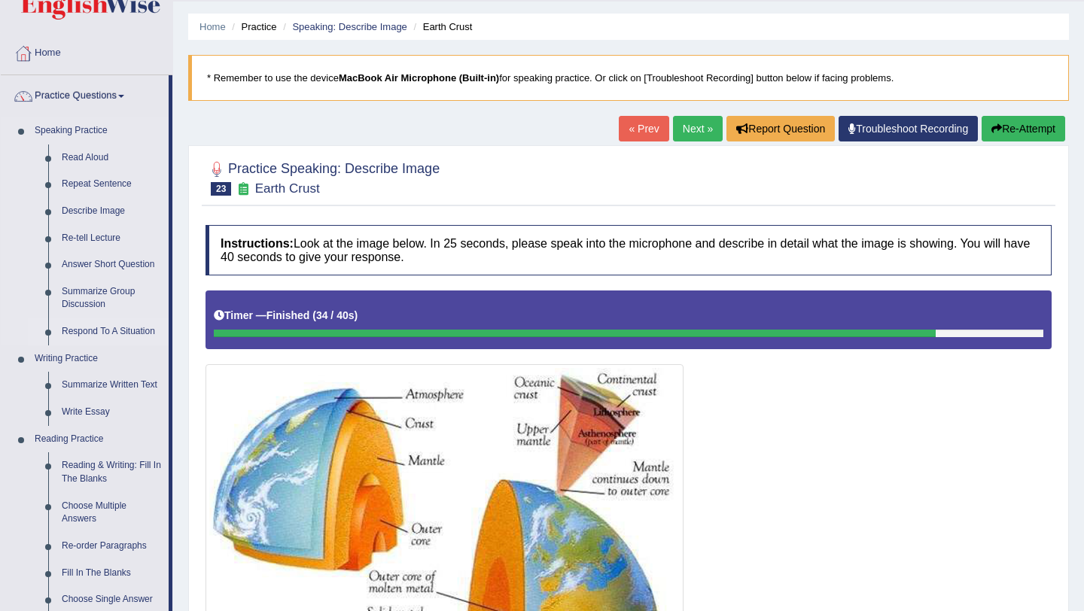
click at [122, 334] on link "Respond To A Situation" at bounding box center [112, 331] width 114 height 27
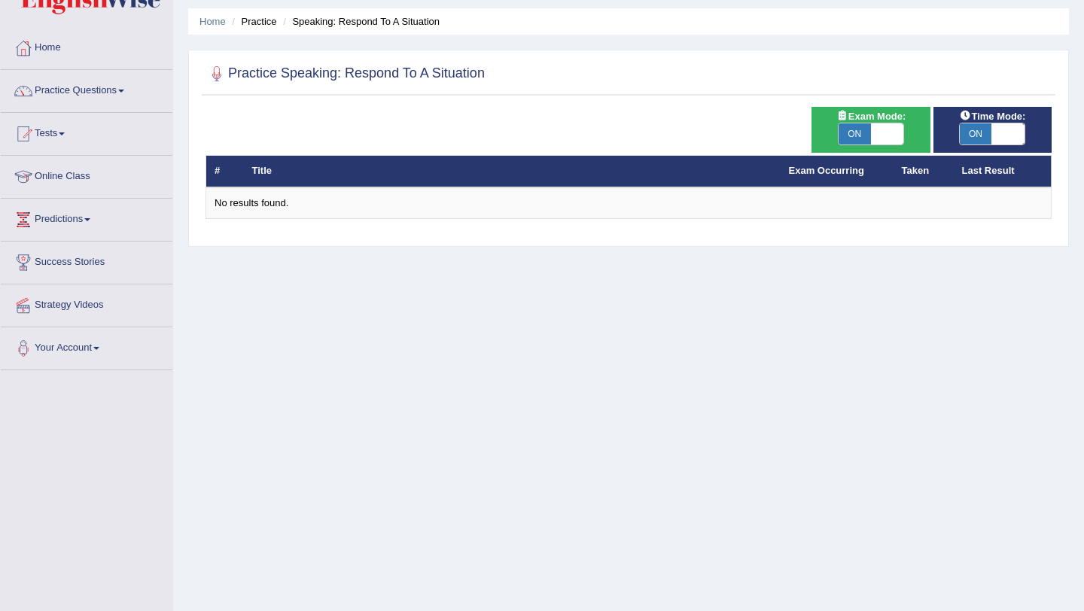
scroll to position [80, 0]
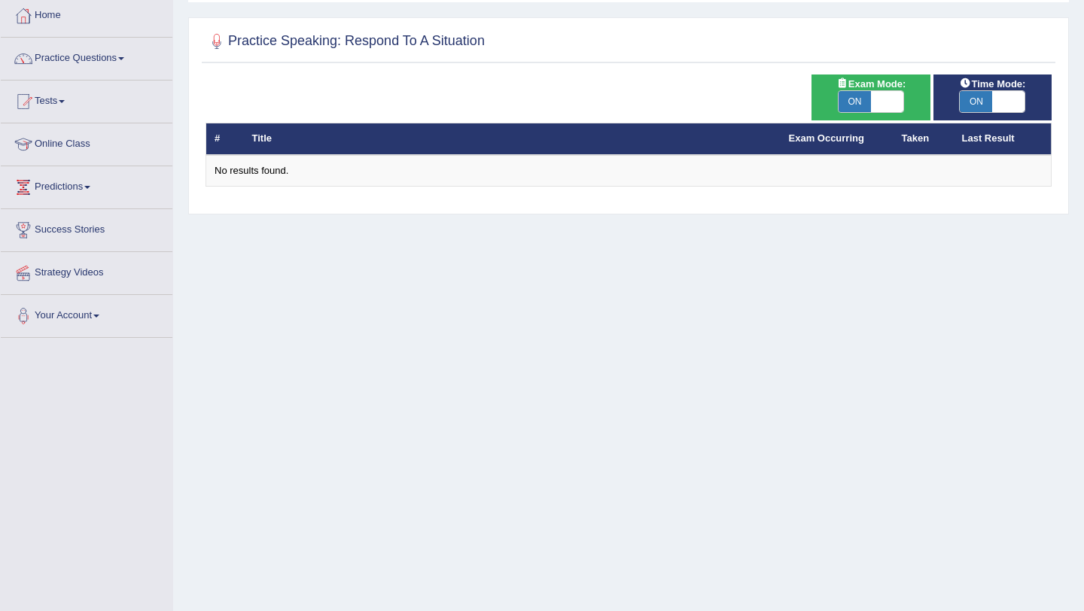
click at [890, 108] on span at bounding box center [887, 101] width 32 height 21
checkbox input "false"
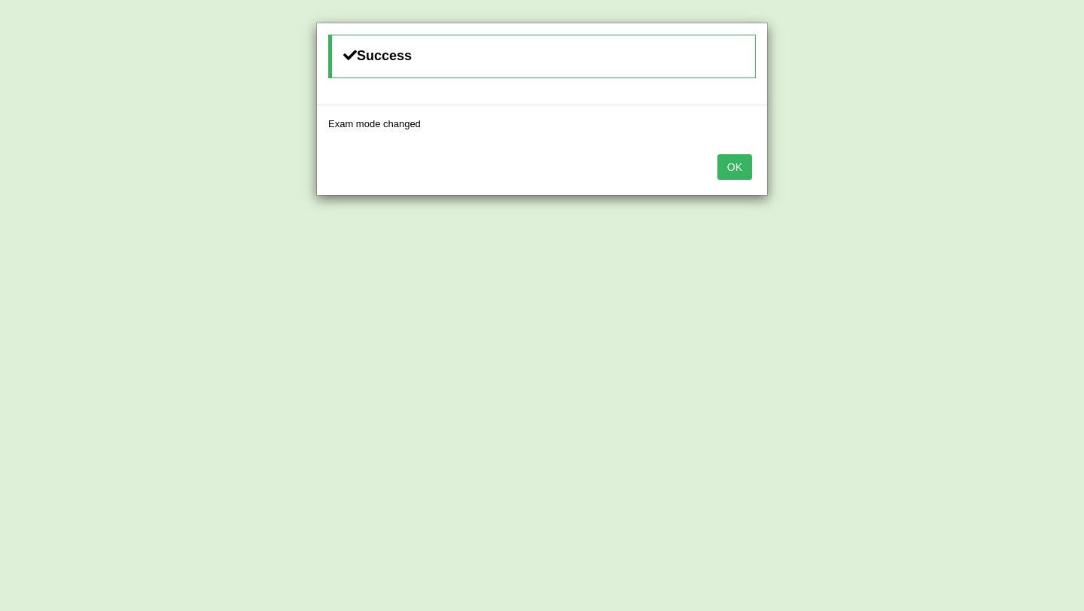
click at [741, 166] on button "OK" at bounding box center [734, 167] width 35 height 26
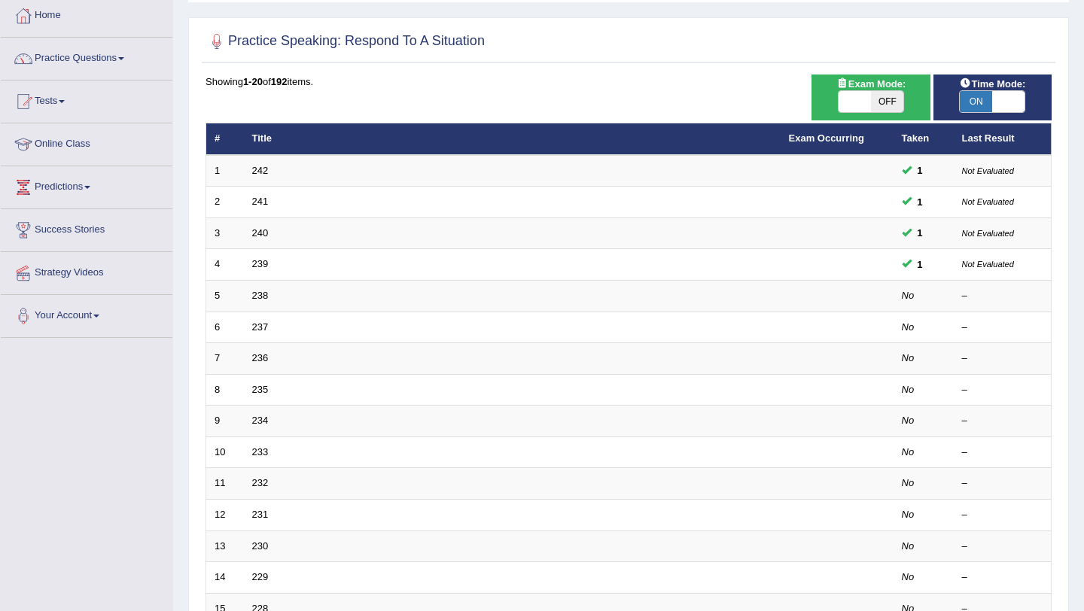
click at [1015, 103] on span at bounding box center [1008, 101] width 32 height 21
checkbox input "false"
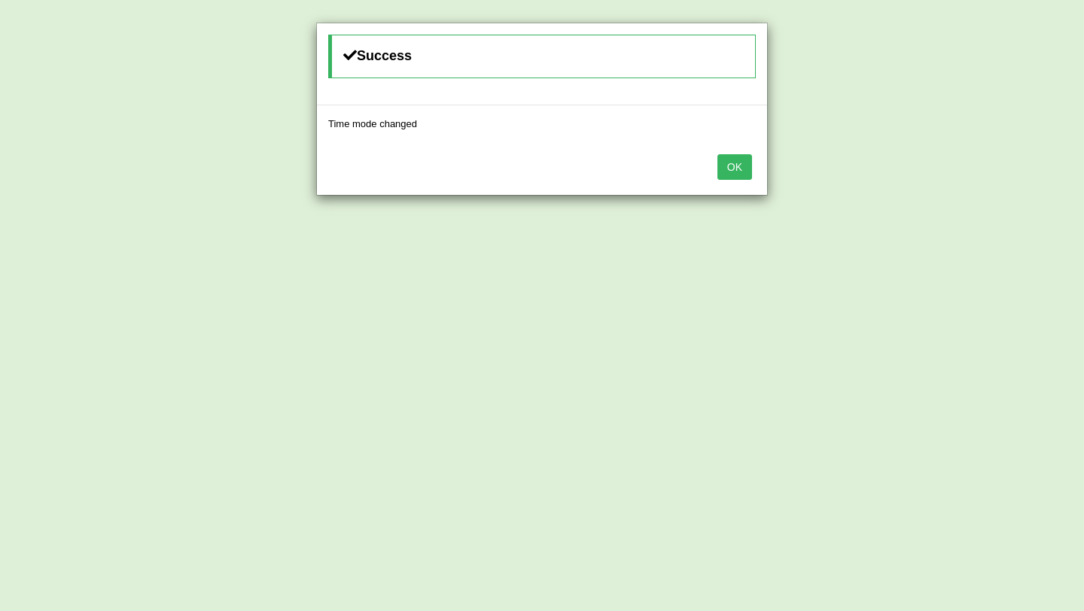
click at [746, 170] on button "OK" at bounding box center [734, 167] width 35 height 26
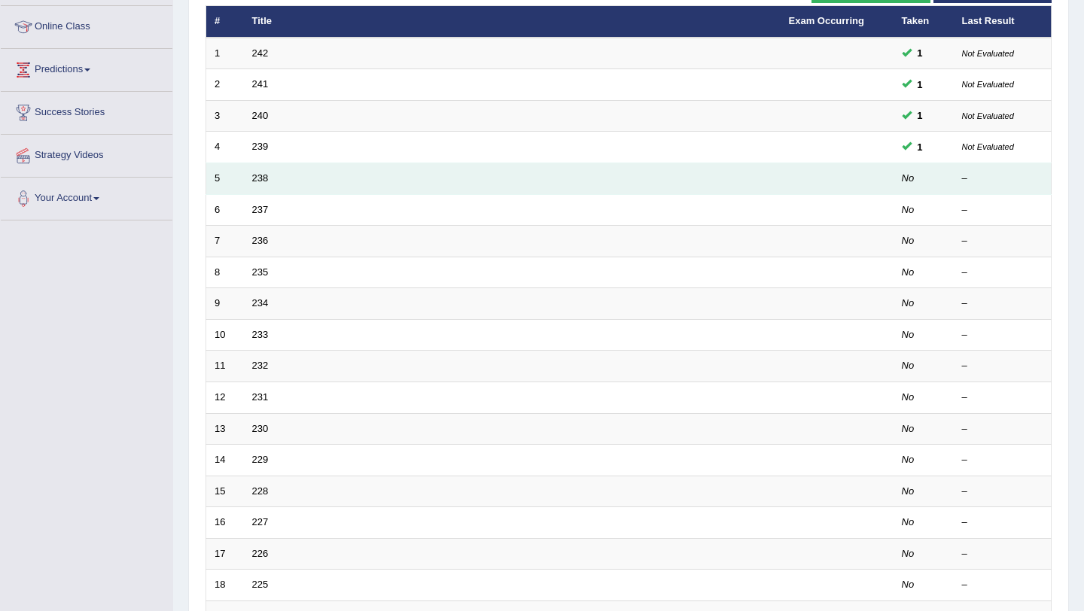
scroll to position [207, 0]
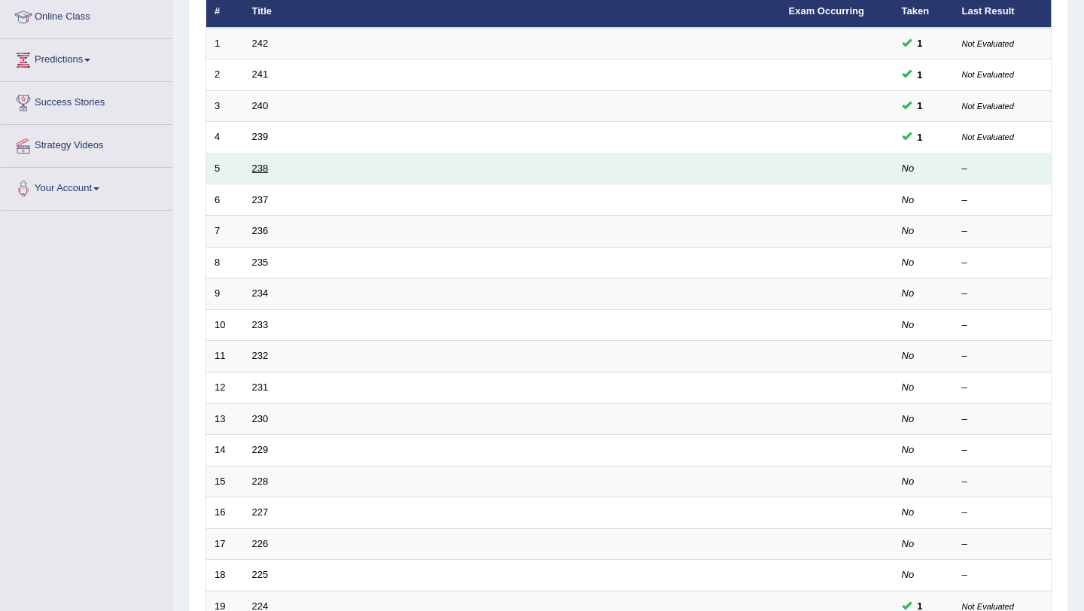
click at [261, 165] on link "238" at bounding box center [260, 168] width 17 height 11
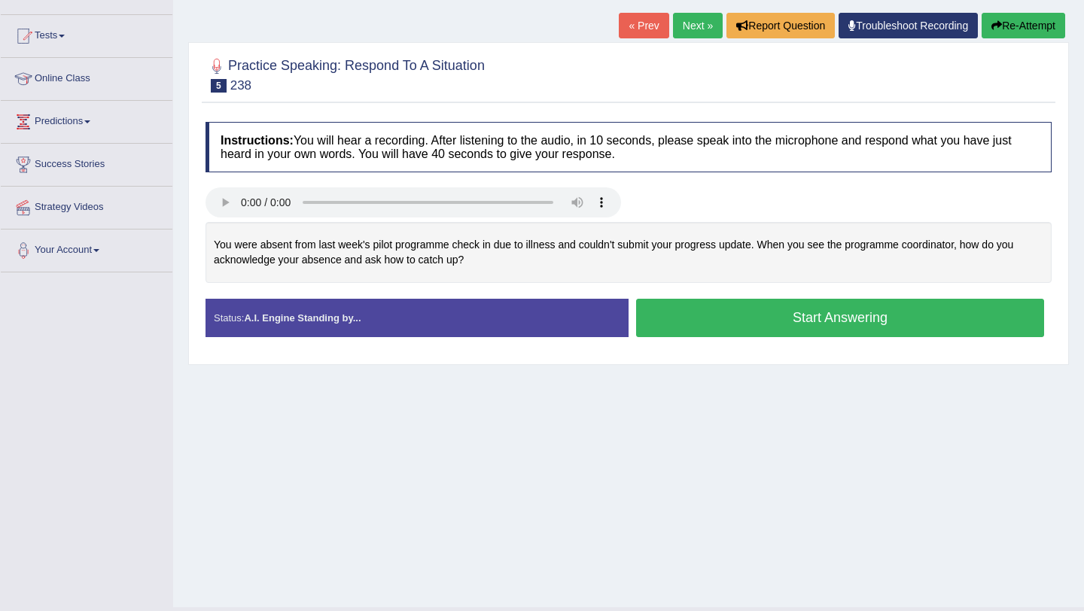
scroll to position [132, 0]
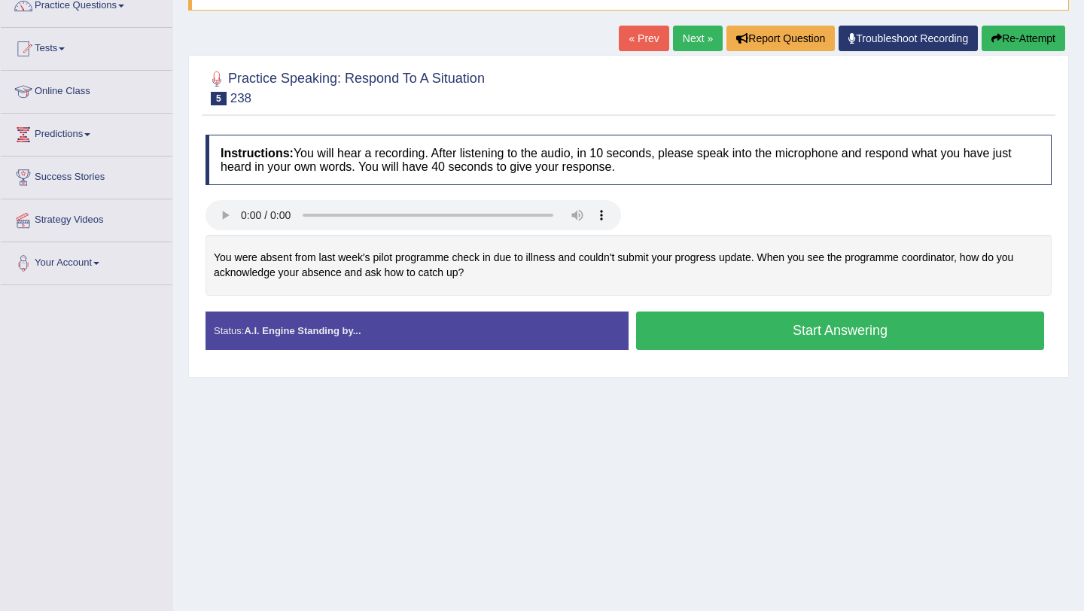
click at [730, 342] on button "Start Answering" at bounding box center [840, 331] width 408 height 38
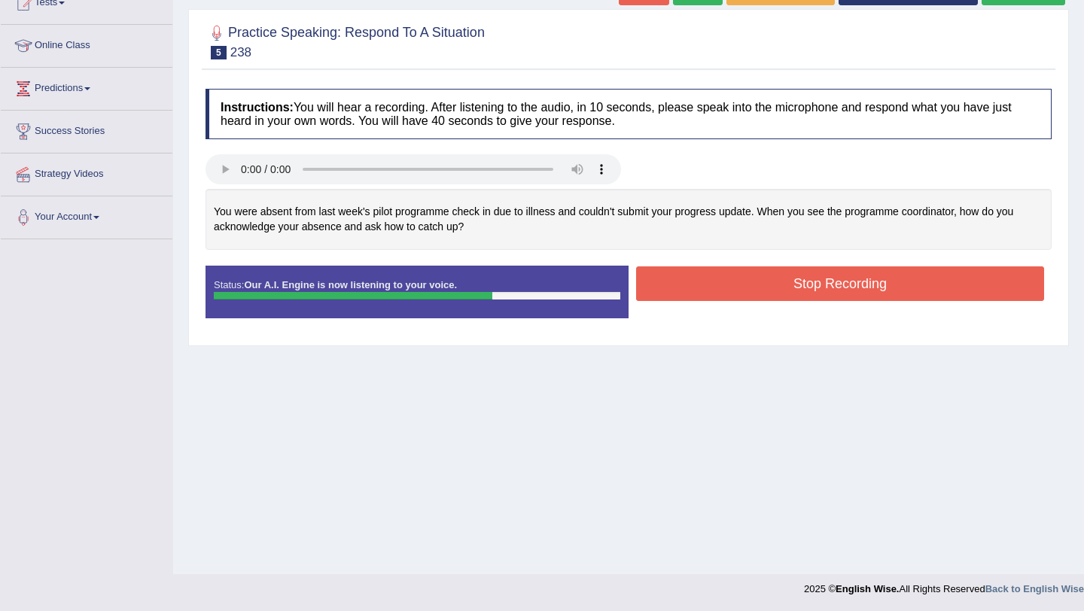
scroll to position [179, 0]
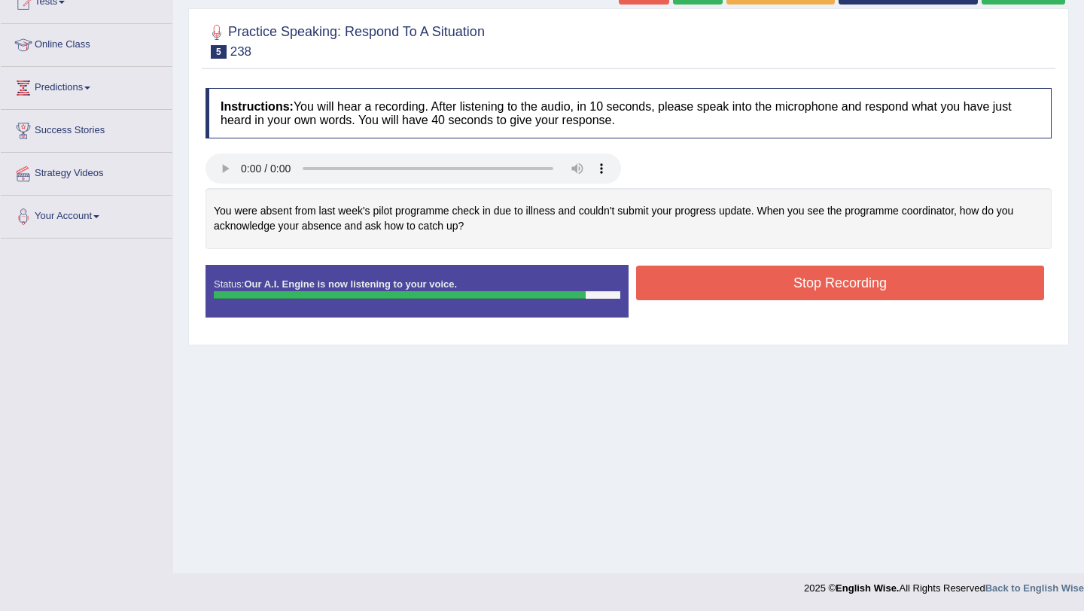
click at [733, 297] on button "Stop Recording" at bounding box center [840, 283] width 408 height 35
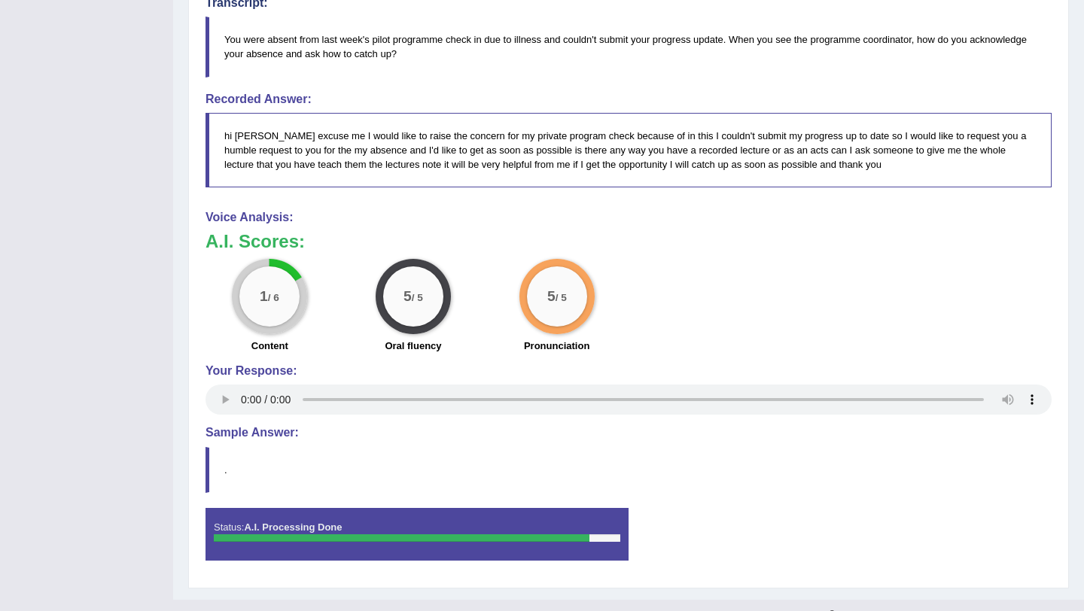
scroll to position [418, 0]
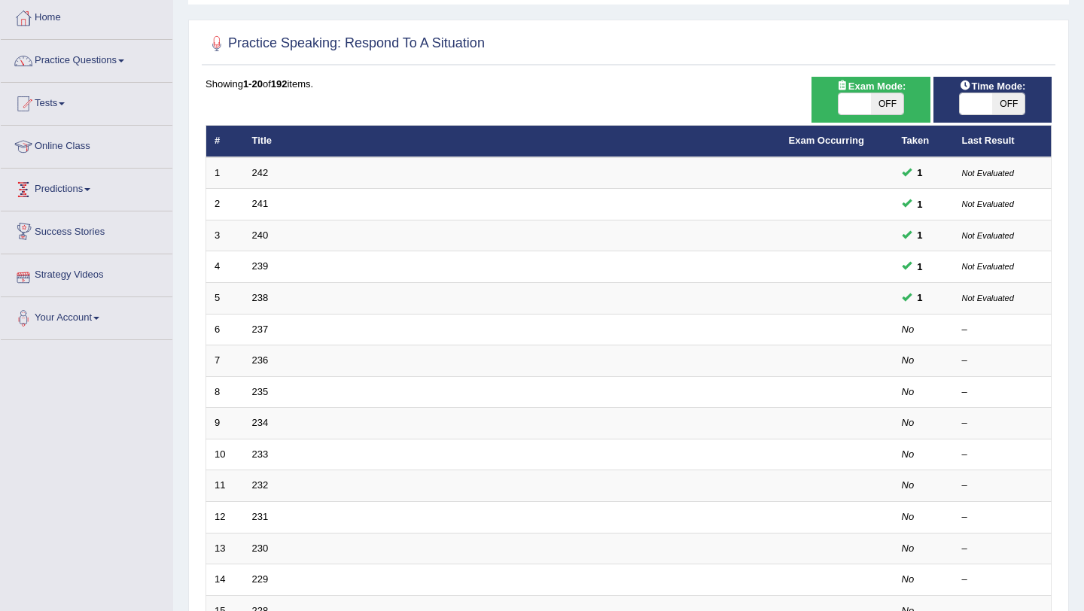
scroll to position [71, 0]
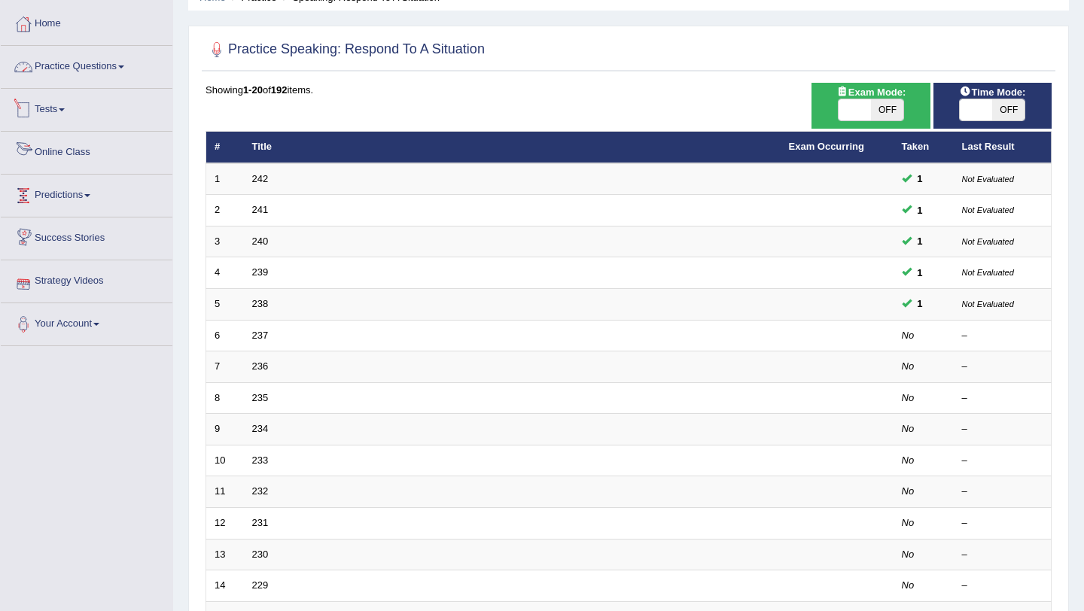
click at [119, 71] on link "Practice Questions" at bounding box center [87, 65] width 172 height 38
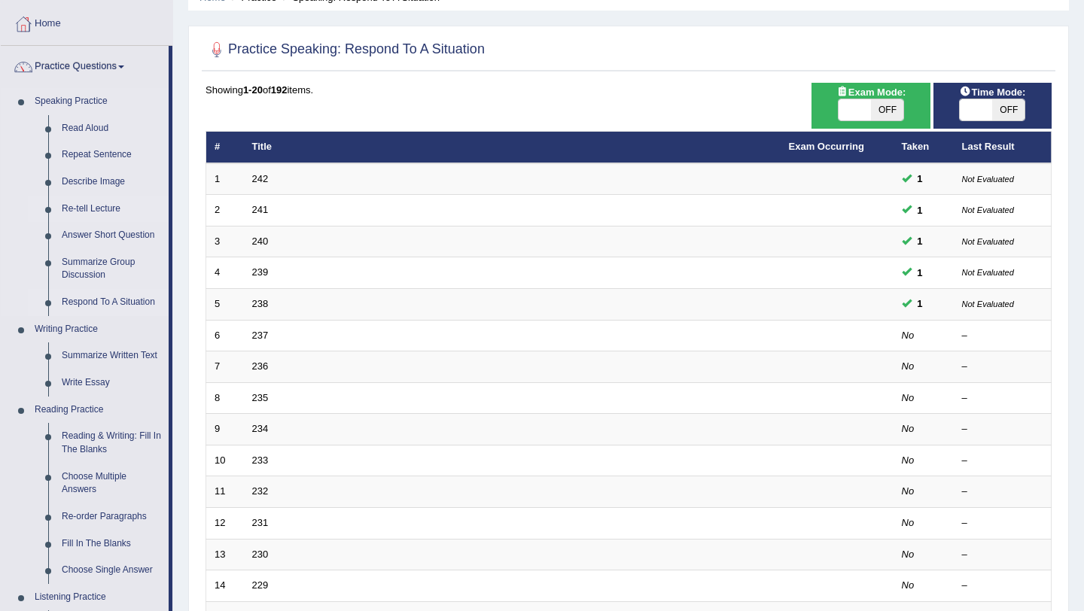
click at [110, 212] on link "Re-tell Lecture" at bounding box center [112, 209] width 114 height 27
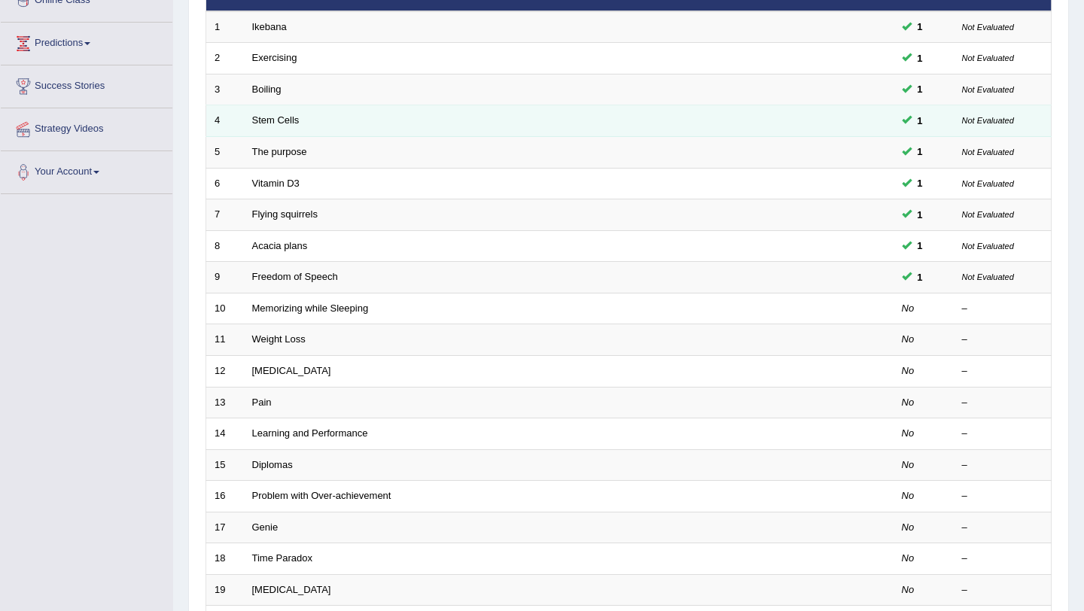
scroll to position [385, 0]
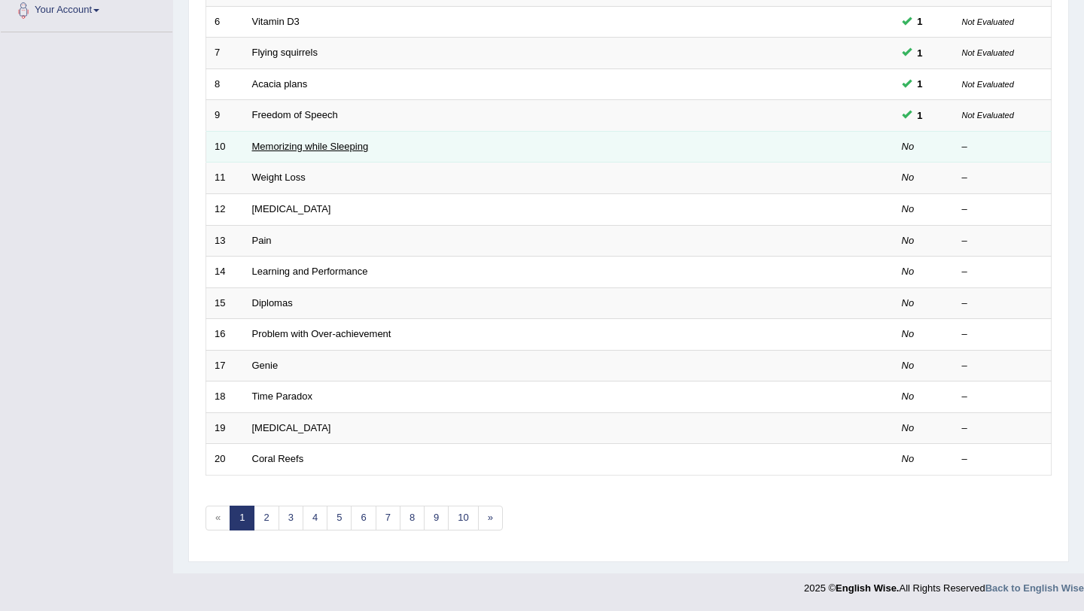
click at [327, 147] on link "Memorizing while Sleeping" at bounding box center [310, 146] width 117 height 11
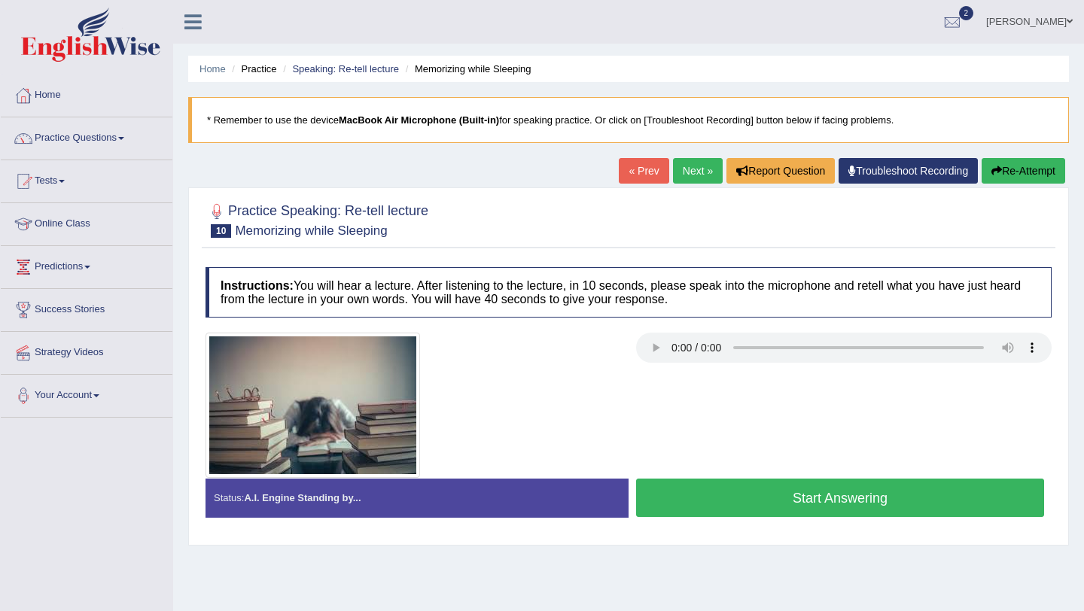
click at [97, 136] on link "Practice Questions" at bounding box center [87, 136] width 172 height 38
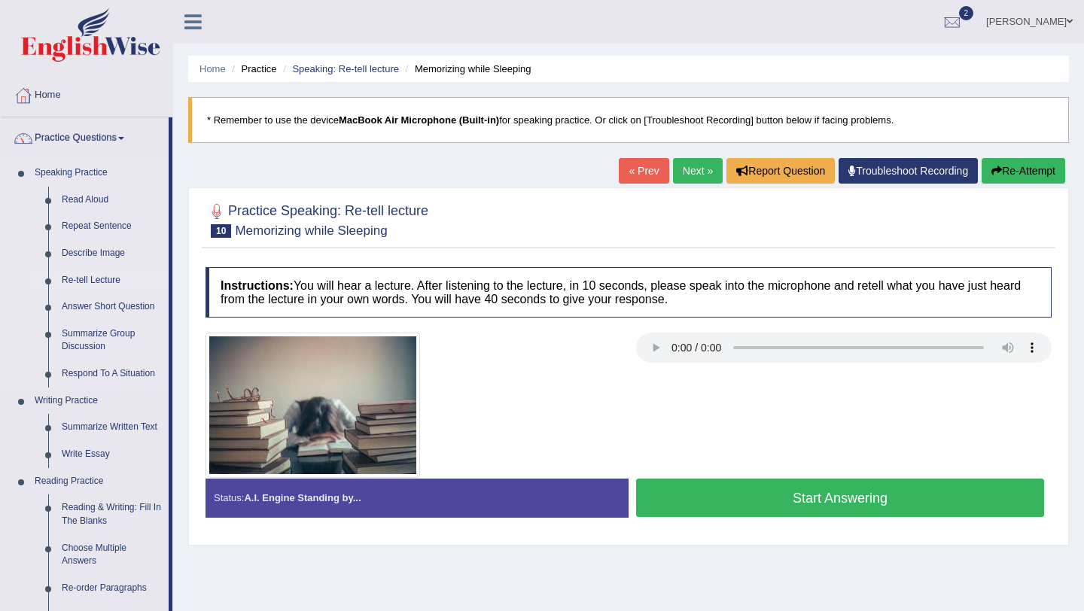
click at [102, 281] on link "Re-tell Lecture" at bounding box center [112, 280] width 114 height 27
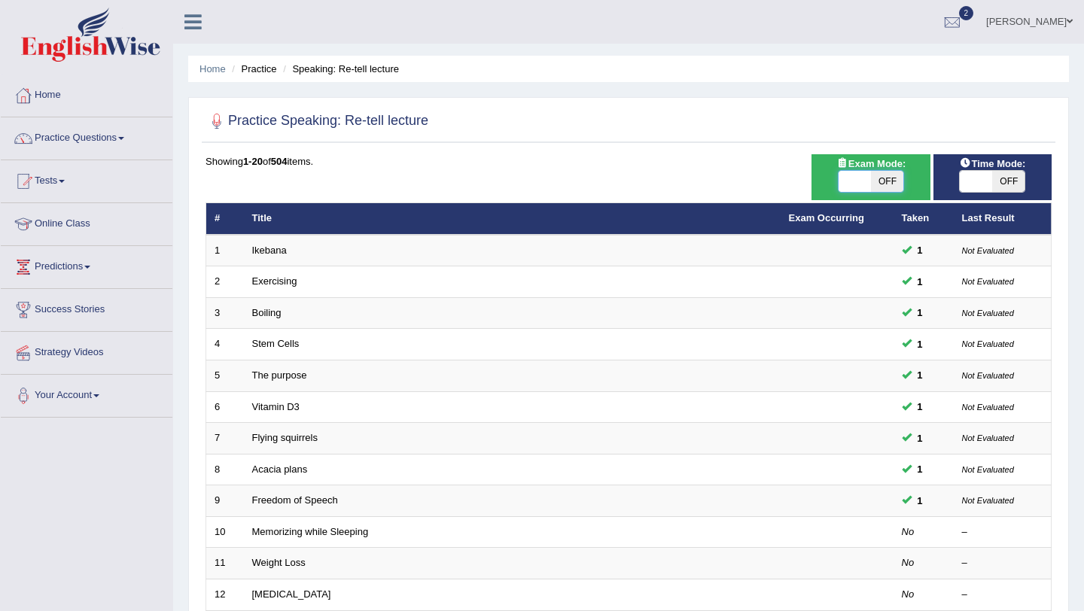
click at [849, 182] on span at bounding box center [854, 181] width 32 height 21
checkbox input "true"
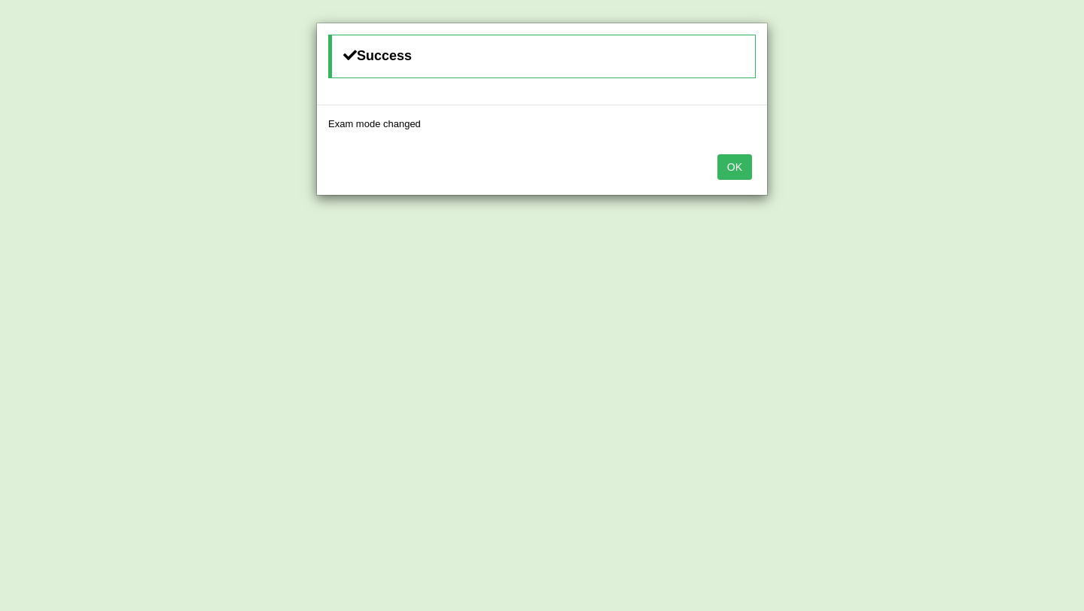
click at [962, 178] on div "Success Exam mode changed OK" at bounding box center [542, 305] width 1084 height 611
click at [741, 180] on div "OK" at bounding box center [542, 168] width 450 height 53
click at [742, 175] on button "OK" at bounding box center [734, 167] width 35 height 26
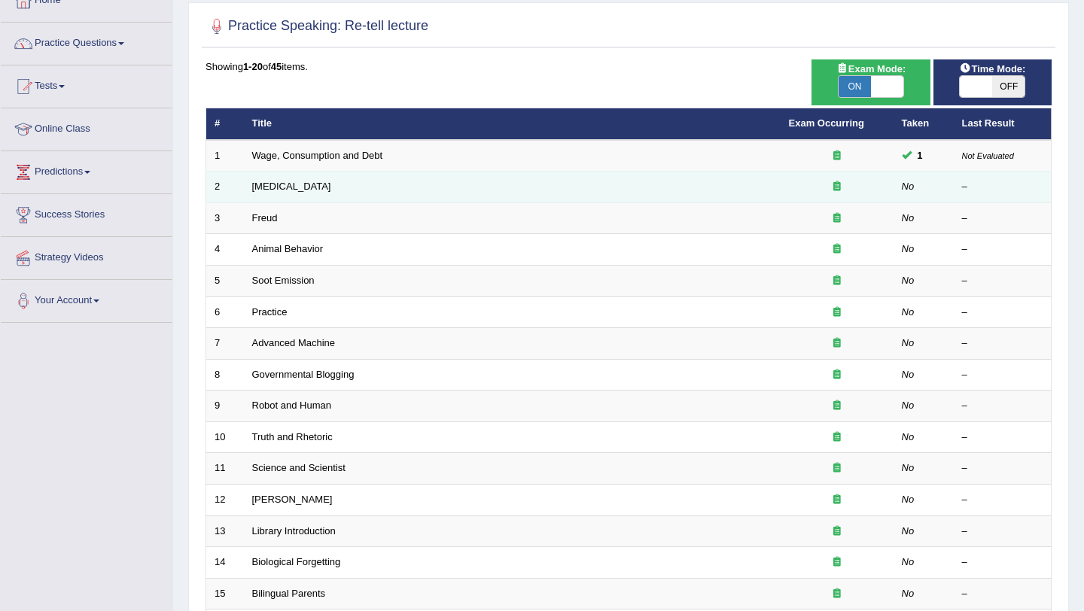
scroll to position [94, 0]
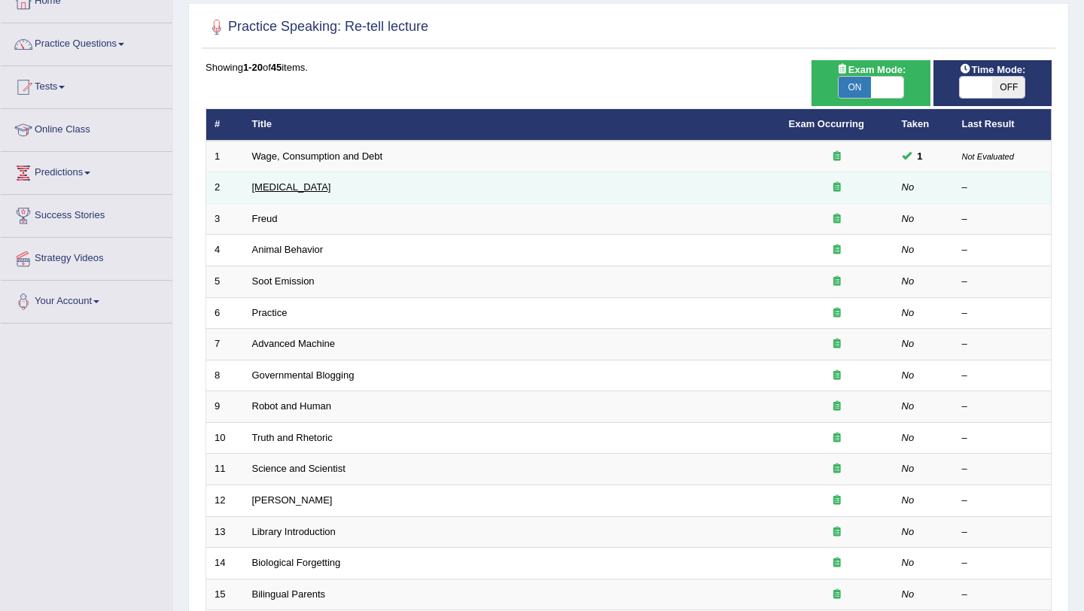
click at [323, 193] on link "[MEDICAL_DATA]" at bounding box center [291, 186] width 79 height 11
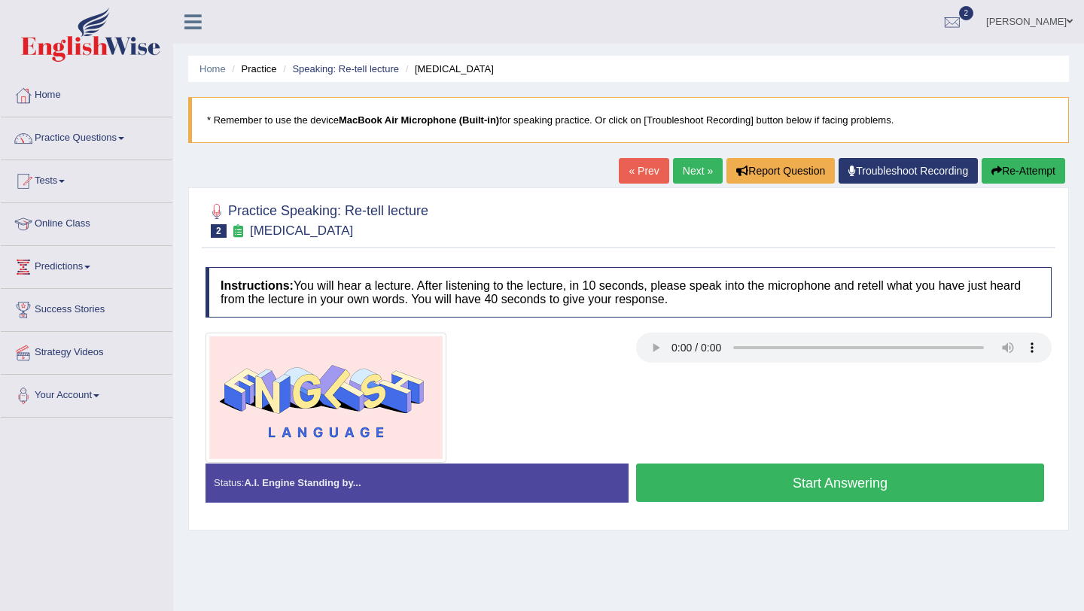
click at [747, 479] on button "Start Answering" at bounding box center [840, 483] width 408 height 38
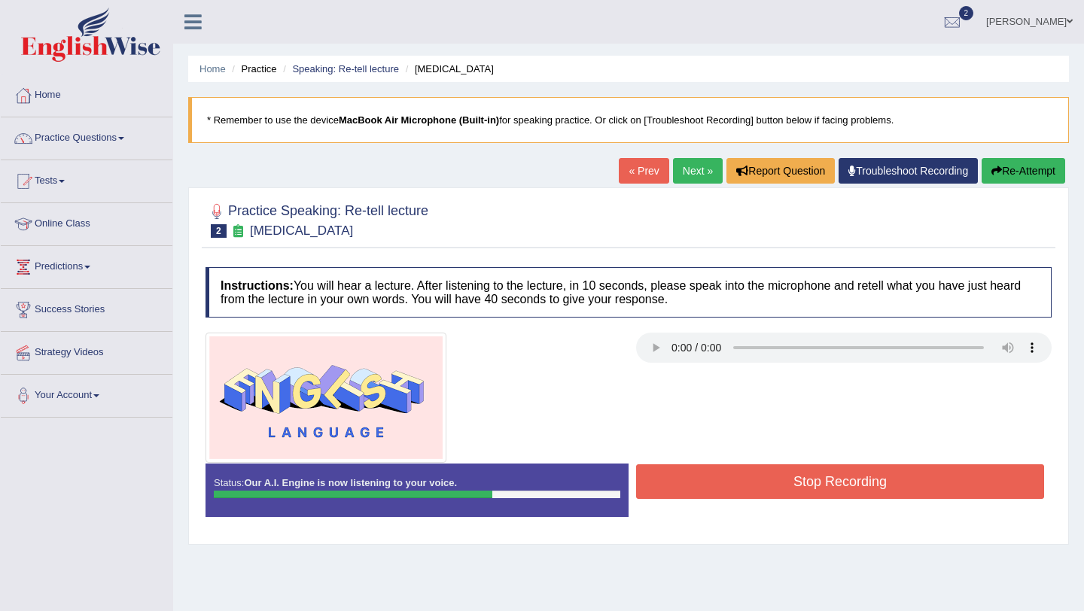
click at [747, 479] on button "Stop Recording" at bounding box center [840, 481] width 408 height 35
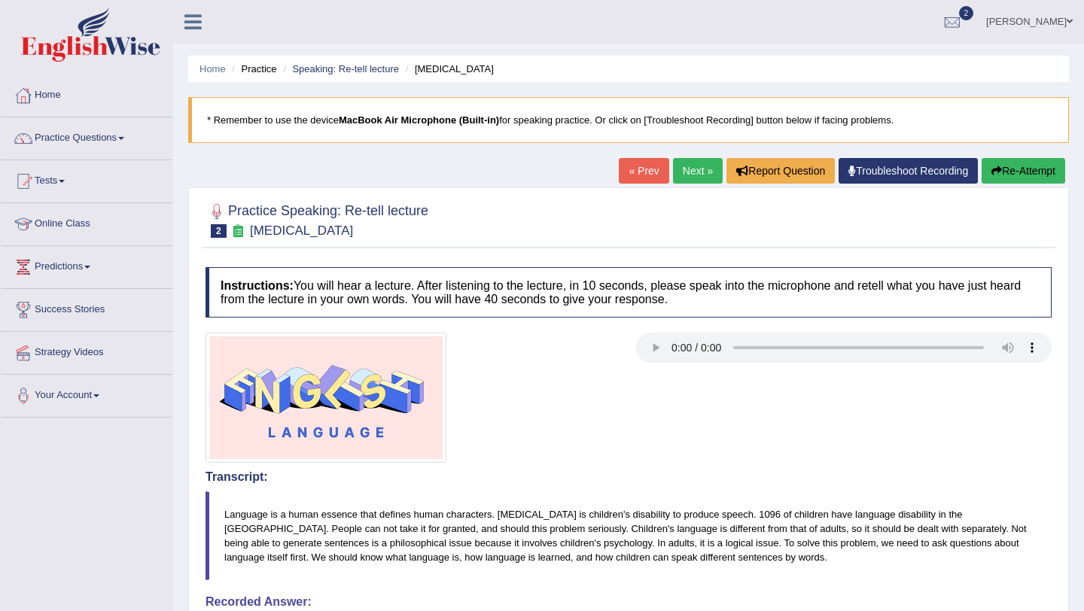
scroll to position [6, 0]
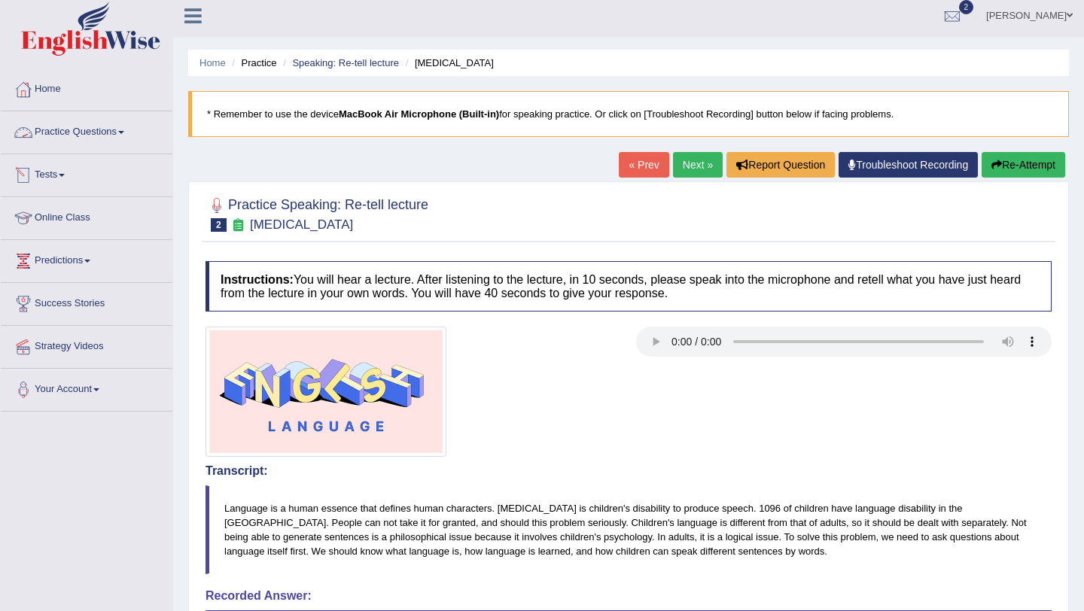
click at [99, 126] on link "Practice Questions" at bounding box center [87, 130] width 172 height 38
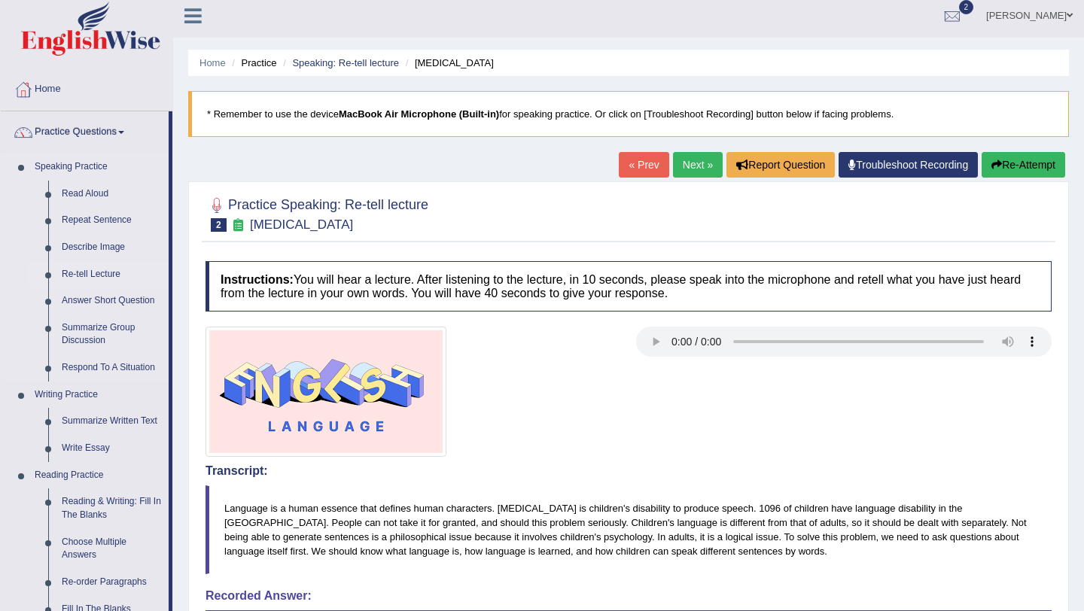
click at [101, 274] on link "Re-tell Lecture" at bounding box center [112, 274] width 114 height 27
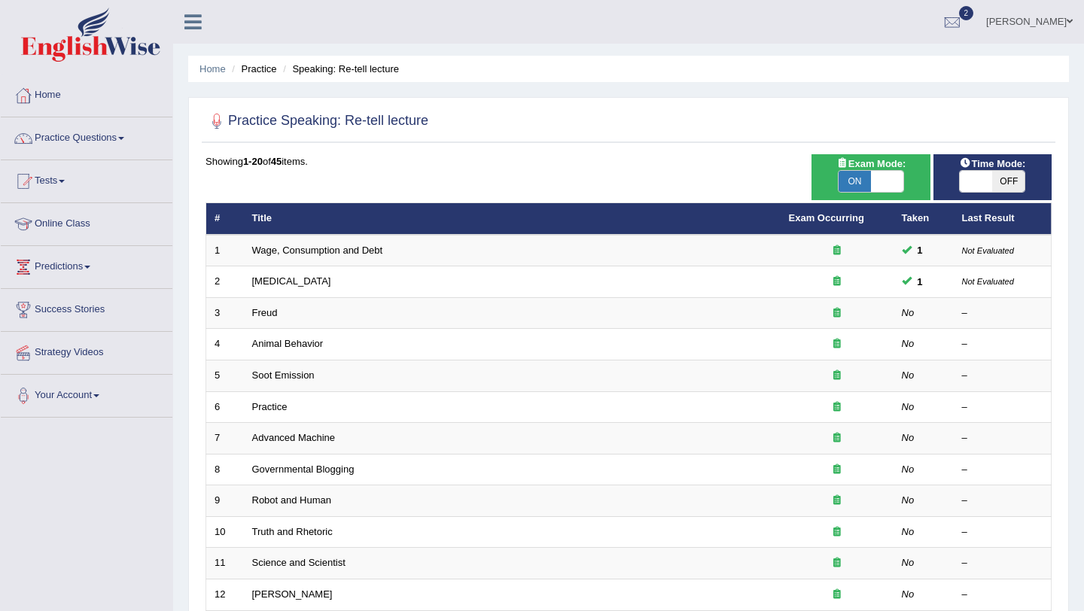
click at [971, 181] on span at bounding box center [976, 181] width 32 height 21
checkbox input "true"
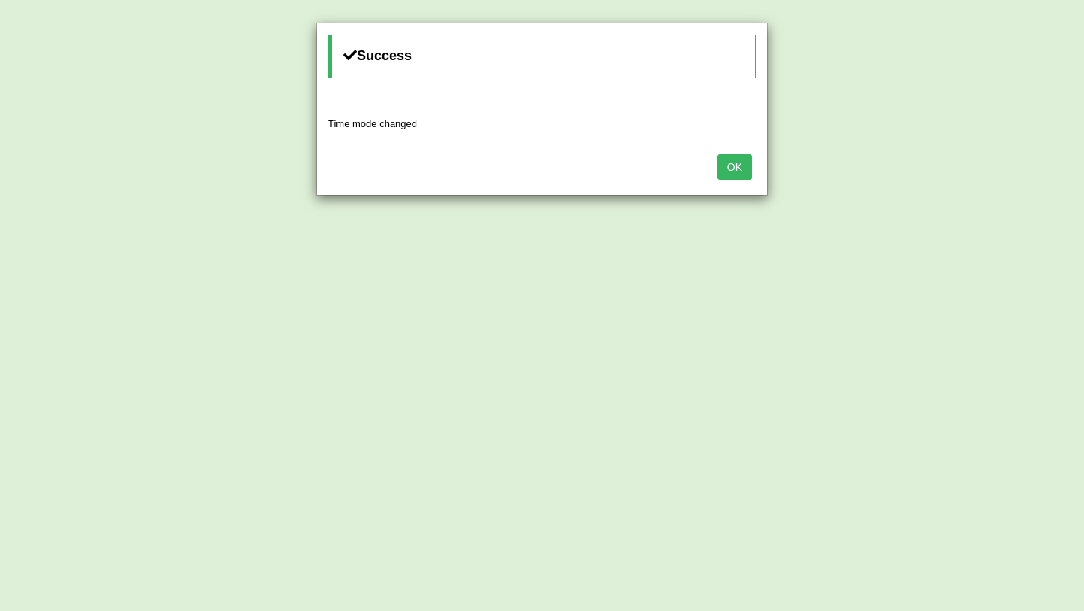
click at [733, 168] on button "OK" at bounding box center [734, 167] width 35 height 26
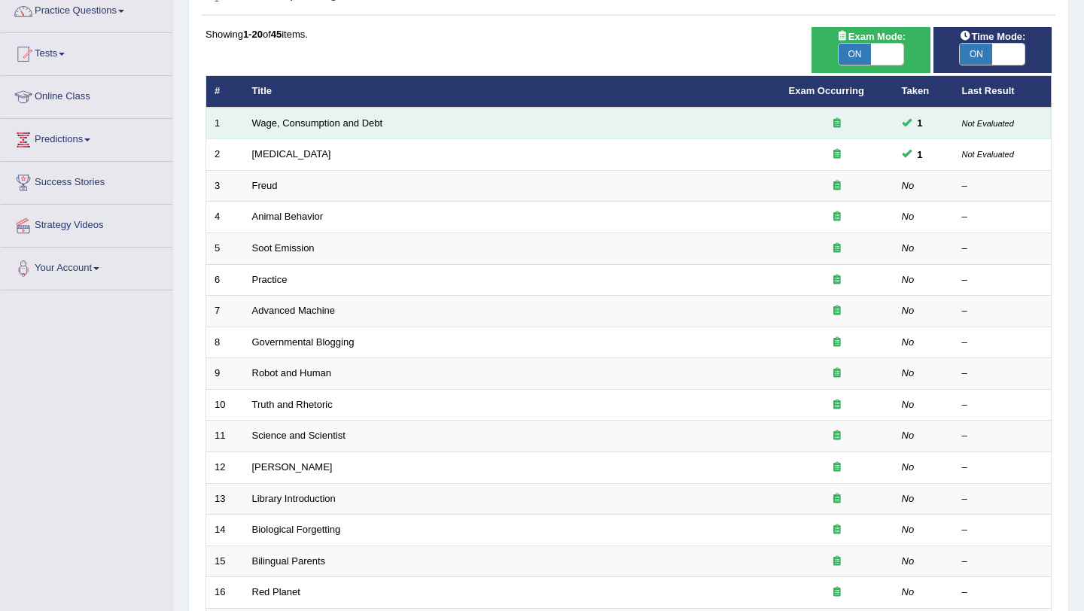
scroll to position [136, 0]
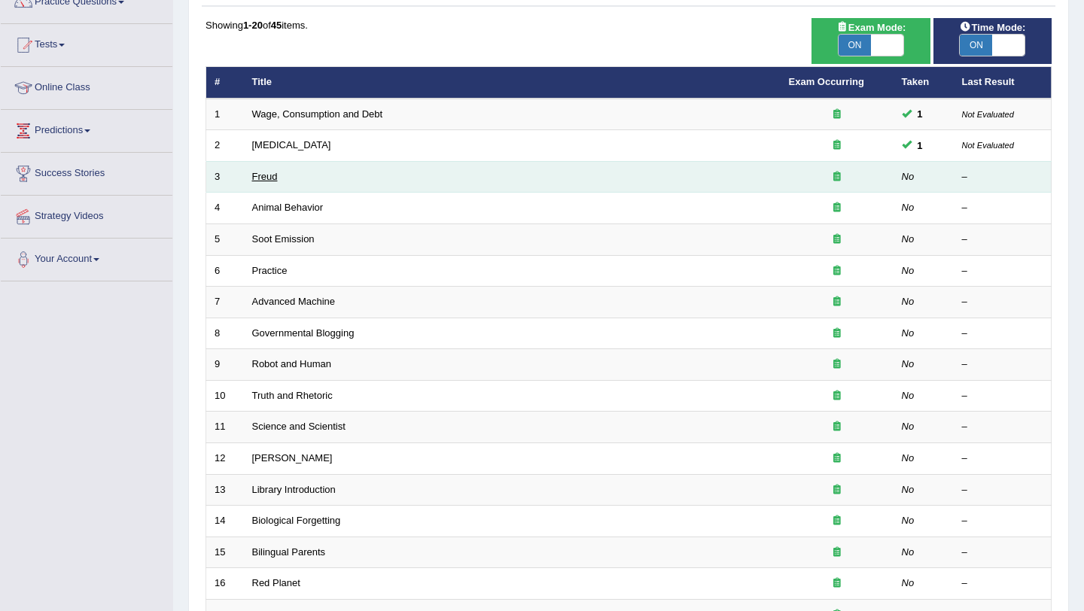
click at [268, 176] on link "Freud" at bounding box center [265, 176] width 26 height 11
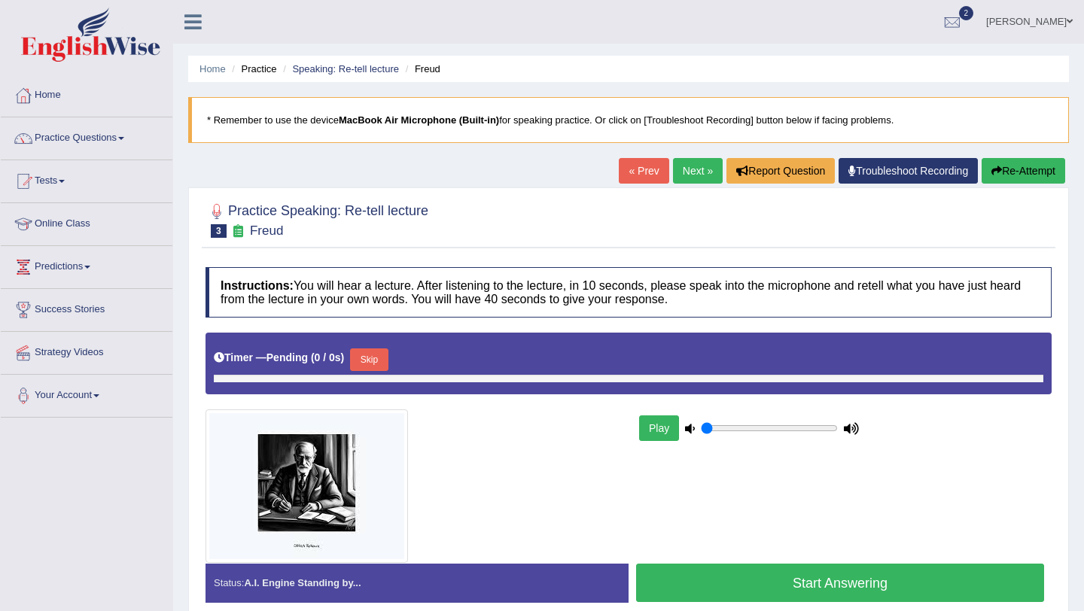
type input "1"
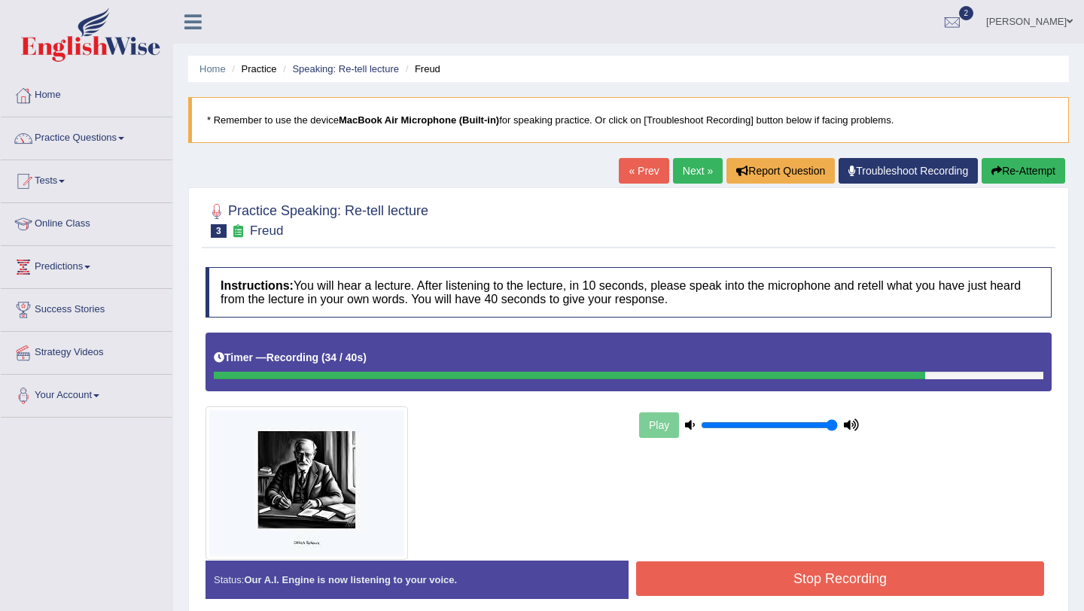
click at [998, 169] on button "Re-Attempt" at bounding box center [1023, 171] width 84 height 26
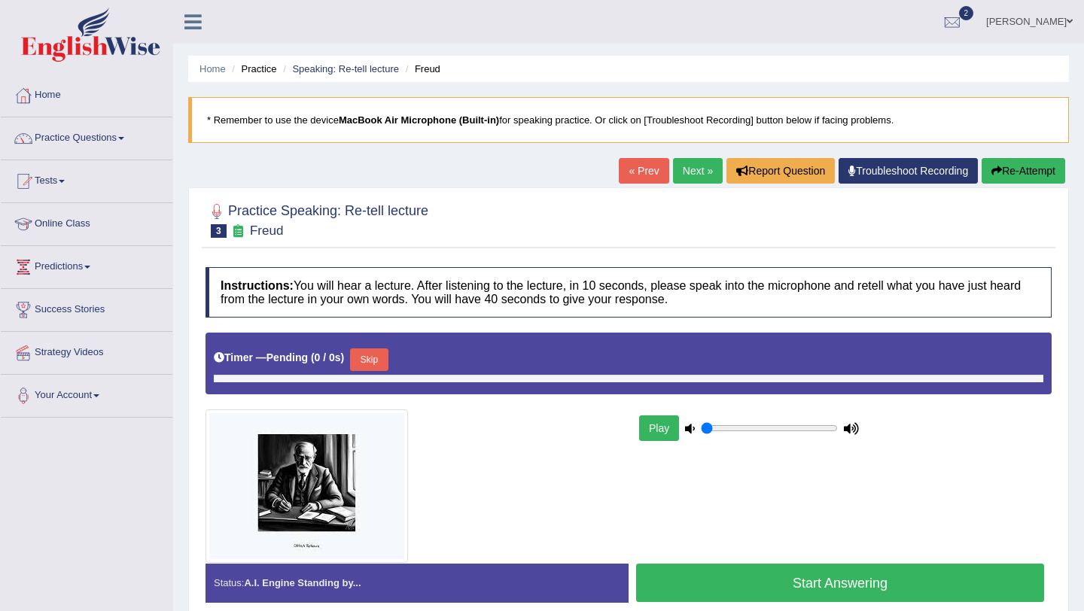
type input "1"
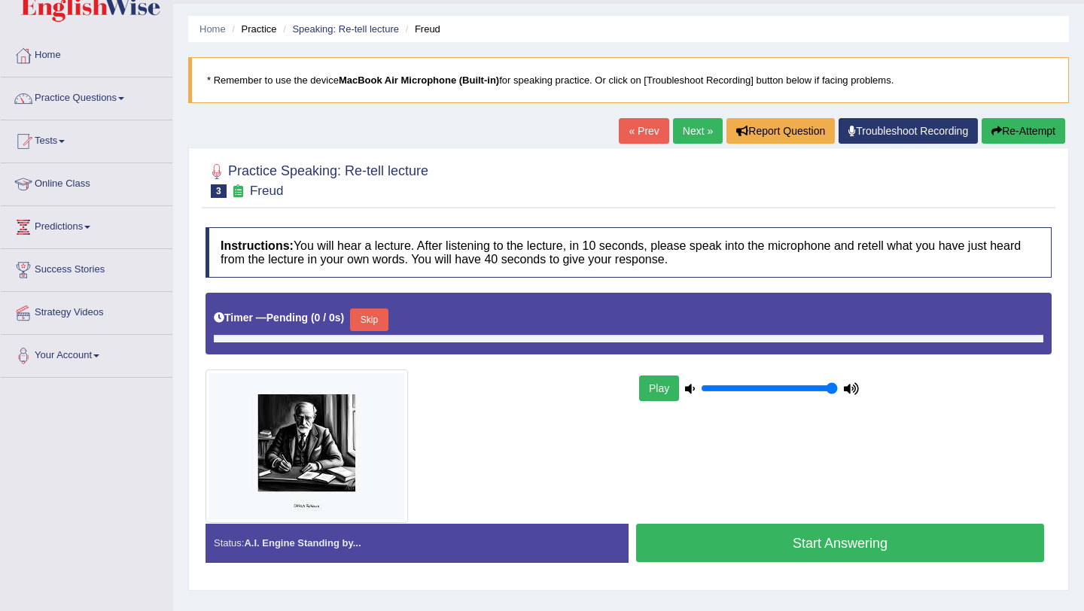
scroll to position [65, 0]
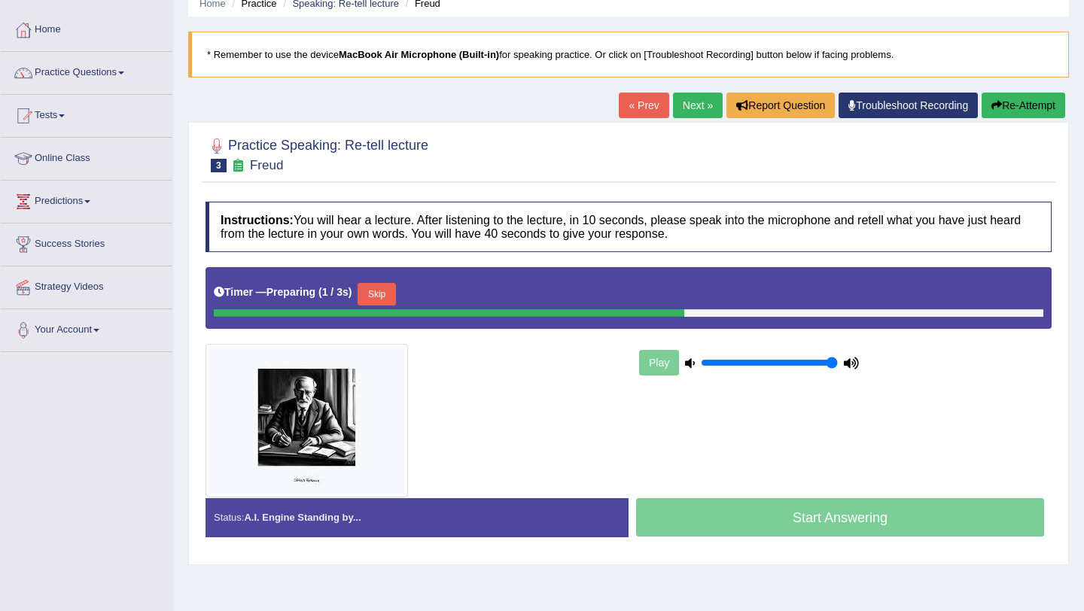
click at [379, 297] on button "Skip" at bounding box center [376, 294] width 38 height 23
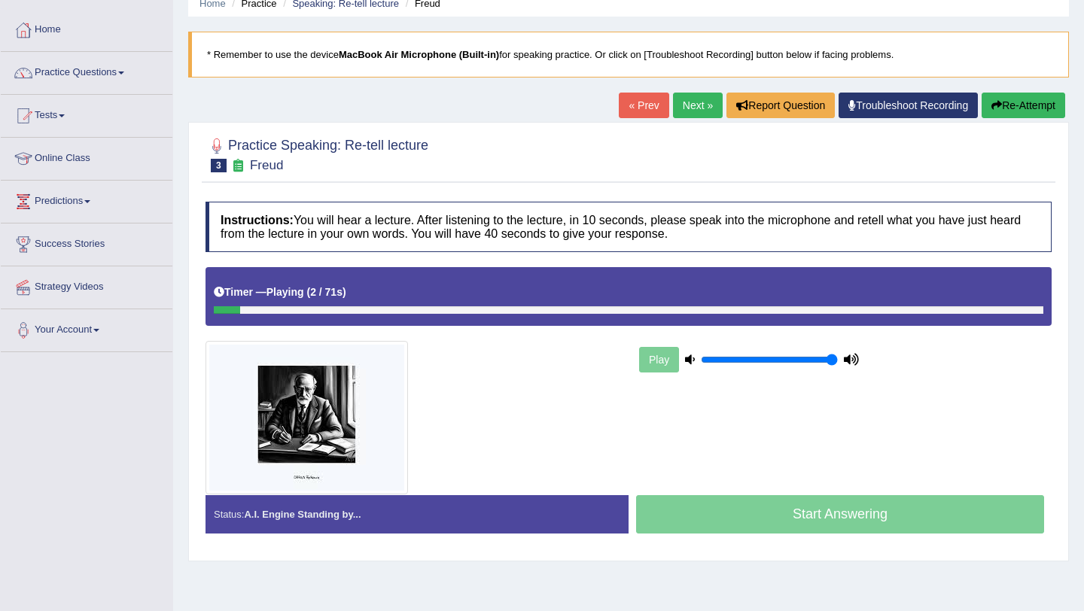
click at [464, 309] on div at bounding box center [628, 310] width 829 height 8
click at [740, 515] on div "Start Answering" at bounding box center [839, 516] width 423 height 42
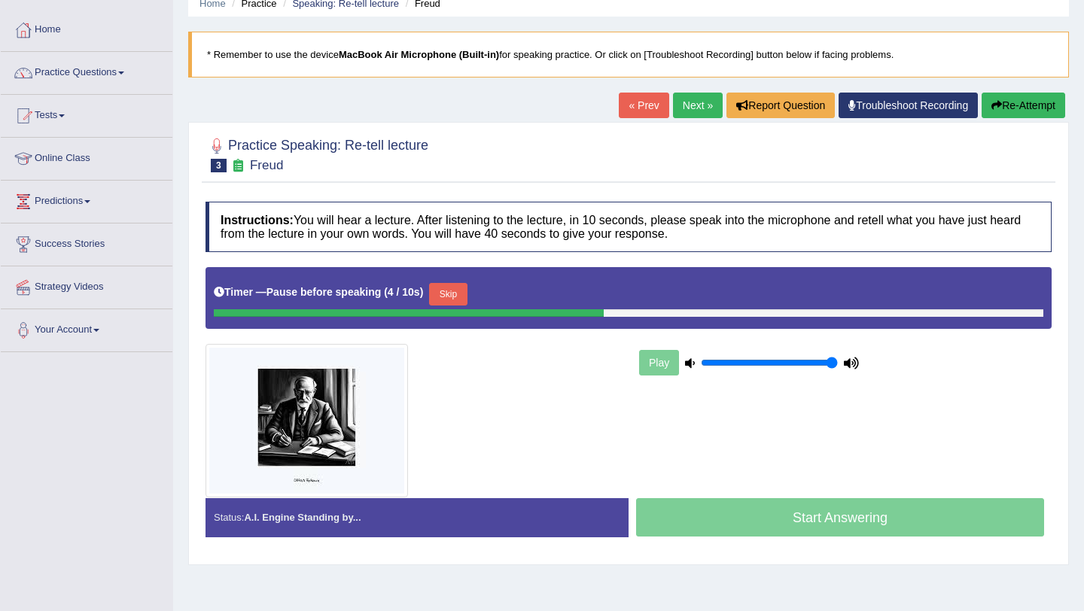
click at [451, 291] on button "Skip" at bounding box center [448, 294] width 38 height 23
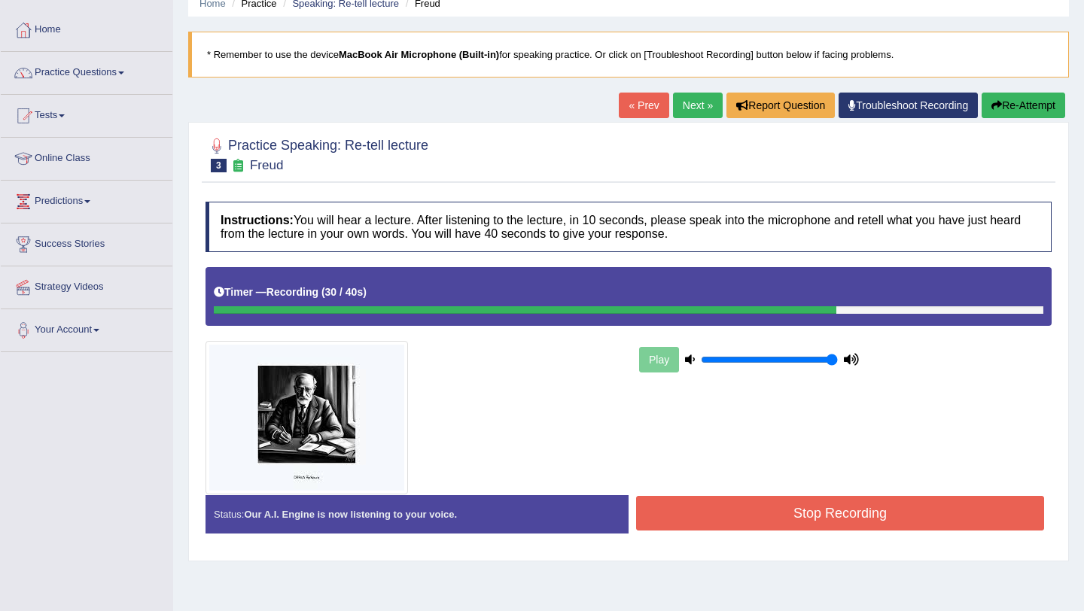
click at [742, 512] on button "Stop Recording" at bounding box center [840, 513] width 408 height 35
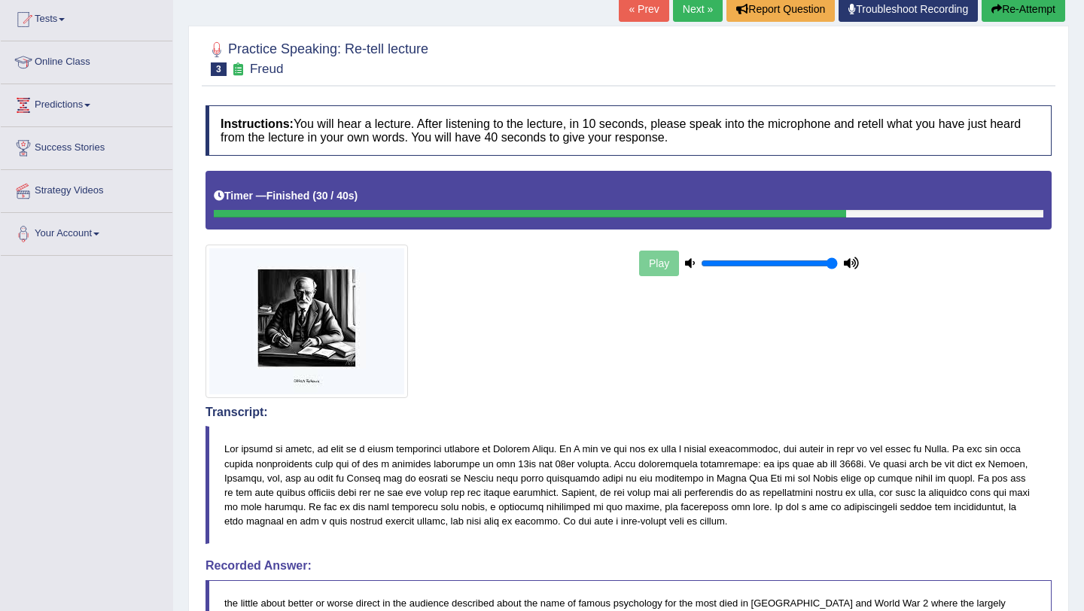
scroll to position [0, 0]
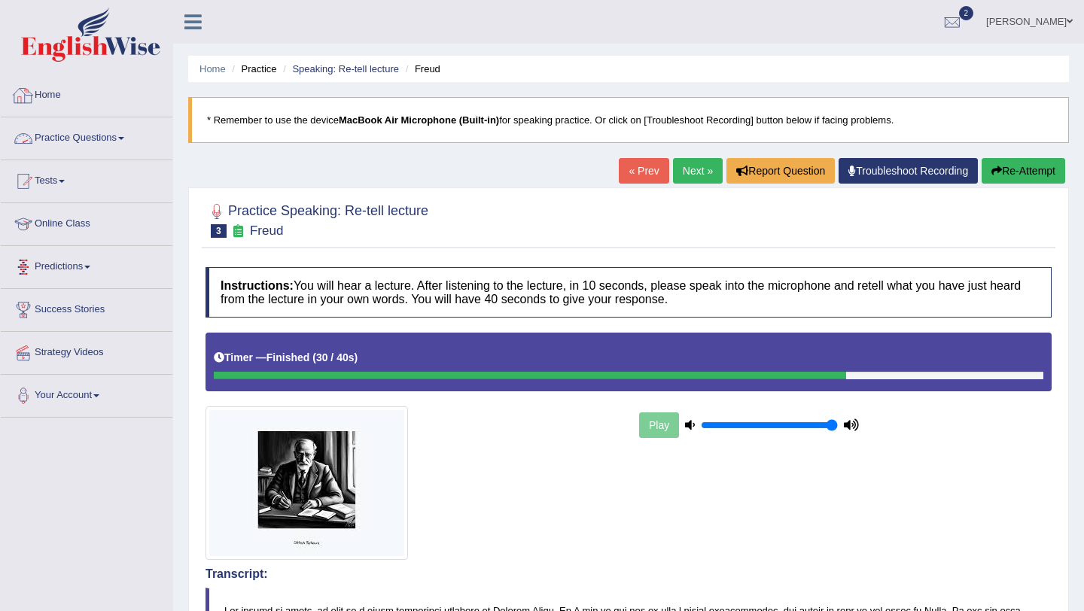
click at [106, 128] on link "Practice Questions" at bounding box center [87, 136] width 172 height 38
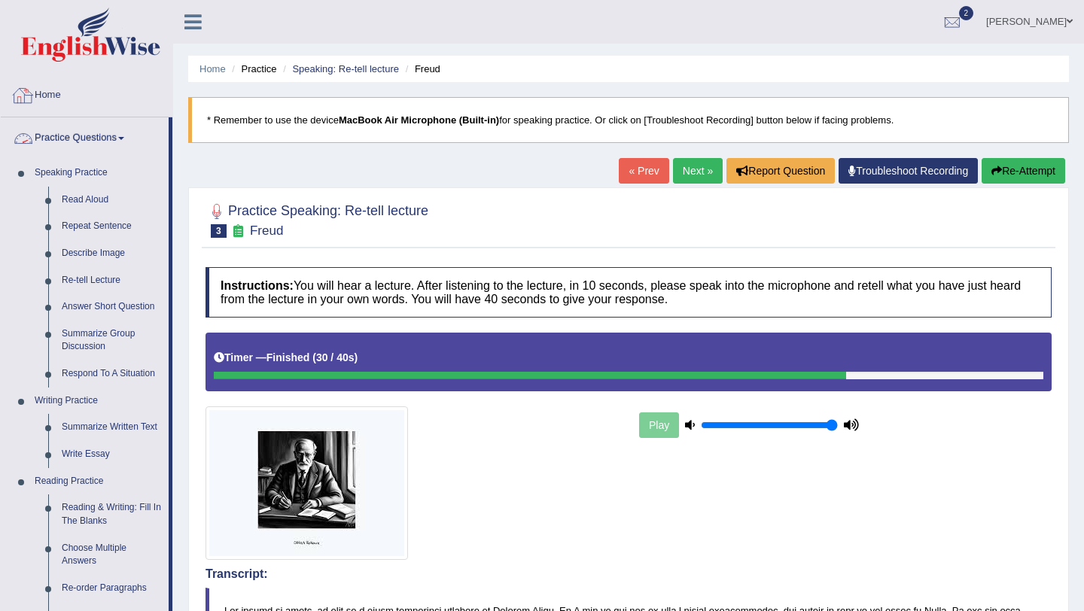
click at [57, 91] on link "Home" at bounding box center [87, 94] width 172 height 38
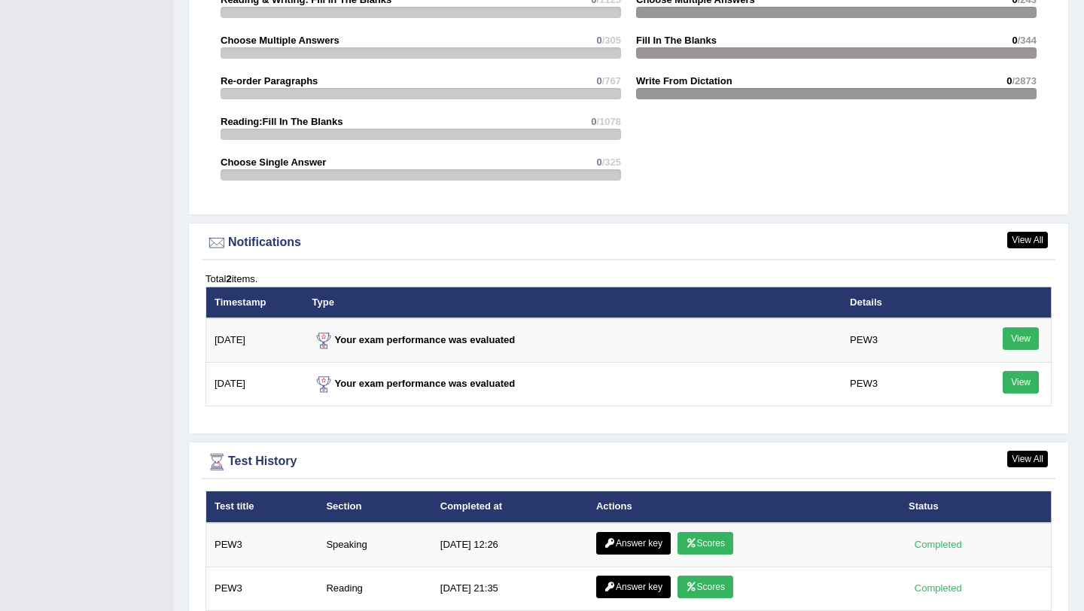
scroll to position [1734, 0]
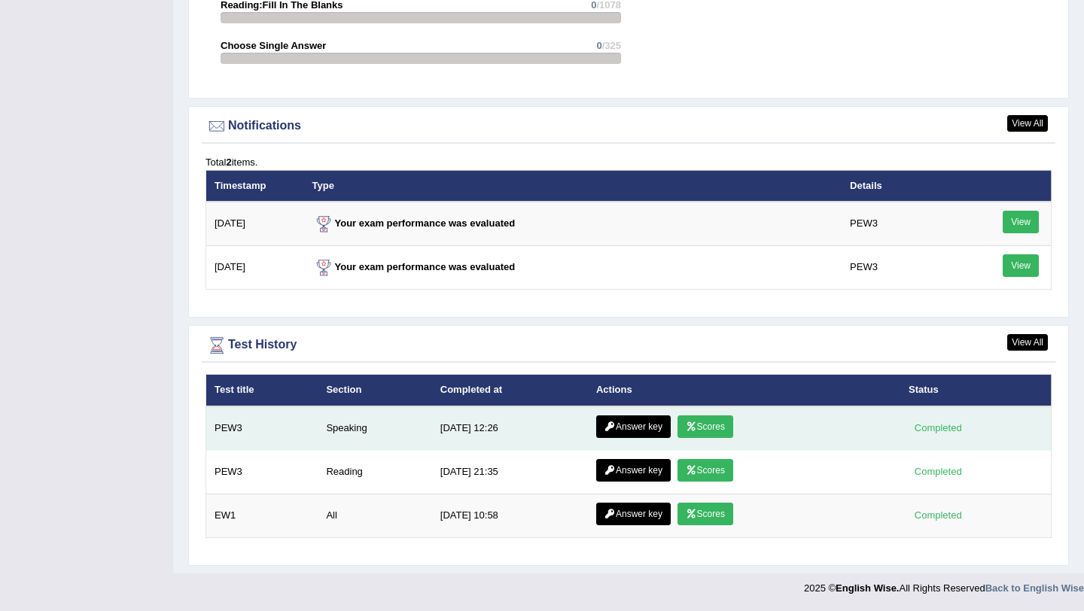
click at [704, 430] on link "Scores" at bounding box center [705, 426] width 56 height 23
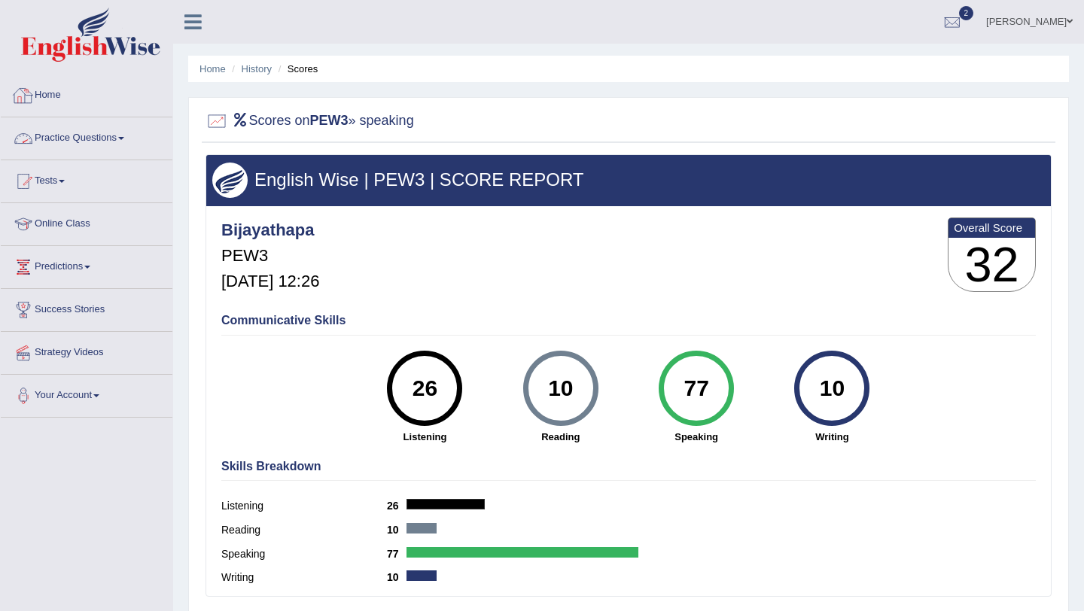
click at [34, 94] on div at bounding box center [23, 95] width 23 height 23
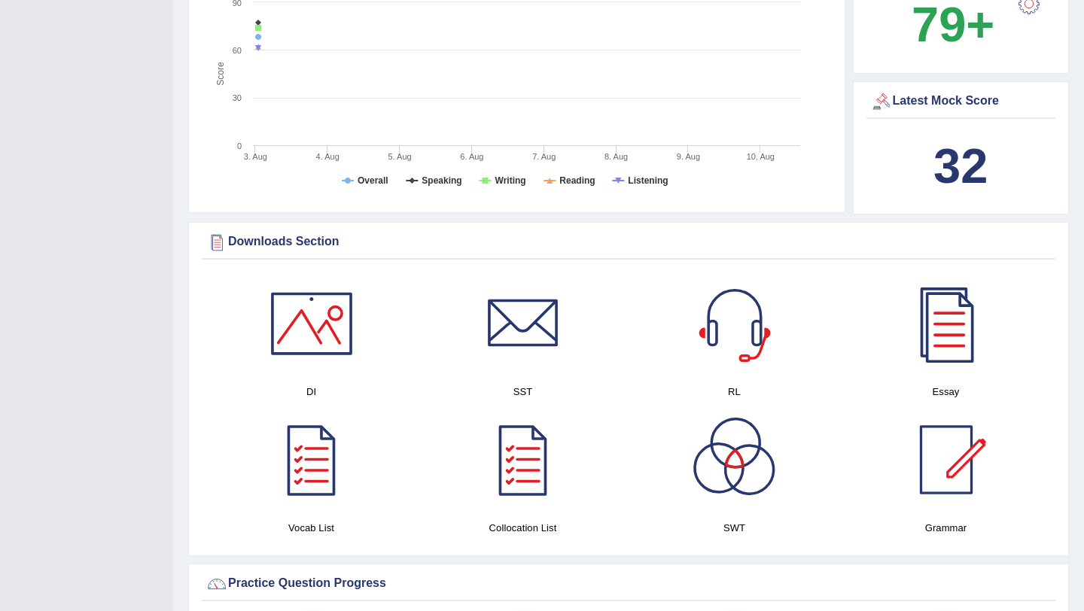
scroll to position [517, 0]
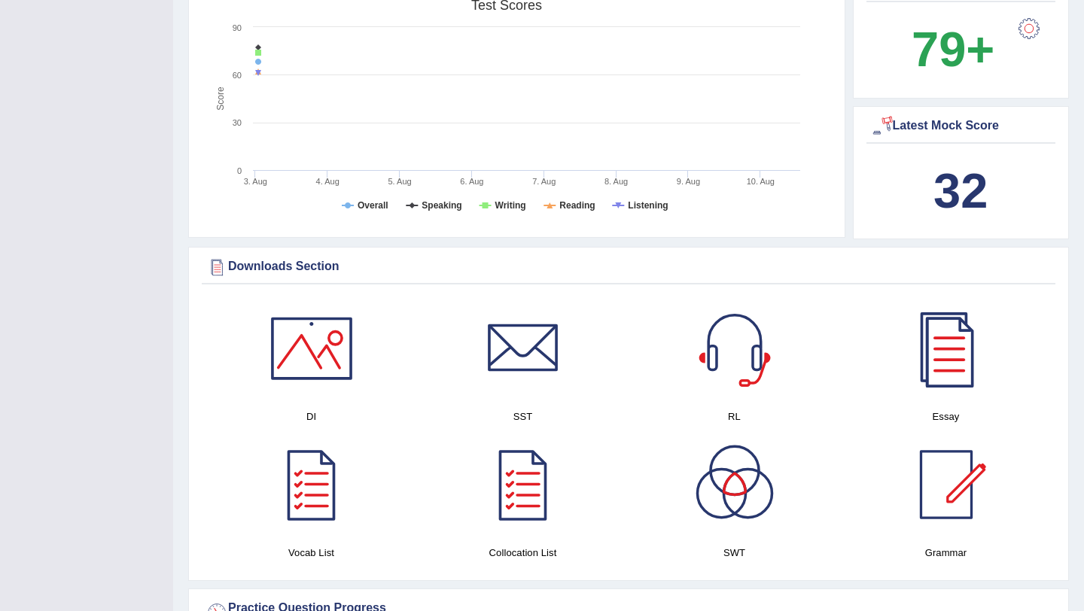
click at [887, 129] on div at bounding box center [881, 126] width 23 height 23
click at [976, 218] on b "32" at bounding box center [960, 190] width 54 height 55
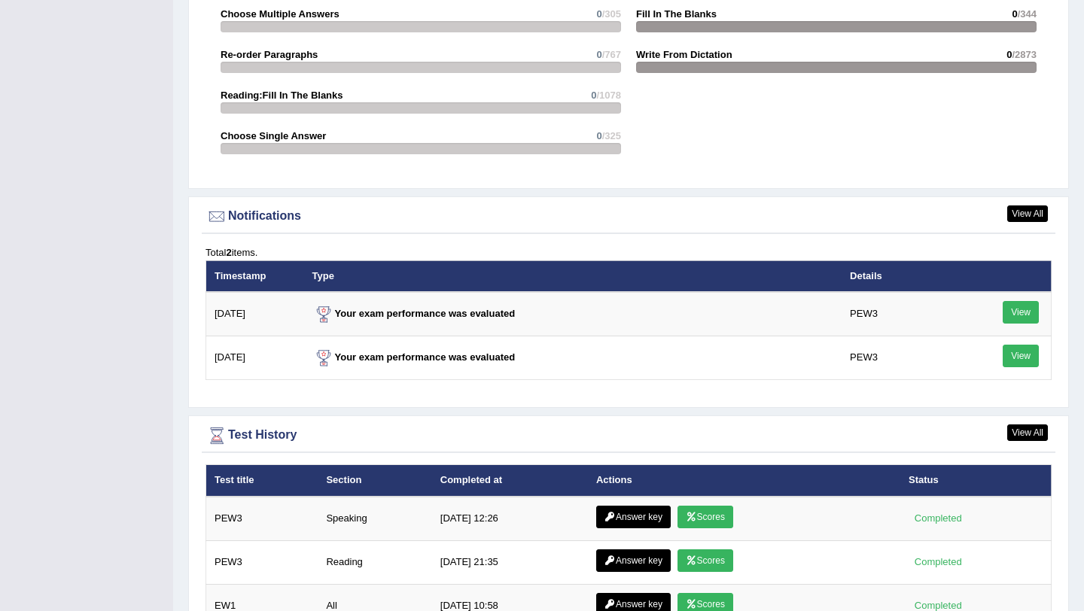
scroll to position [1734, 0]
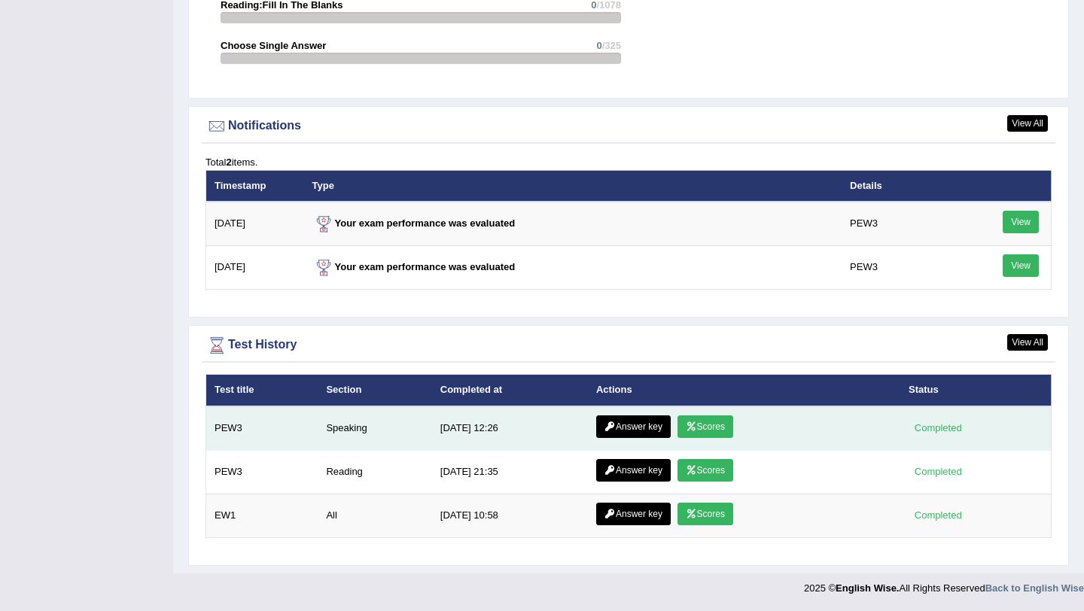
click at [689, 431] on link "Scores" at bounding box center [705, 426] width 56 height 23
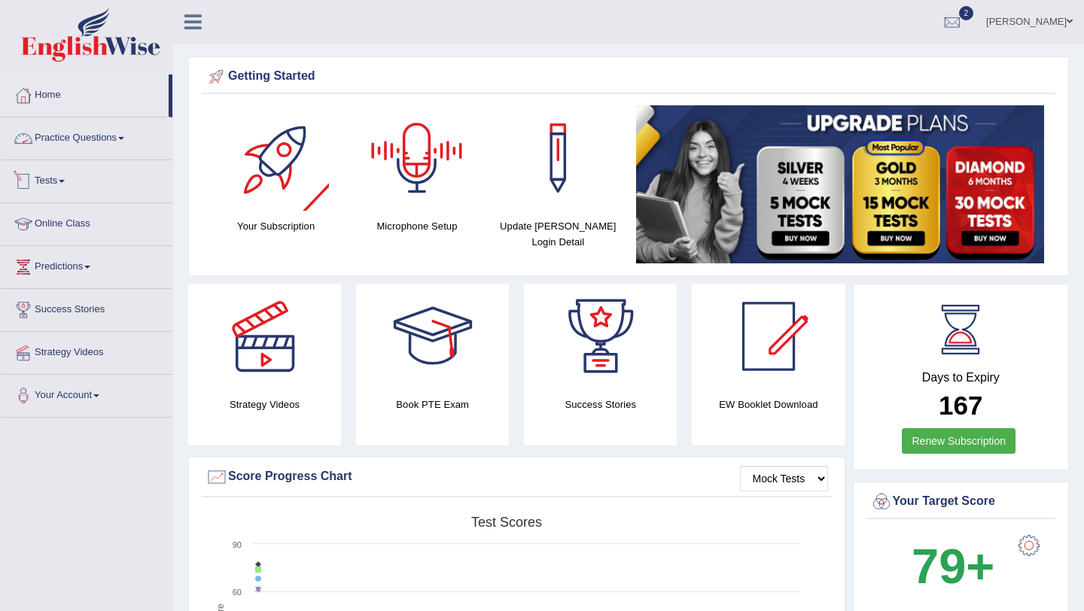
click at [108, 132] on link "Practice Questions" at bounding box center [87, 136] width 172 height 38
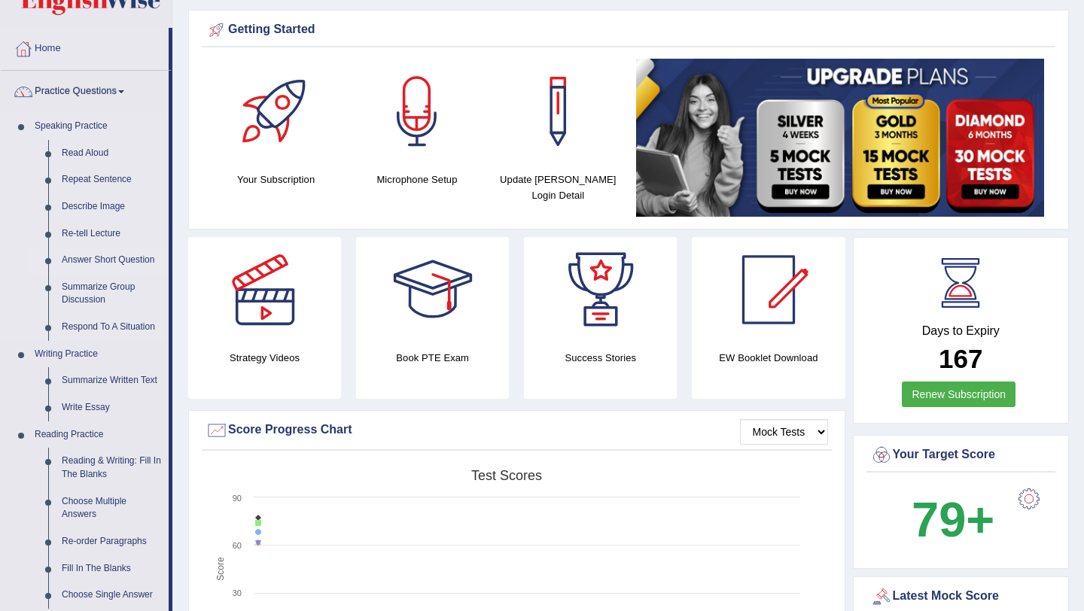
scroll to position [48, 0]
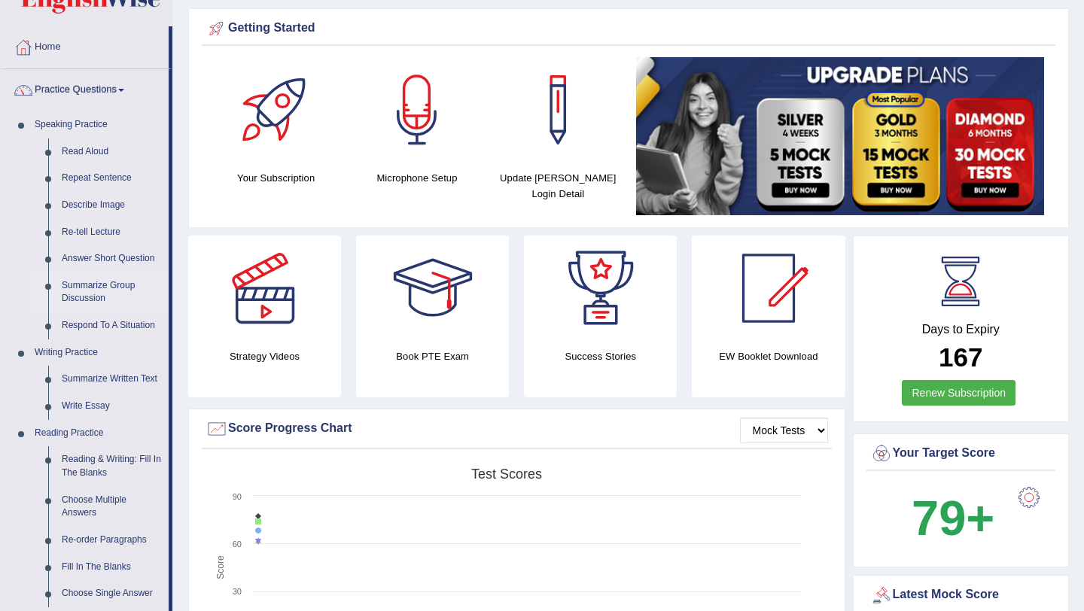
click at [111, 289] on link "Summarize Group Discussion" at bounding box center [112, 292] width 114 height 40
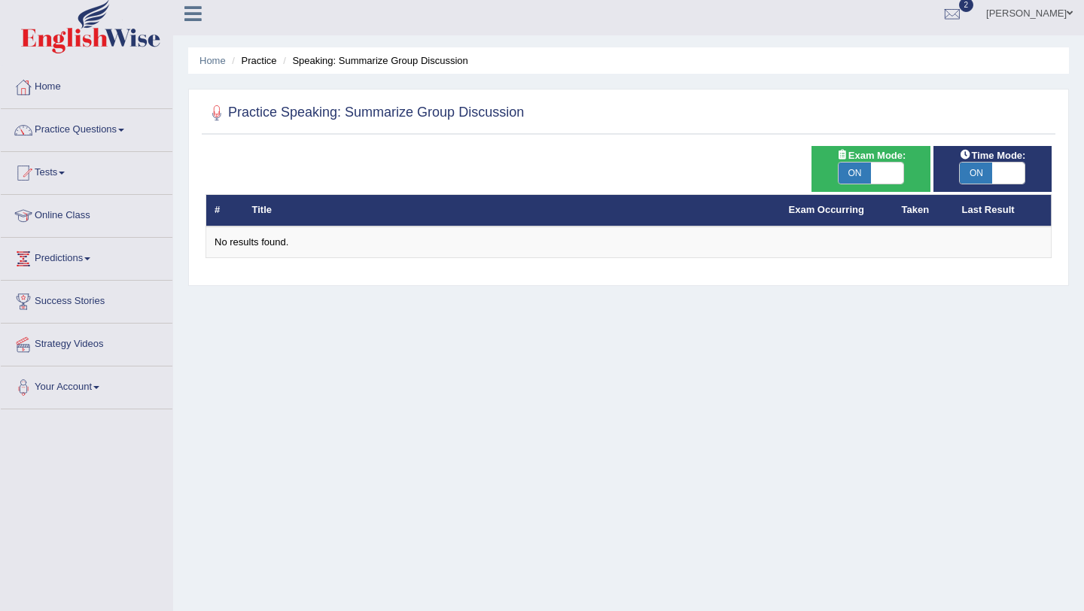
scroll to position [5, 0]
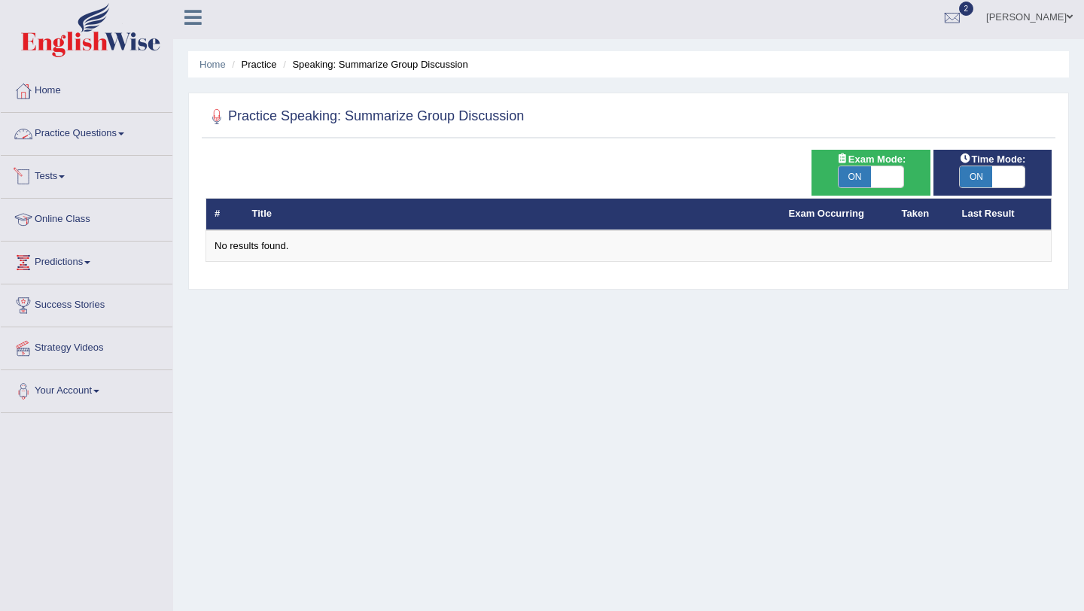
click at [107, 141] on link "Practice Questions" at bounding box center [87, 132] width 172 height 38
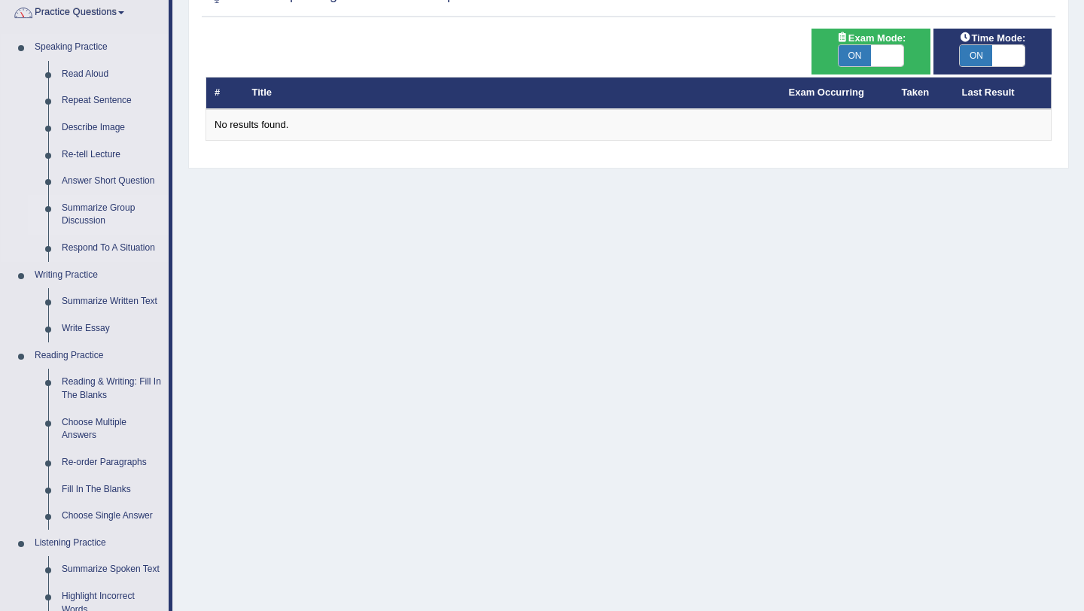
scroll to position [113, 0]
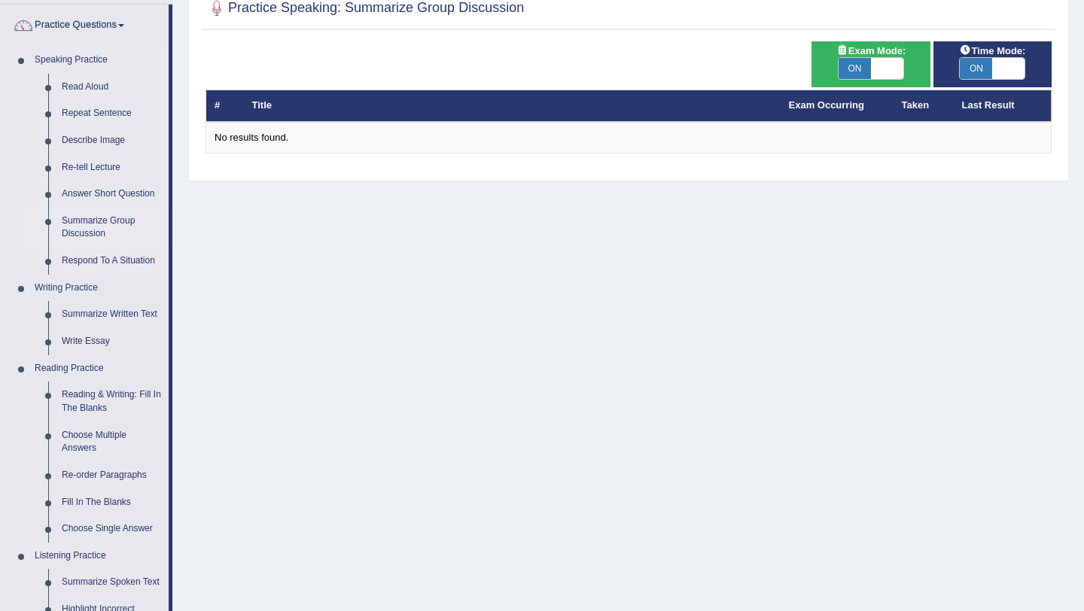
click at [99, 233] on link "Summarize Group Discussion" at bounding box center [112, 228] width 114 height 40
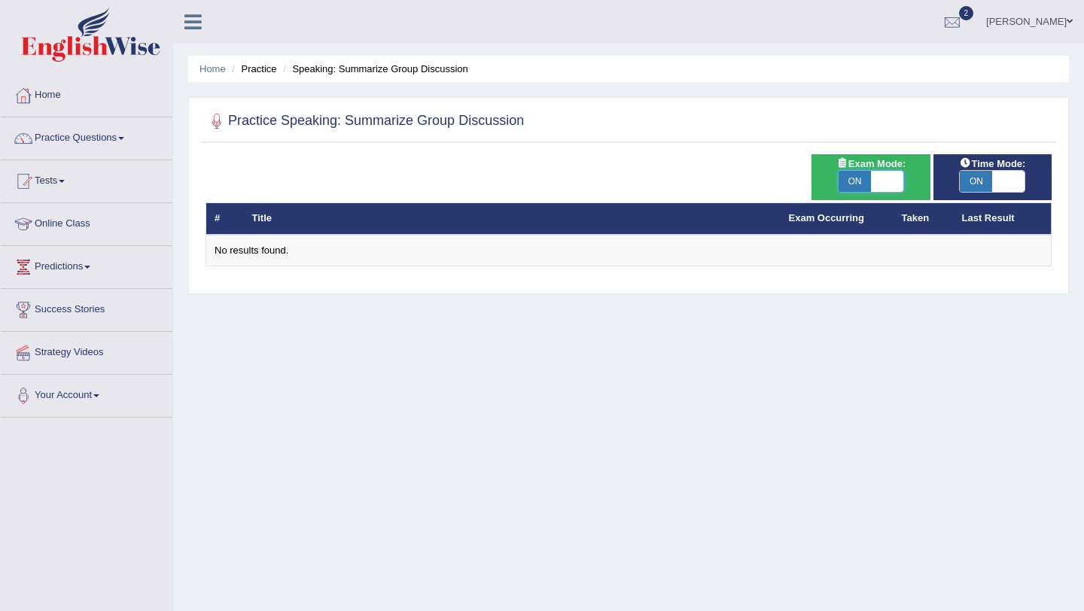
click at [899, 180] on span at bounding box center [887, 181] width 32 height 21
checkbox input "false"
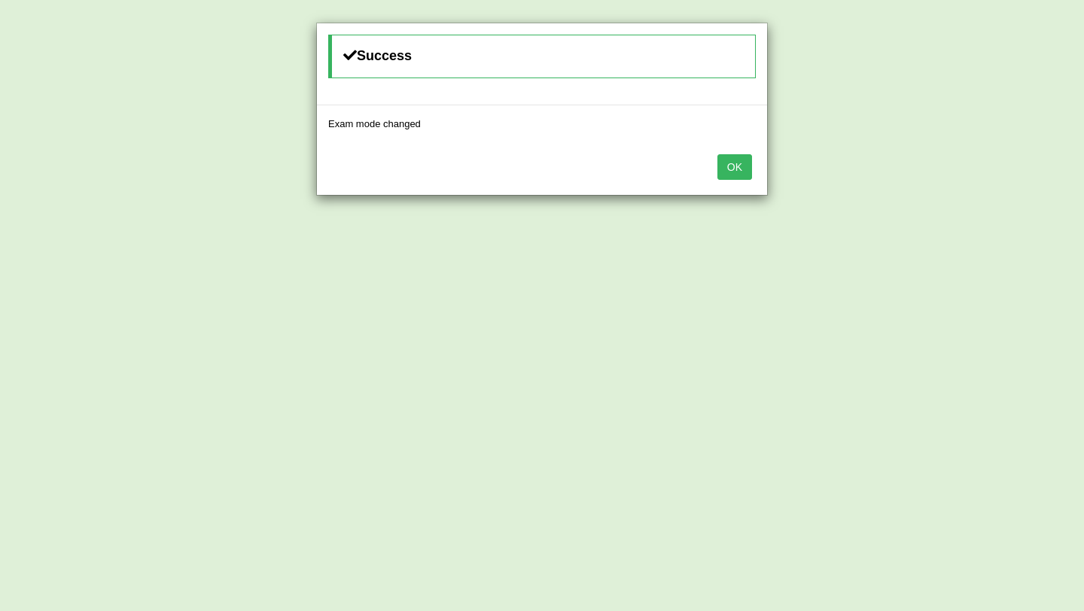
click at [747, 171] on button "OK" at bounding box center [734, 167] width 35 height 26
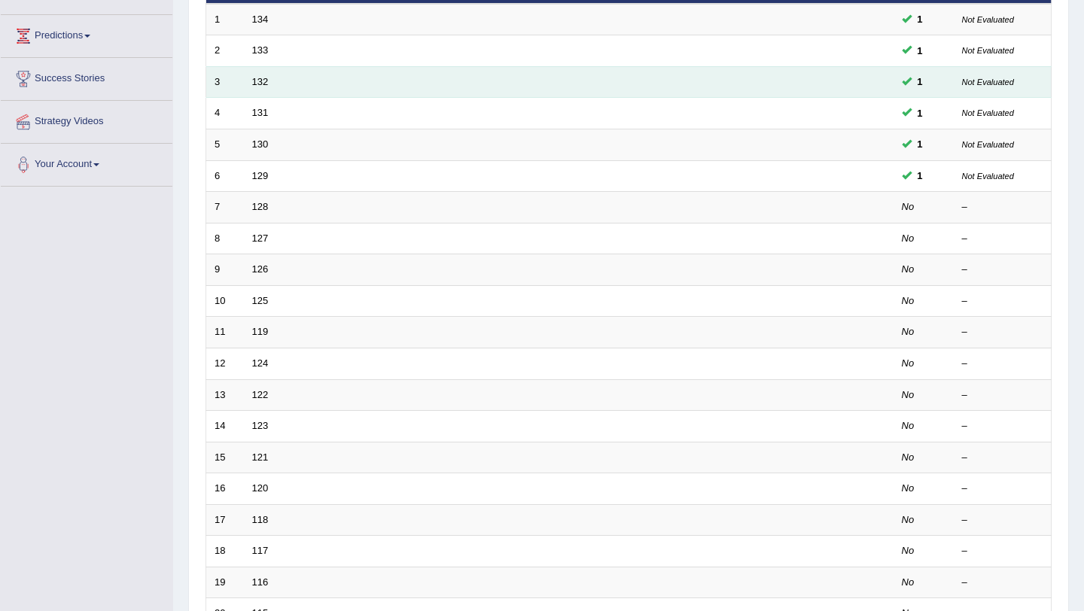
scroll to position [239, 0]
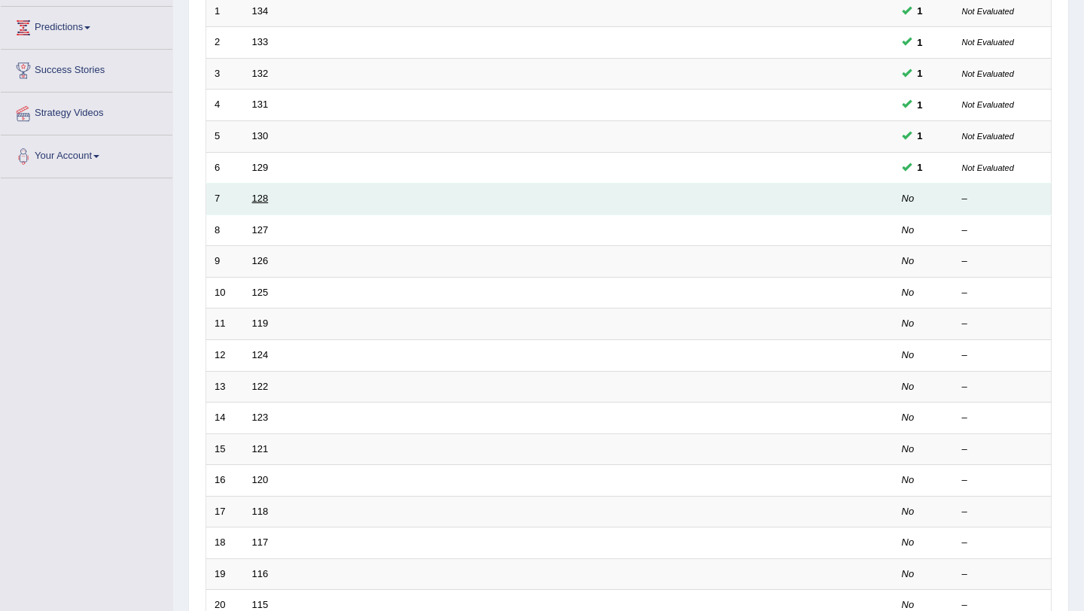
click at [264, 196] on link "128" at bounding box center [260, 198] width 17 height 11
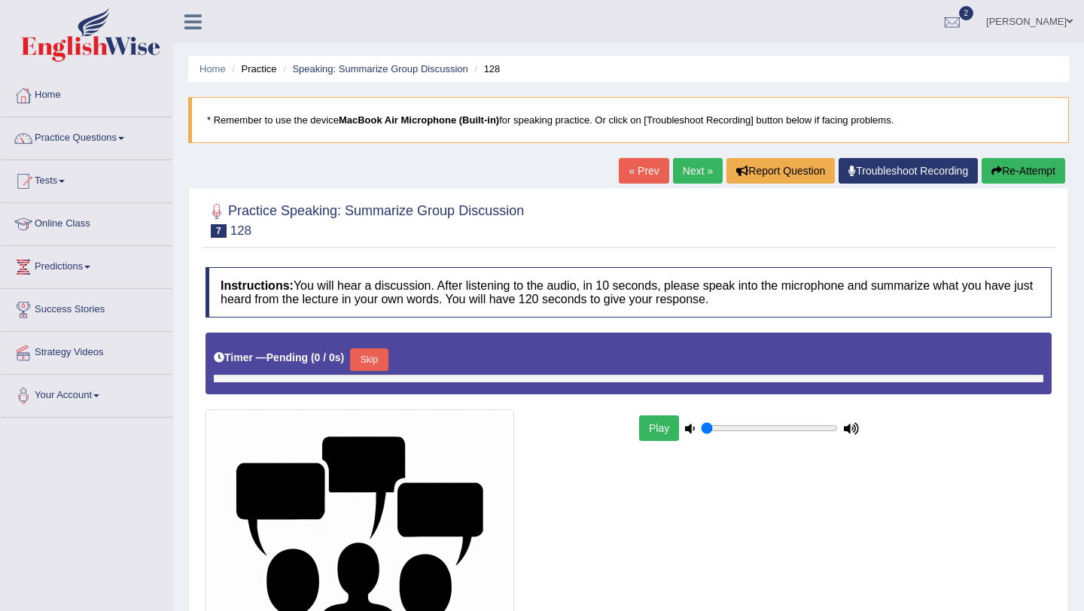
type input "1"
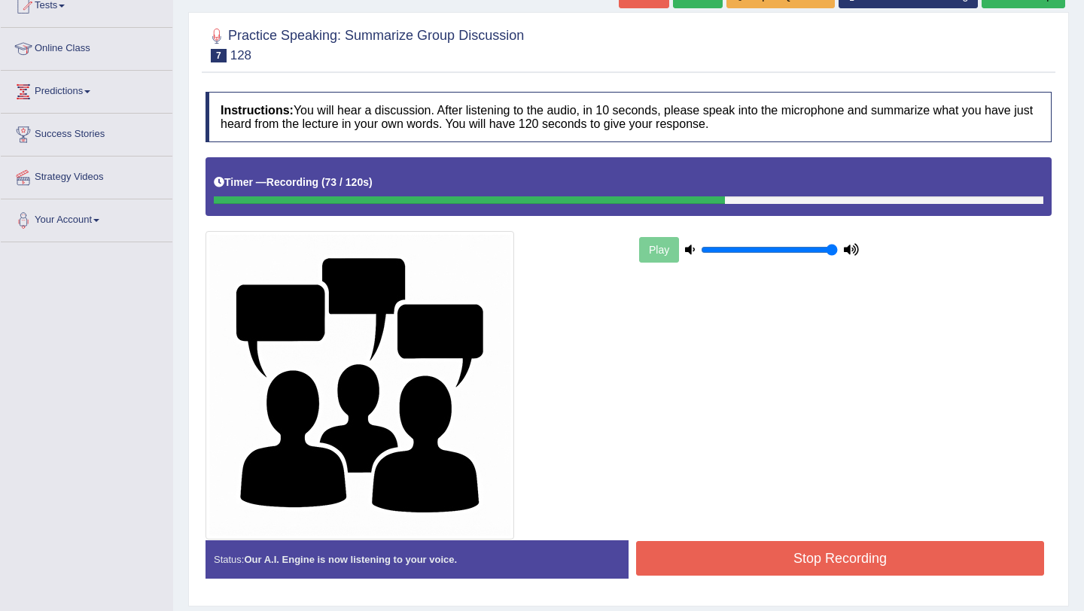
scroll to position [220, 0]
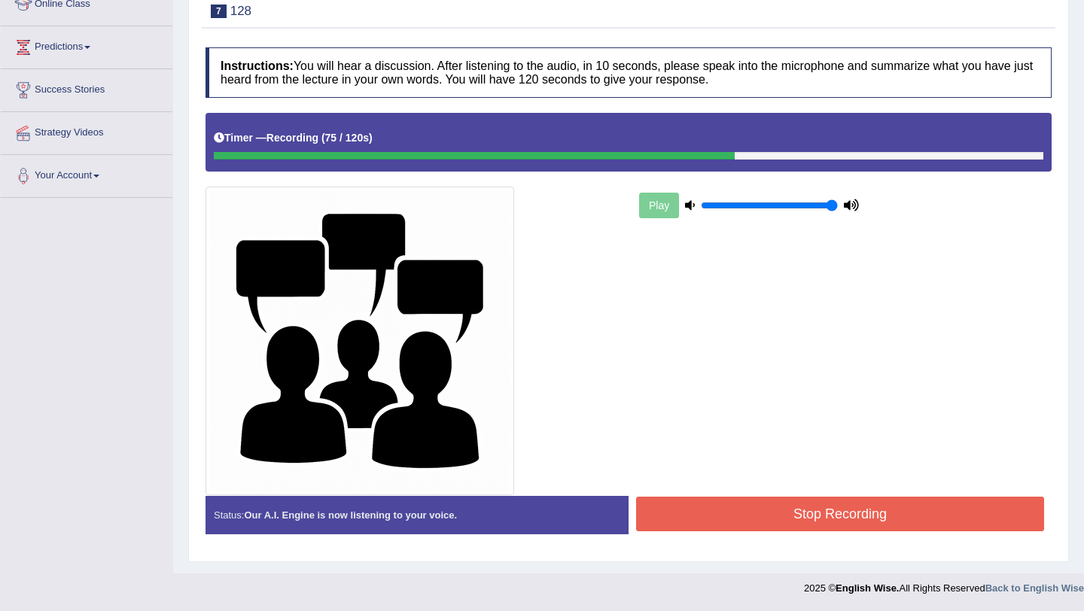
click at [778, 510] on button "Stop Recording" at bounding box center [840, 514] width 408 height 35
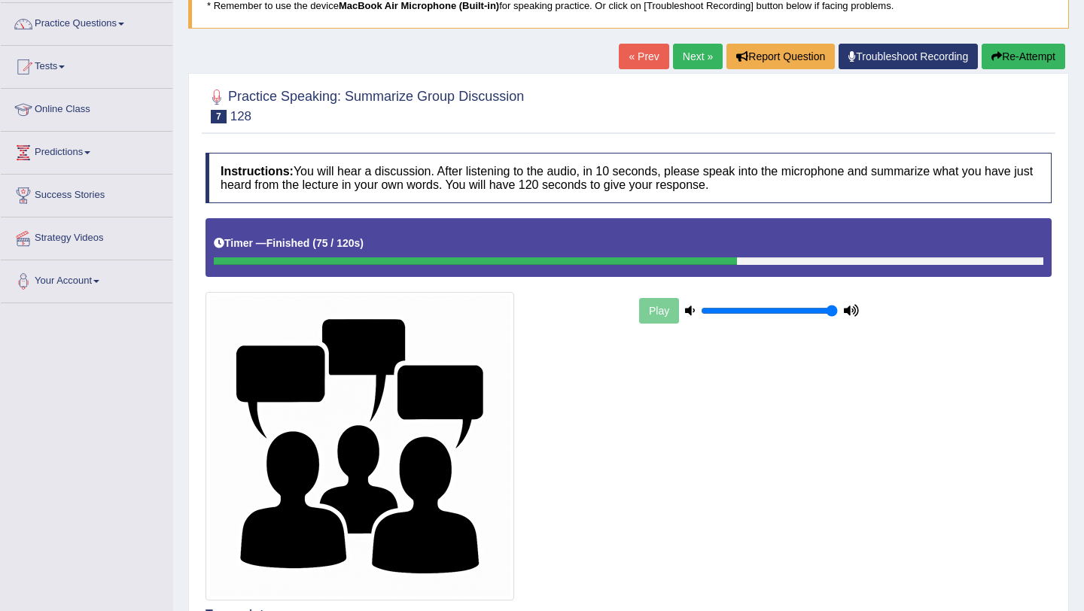
scroll to position [115, 0]
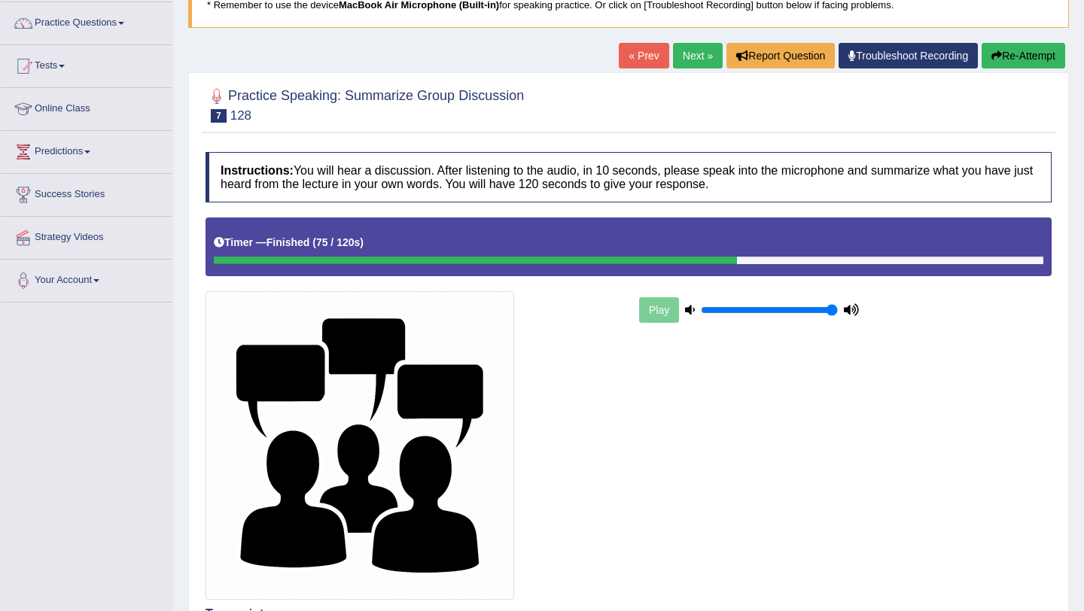
click at [689, 63] on link "Next »" at bounding box center [698, 56] width 50 height 26
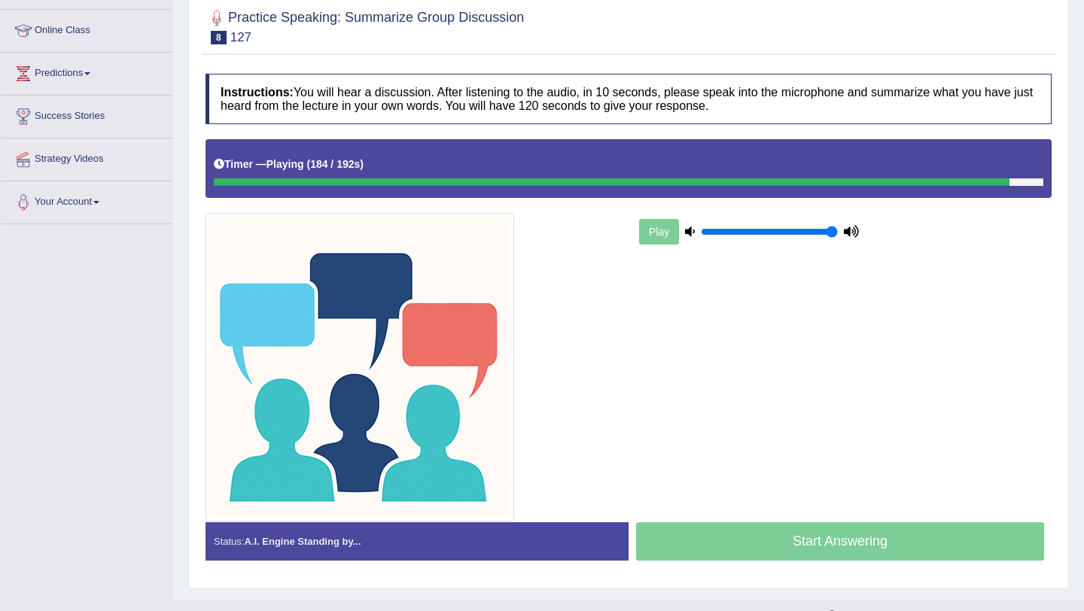
scroll to position [220, 0]
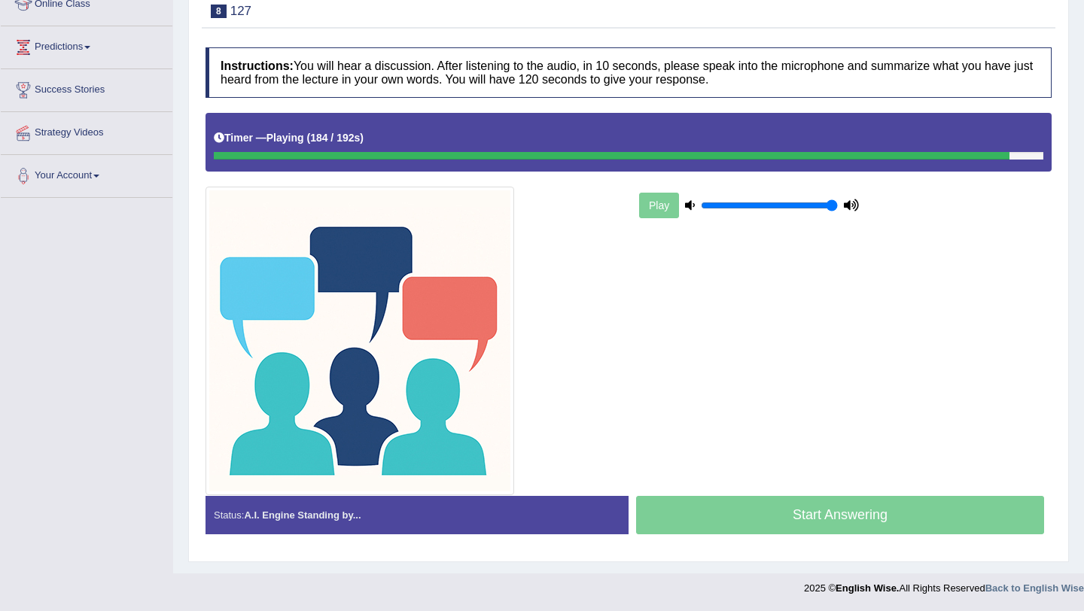
click at [1001, 224] on div "Play" at bounding box center [628, 304] width 861 height 382
click at [805, 513] on div "Start Answering" at bounding box center [839, 517] width 423 height 42
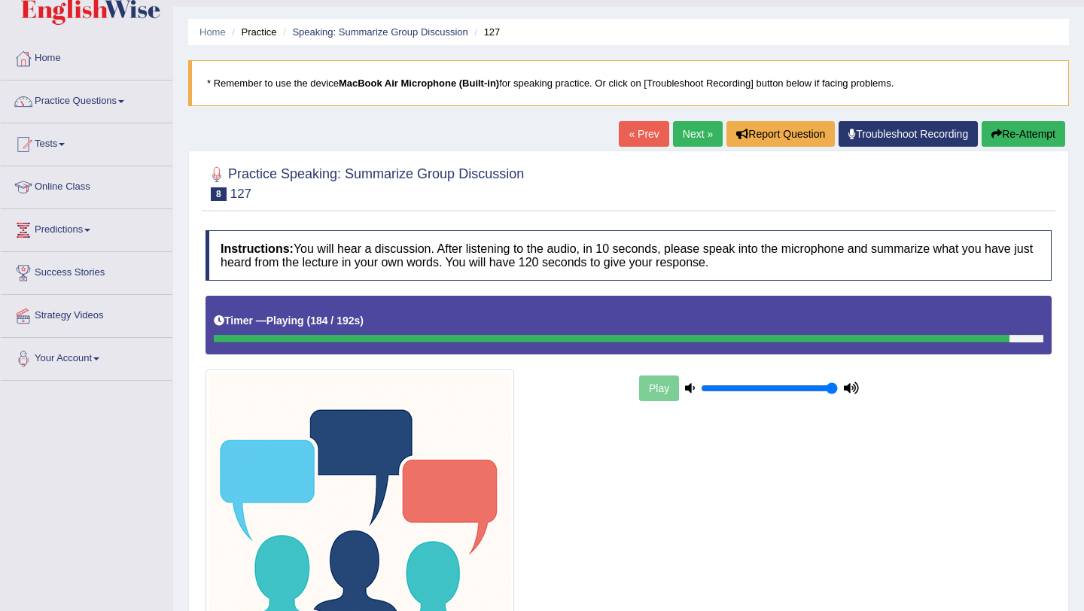
scroll to position [0, 0]
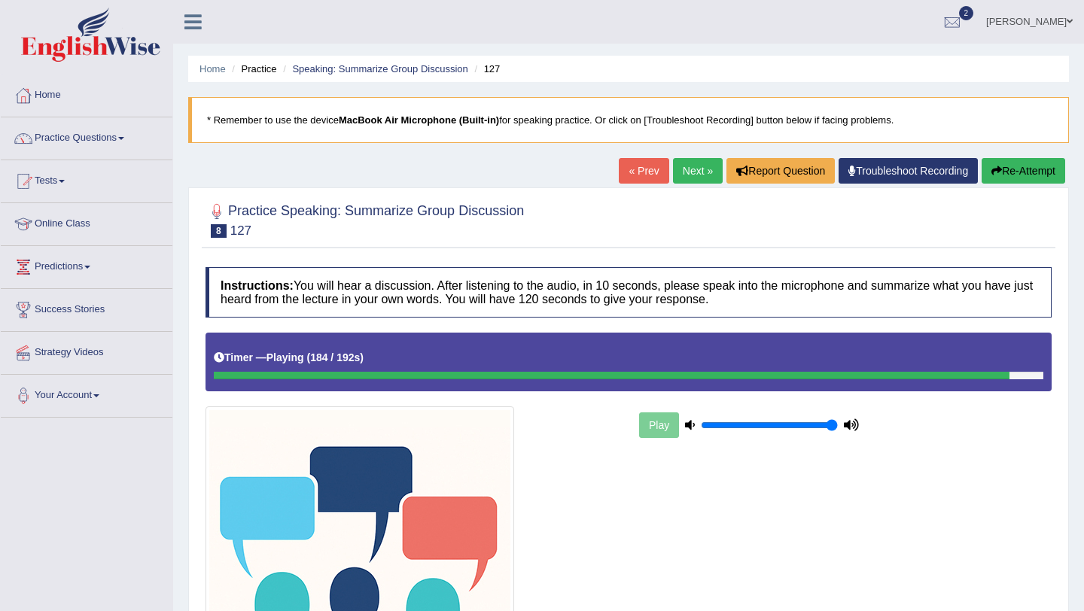
click at [1008, 159] on button "Re-Attempt" at bounding box center [1023, 171] width 84 height 26
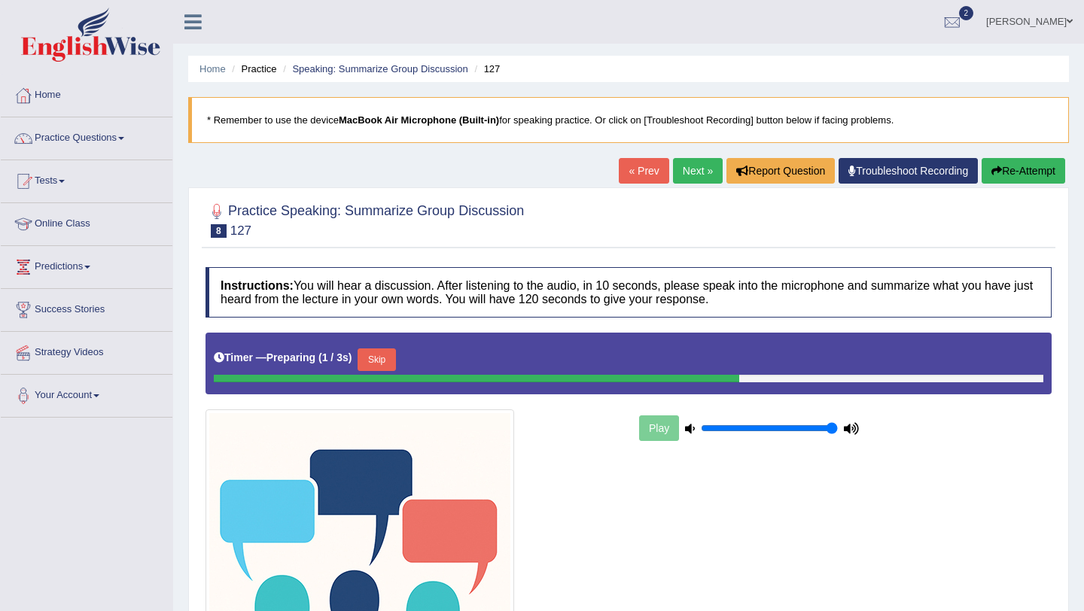
click at [375, 353] on button "Skip" at bounding box center [376, 359] width 38 height 23
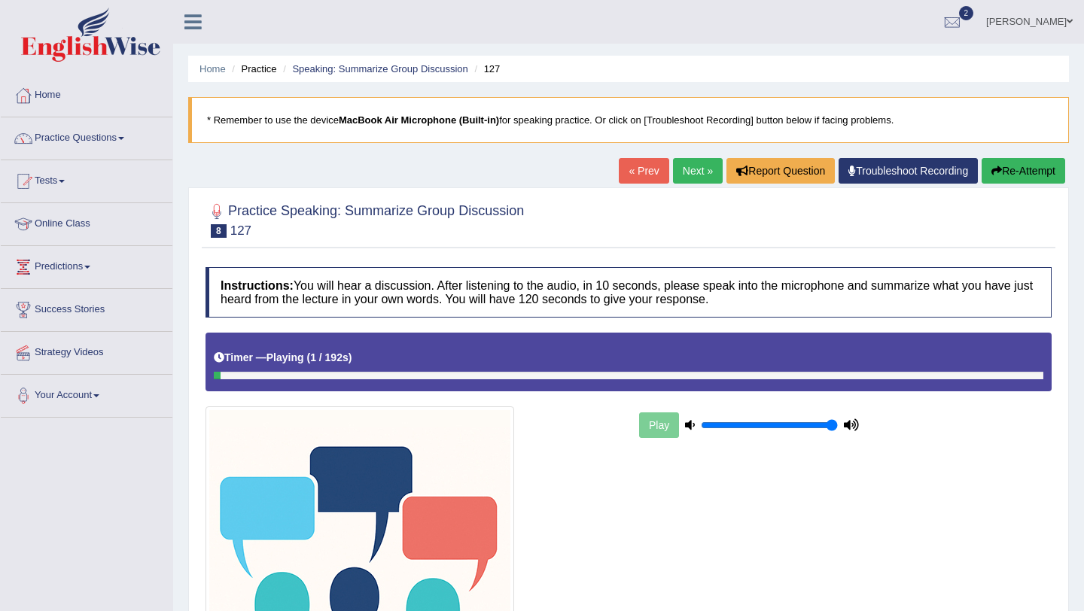
click at [686, 376] on div at bounding box center [628, 376] width 829 height 8
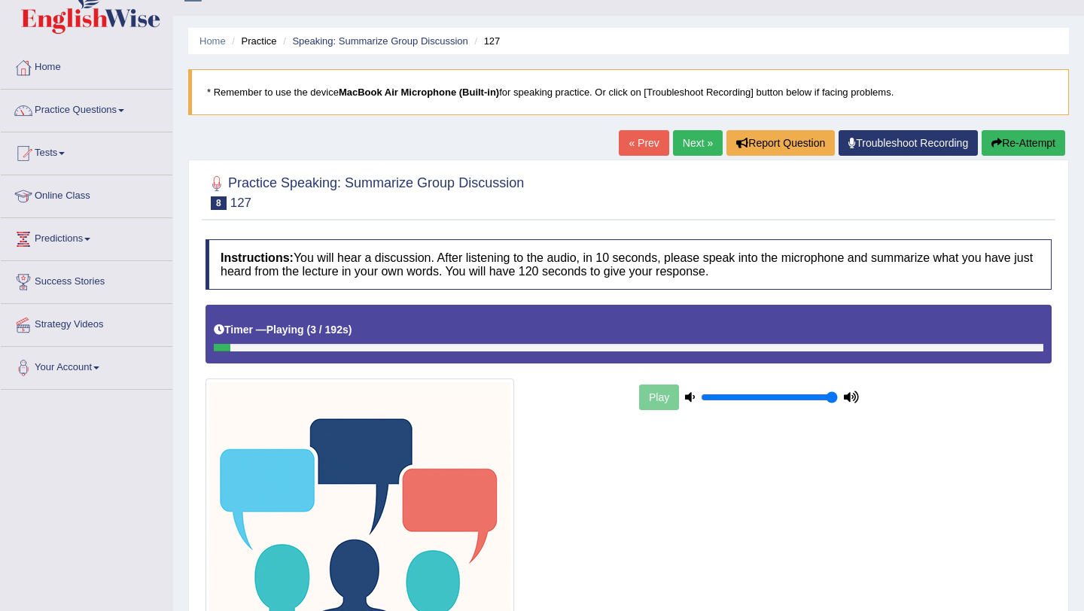
scroll to position [27, 0]
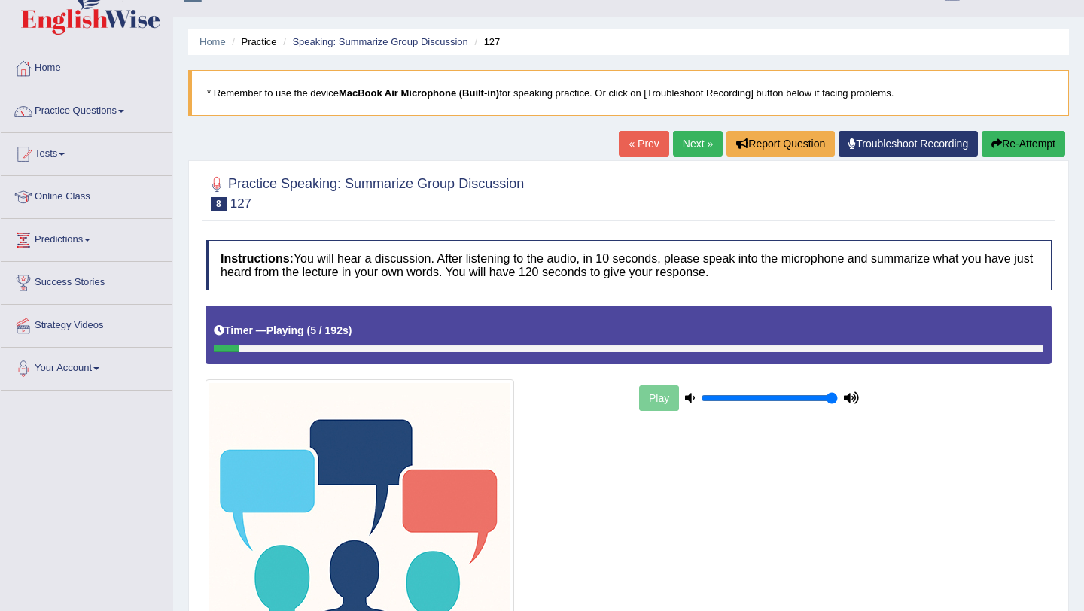
click at [219, 327] on icon at bounding box center [219, 330] width 11 height 11
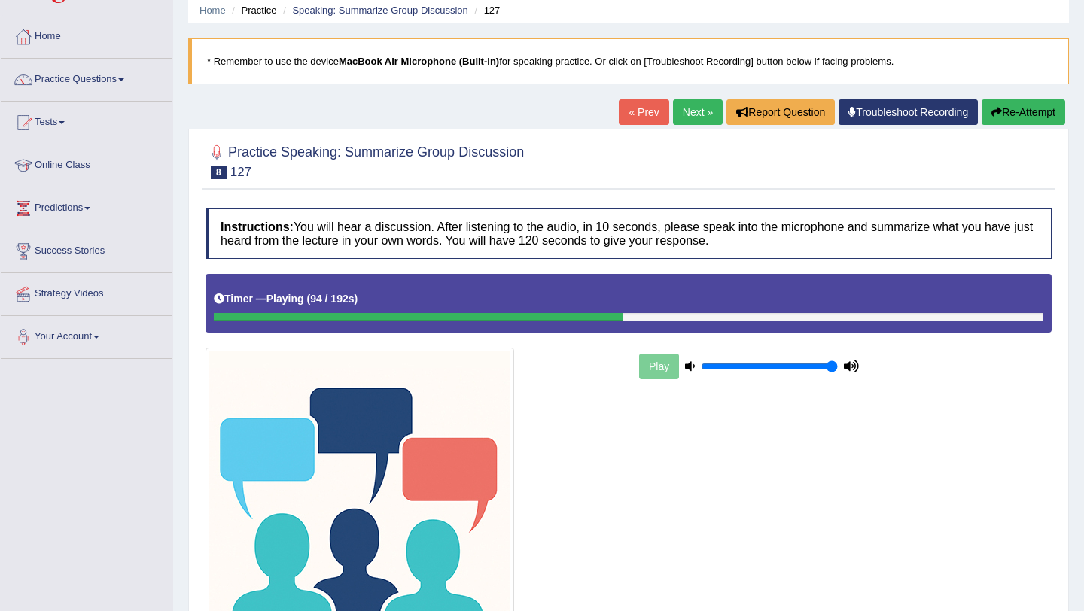
scroll to position [61, 0]
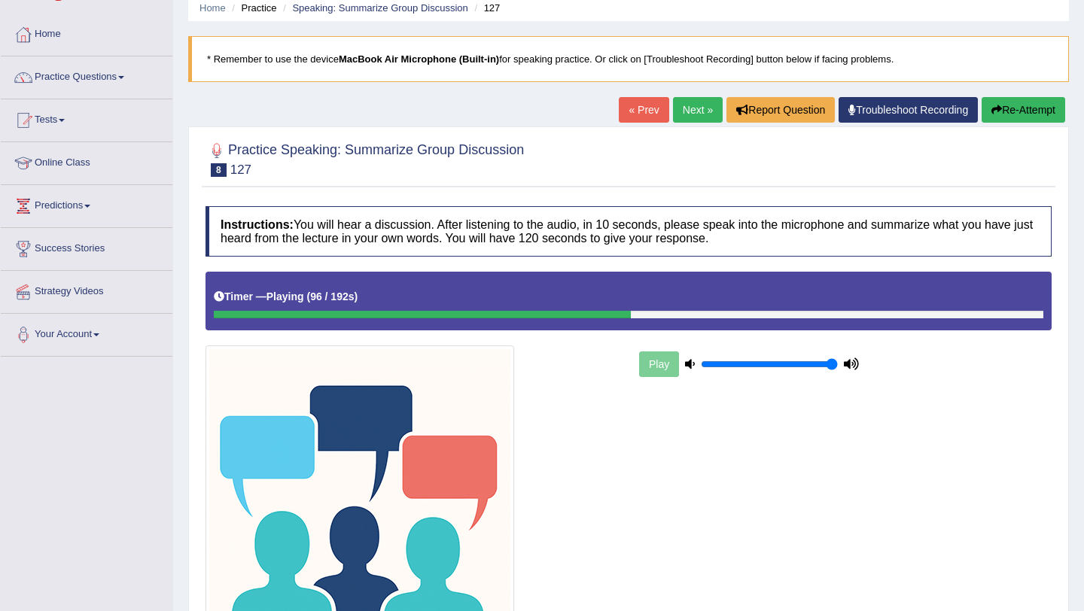
click at [219, 149] on div at bounding box center [216, 150] width 23 height 23
click at [219, 148] on div at bounding box center [216, 150] width 23 height 23
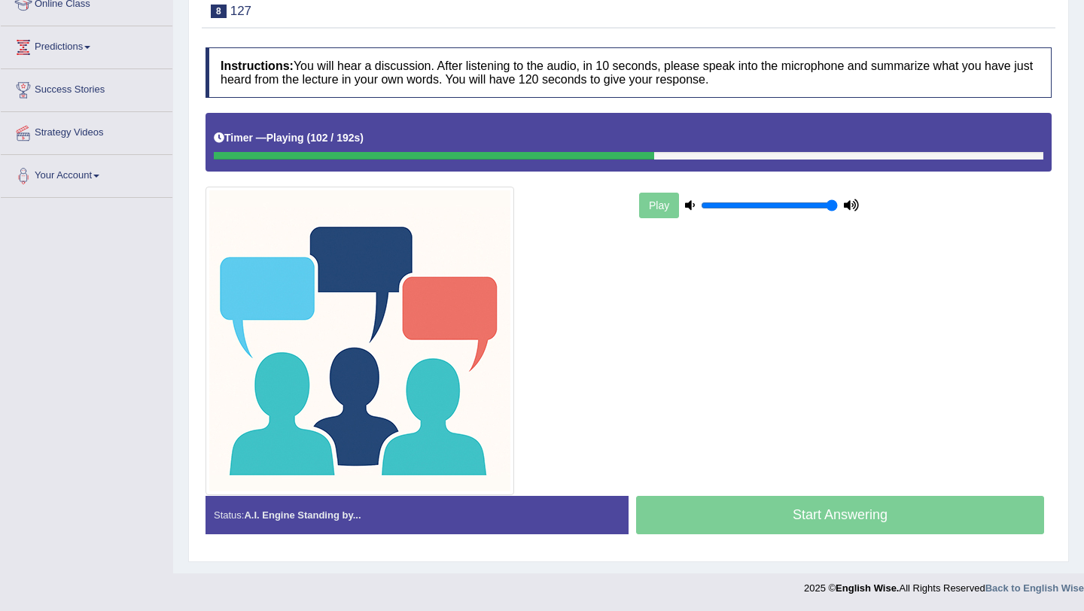
scroll to position [0, 0]
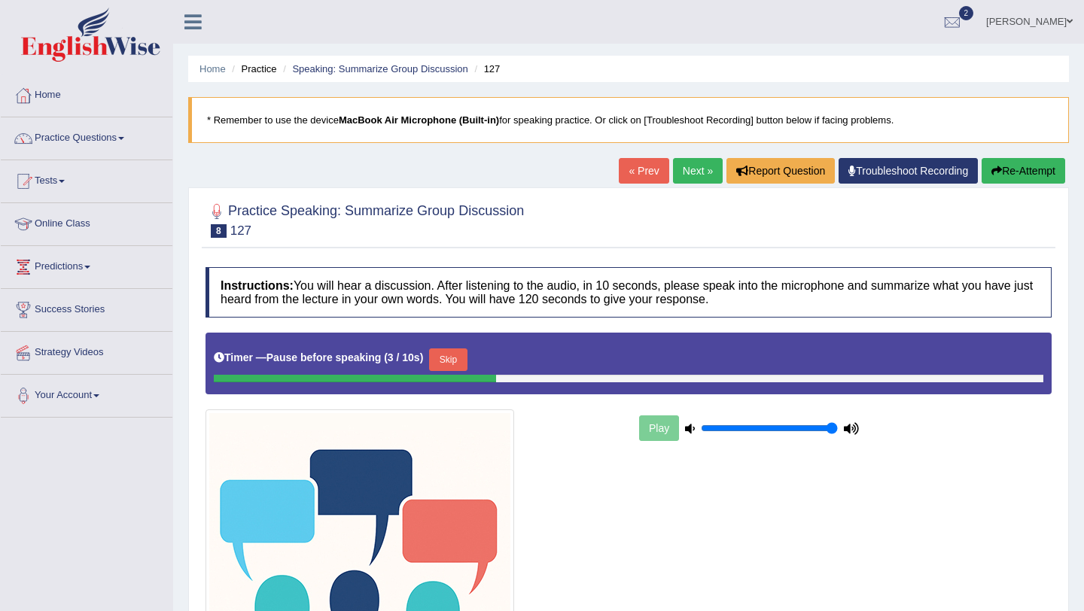
click at [452, 356] on button "Skip" at bounding box center [448, 359] width 38 height 23
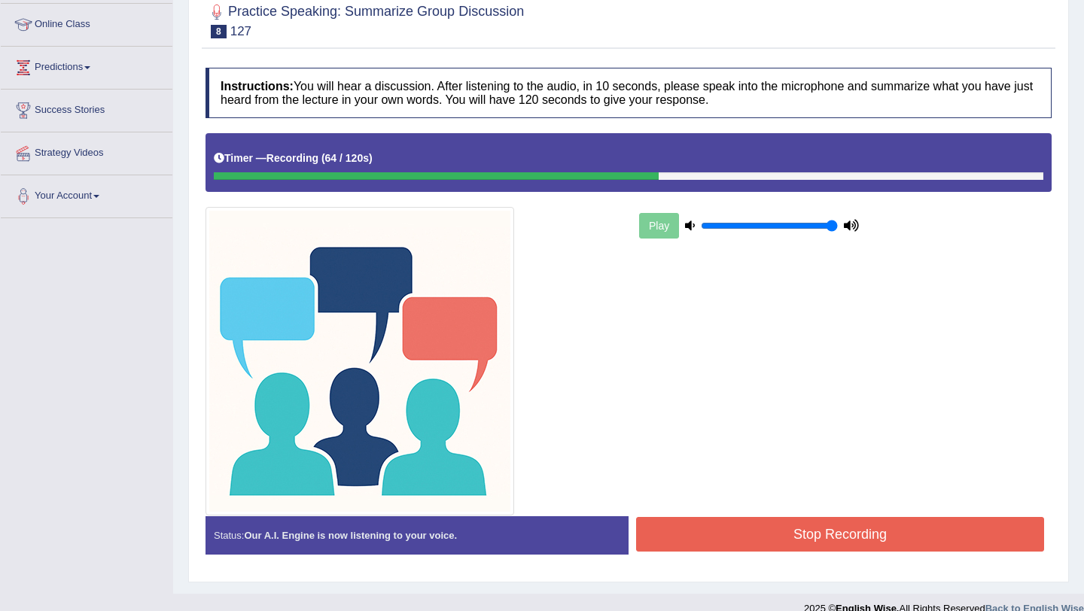
scroll to position [220, 0]
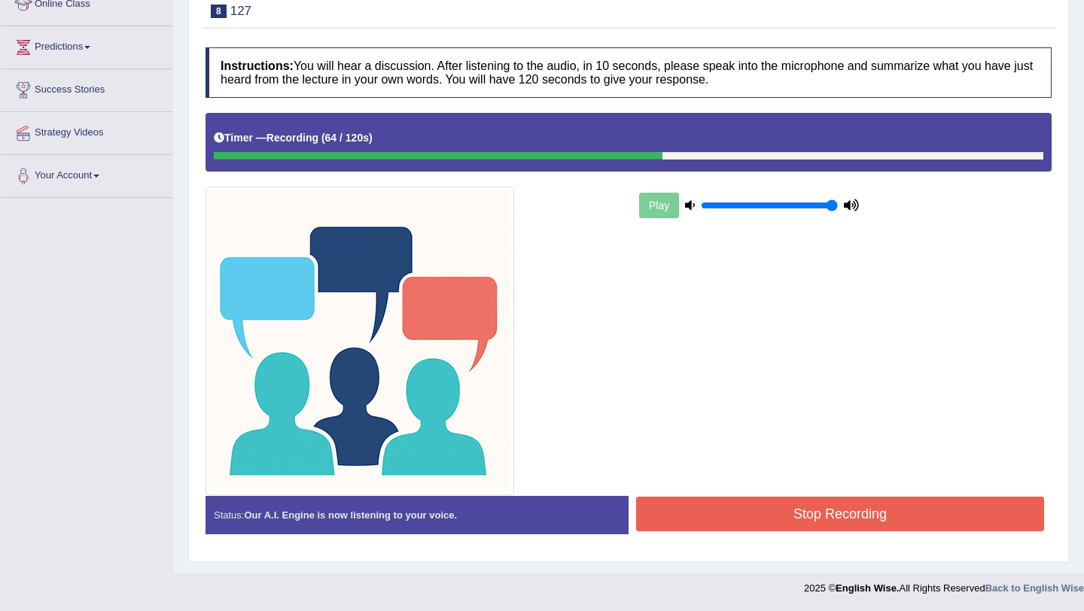
click at [735, 508] on button "Stop Recording" at bounding box center [840, 514] width 408 height 35
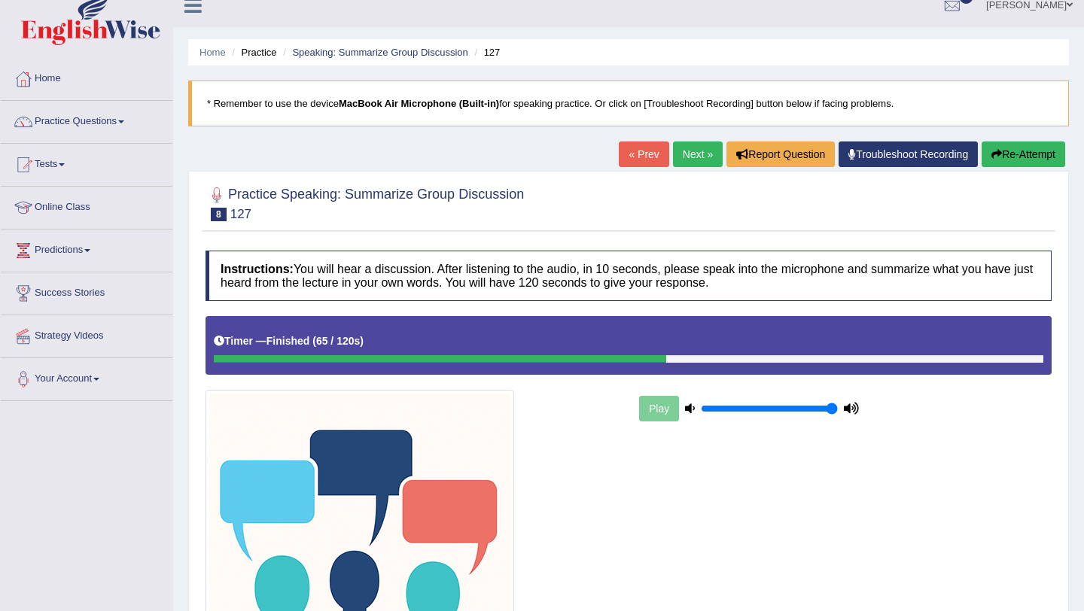
scroll to position [23, 0]
